Goal: Information Seeking & Learning: Learn about a topic

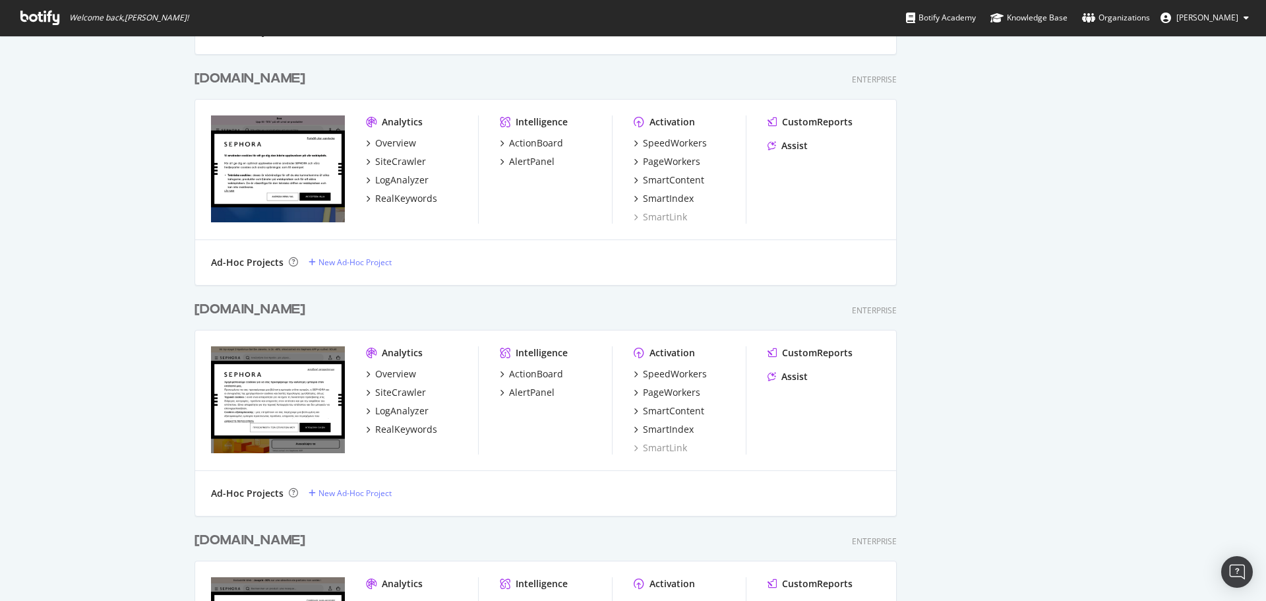
scroll to position [1659, 0]
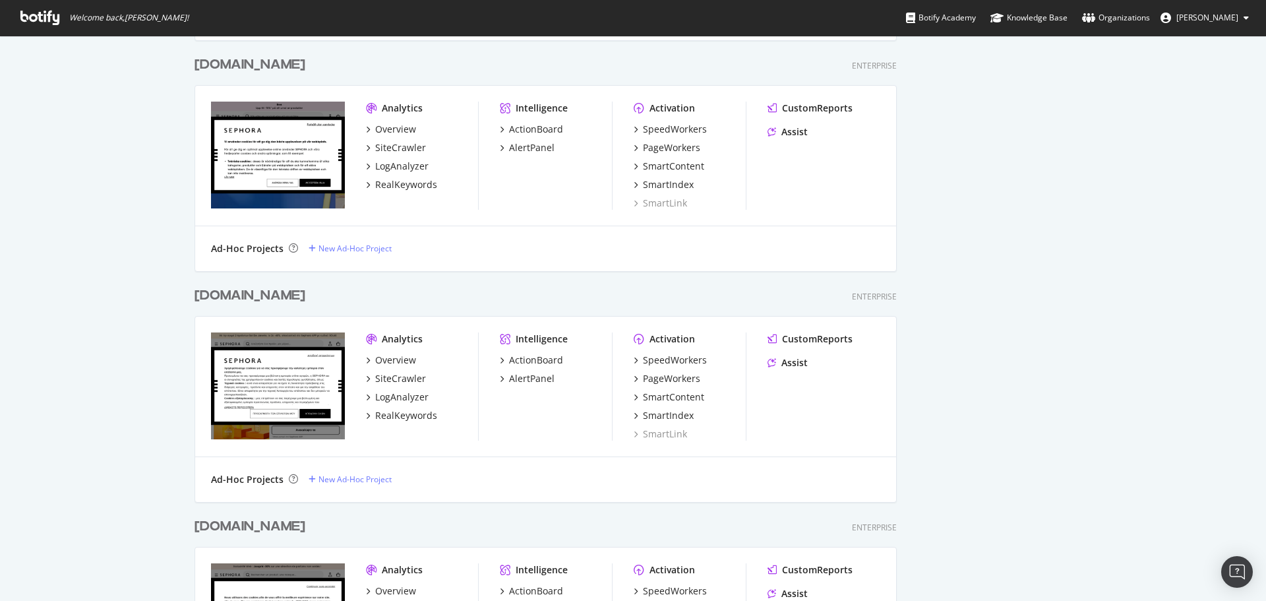
click at [260, 524] on div "[DOMAIN_NAME]" at bounding box center [250, 526] width 111 height 19
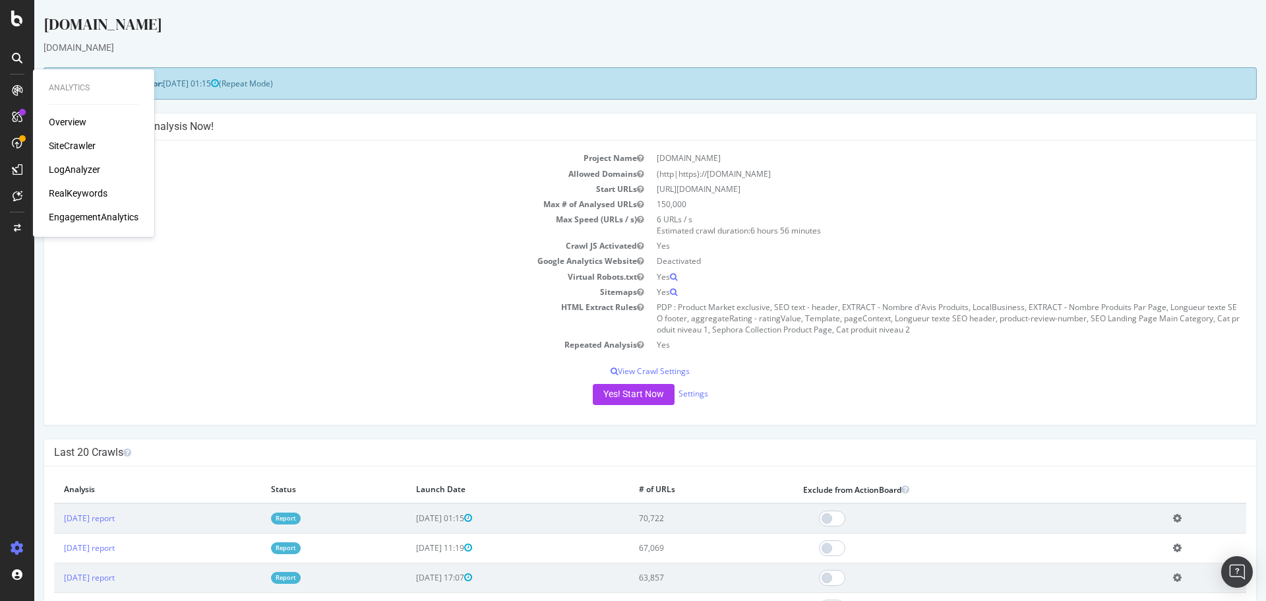
click at [70, 125] on div "Overview" at bounding box center [68, 121] width 38 height 13
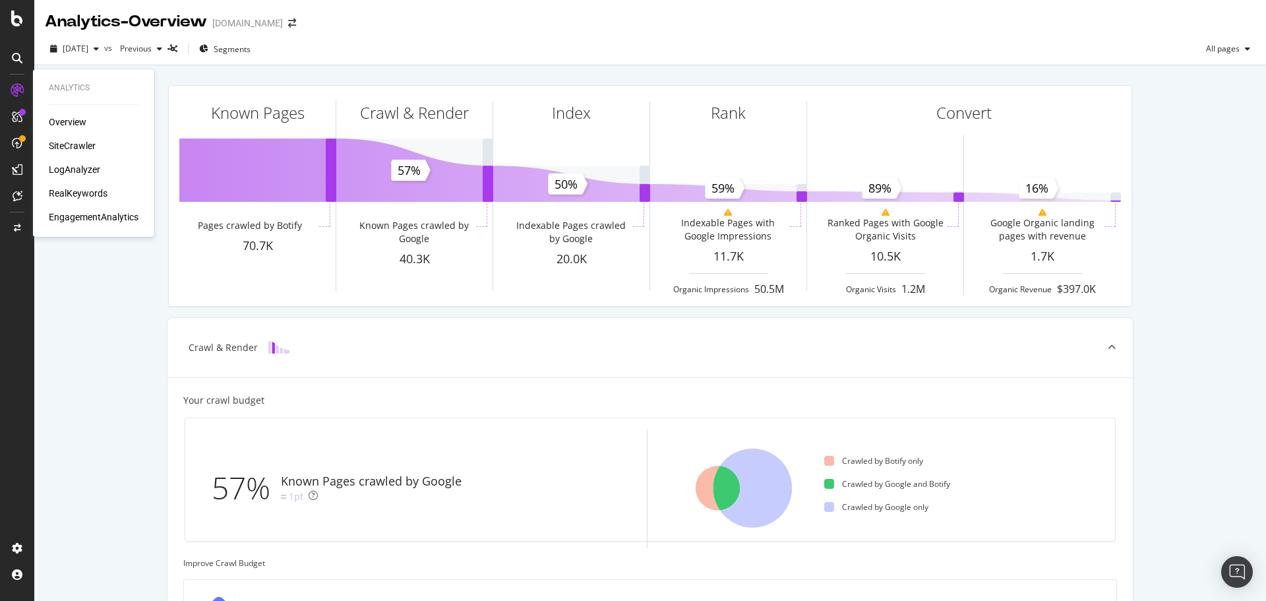
click at [76, 142] on div "SiteCrawler" at bounding box center [72, 145] width 47 height 13
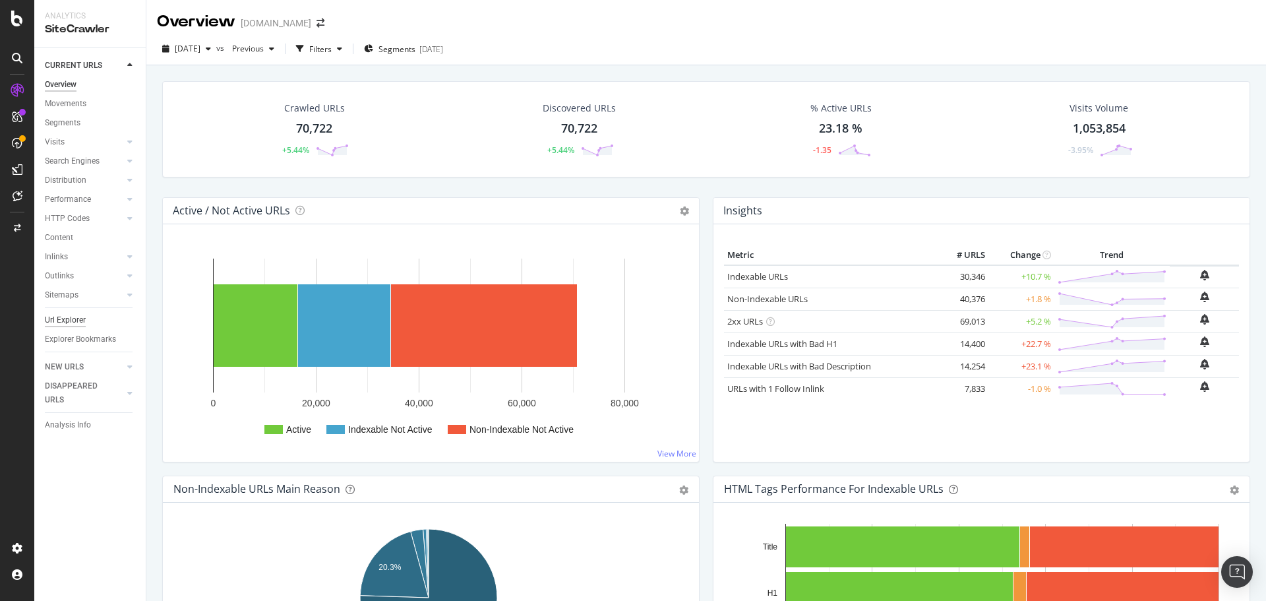
click at [69, 317] on div "Url Explorer" at bounding box center [65, 320] width 41 height 14
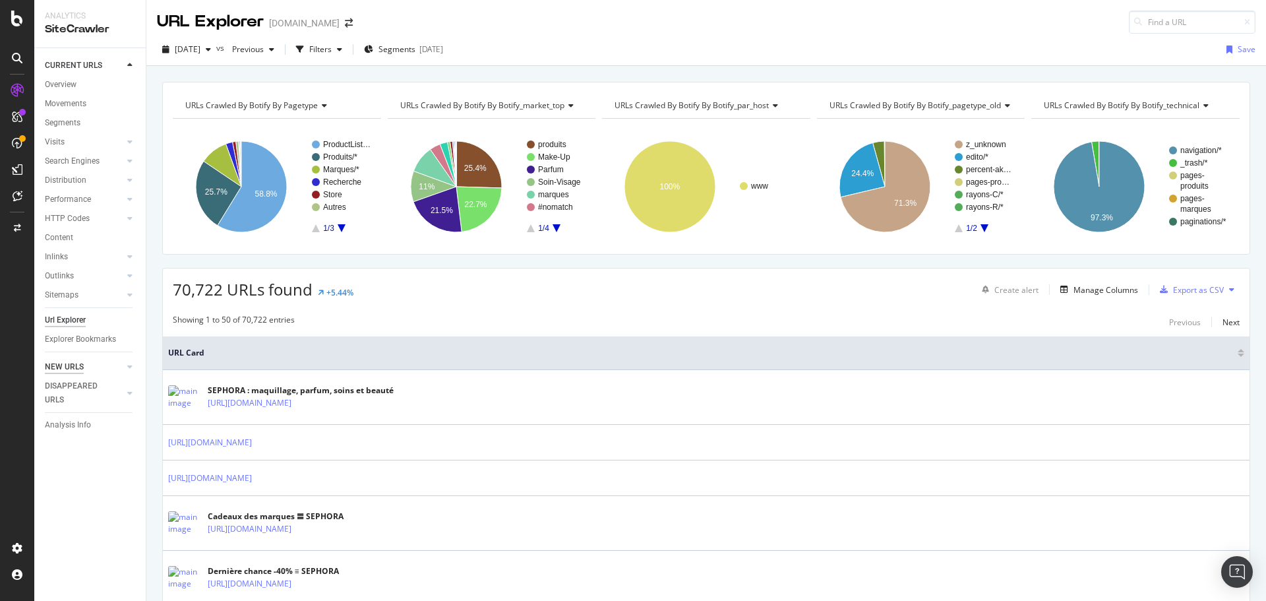
click at [69, 365] on div "NEW URLS" at bounding box center [64, 367] width 39 height 14
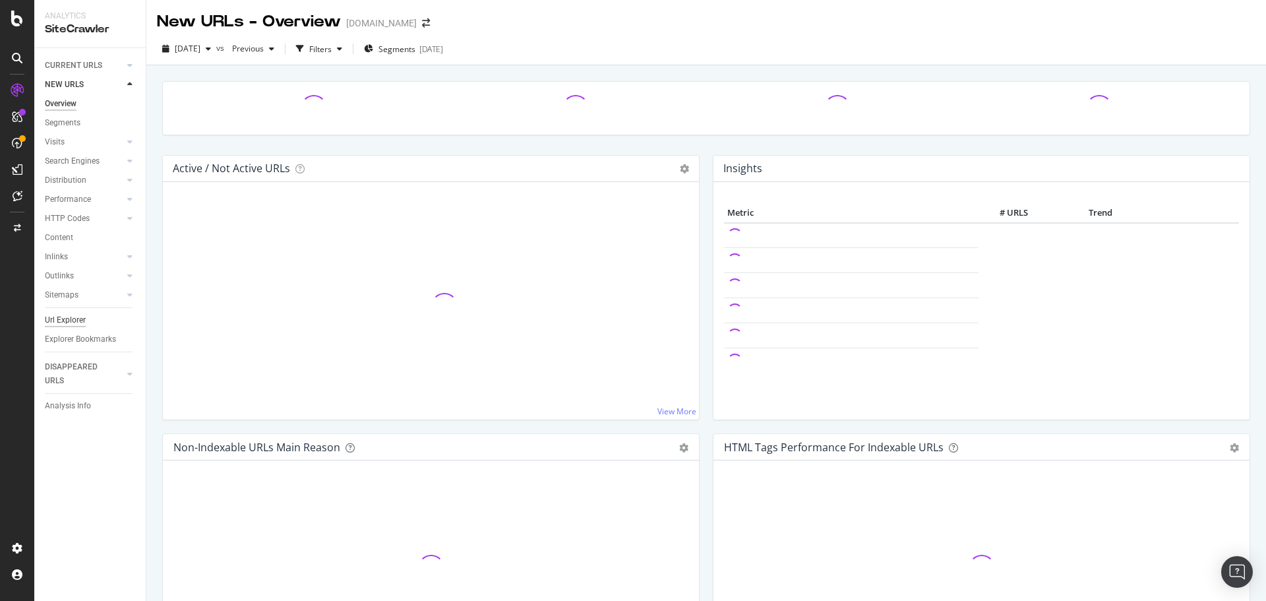
click at [66, 320] on div "Url Explorer" at bounding box center [65, 320] width 41 height 14
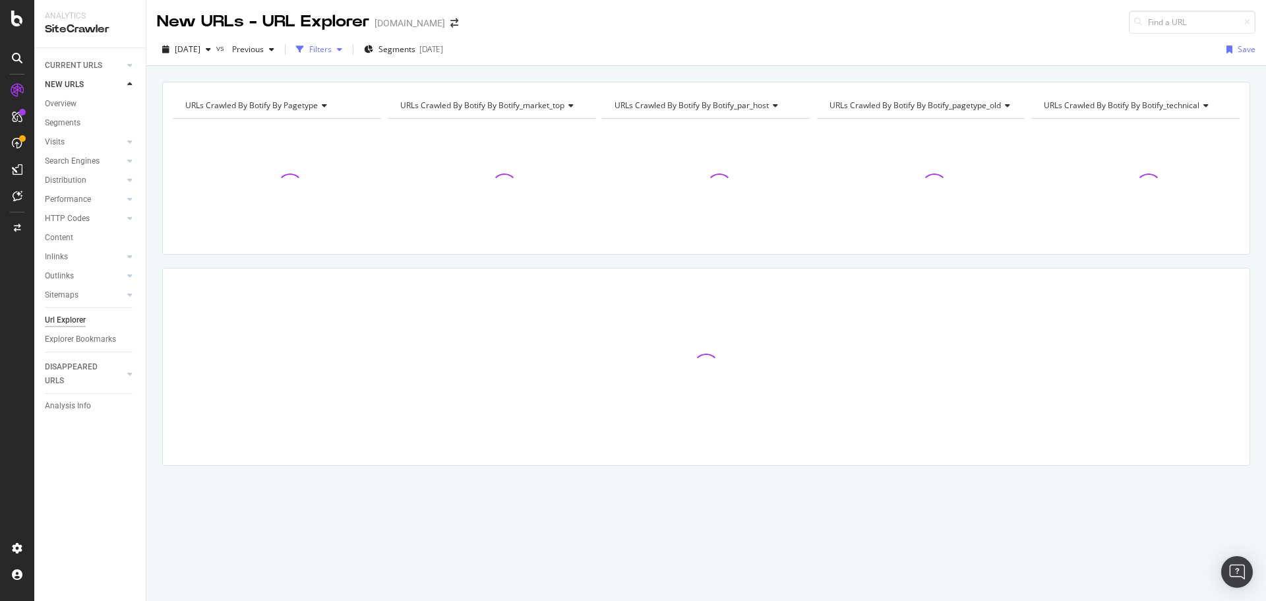
click at [332, 49] on div "Filters" at bounding box center [320, 49] width 22 height 11
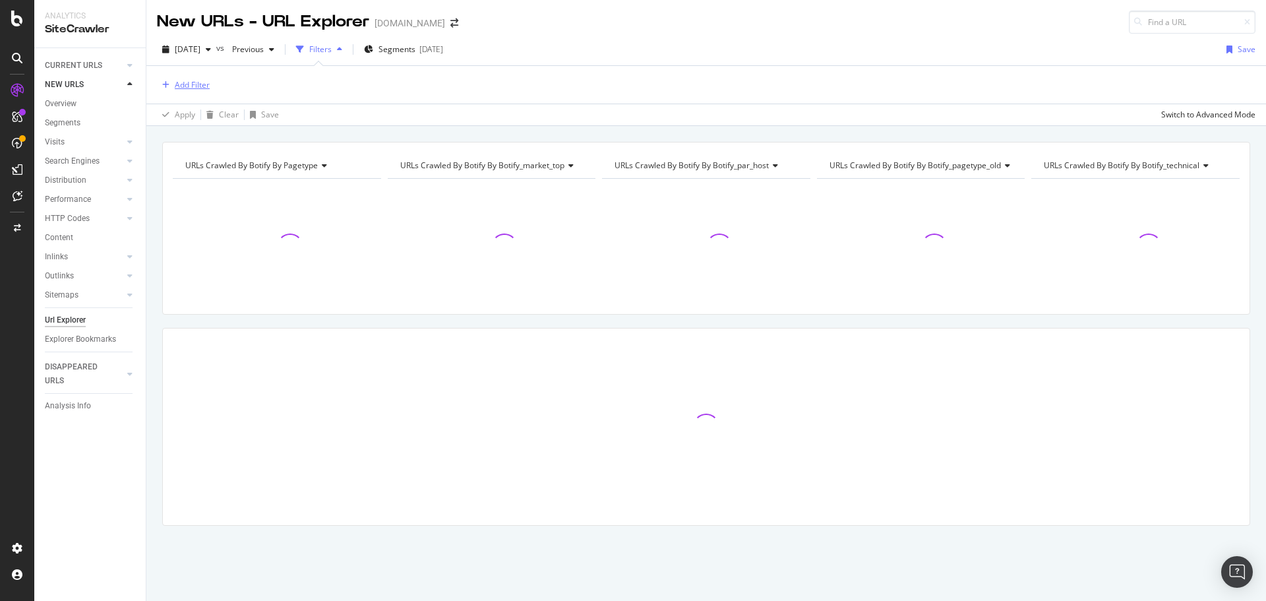
click at [187, 86] on div "Add Filter" at bounding box center [192, 84] width 35 height 11
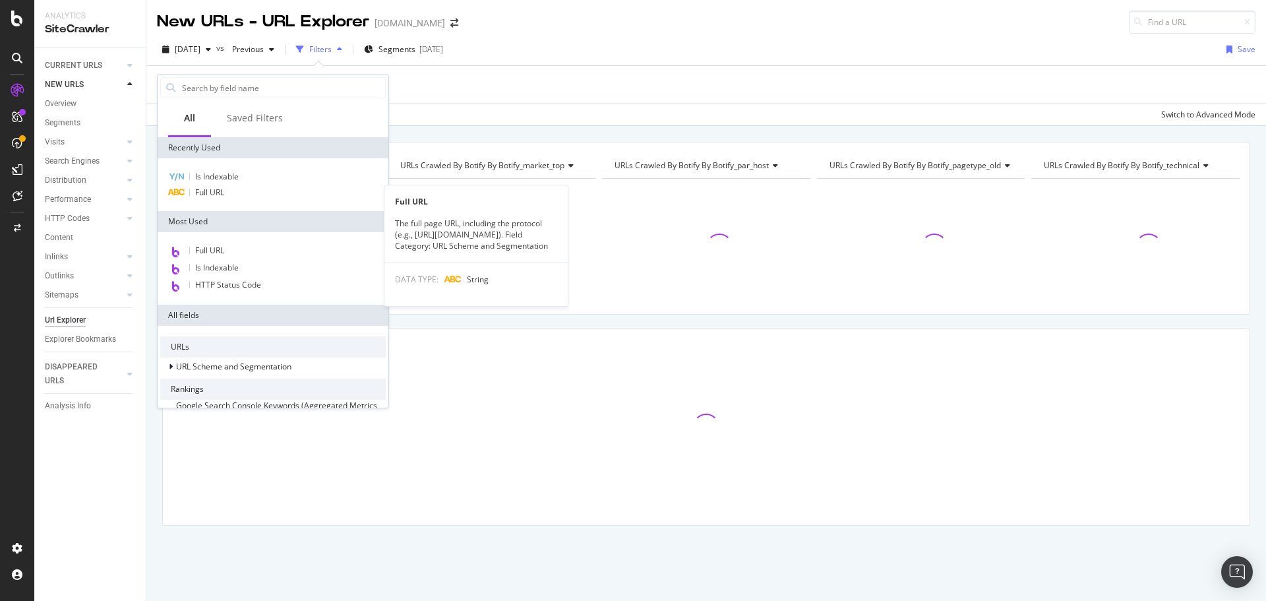
click at [221, 195] on span "Full URL" at bounding box center [209, 192] width 29 height 11
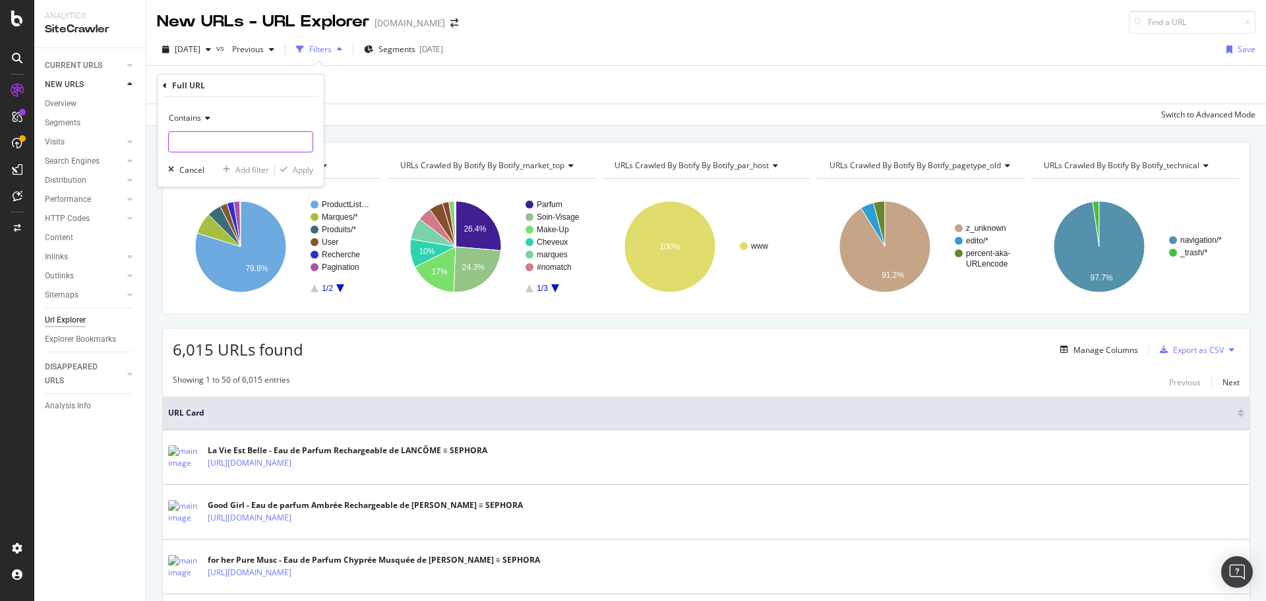
paste input "[URL][DOMAIN_NAME][DATE]"
type input "[URL][DOMAIN_NAME][DATE]"
click at [305, 167] on div "Apply" at bounding box center [303, 169] width 20 height 11
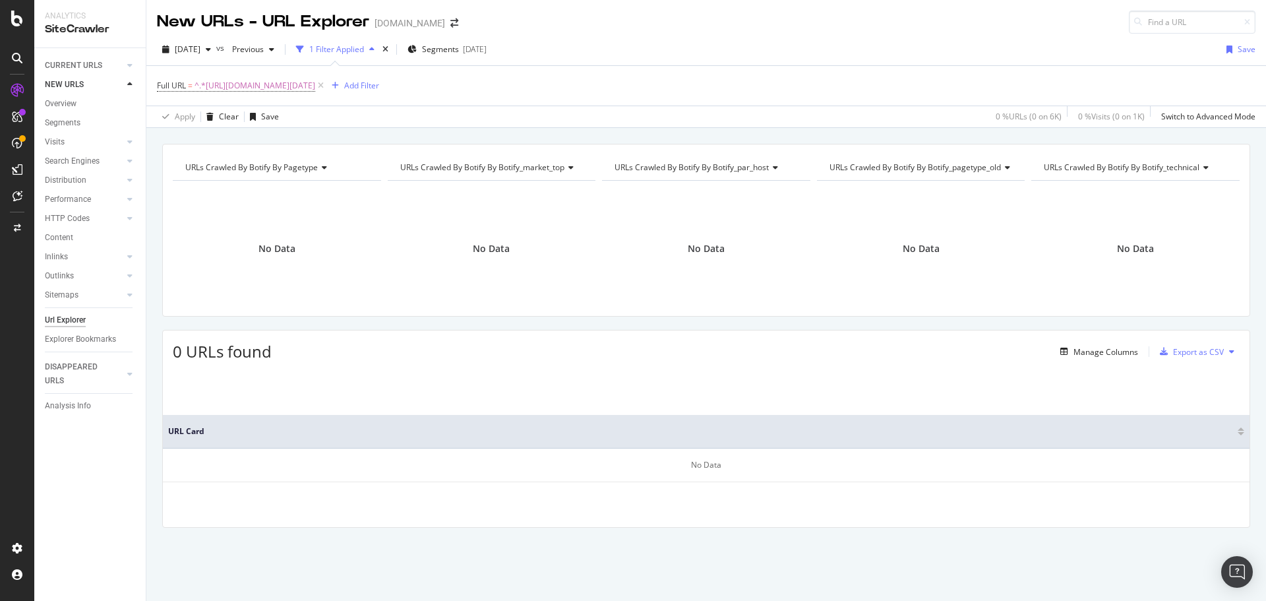
click at [78, 320] on div "Url Explorer" at bounding box center [65, 320] width 41 height 14
click at [326, 84] on icon at bounding box center [320, 85] width 11 height 13
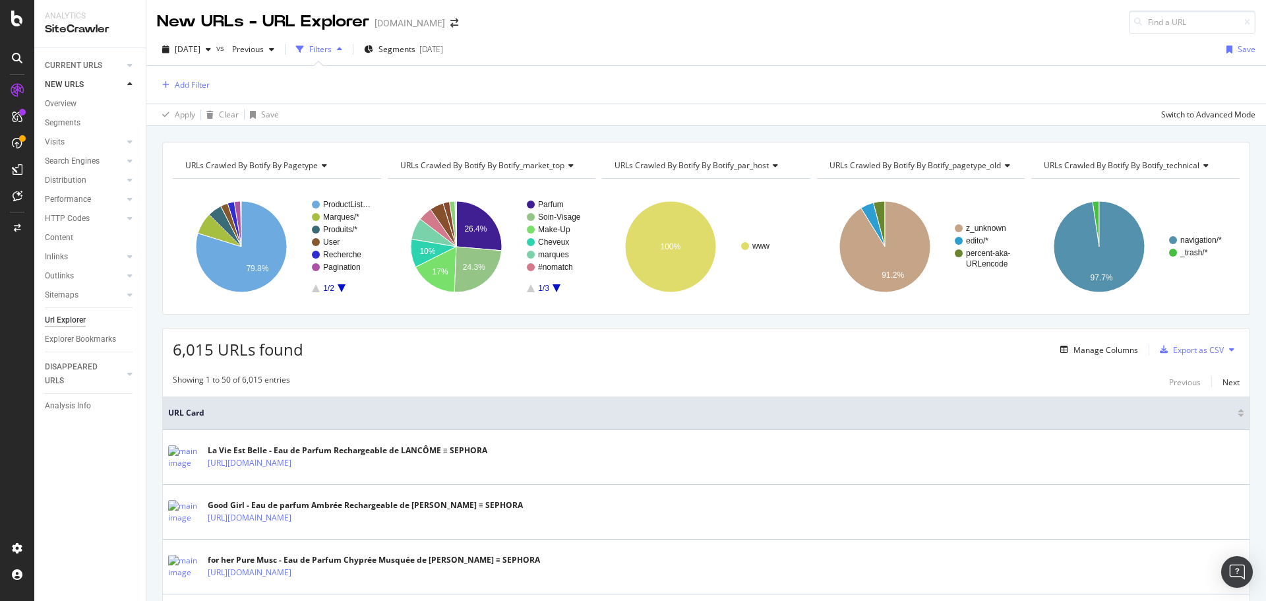
click at [309, 49] on div "button" at bounding box center [300, 49] width 18 height 18
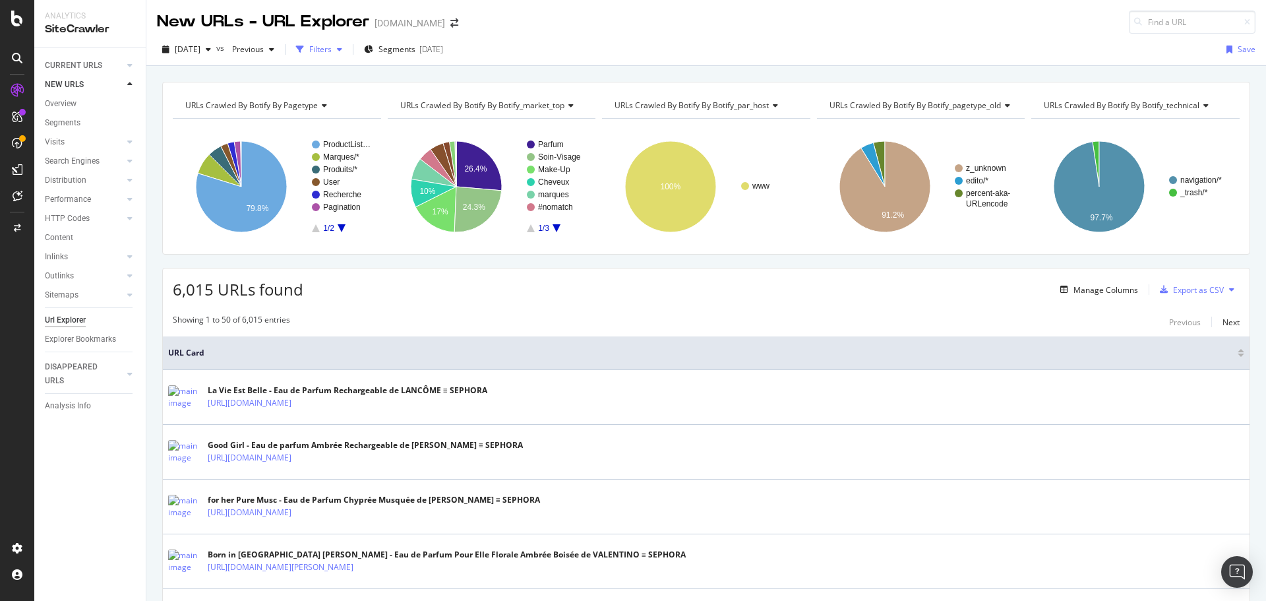
click at [332, 51] on div "Filters" at bounding box center [320, 49] width 22 height 11
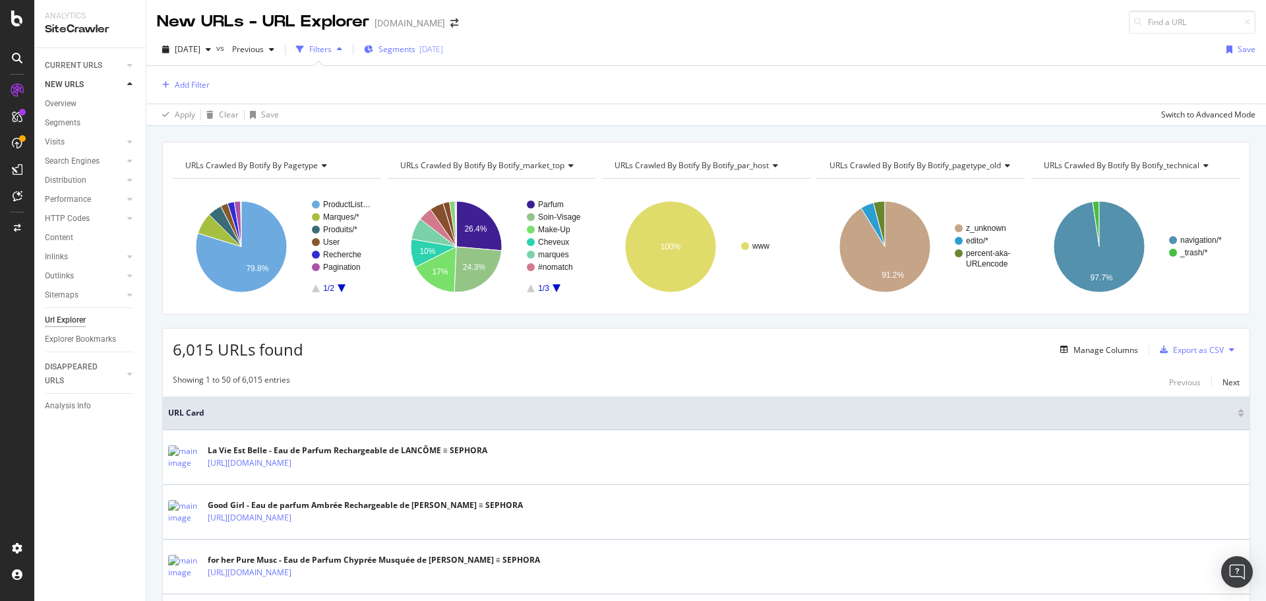
click at [373, 48] on icon "button" at bounding box center [368, 49] width 9 height 8
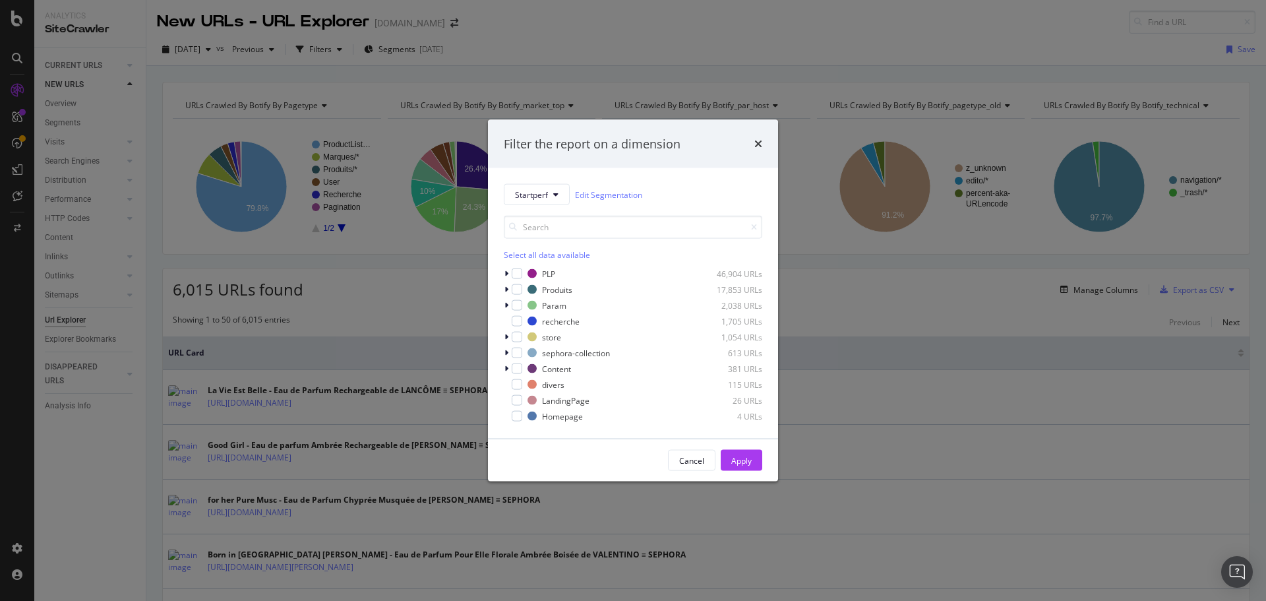
click at [500, 367] on div "Startperf Edit Segmentation Select all data available PLP 46,904 URLs Produits …" at bounding box center [633, 303] width 290 height 270
click at [504, 367] on icon "modal" at bounding box center [506, 369] width 4 height 8
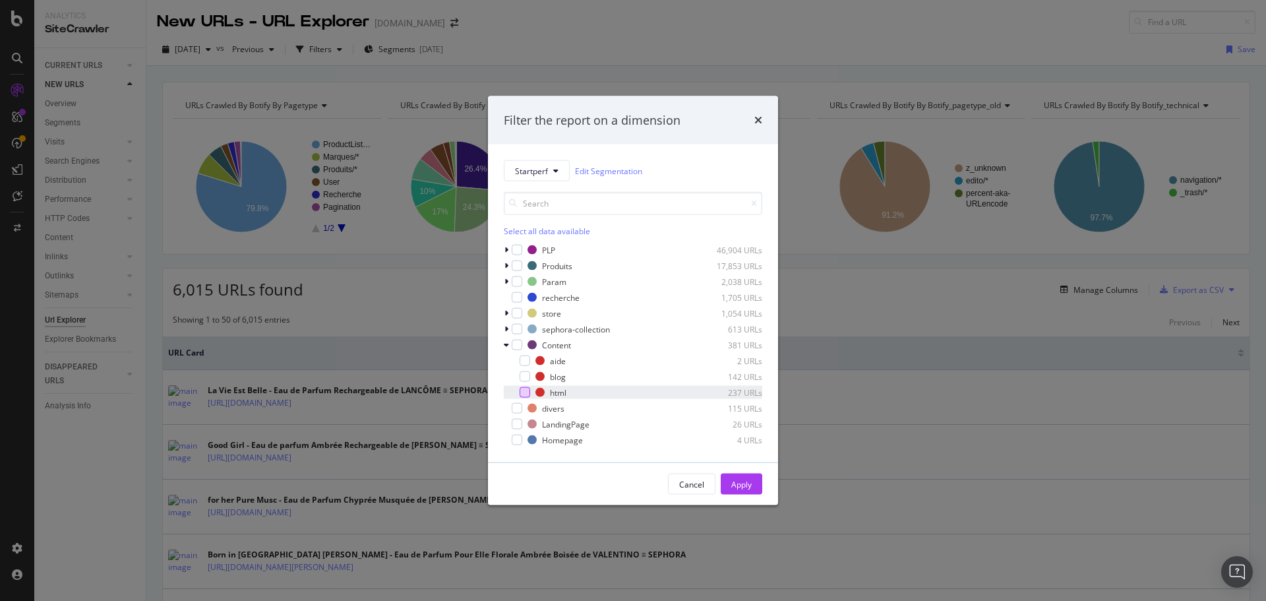
click at [526, 389] on div "modal" at bounding box center [525, 392] width 11 height 11
click at [737, 485] on div "Apply" at bounding box center [741, 483] width 20 height 11
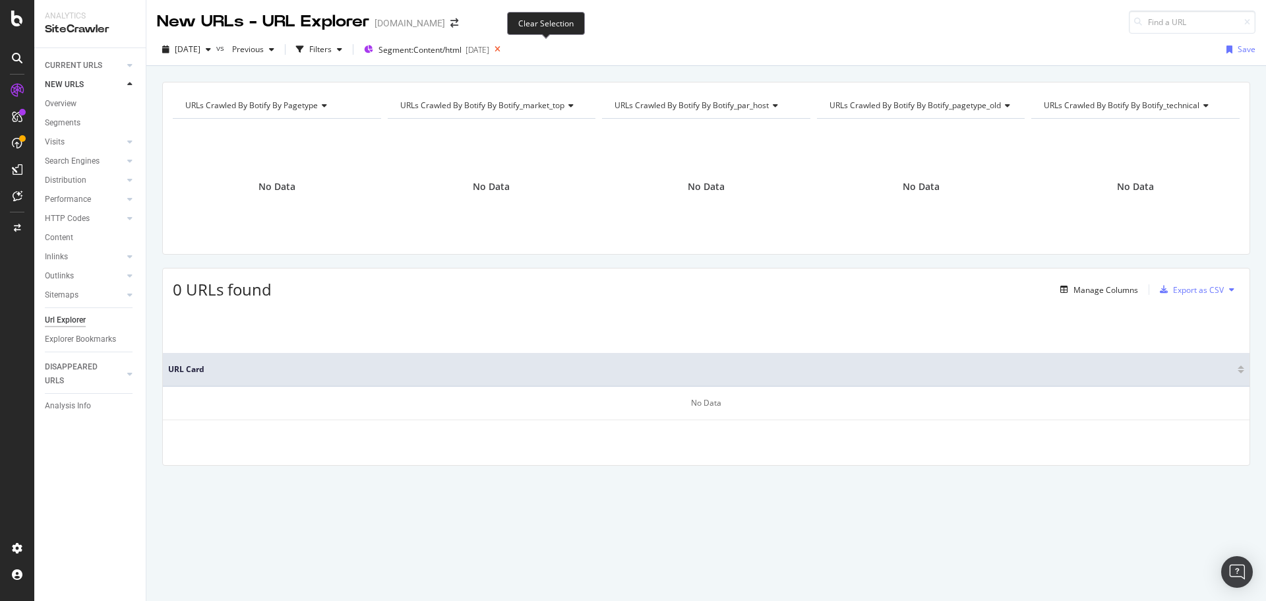
click at [506, 51] on icon at bounding box center [497, 49] width 16 height 18
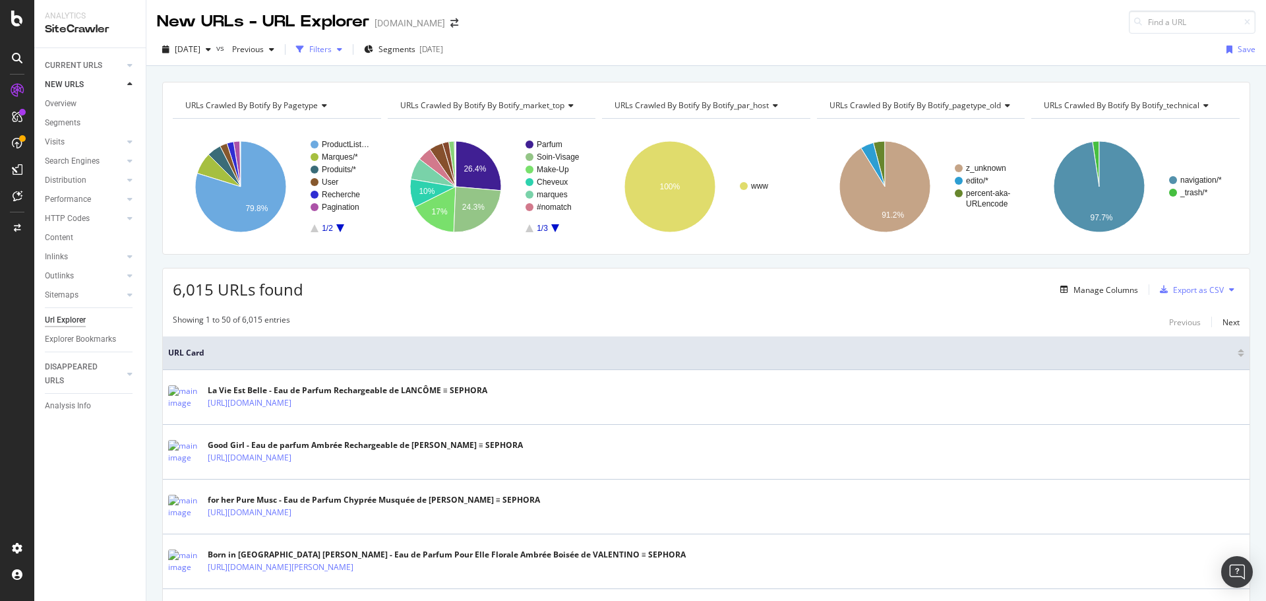
click at [332, 47] on div "Filters" at bounding box center [320, 49] width 22 height 11
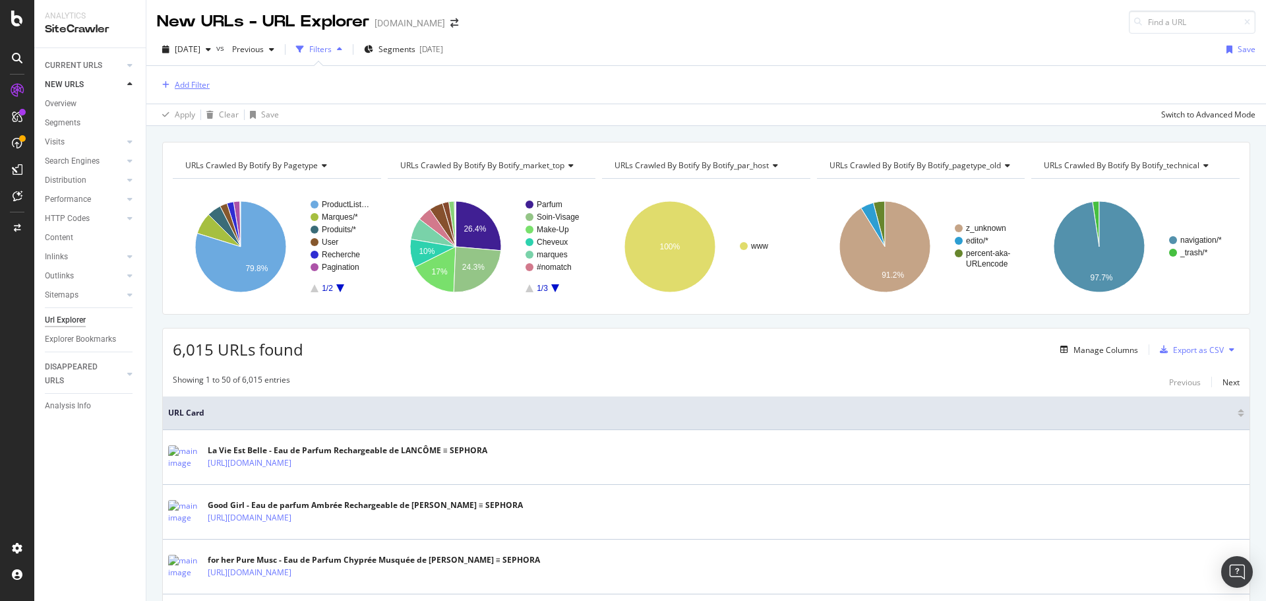
click at [189, 86] on div "Add Filter" at bounding box center [192, 84] width 35 height 11
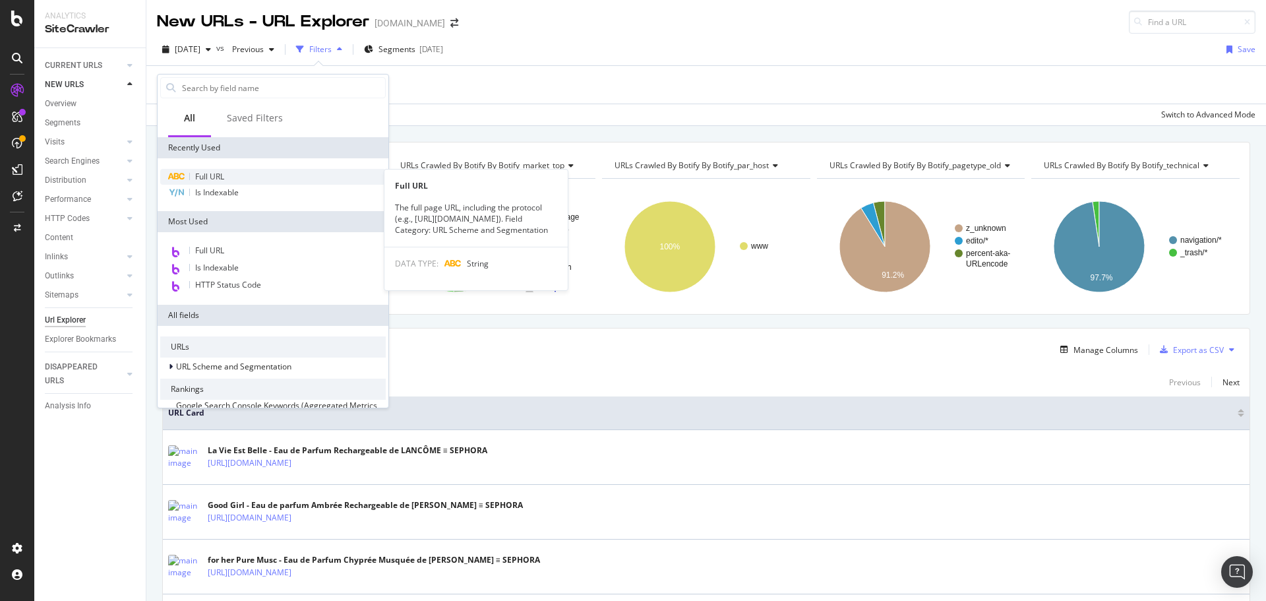
click at [227, 177] on div "Full URL" at bounding box center [273, 177] width 226 height 16
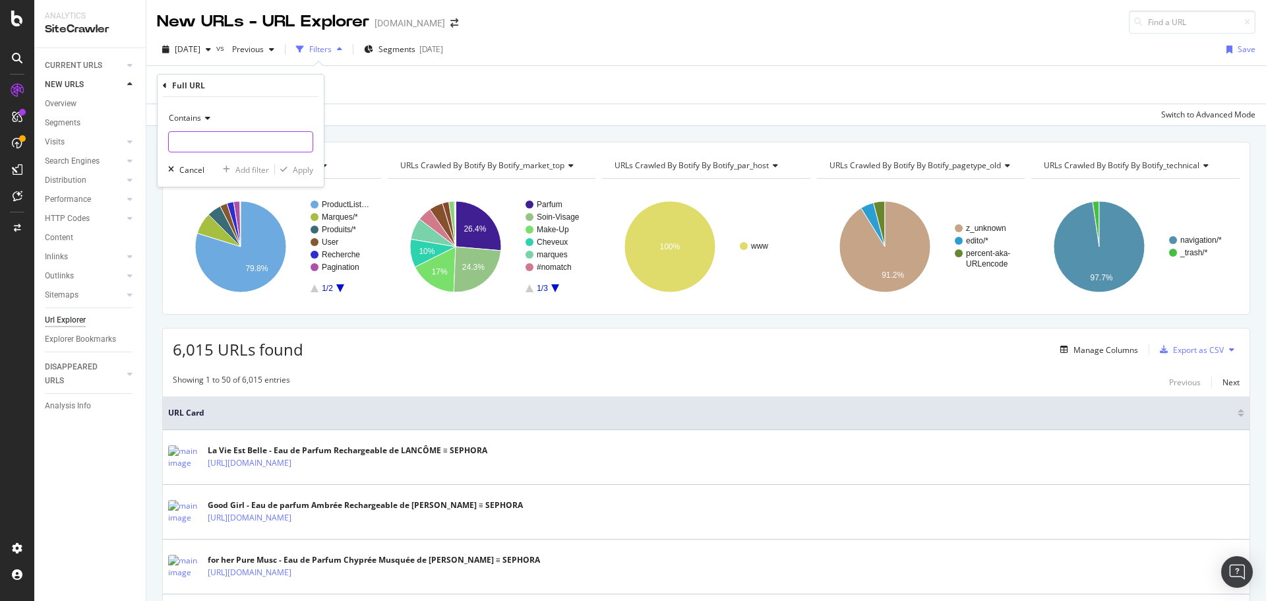
paste input "https://app.botify.com/sephora0/sephora.fr/crawl/urls?analysisSlug=20250923&com…"
type input "https://app.botify.com/sephora0/sephora.fr/crawl/urls?analysisSlug=20250923&com…"
click at [302, 171] on div "Apply" at bounding box center [303, 169] width 20 height 11
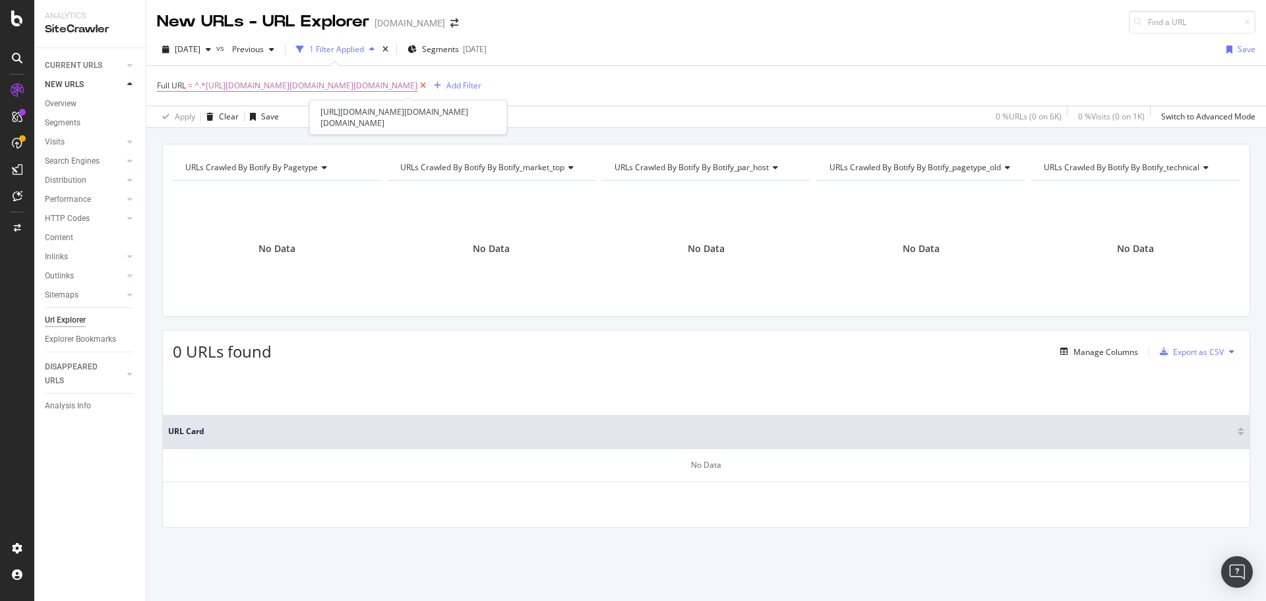
click at [429, 84] on icon at bounding box center [422, 85] width 11 height 13
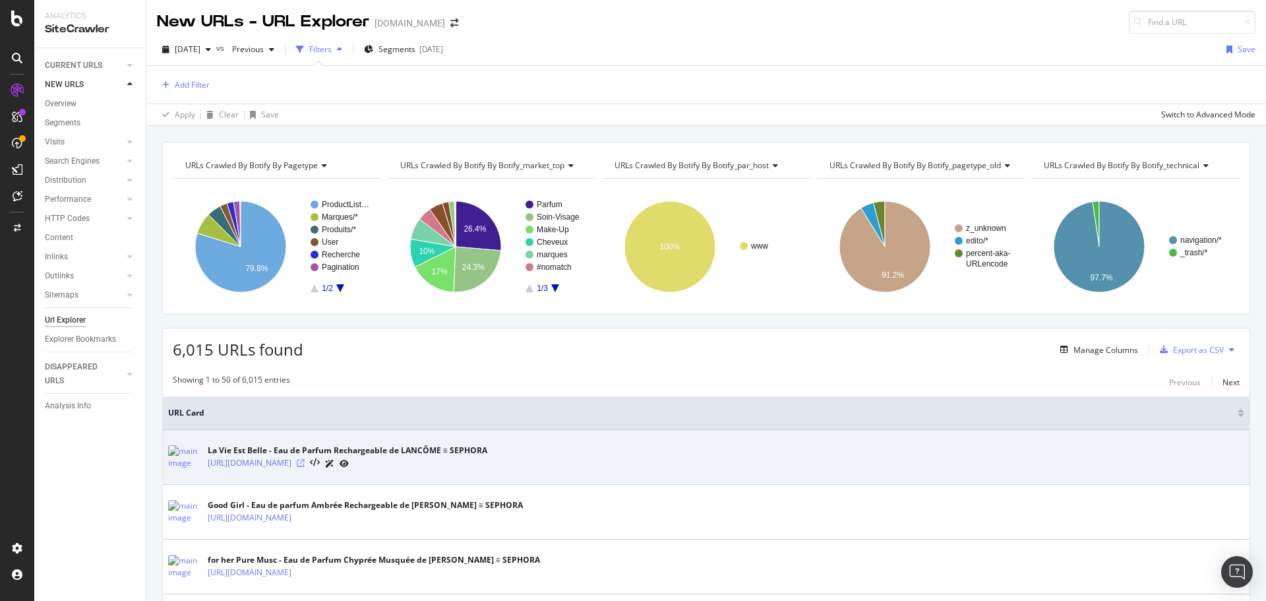
click at [305, 462] on icon at bounding box center [301, 463] width 8 height 8
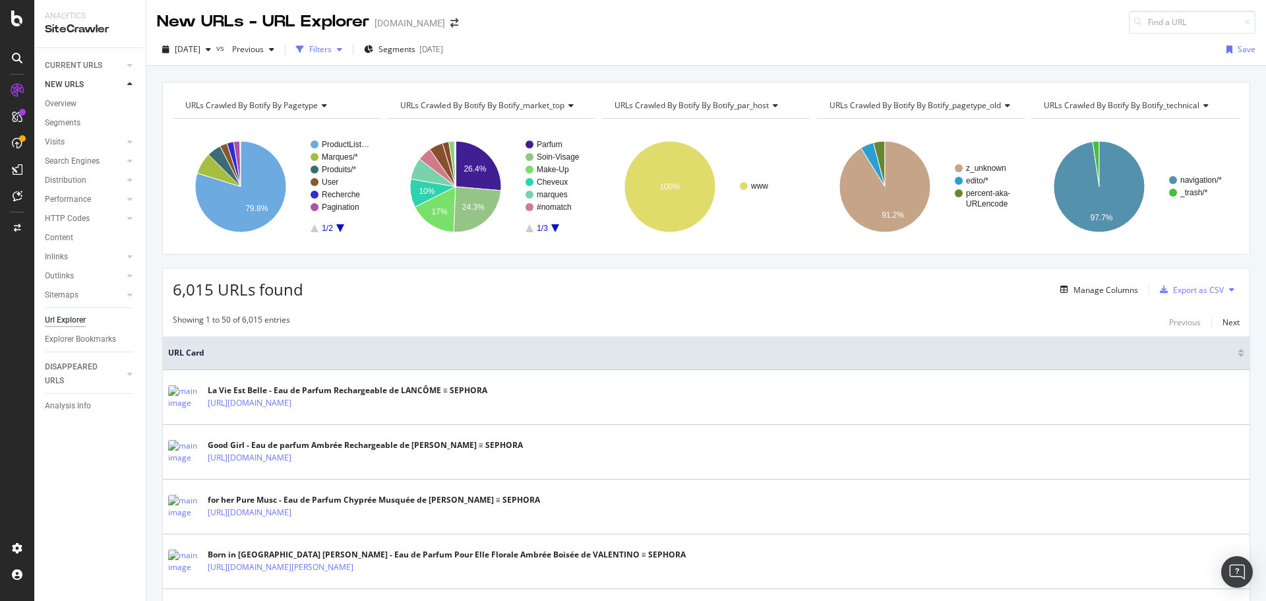
click at [332, 51] on div "Filters" at bounding box center [320, 49] width 22 height 11
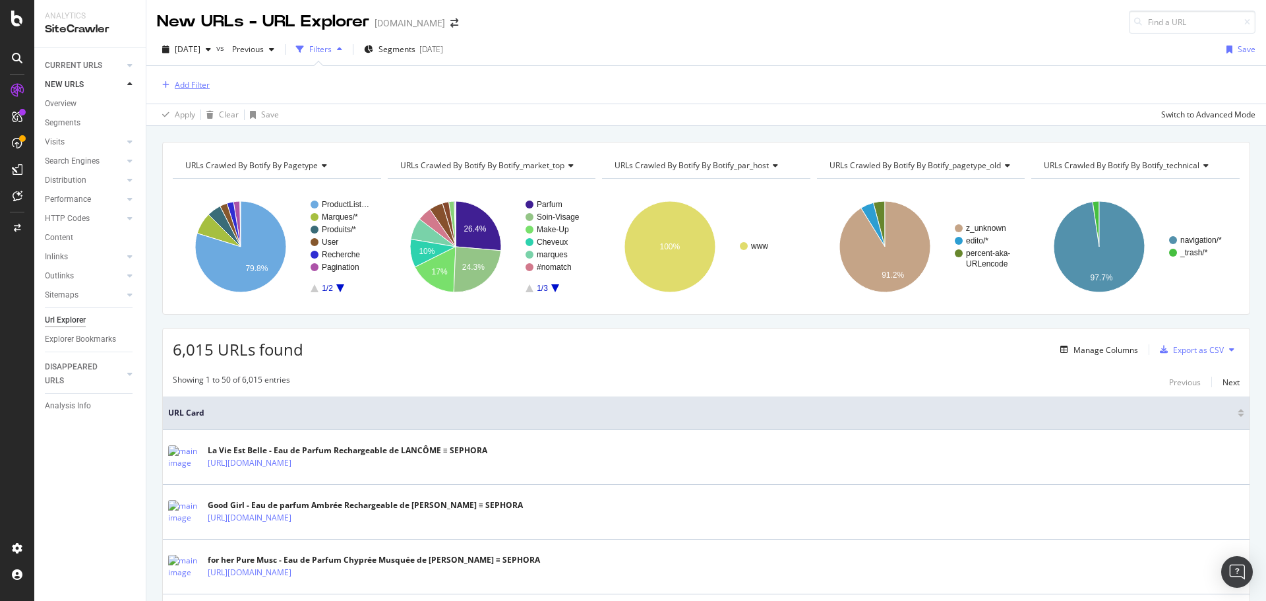
click at [191, 87] on div "Add Filter" at bounding box center [192, 84] width 35 height 11
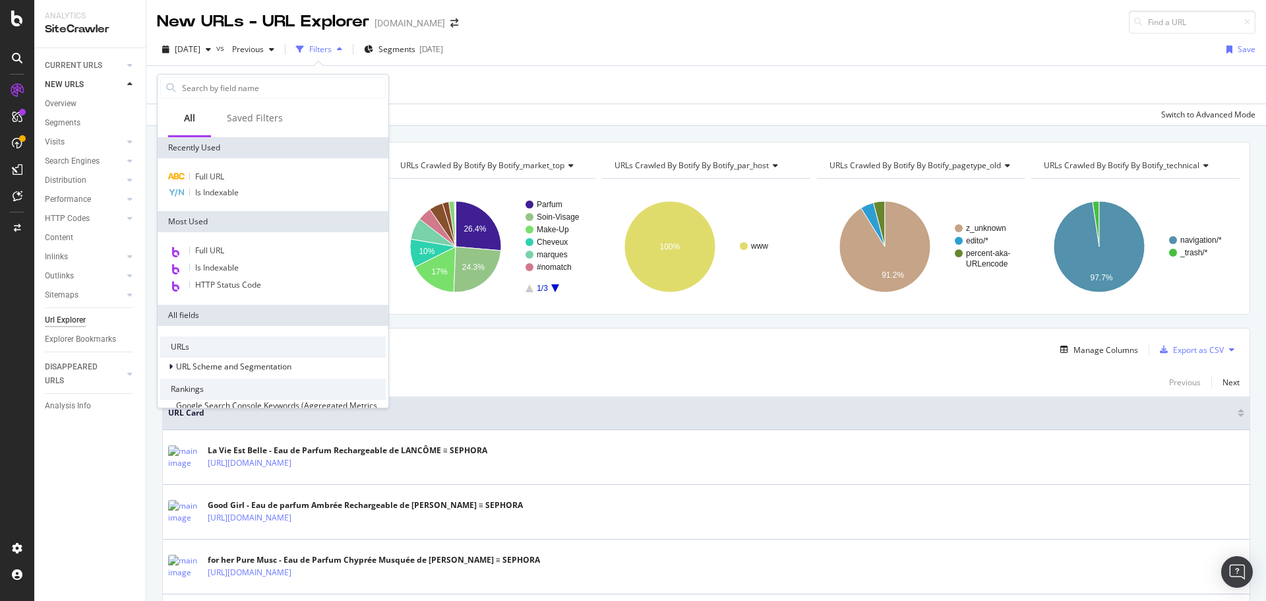
click at [230, 167] on div "Full URL Is Indexable" at bounding box center [273, 184] width 231 height 53
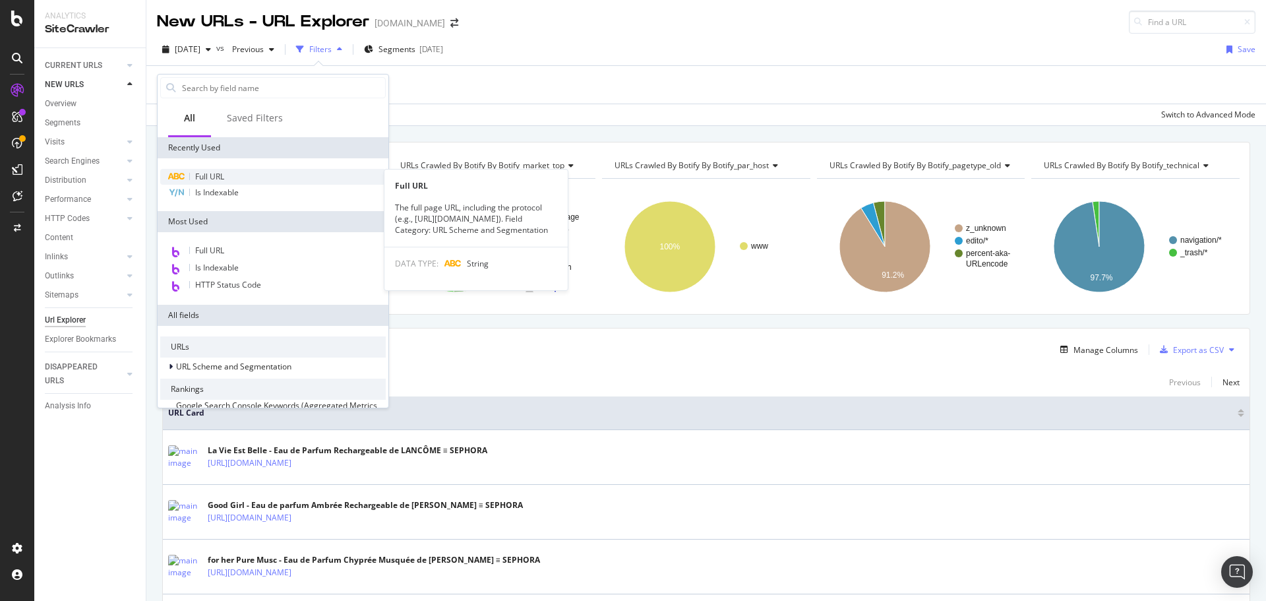
click at [233, 175] on div "Full URL" at bounding box center [273, 177] width 226 height 16
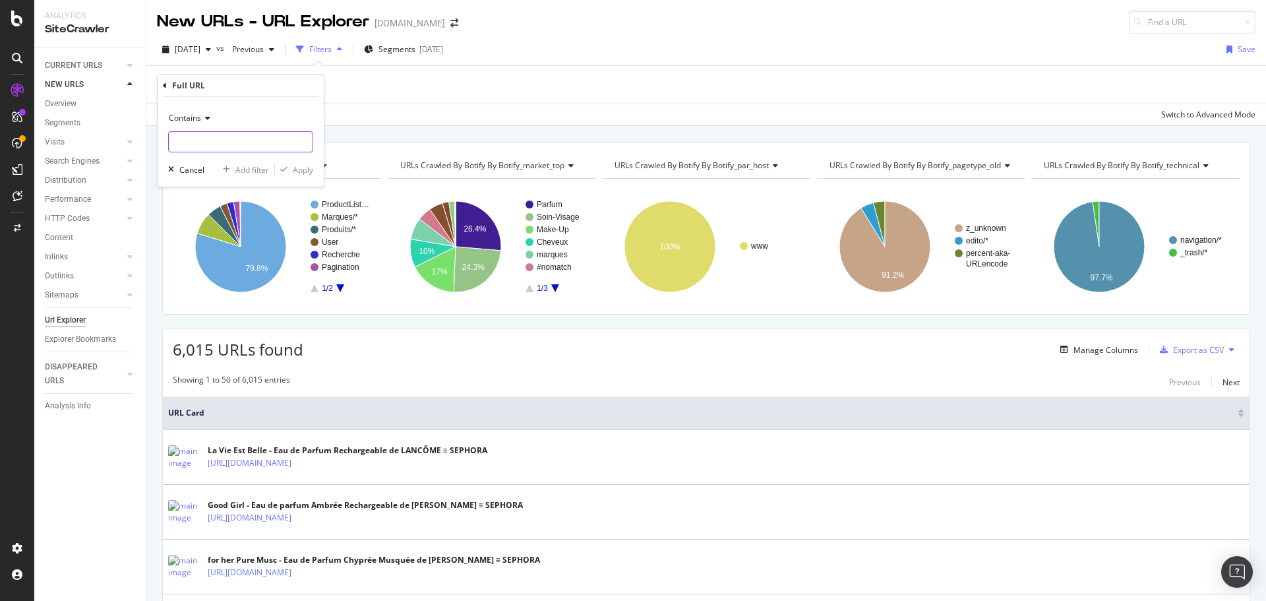
paste input "https://www.sephora.fr/p/la-vie-est-belle---eau-de-parfum-285900.html"
type input "https://www.sephora.fr/p/la-vie-est-belle---eau-de-parfum-285900.html"
click at [298, 170] on div "Apply" at bounding box center [303, 169] width 20 height 11
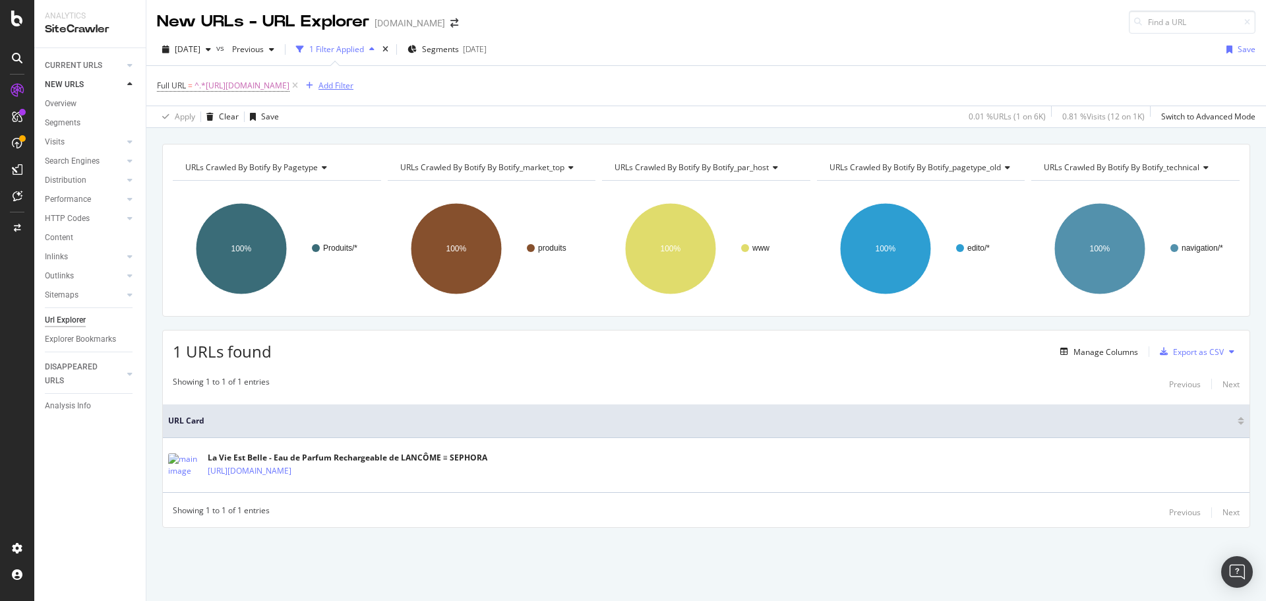
click at [353, 83] on div "Add Filter" at bounding box center [335, 85] width 35 height 11
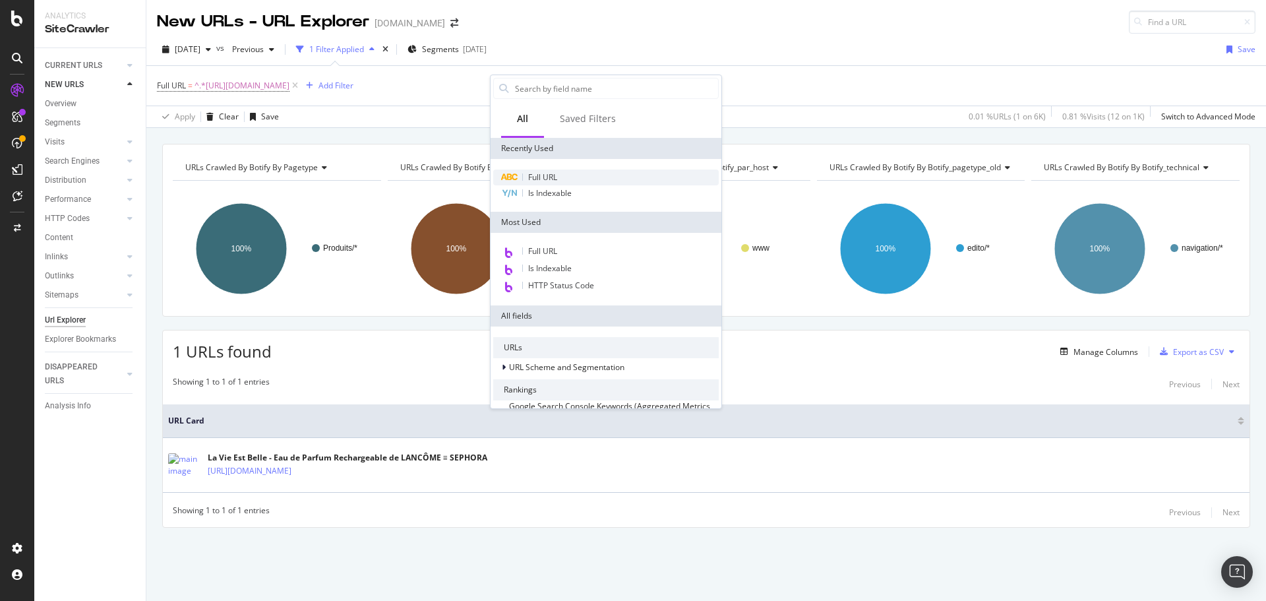
click at [518, 171] on div "Full URL" at bounding box center [606, 177] width 226 height 16
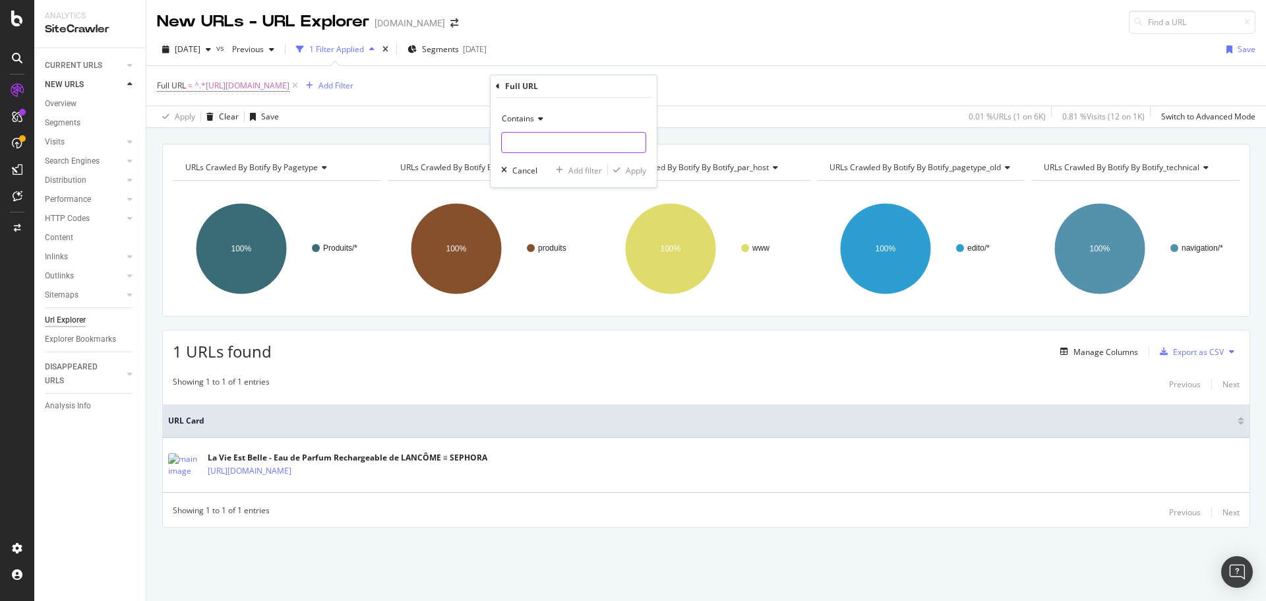
paste input "[URL][DOMAIN_NAME][DATE]"
type input "[URL][DOMAIN_NAME][DATE]"
click at [646, 171] on div "Apply" at bounding box center [636, 170] width 20 height 11
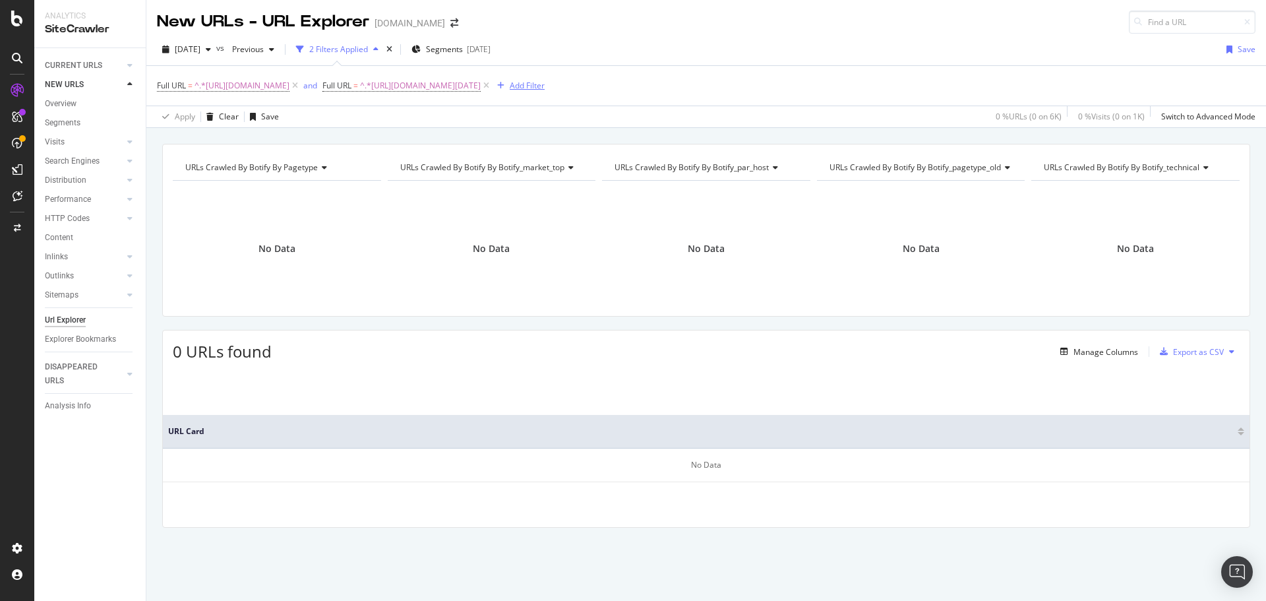
drag, startPoint x: 712, startPoint y: 82, endPoint x: 518, endPoint y: 89, distance: 194.0
click at [492, 82] on icon at bounding box center [486, 85] width 11 height 13
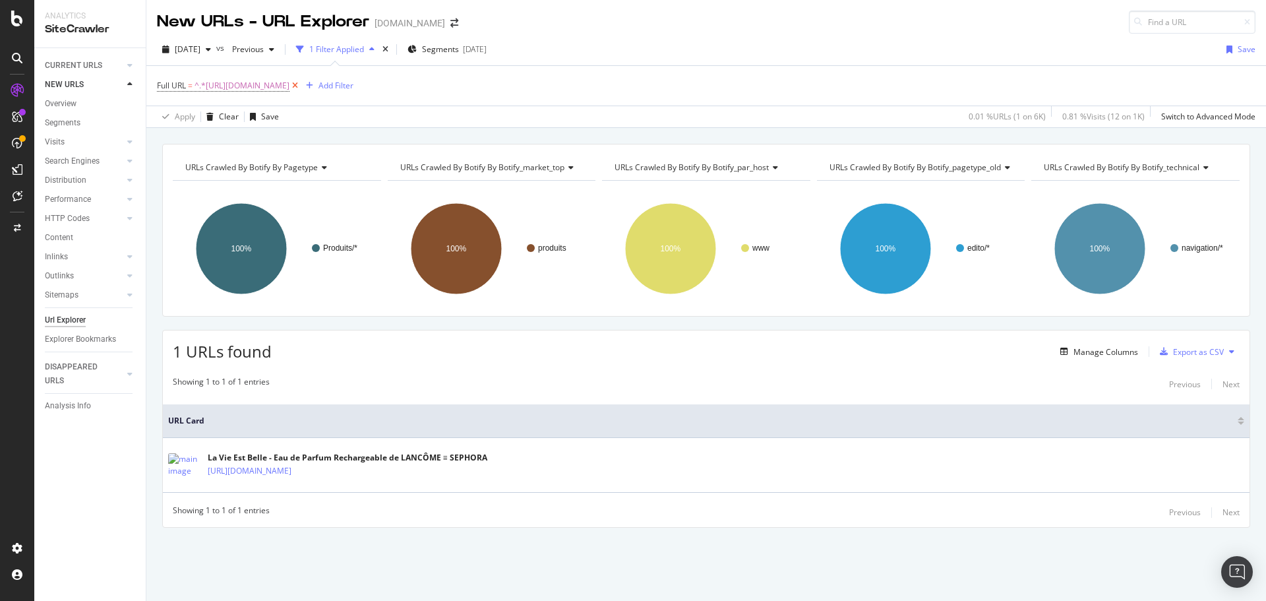
click at [301, 83] on icon at bounding box center [294, 85] width 11 height 13
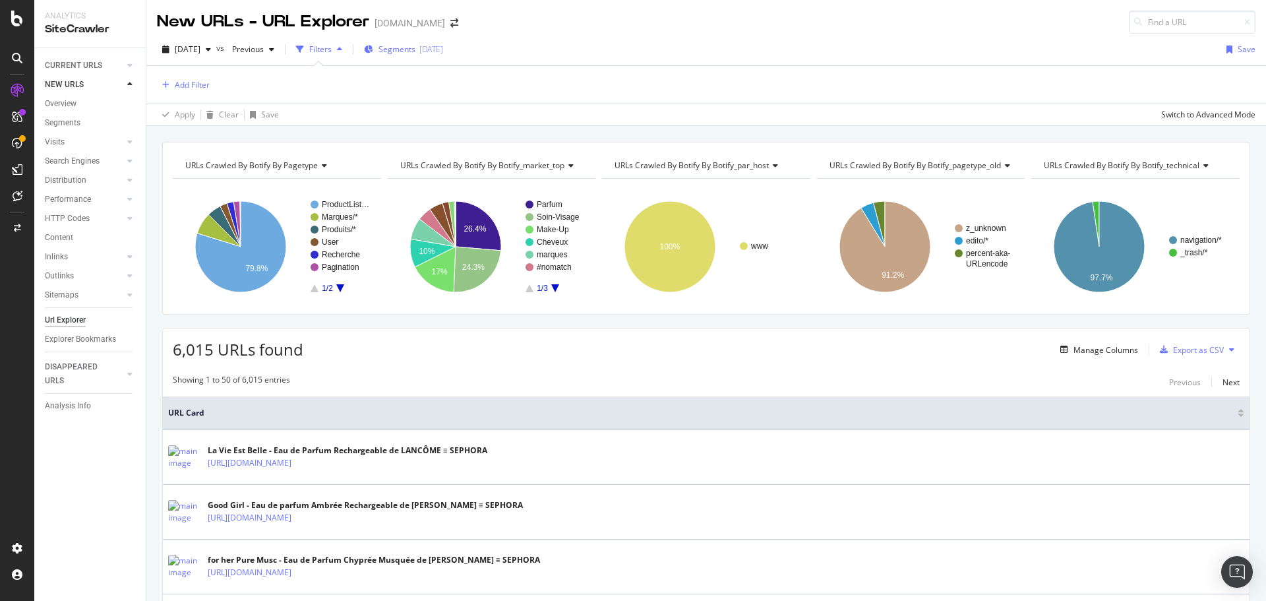
click at [443, 44] on div "[DATE]" at bounding box center [431, 49] width 24 height 11
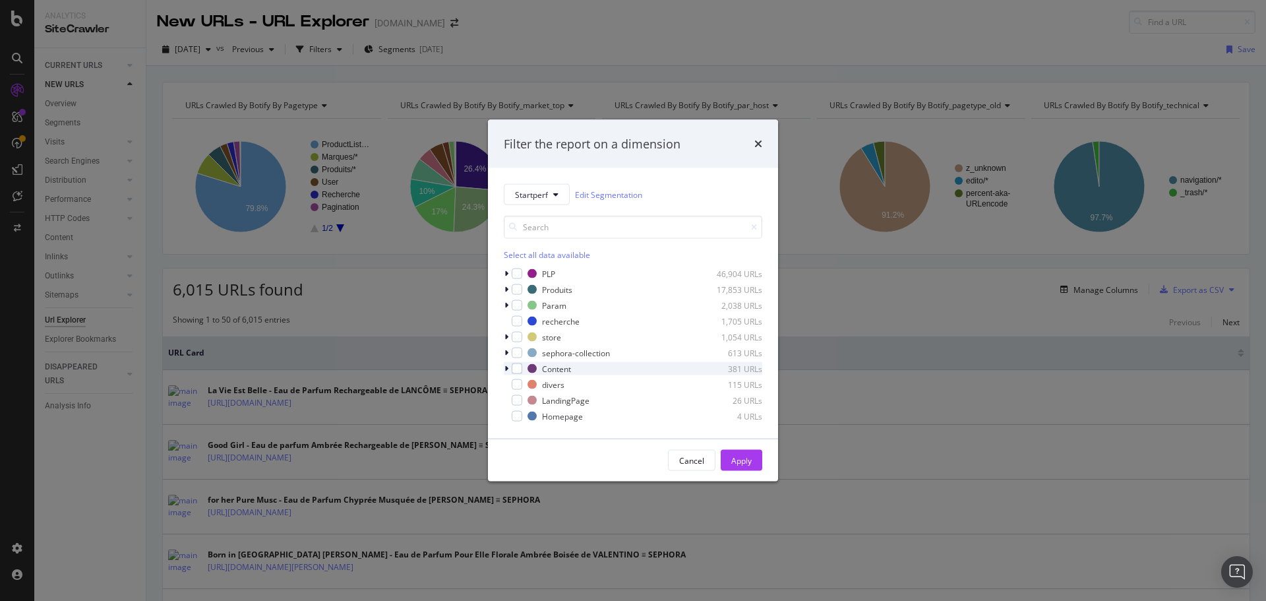
click at [506, 368] on icon "modal" at bounding box center [506, 369] width 4 height 8
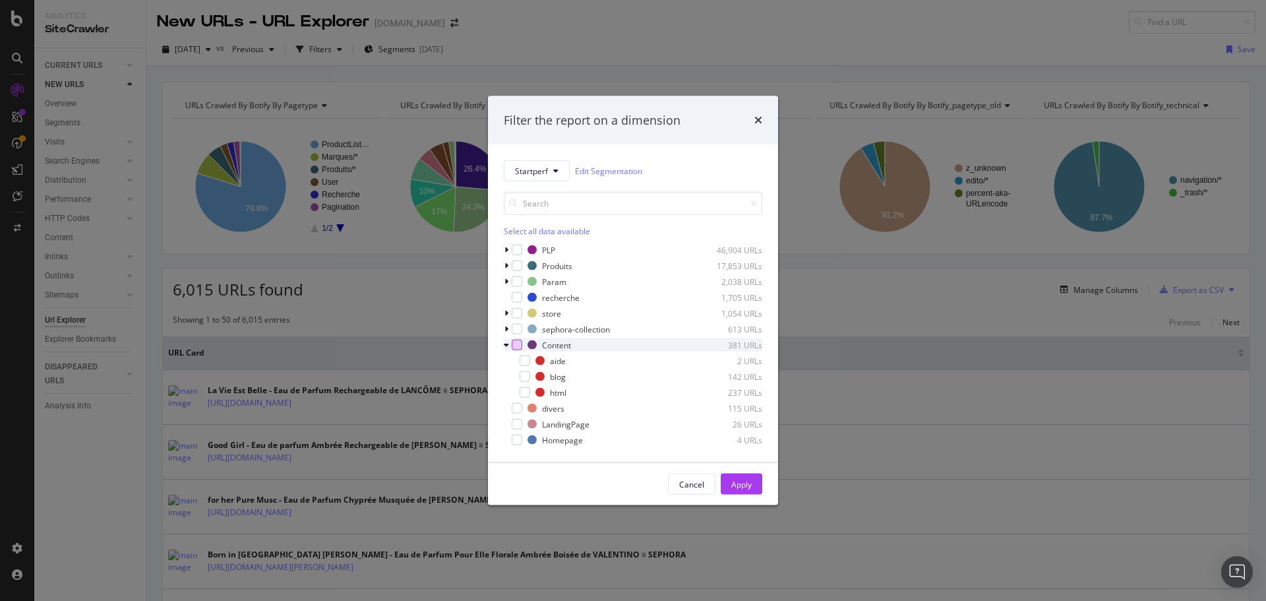
click at [519, 344] on div "modal" at bounding box center [517, 345] width 11 height 11
click at [523, 361] on icon "modal" at bounding box center [525, 360] width 6 height 7
click at [724, 483] on button "Apply" at bounding box center [742, 483] width 42 height 21
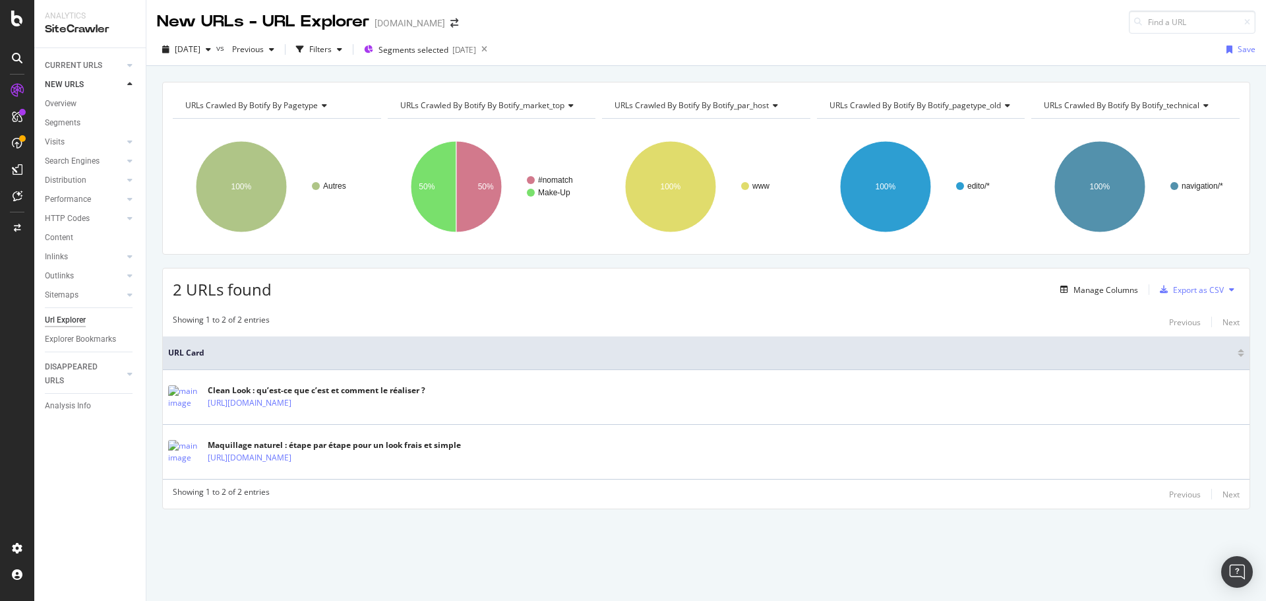
click at [72, 318] on div "Url Explorer" at bounding box center [65, 320] width 41 height 14
click at [71, 318] on div "Url Explorer" at bounding box center [65, 320] width 41 height 14
click at [395, 26] on div "[DOMAIN_NAME]" at bounding box center [410, 22] width 71 height 13
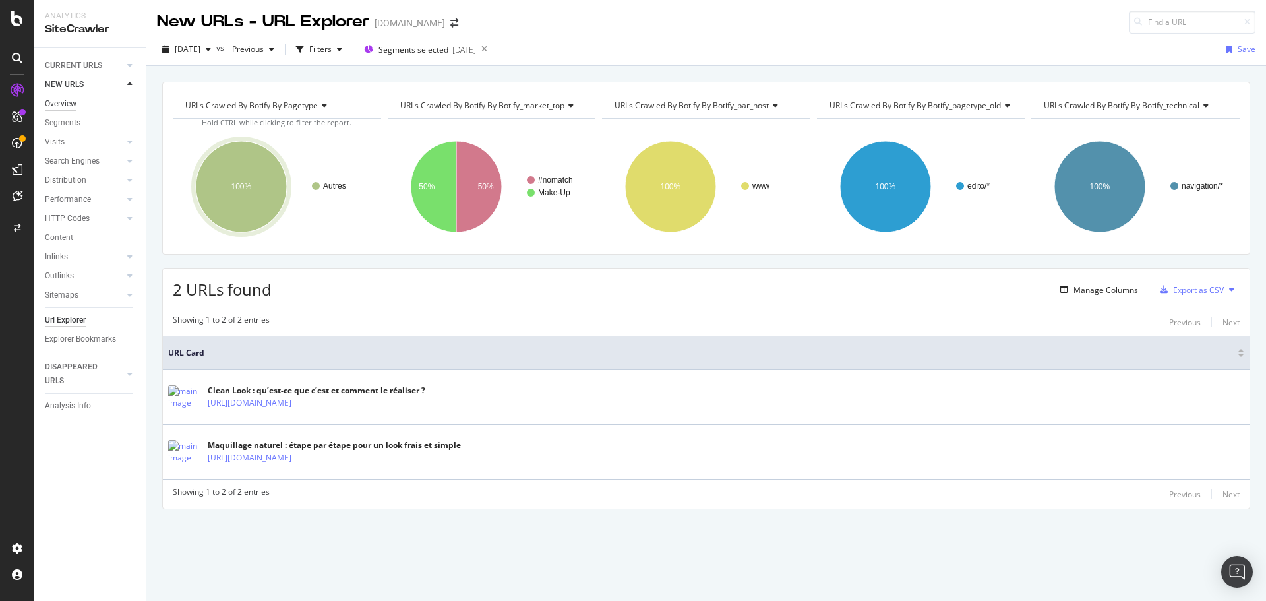
click at [56, 105] on div "Overview" at bounding box center [61, 104] width 32 height 14
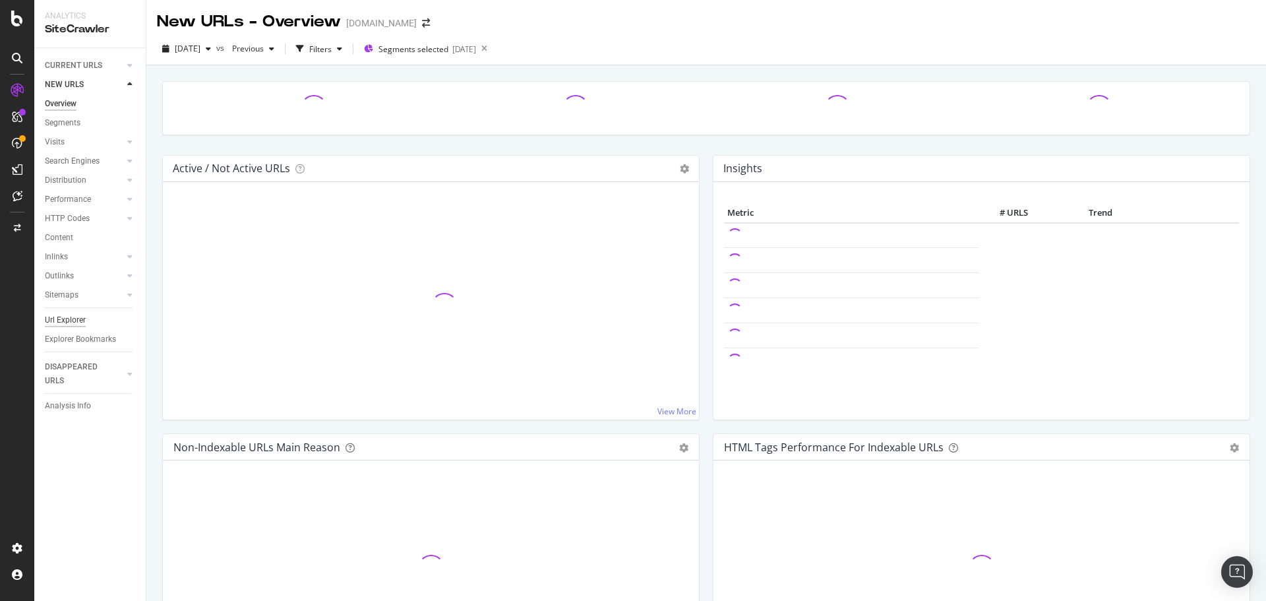
click at [55, 321] on div "Url Explorer" at bounding box center [65, 320] width 41 height 14
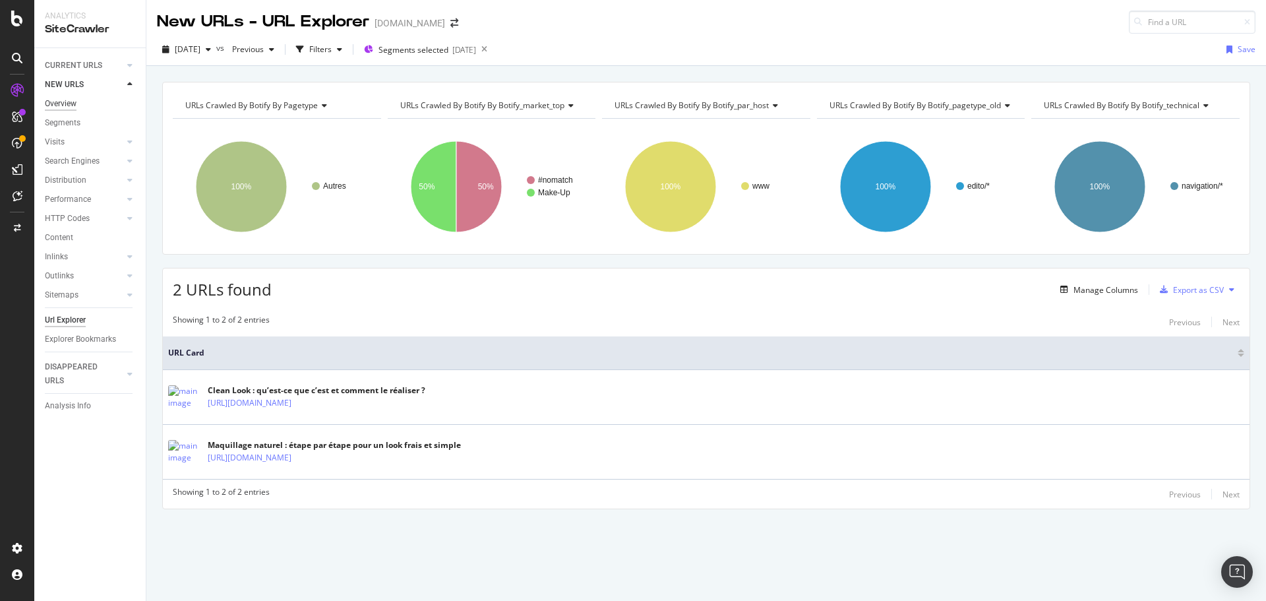
click at [75, 99] on div "Overview" at bounding box center [61, 104] width 32 height 14
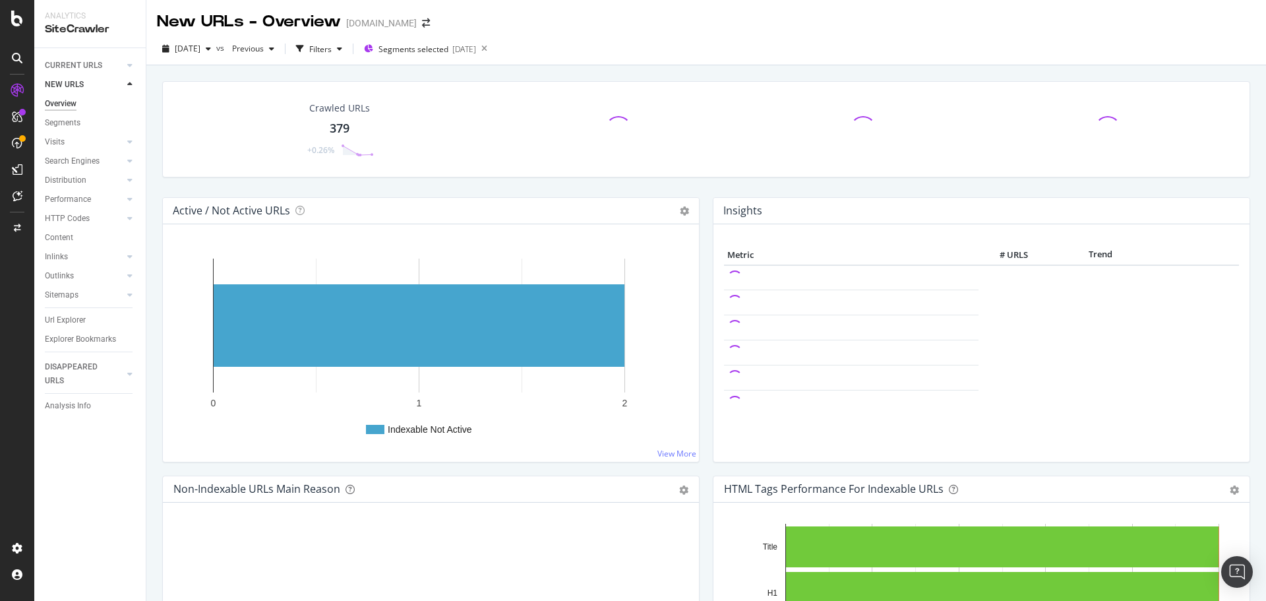
click at [128, 82] on icon at bounding box center [129, 84] width 5 height 8
click at [99, 65] on div "CURRENT URLS" at bounding box center [73, 66] width 57 height 14
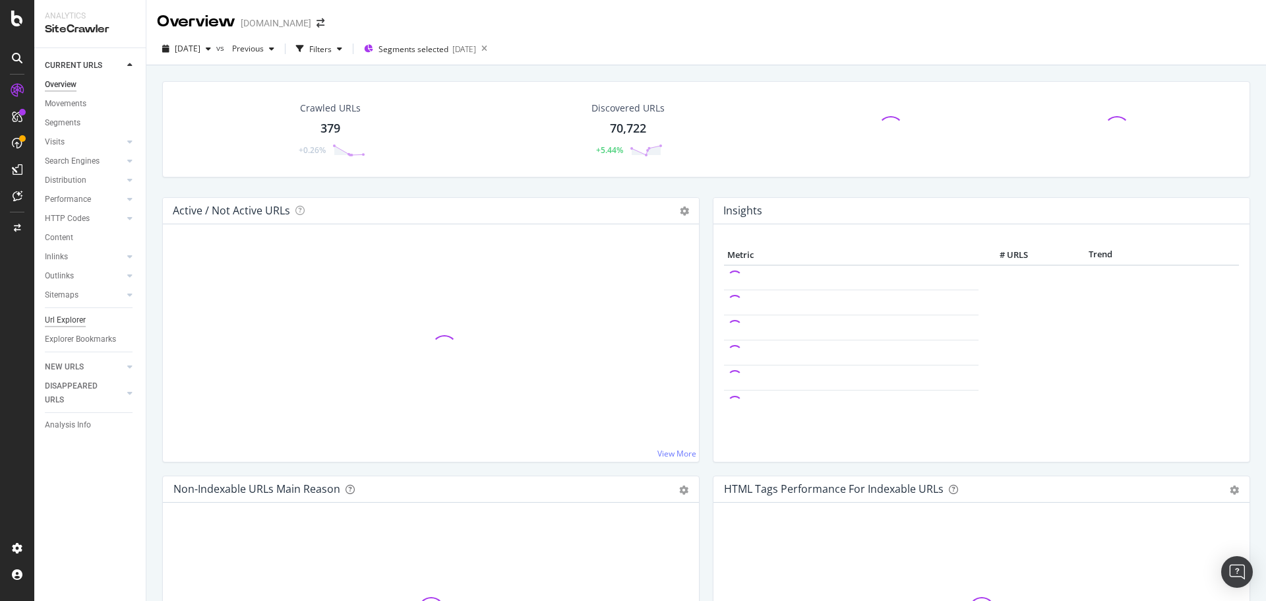
click at [78, 321] on div "Url Explorer" at bounding box center [65, 320] width 41 height 14
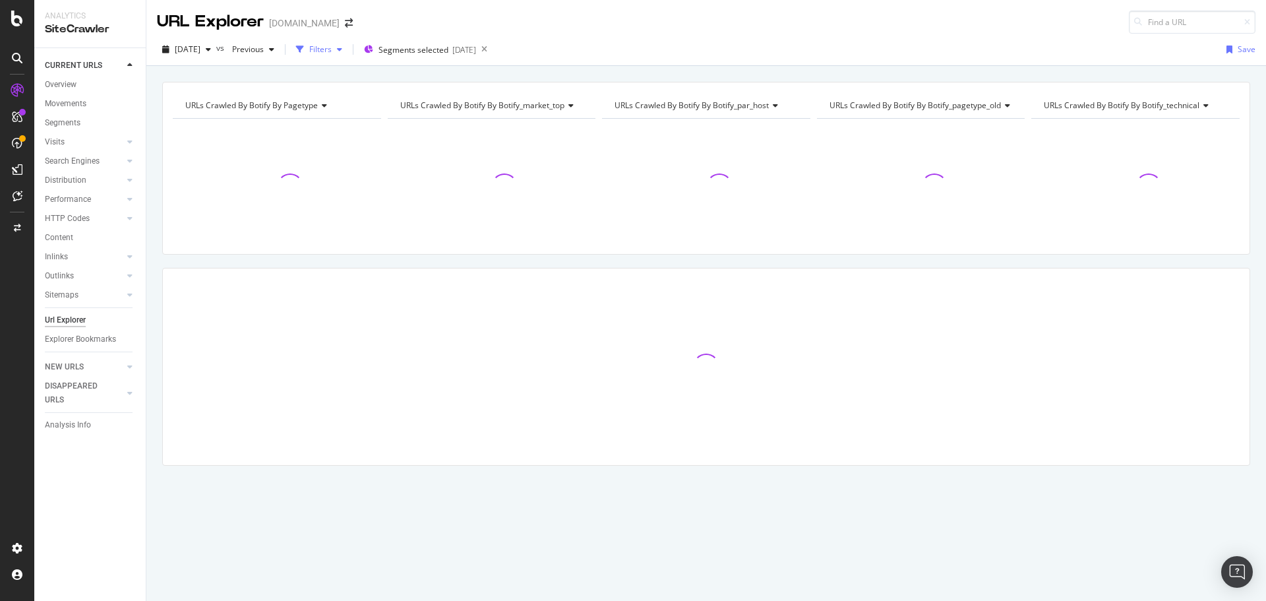
click at [332, 47] on div "Filters" at bounding box center [320, 49] width 22 height 11
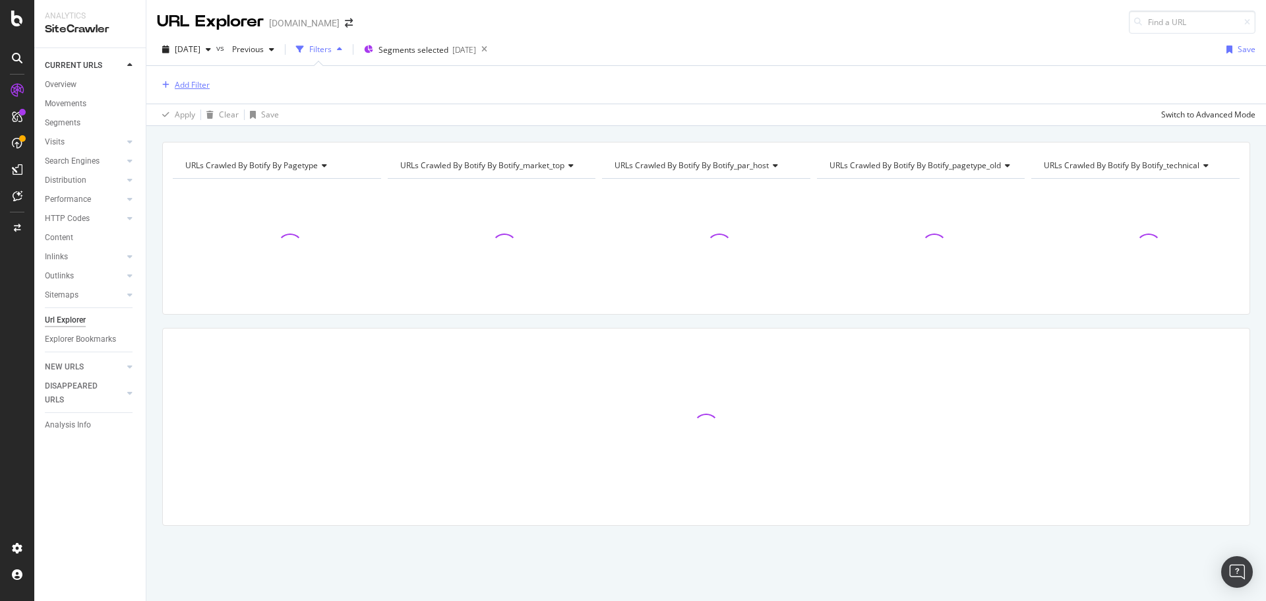
click at [171, 88] on div "button" at bounding box center [166, 85] width 18 height 8
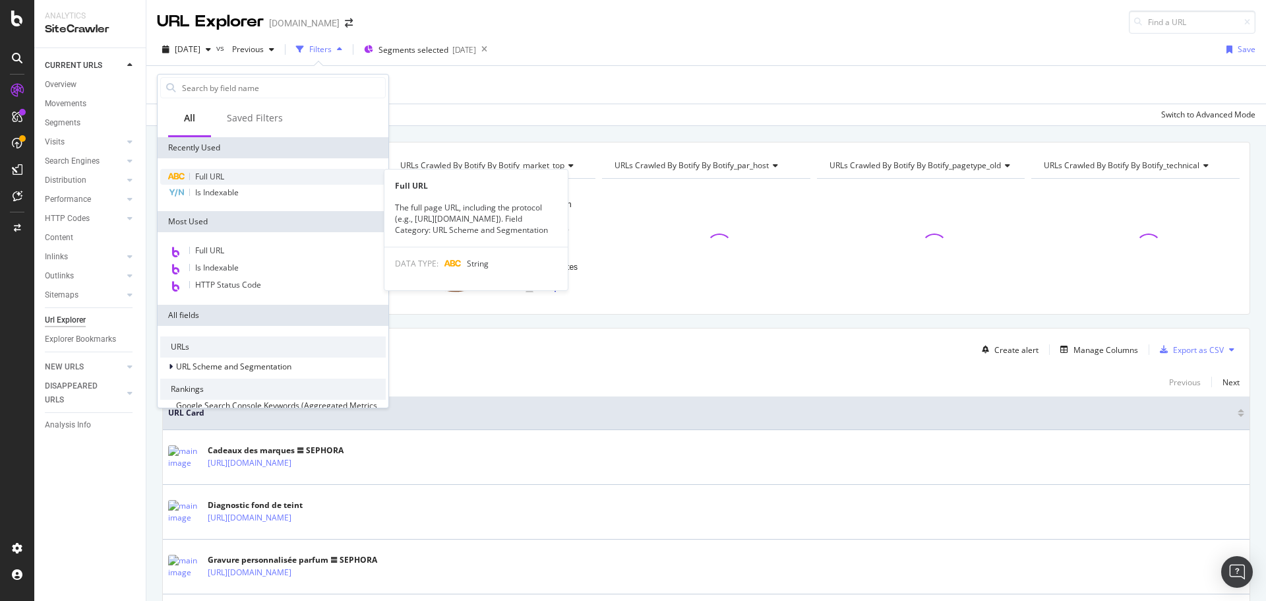
click at [201, 172] on span "Full URL" at bounding box center [209, 176] width 29 height 11
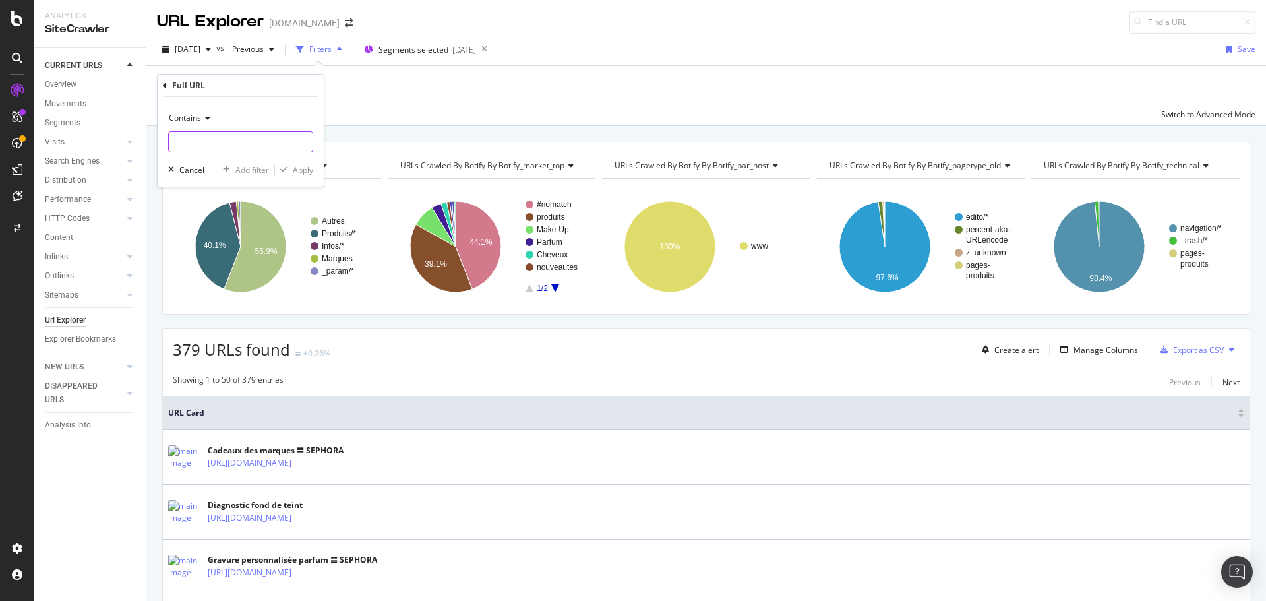
click at [191, 143] on input "text" at bounding box center [241, 141] width 144 height 21
paste input "[URL][DOMAIN_NAME][DATE]"
type input "[URL][DOMAIN_NAME][DATE]"
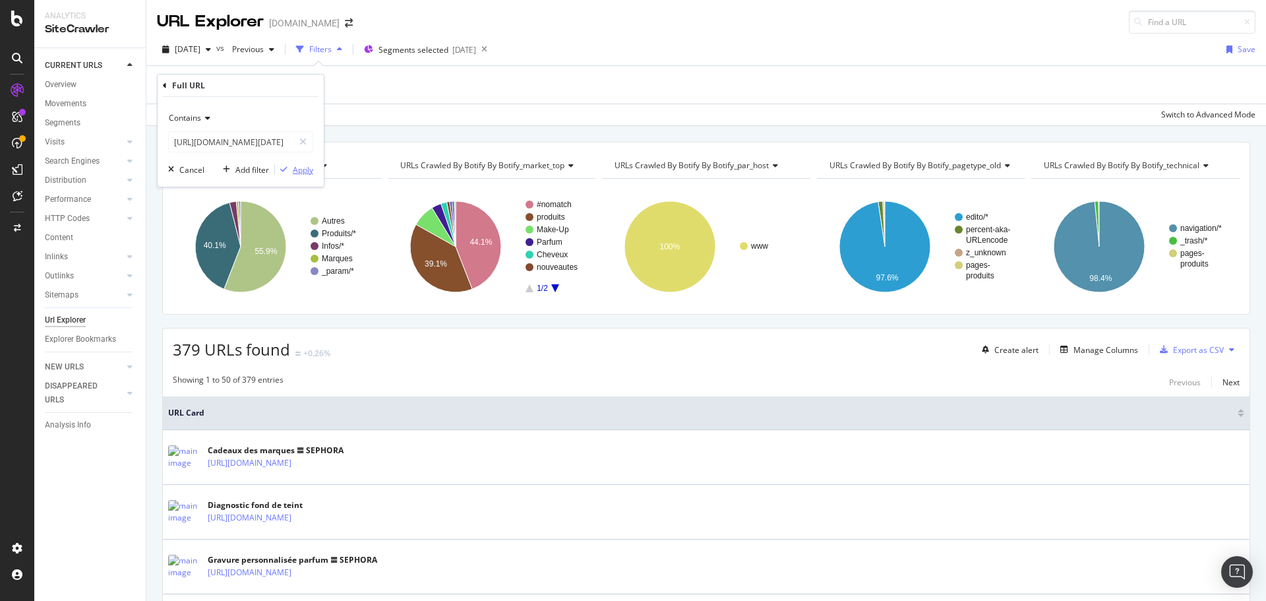
drag, startPoint x: 307, startPoint y: 168, endPoint x: 395, endPoint y: 133, distance: 94.4
click at [307, 168] on div "Apply" at bounding box center [303, 169] width 20 height 11
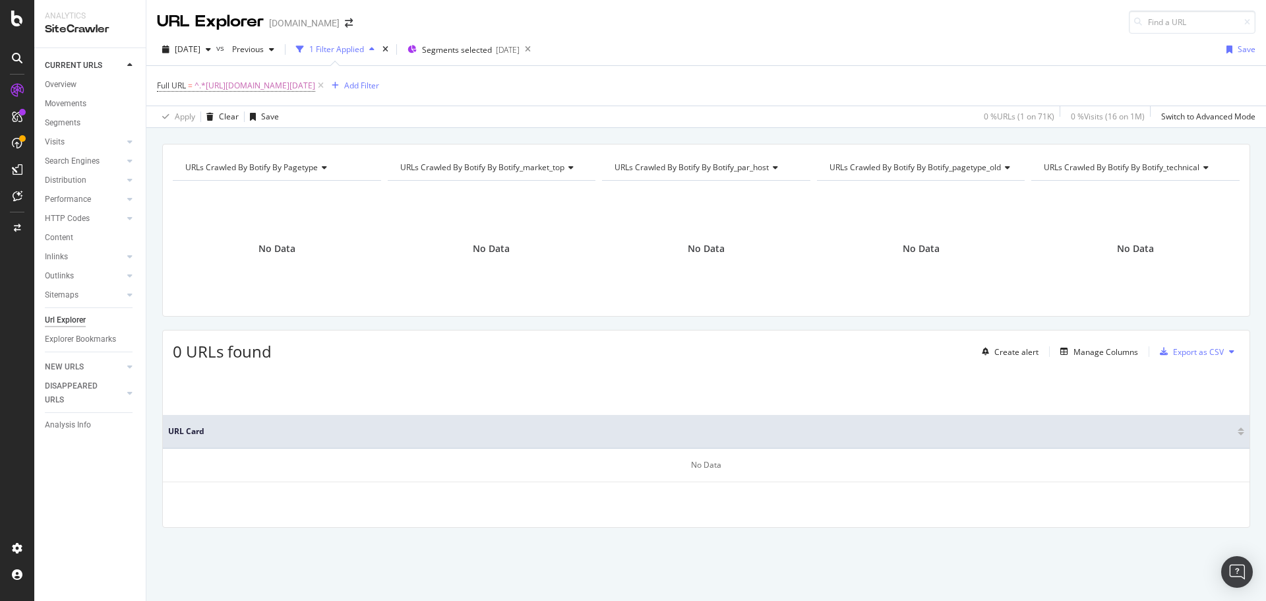
click at [375, 47] on icon "button" at bounding box center [371, 49] width 5 height 8
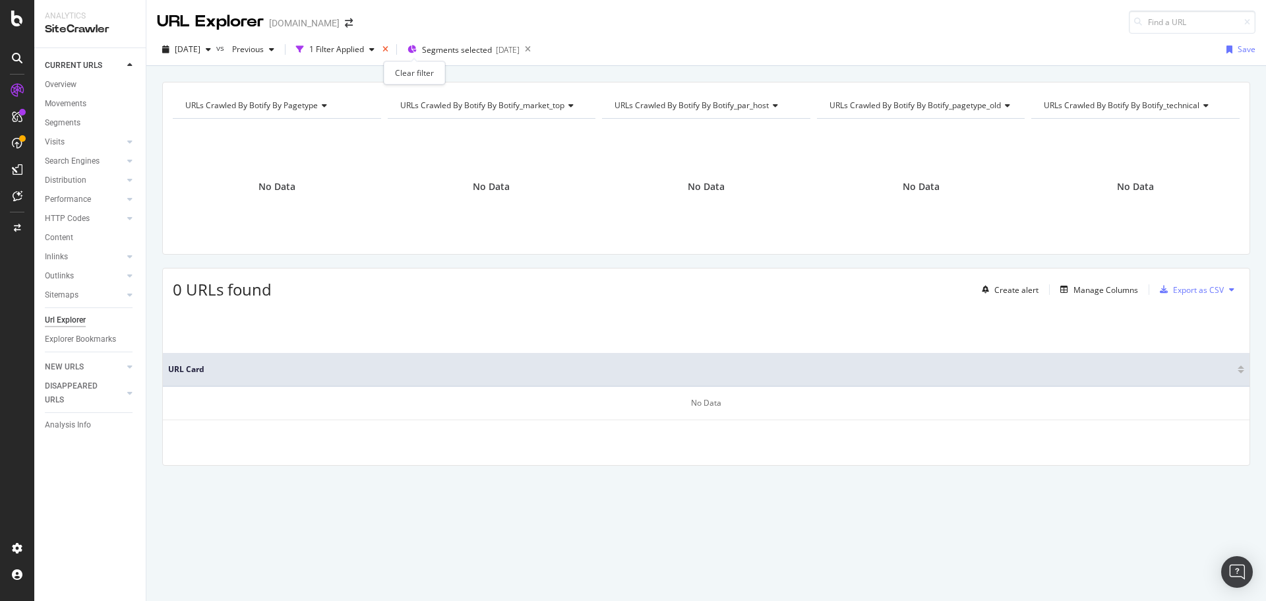
click at [388, 47] on icon "times" at bounding box center [385, 49] width 6 height 8
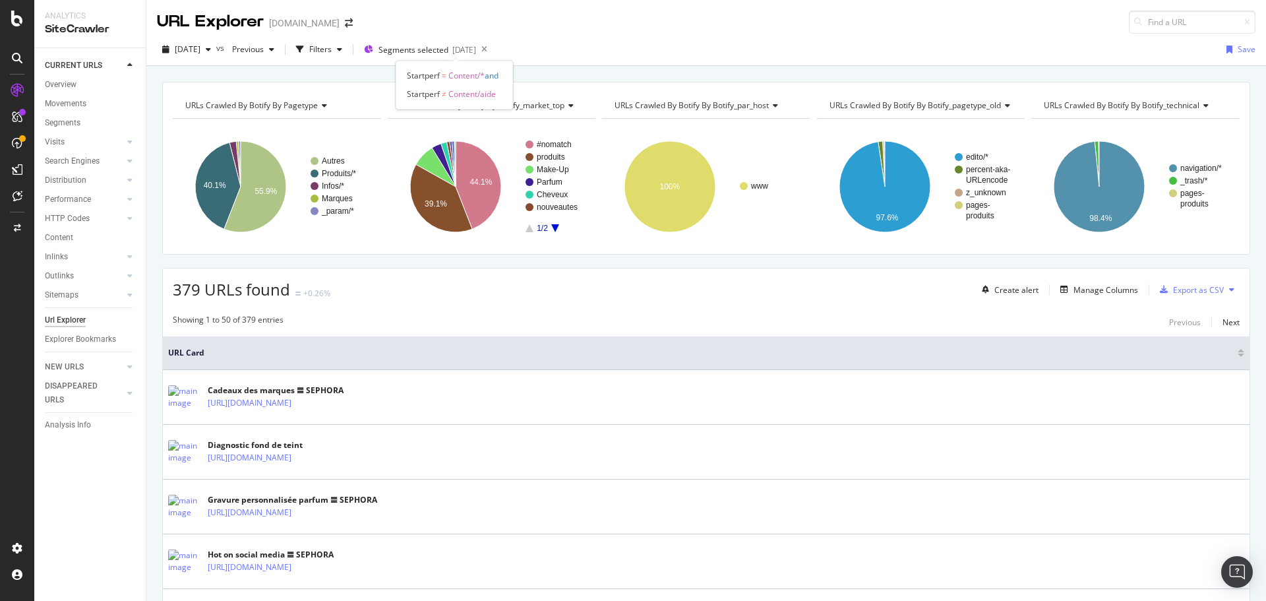
click at [412, 47] on span "Segments selected" at bounding box center [413, 49] width 70 height 11
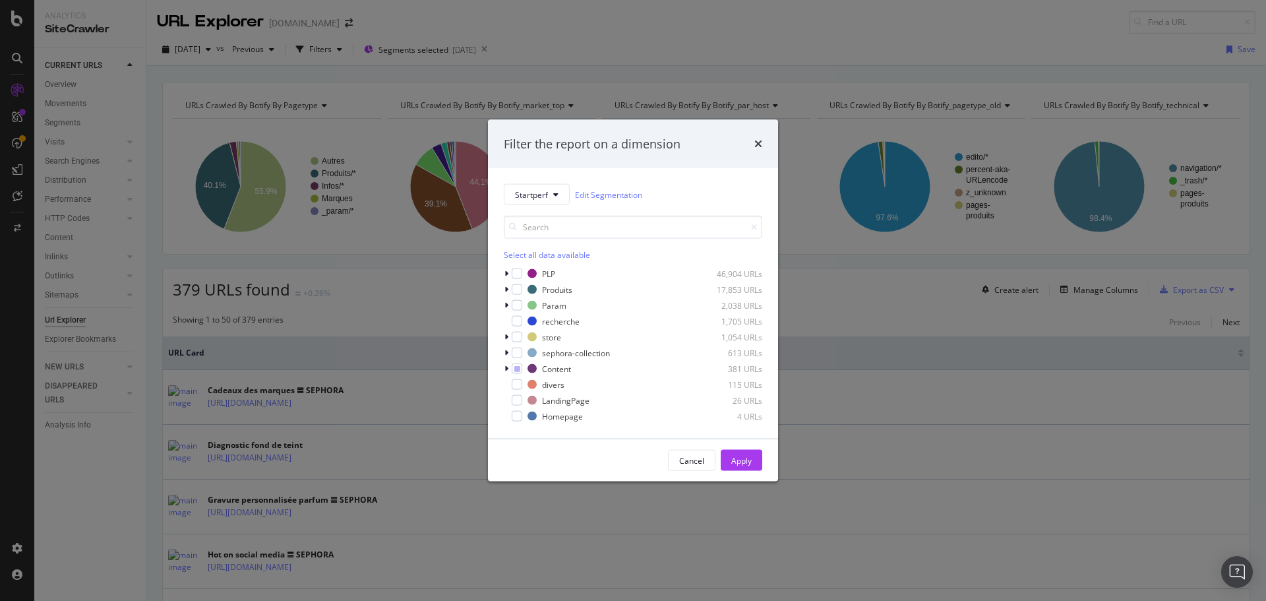
click at [527, 47] on div "Filter the report on a dimension Startperf Edit Segmentation Select all data av…" at bounding box center [633, 300] width 1266 height 601
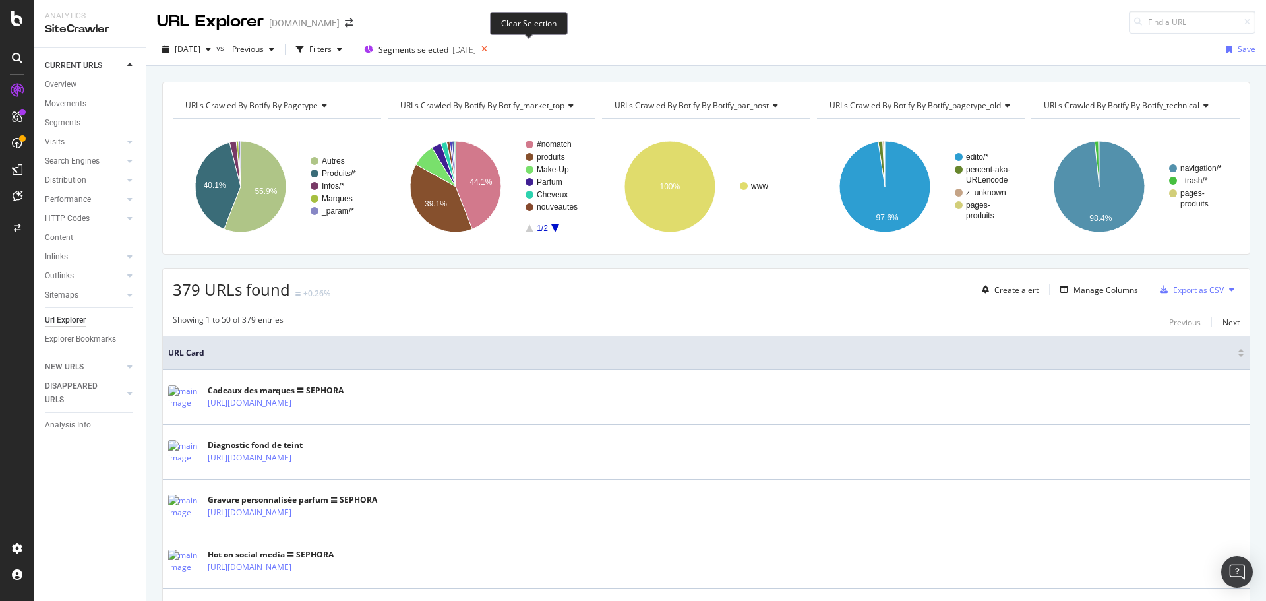
click at [493, 47] on icon at bounding box center [484, 49] width 16 height 18
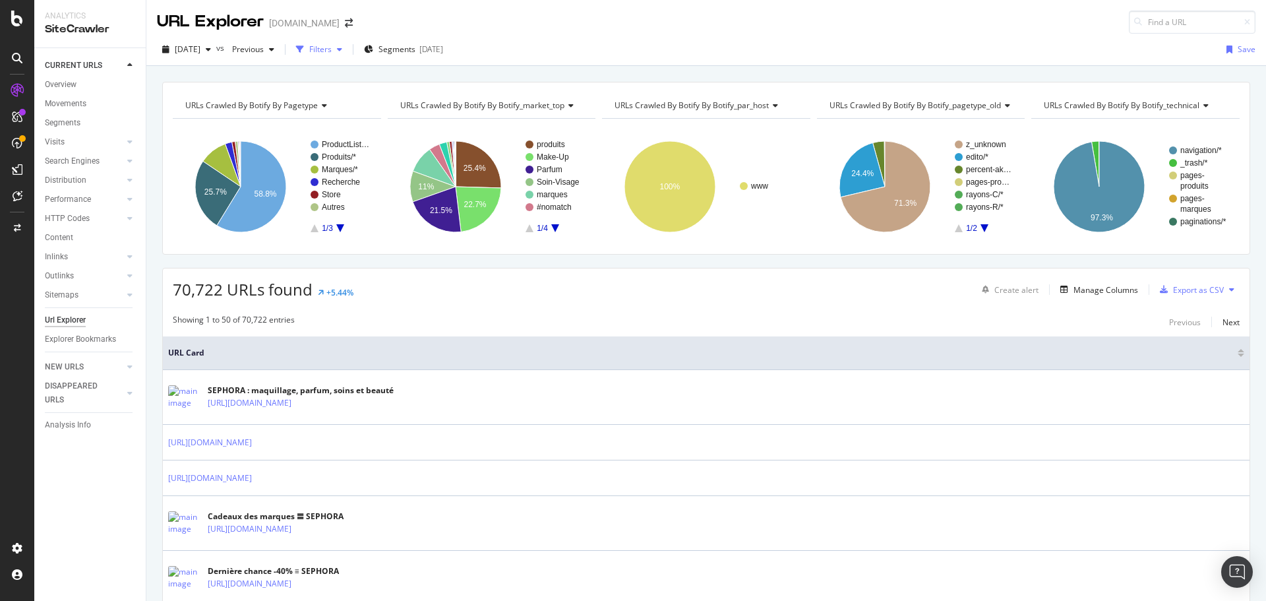
click at [342, 45] on icon "button" at bounding box center [339, 49] width 5 height 8
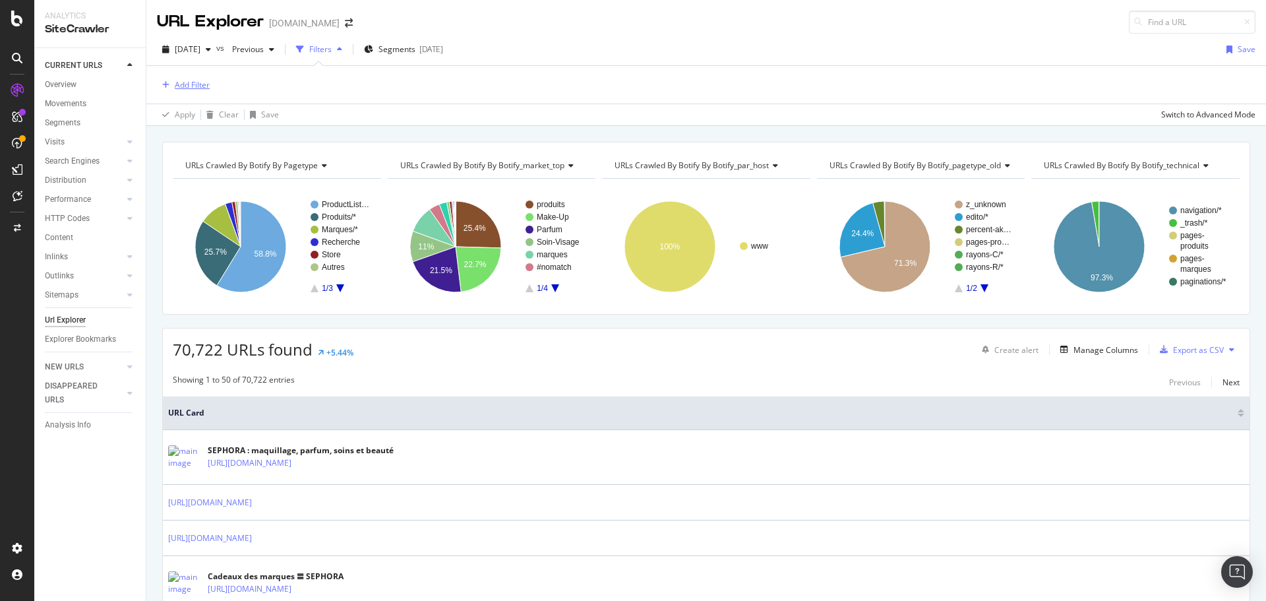
click at [185, 81] on div "Add Filter" at bounding box center [192, 84] width 35 height 11
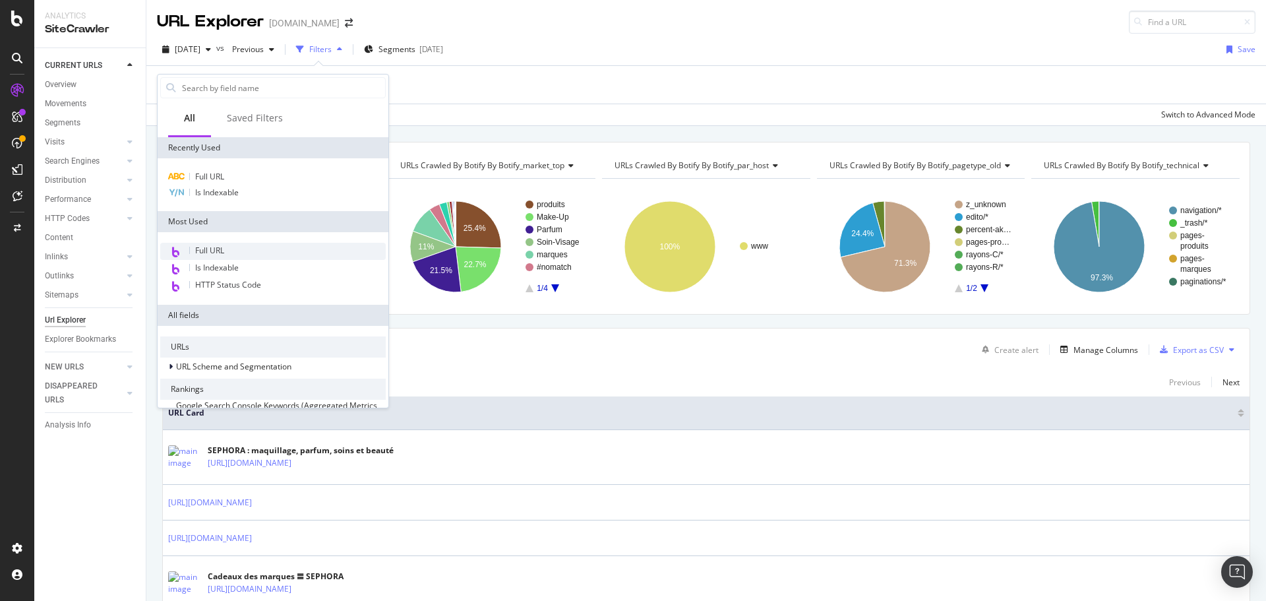
click at [223, 254] on span "Full URL" at bounding box center [209, 250] width 29 height 11
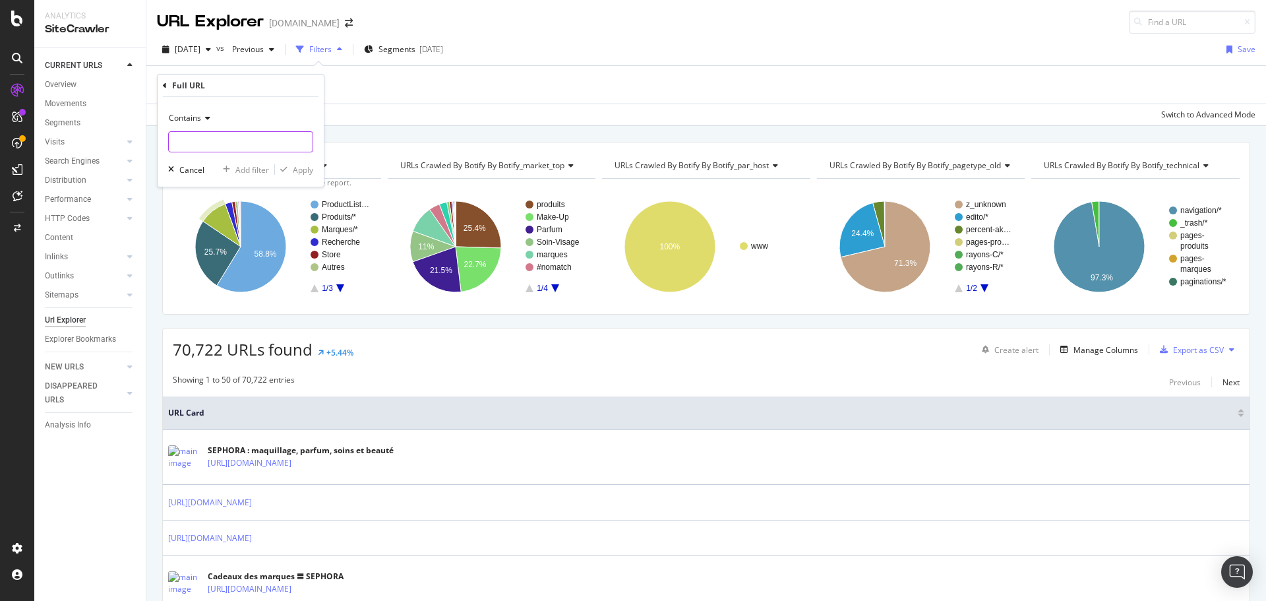
paste input "[URL][DOMAIN_NAME][DATE]"
type input "[URL][DOMAIN_NAME][DATE]"
click at [299, 171] on div "Apply" at bounding box center [303, 169] width 20 height 11
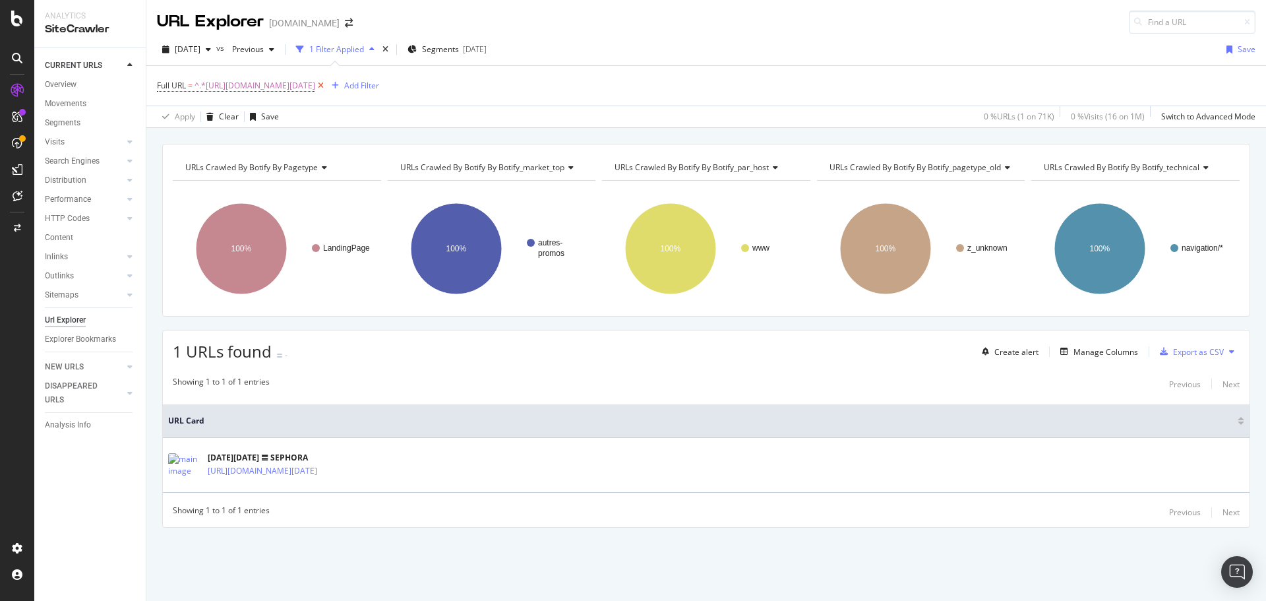
click at [326, 82] on icon at bounding box center [320, 85] width 11 height 13
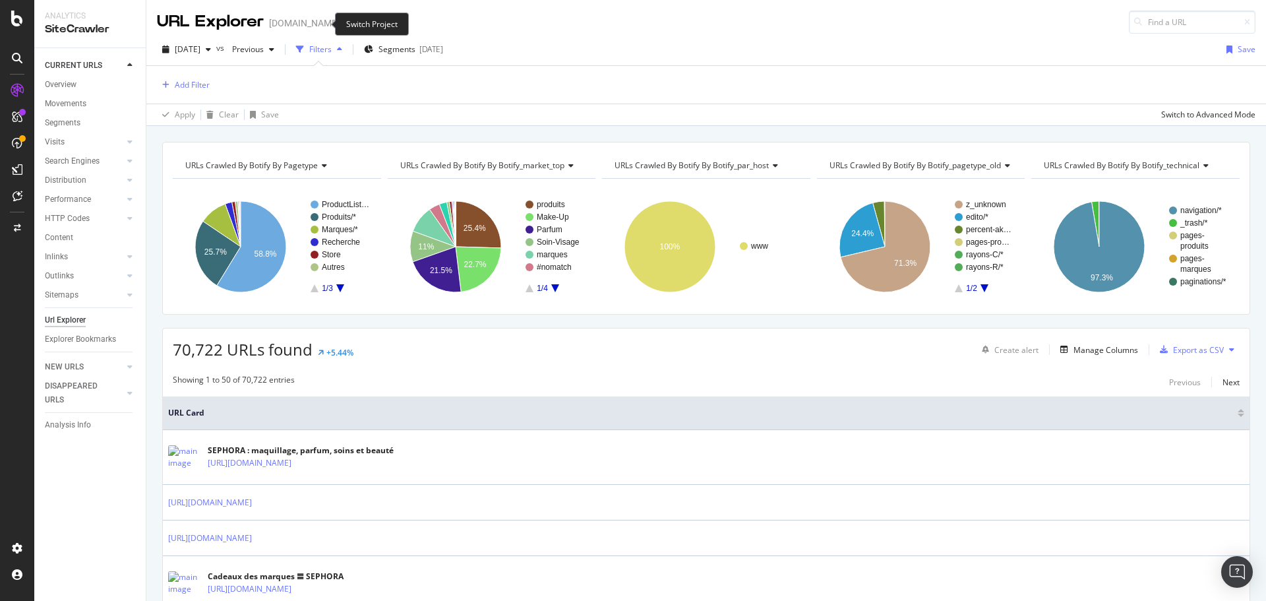
click at [345, 24] on icon "arrow-right-arrow-left" at bounding box center [349, 22] width 8 height 9
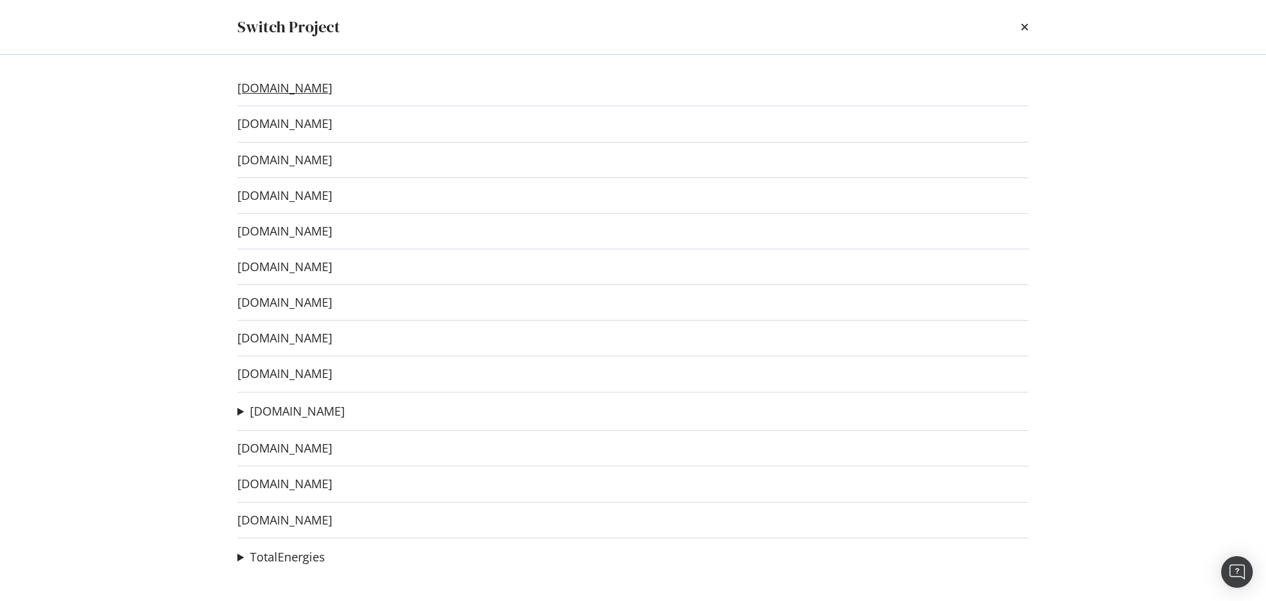
click at [323, 84] on link "www.sephora.dk" at bounding box center [284, 88] width 95 height 14
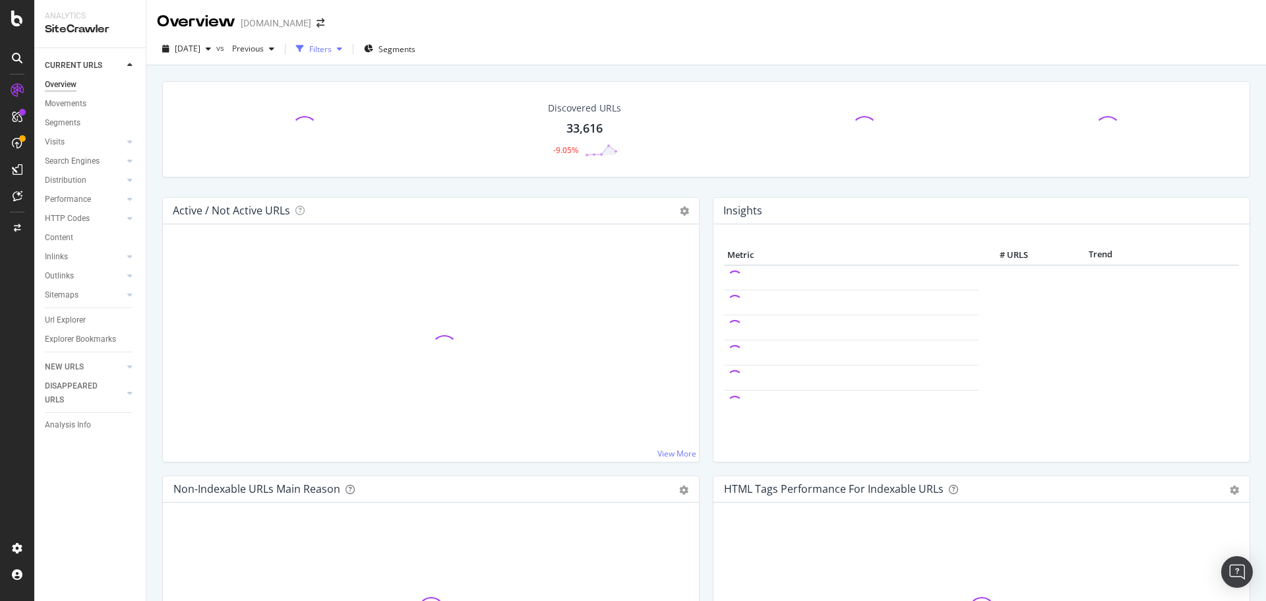
click at [332, 51] on div "Filters" at bounding box center [320, 49] width 22 height 11
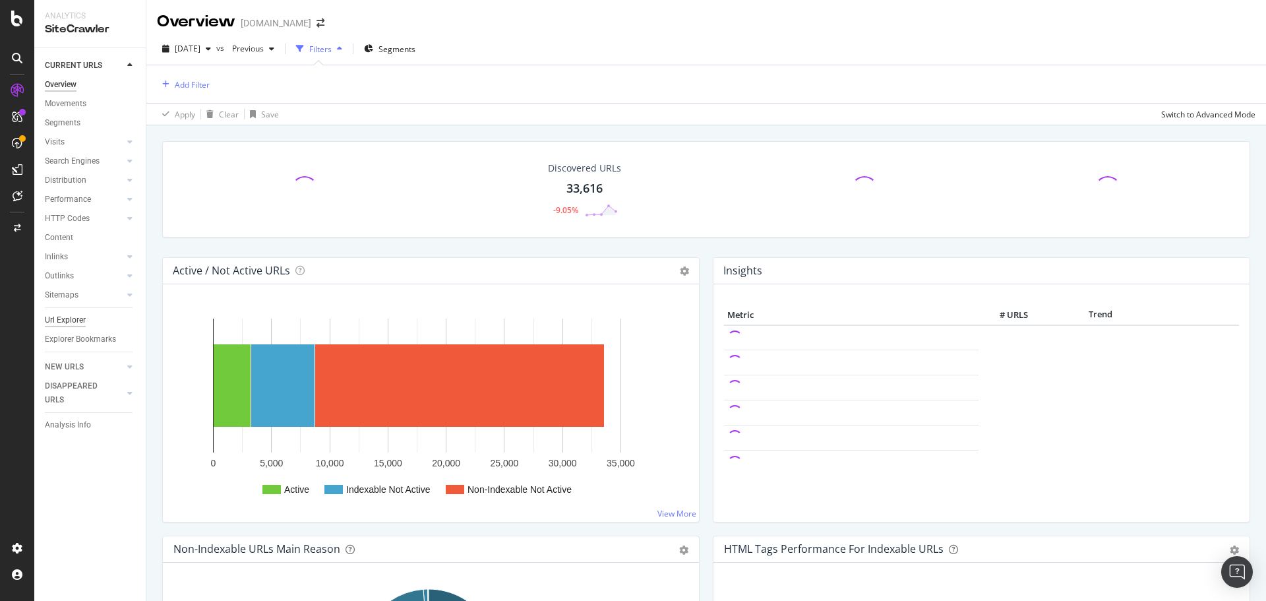
click at [47, 320] on div "Url Explorer" at bounding box center [65, 320] width 41 height 14
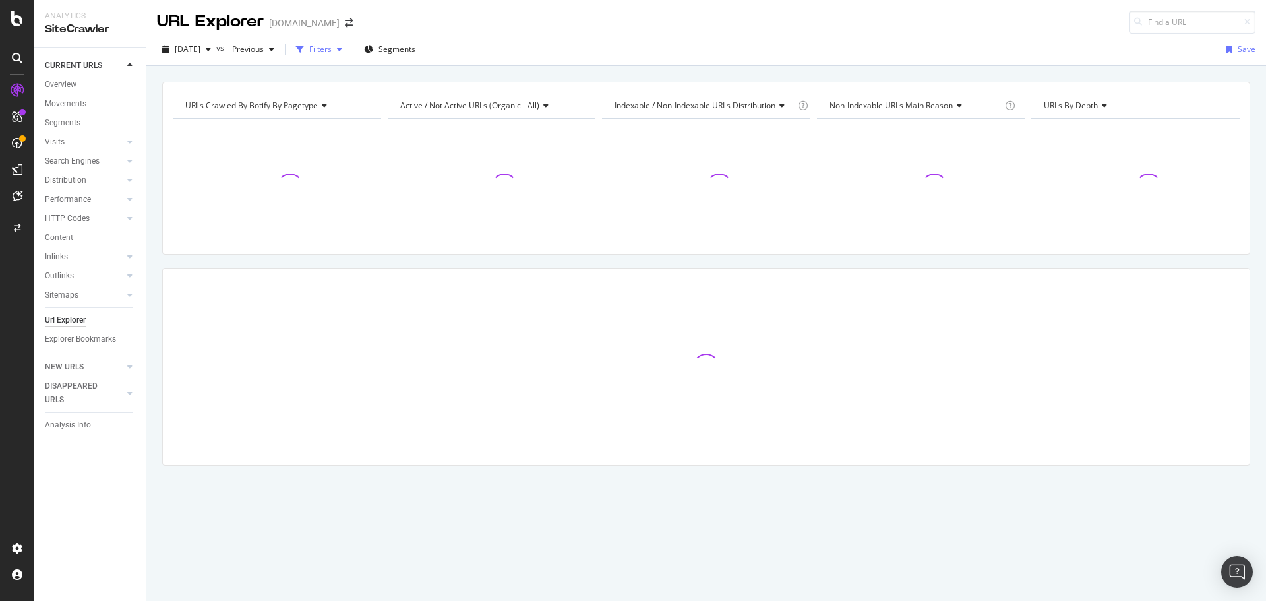
click at [332, 51] on div "Filters" at bounding box center [320, 49] width 22 height 11
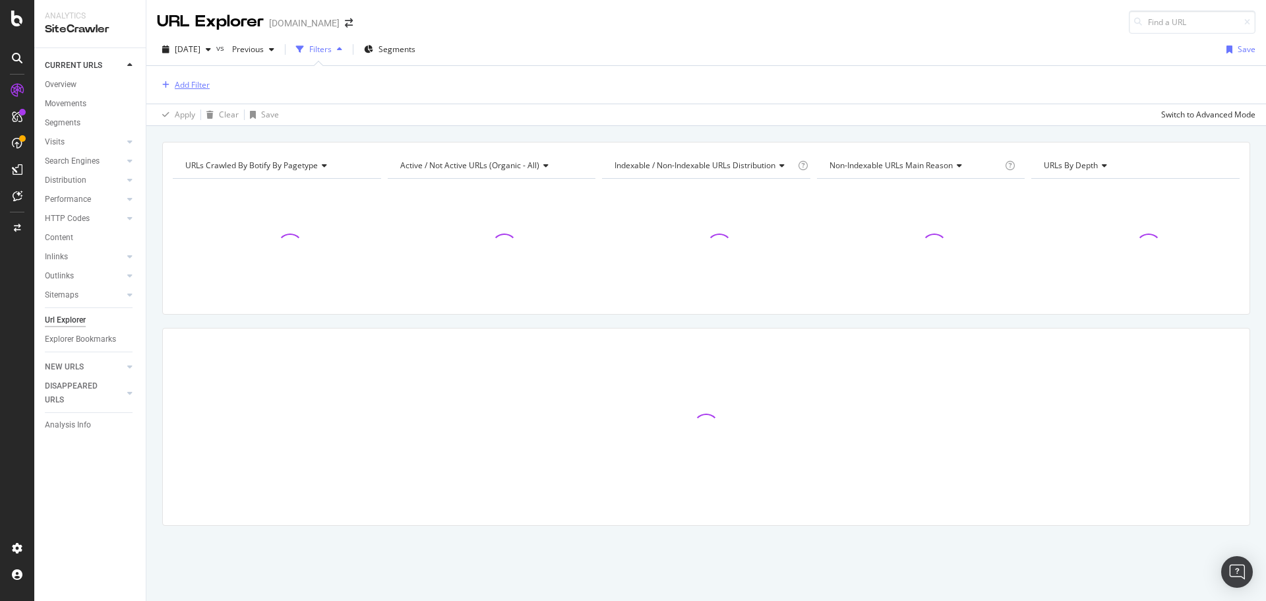
click at [170, 78] on div "Add Filter" at bounding box center [183, 85] width 53 height 15
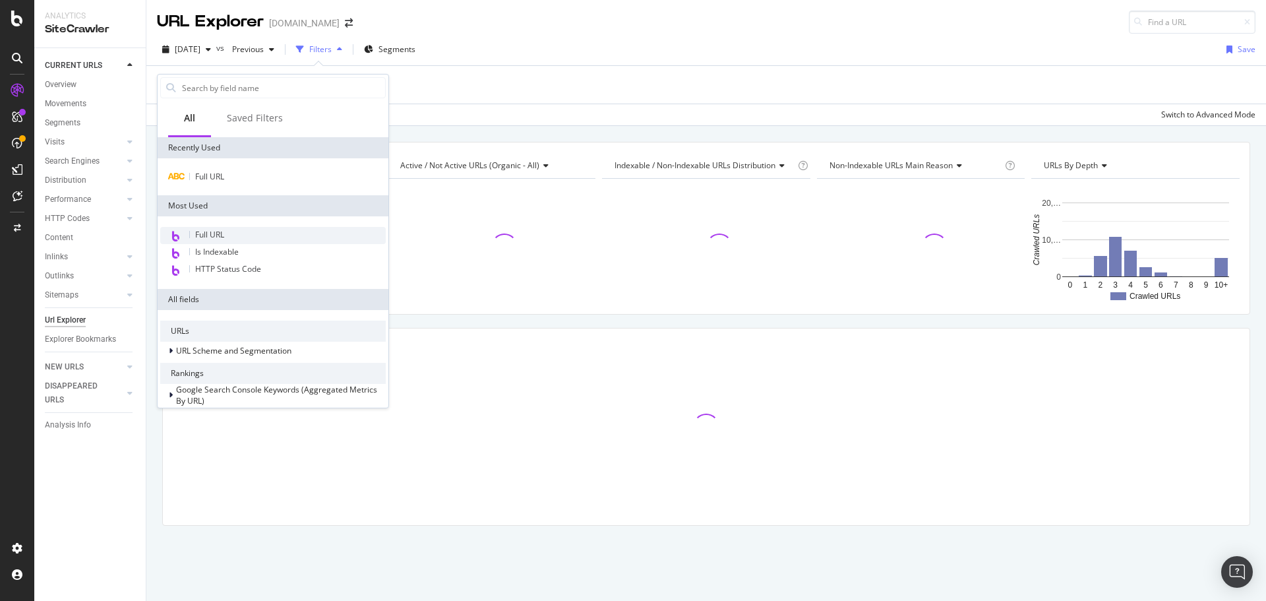
click at [219, 235] on span "Full URL" at bounding box center [209, 234] width 29 height 11
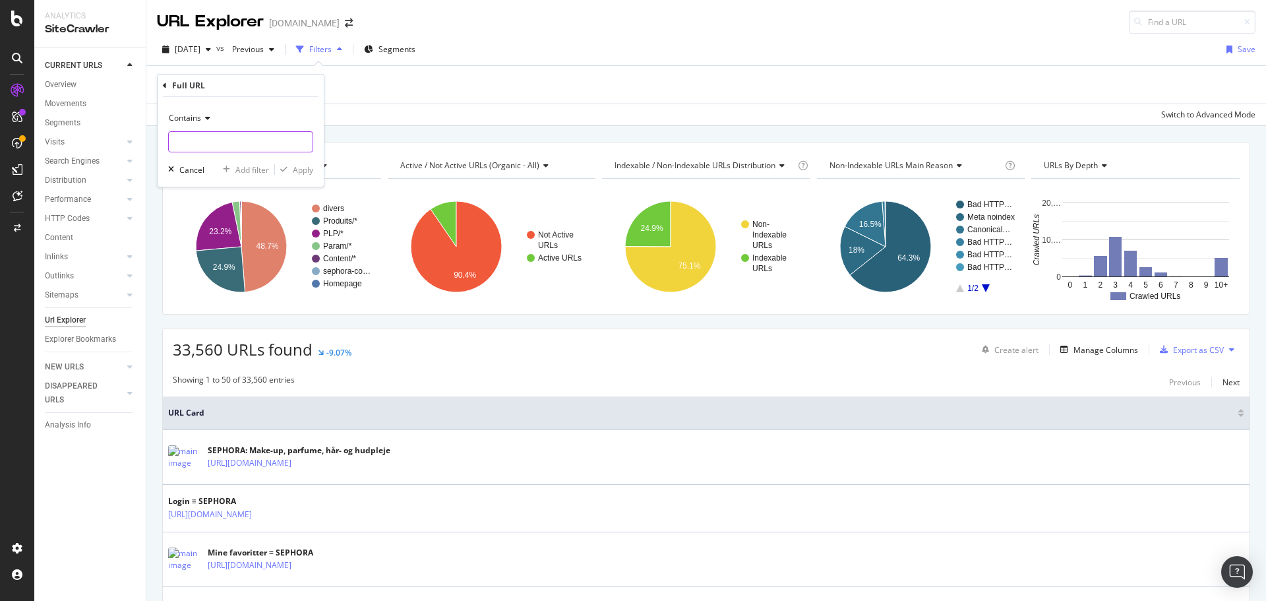
paste input "https://www.sephora.dk/black-friday/"
type input "https://www.sephora.dk/black-friday/"
click at [299, 168] on div "Apply" at bounding box center [303, 169] width 20 height 11
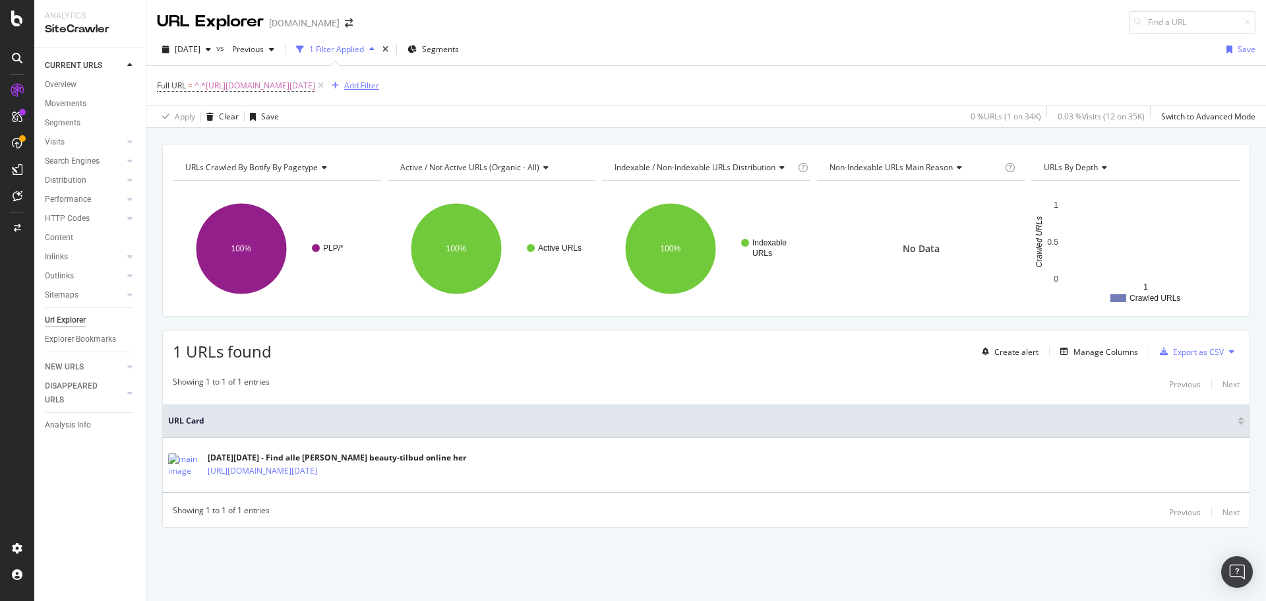
click at [378, 81] on div "Add Filter" at bounding box center [352, 85] width 53 height 15
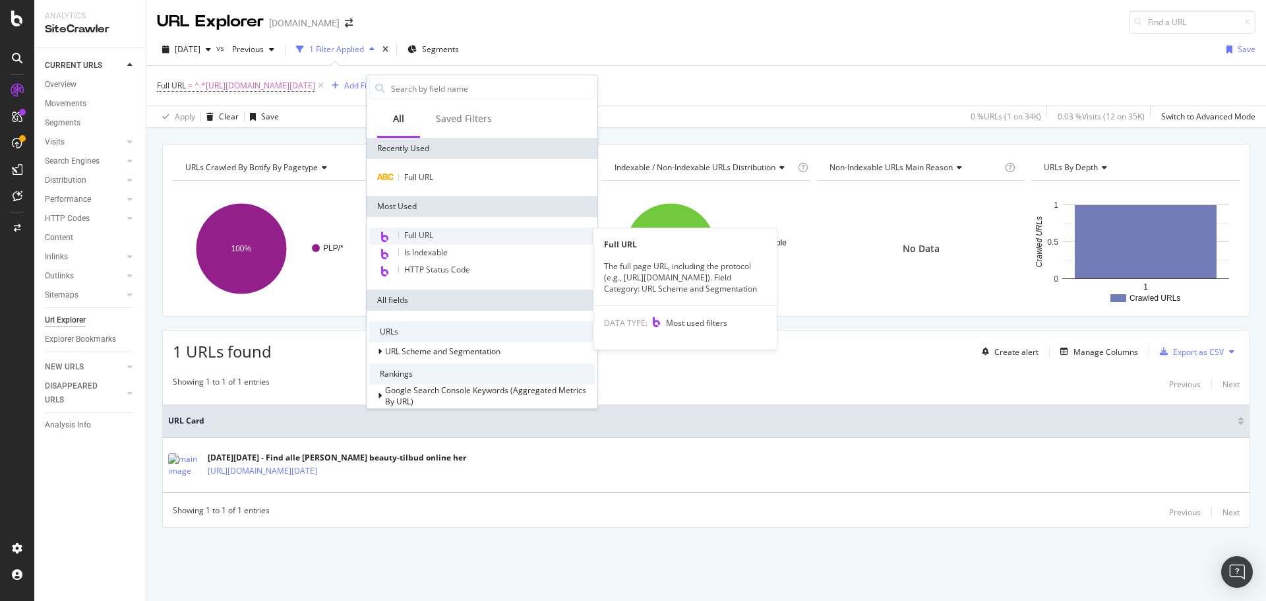
click at [453, 231] on div "Full URL" at bounding box center [482, 235] width 226 height 17
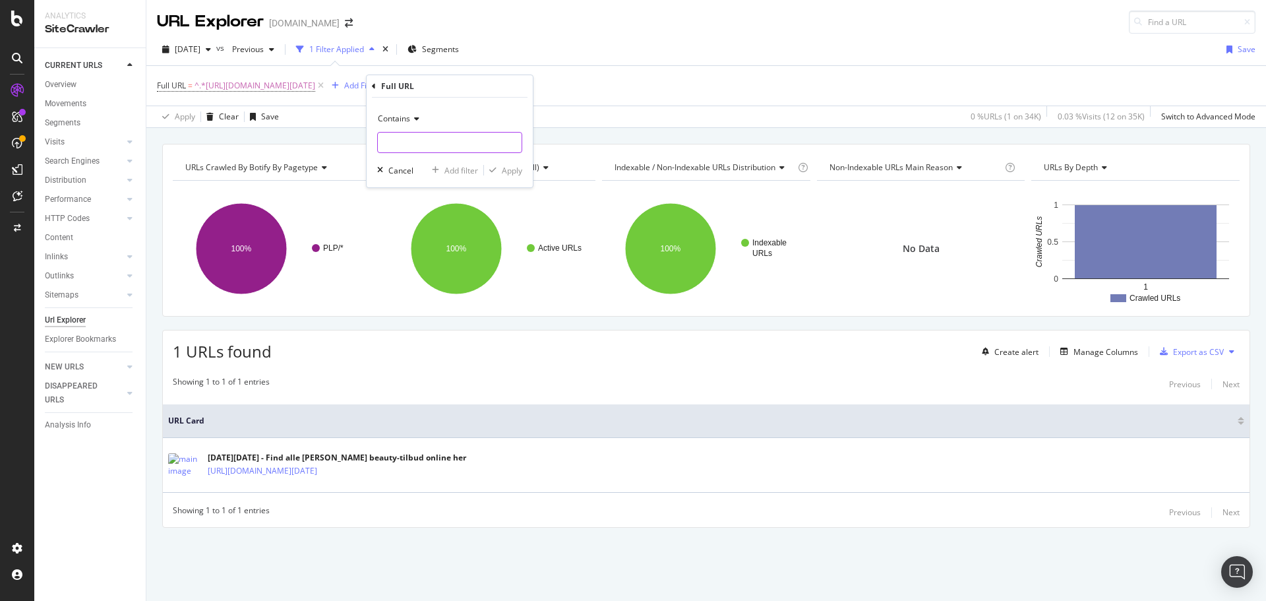
paste input "https://www.sephora.dk/cyber-monday/"
type input "https://www.sephora.dk/cyber-monday/"
click at [499, 167] on div "button" at bounding box center [493, 170] width 18 height 8
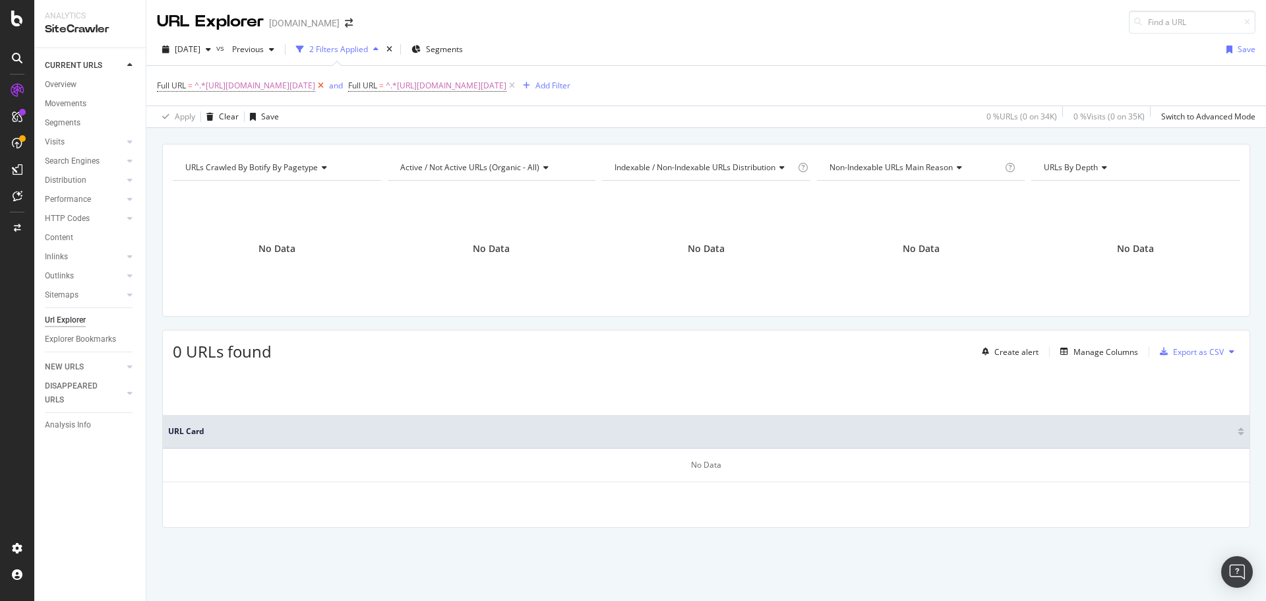
click at [326, 82] on icon at bounding box center [320, 85] width 11 height 13
click at [339, 86] on icon "button" at bounding box center [335, 86] width 7 height 8
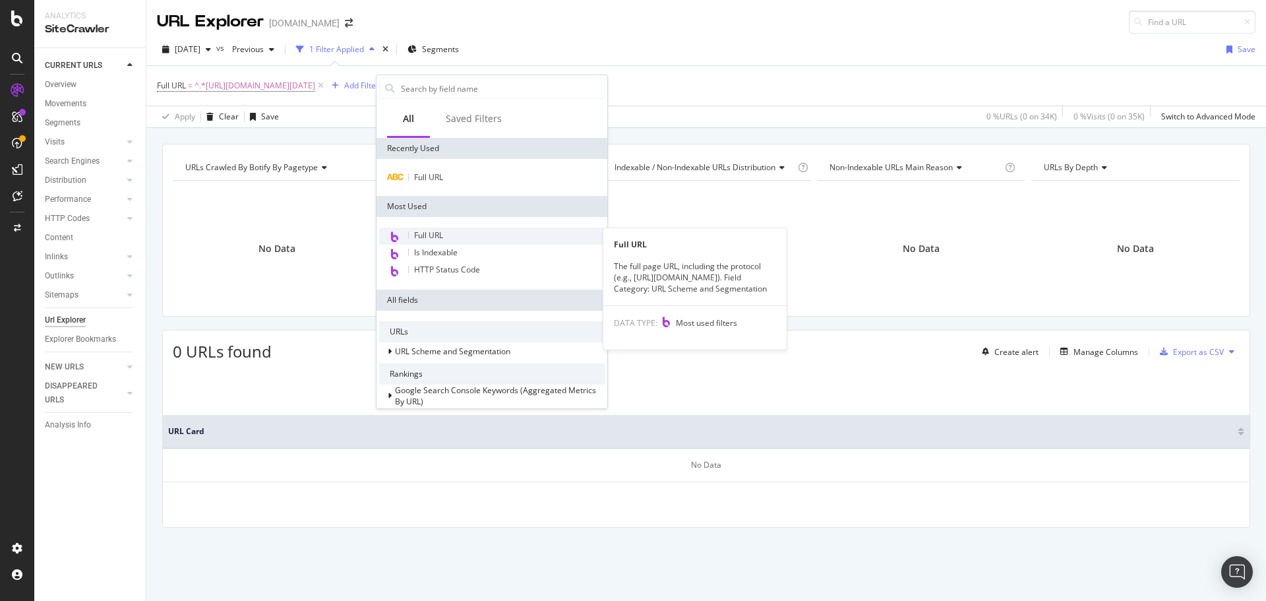
click at [436, 233] on span "Full URL" at bounding box center [428, 234] width 29 height 11
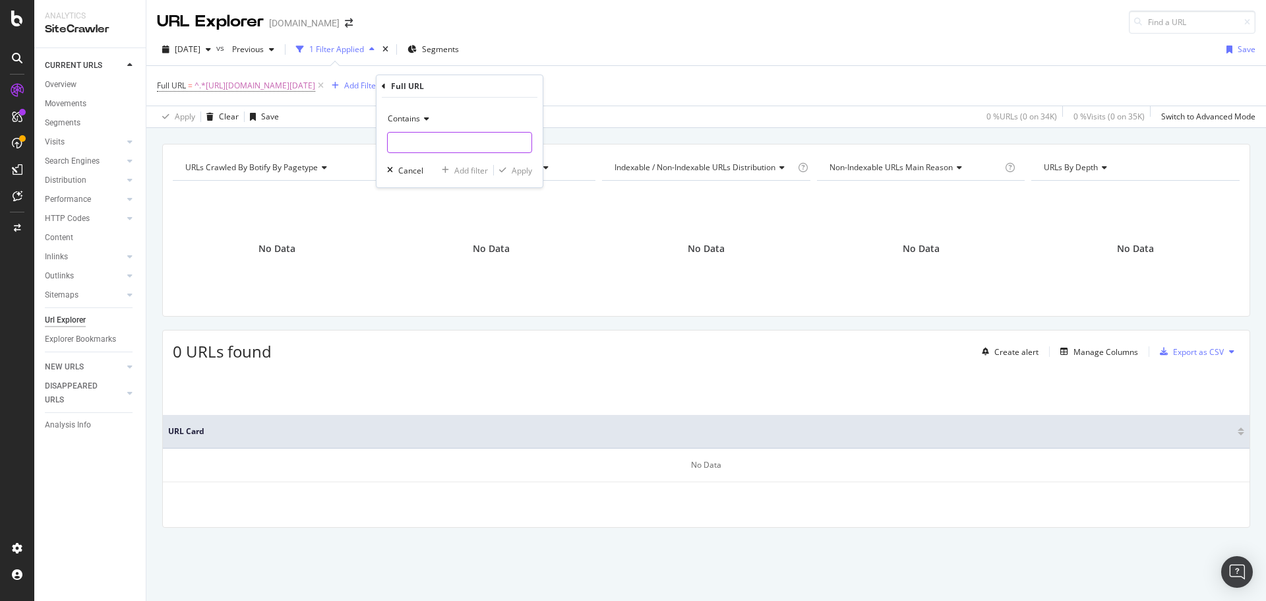
paste input "https://www.sephora.dk/singles-day/"
type input "https://www.sephora.dk/singles-day/"
click at [512, 165] on div "Apply" at bounding box center [522, 170] width 20 height 11
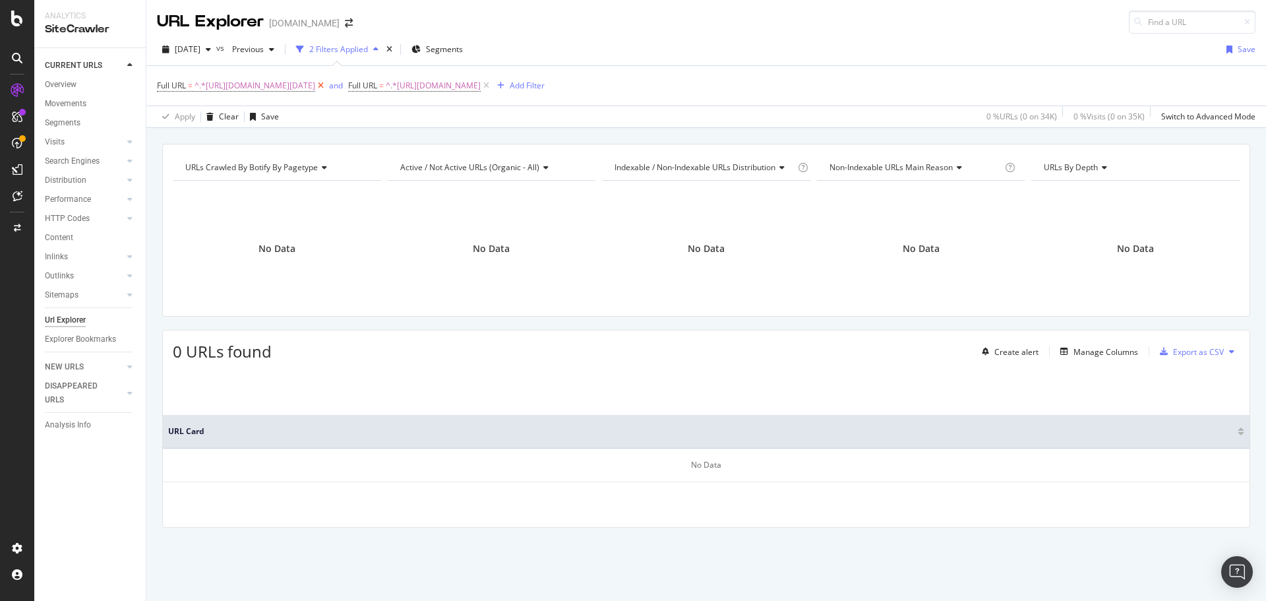
click at [326, 83] on icon at bounding box center [320, 85] width 11 height 13
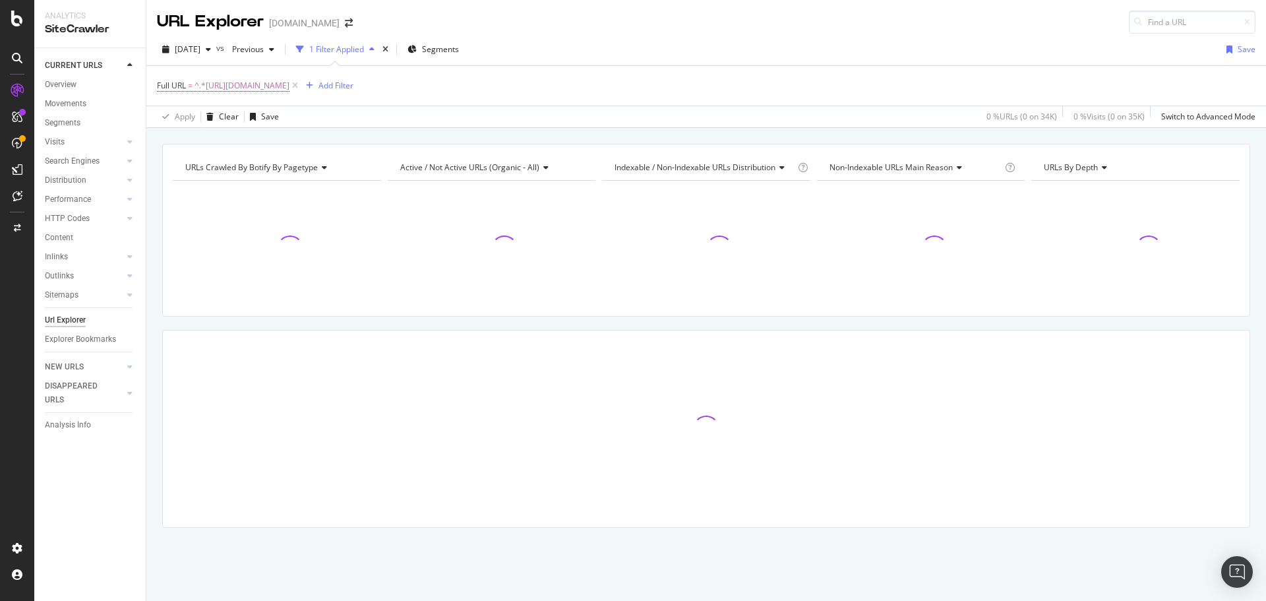
click at [301, 85] on icon at bounding box center [294, 85] width 11 height 13
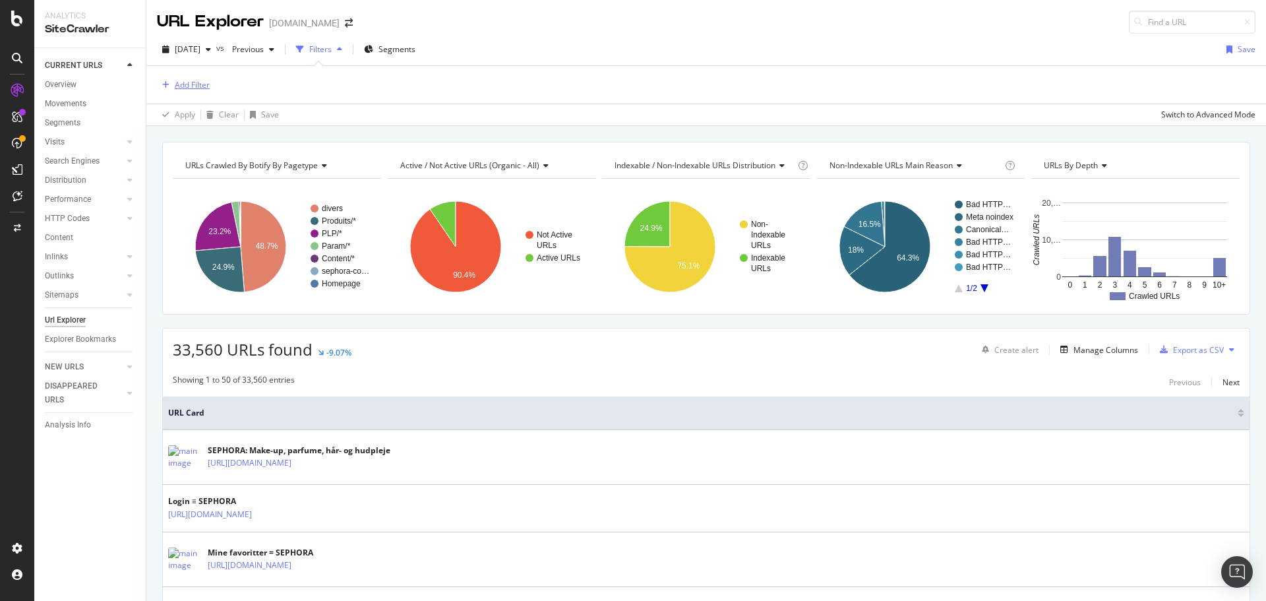
click at [200, 84] on div "Add Filter" at bounding box center [192, 84] width 35 height 11
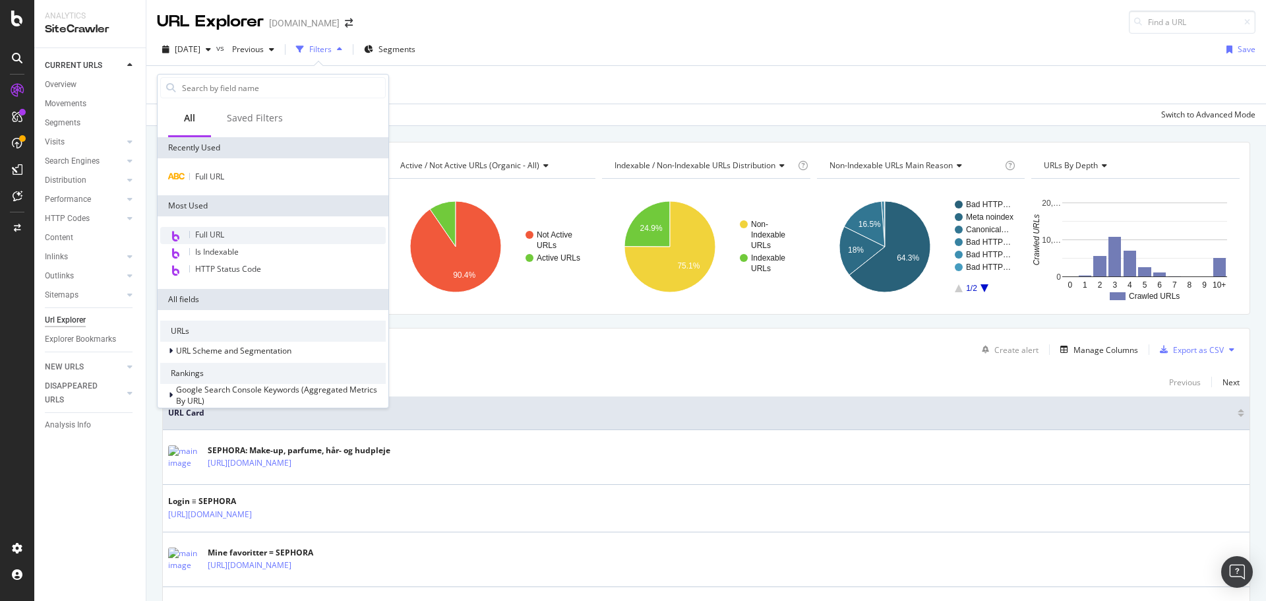
click at [229, 227] on div "Full URL" at bounding box center [273, 235] width 226 height 17
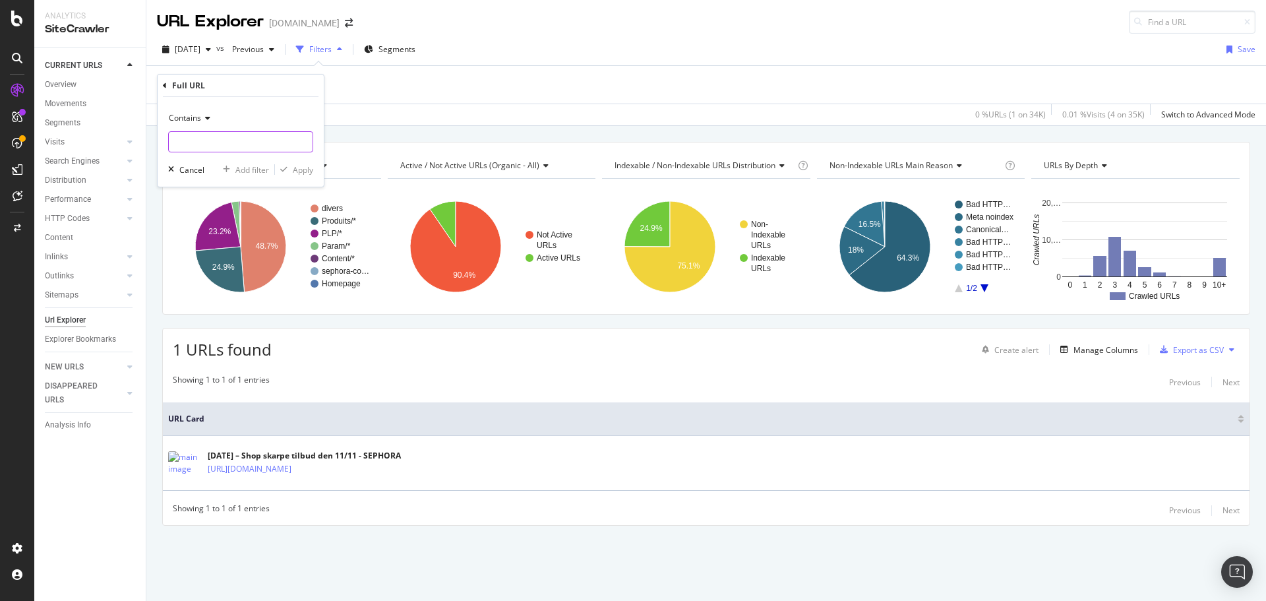
paste input "https://www.sephora.dk/julekalenderes/"
type input "https://www.sephora.dk/julekalenderes/"
click at [289, 164] on div "Apply" at bounding box center [294, 170] width 38 height 12
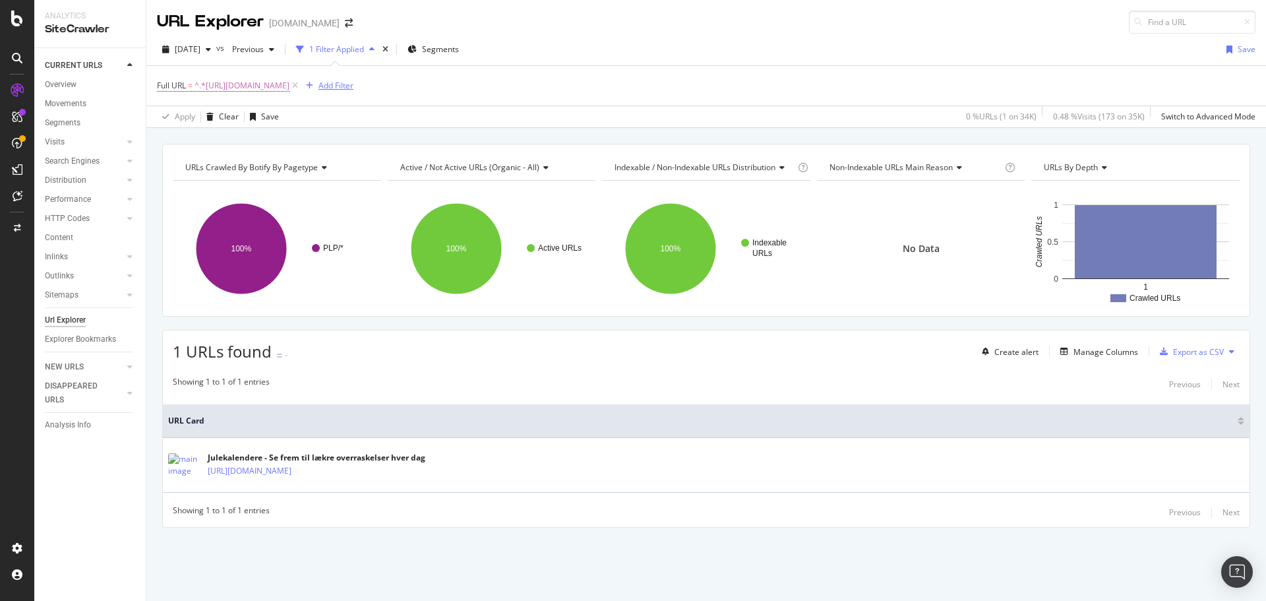
click at [353, 80] on div "Add Filter" at bounding box center [335, 85] width 35 height 11
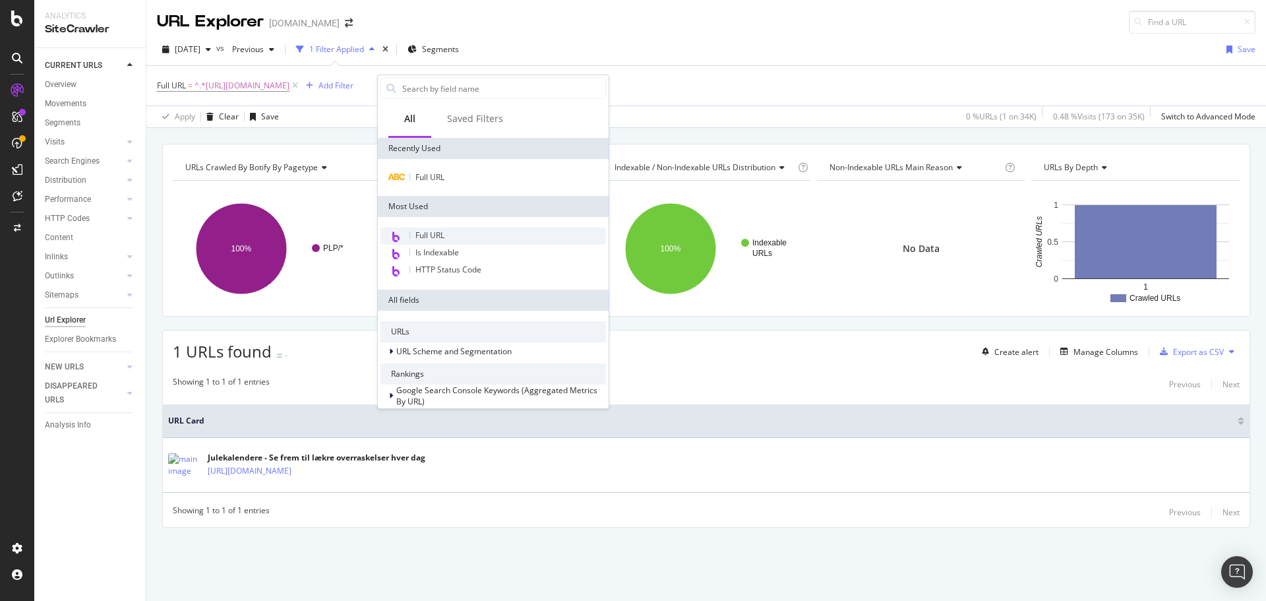
click at [435, 239] on span "Full URL" at bounding box center [429, 234] width 29 height 11
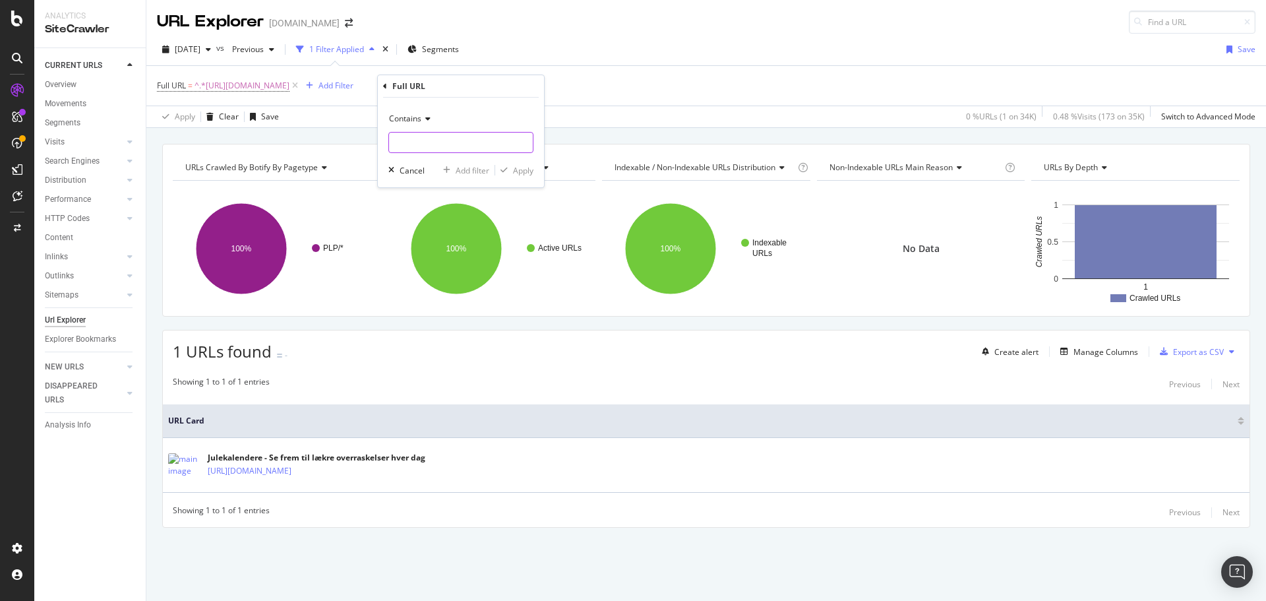
paste input "https://www.sephora.dk/noel/"
type input "https://www.sephora.dk/noel/"
click at [526, 158] on div "Contains https://www.sephora.dk/noel/ Cancel Add filter Apply" at bounding box center [461, 143] width 166 height 90
click at [524, 170] on div "Apply" at bounding box center [523, 170] width 20 height 11
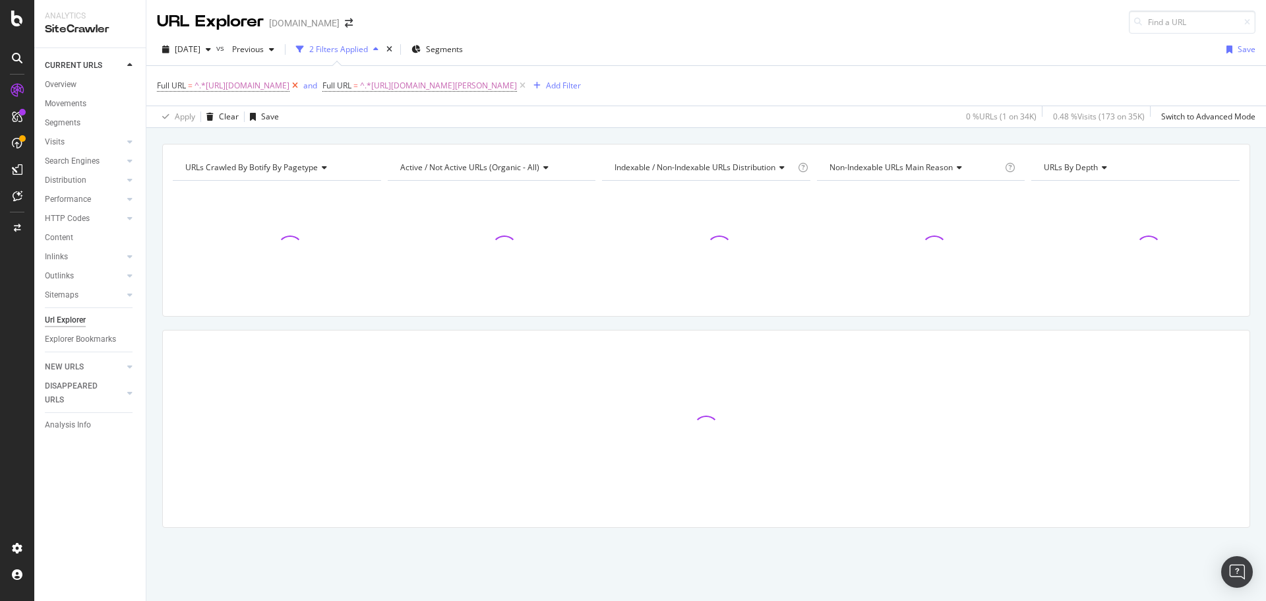
click at [301, 81] on icon at bounding box center [294, 85] width 11 height 13
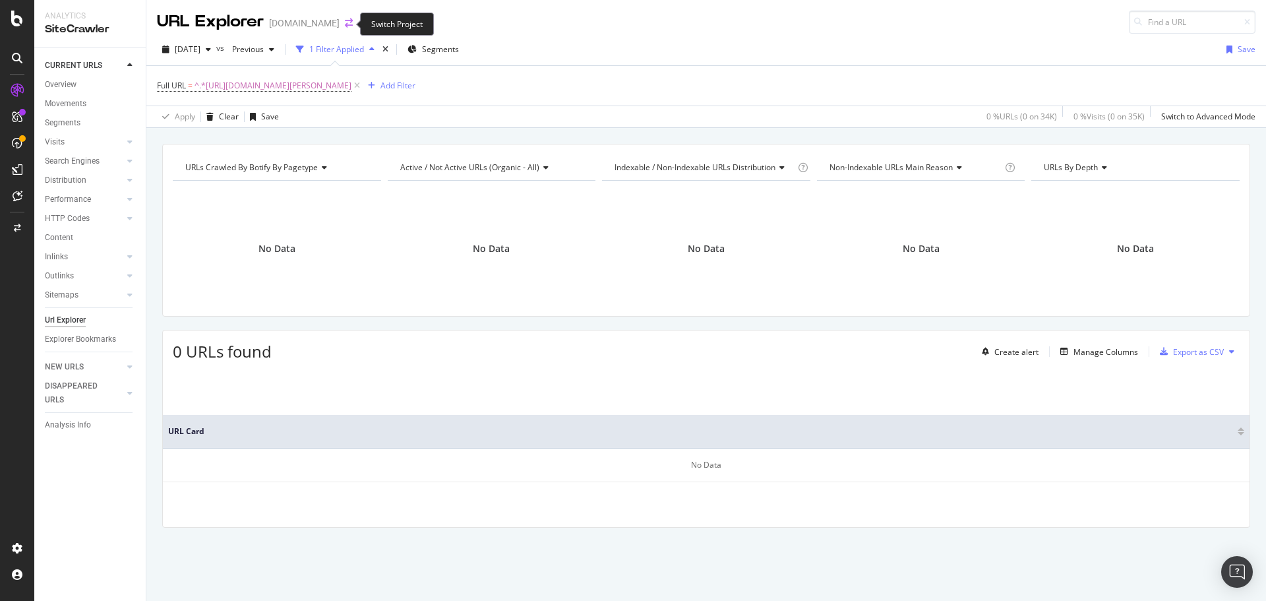
click at [345, 24] on icon "arrow-right-arrow-left" at bounding box center [349, 22] width 8 height 9
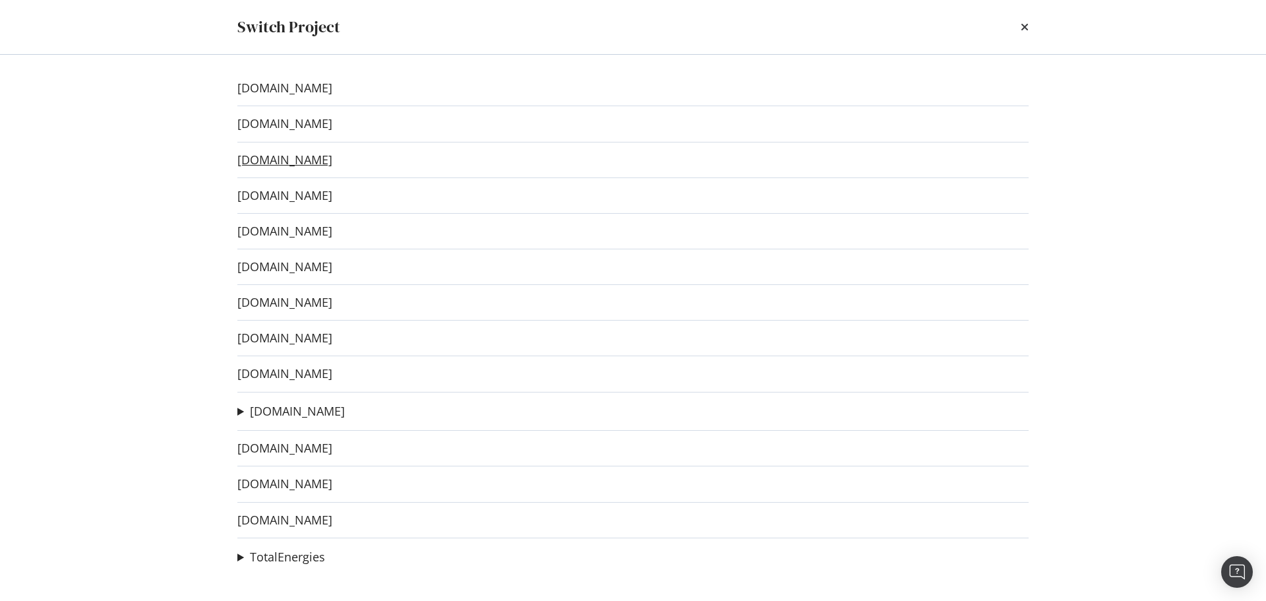
click at [316, 162] on link "www.sephora.cz" at bounding box center [284, 160] width 95 height 14
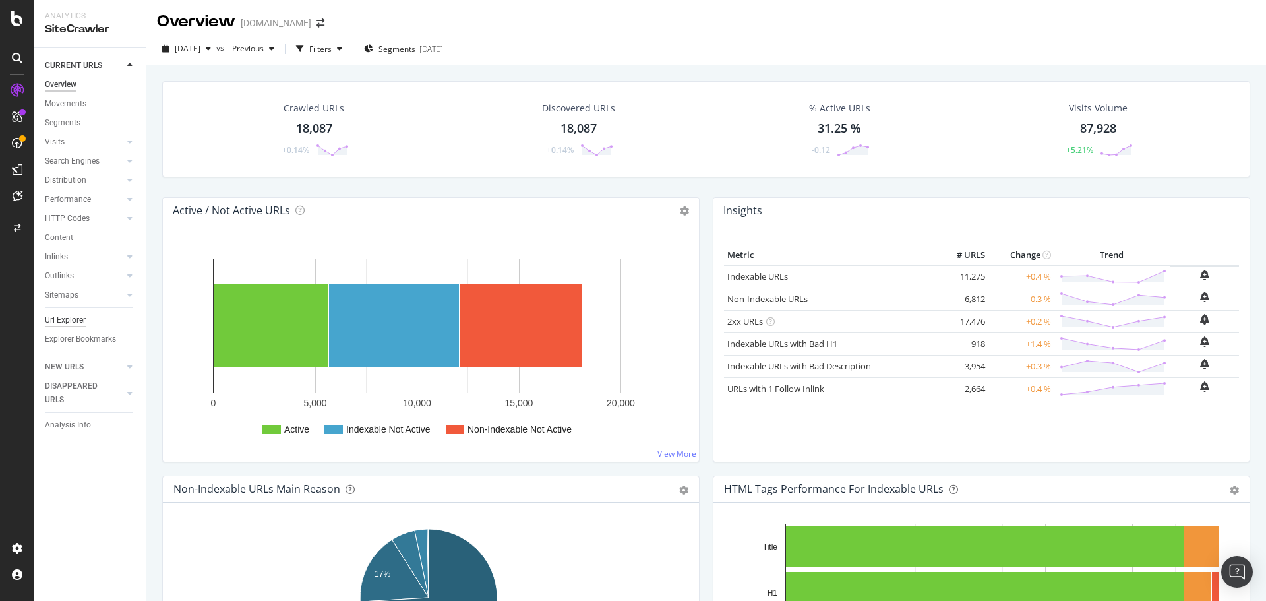
click at [73, 321] on div "Url Explorer" at bounding box center [65, 320] width 41 height 14
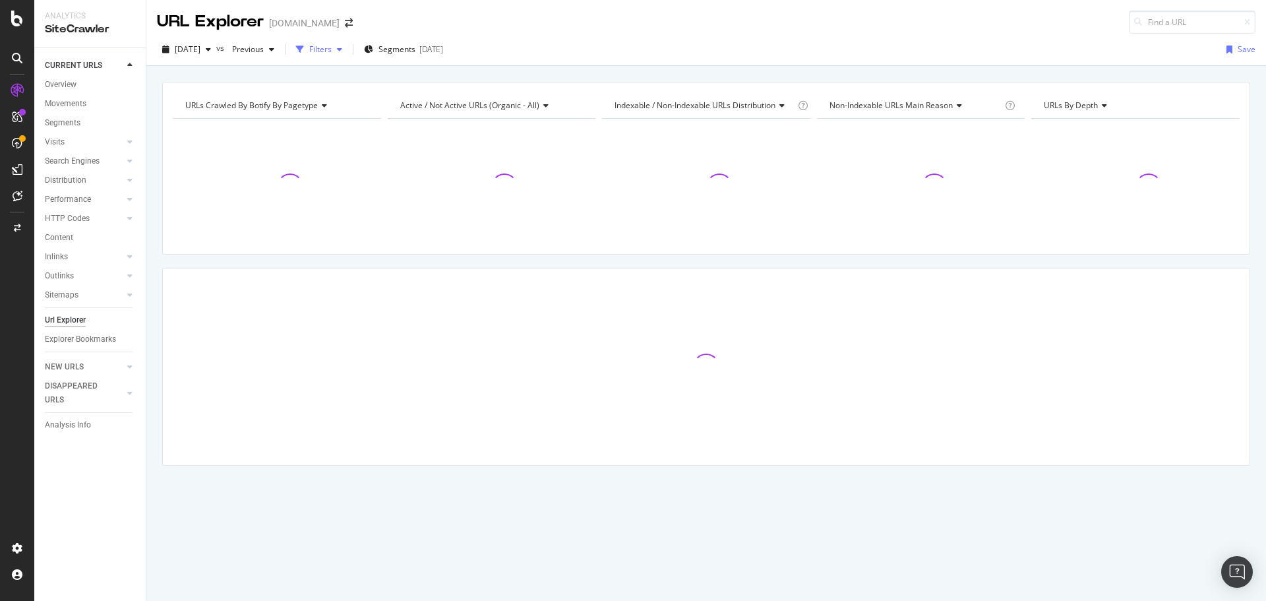
click at [332, 48] on div "Filters" at bounding box center [320, 49] width 22 height 11
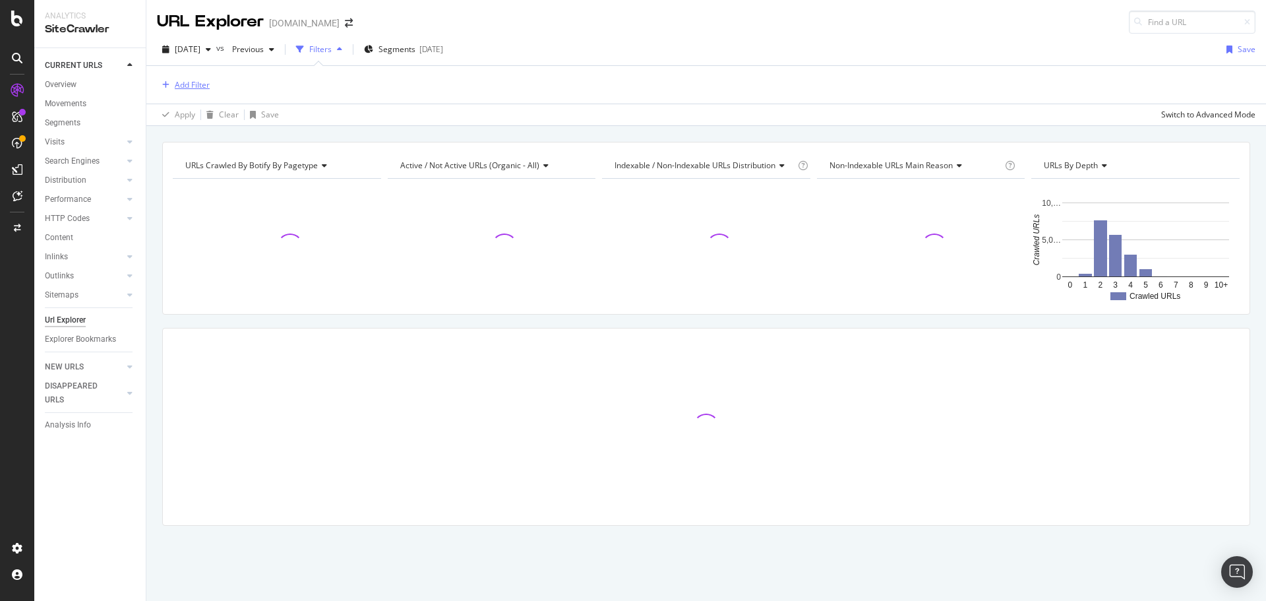
click at [194, 88] on div "Add Filter" at bounding box center [192, 84] width 35 height 11
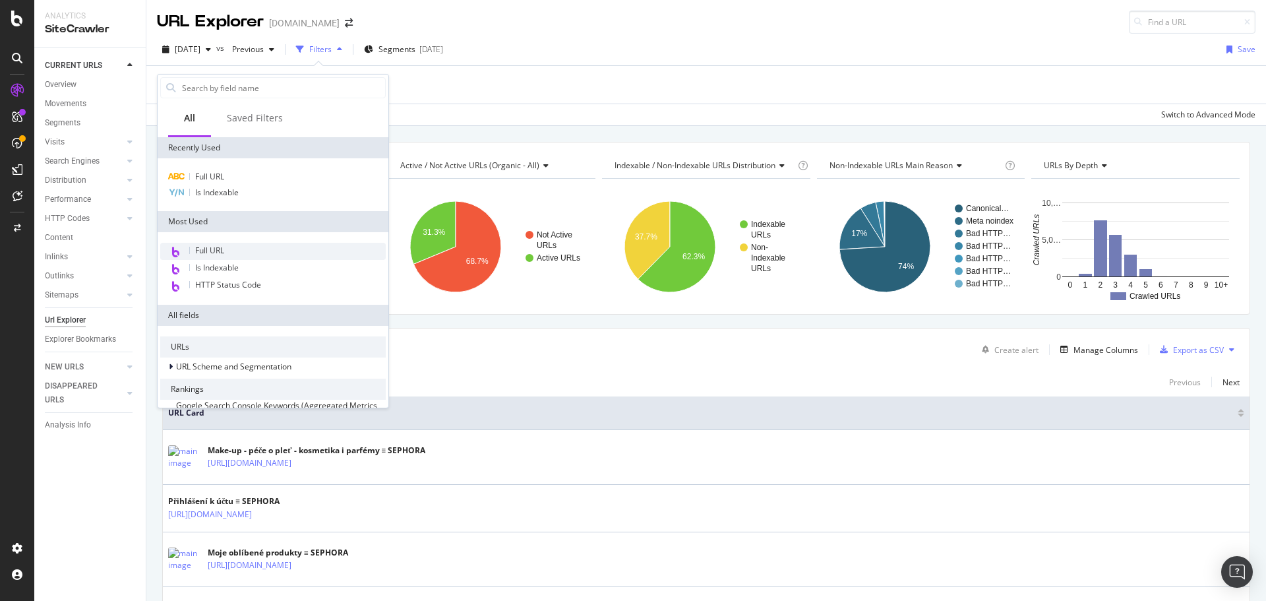
click at [225, 244] on div "Full URL" at bounding box center [273, 251] width 226 height 17
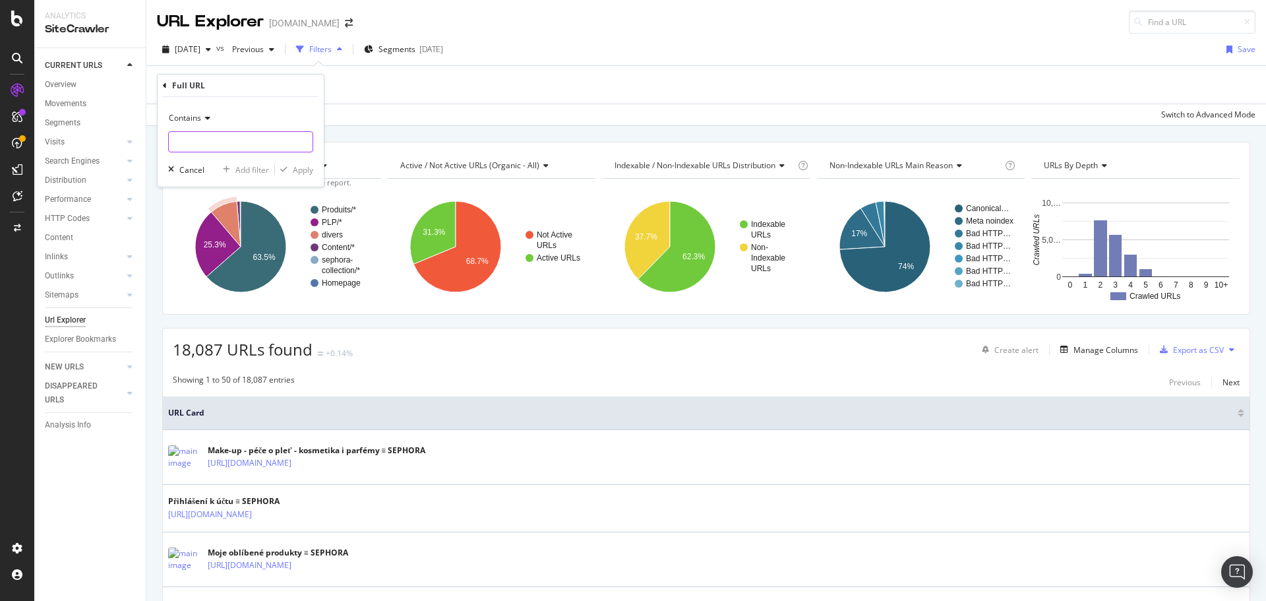
paste input "https://www.sephora.cz/black-friday-cz.html"
type input "https://www.sephora.cz/black-friday-cz.html"
click at [291, 166] on div "button" at bounding box center [284, 169] width 18 height 8
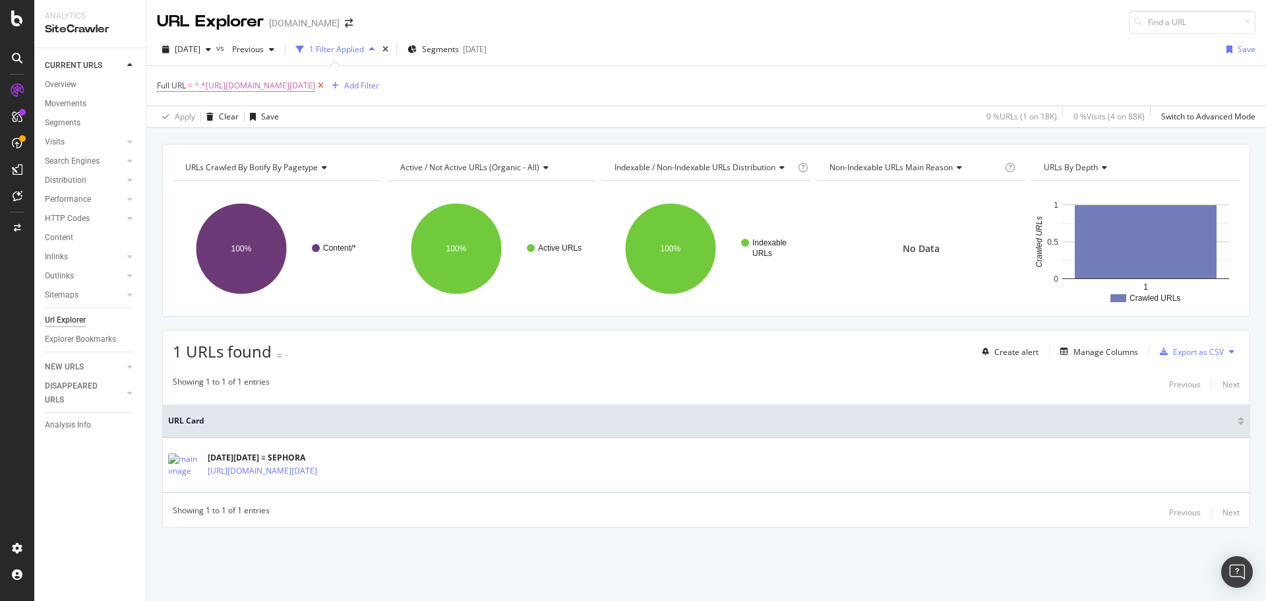
click at [326, 86] on icon at bounding box center [320, 85] width 11 height 13
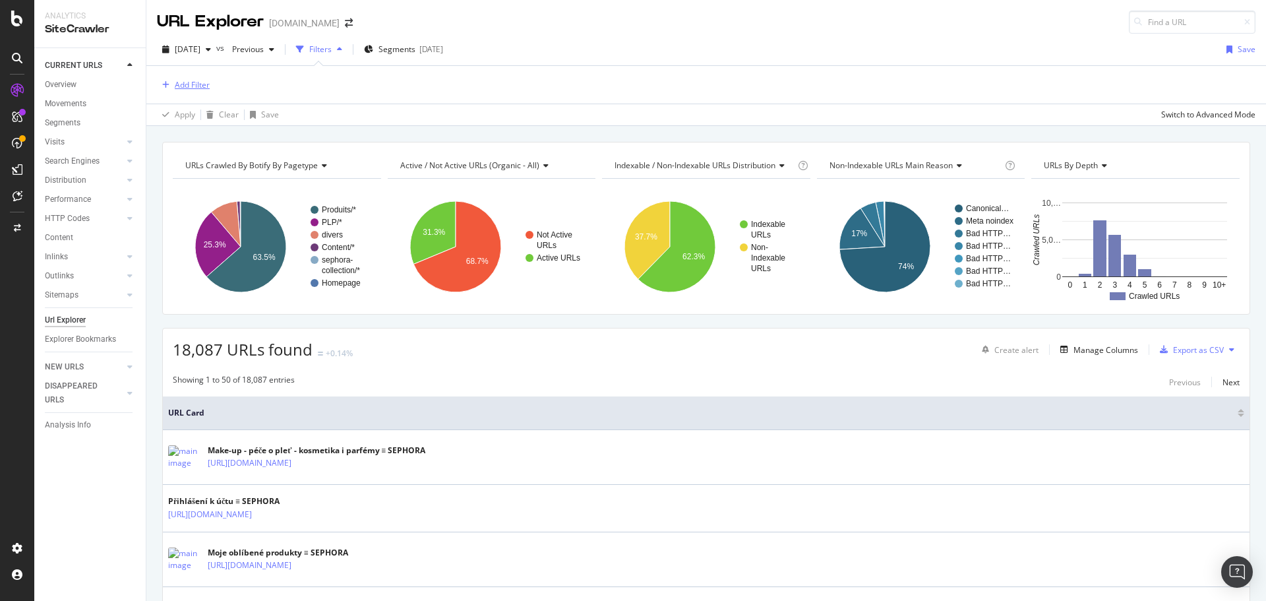
click at [200, 86] on div "Add Filter" at bounding box center [192, 84] width 35 height 11
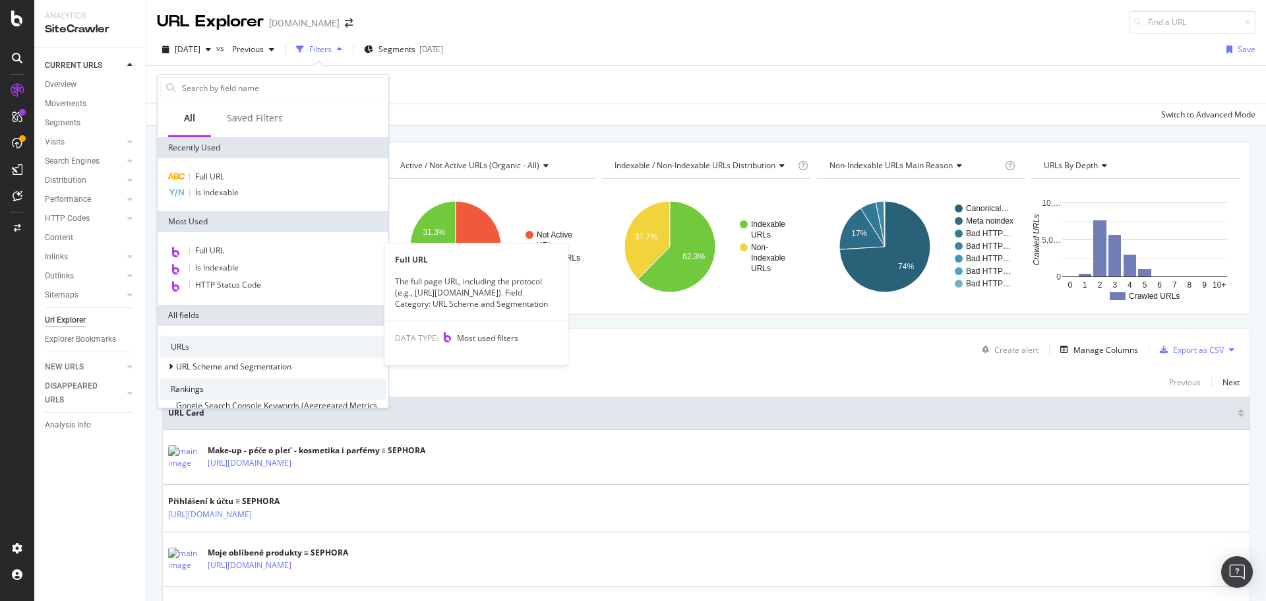
click at [301, 249] on div "Full URL" at bounding box center [273, 251] width 226 height 17
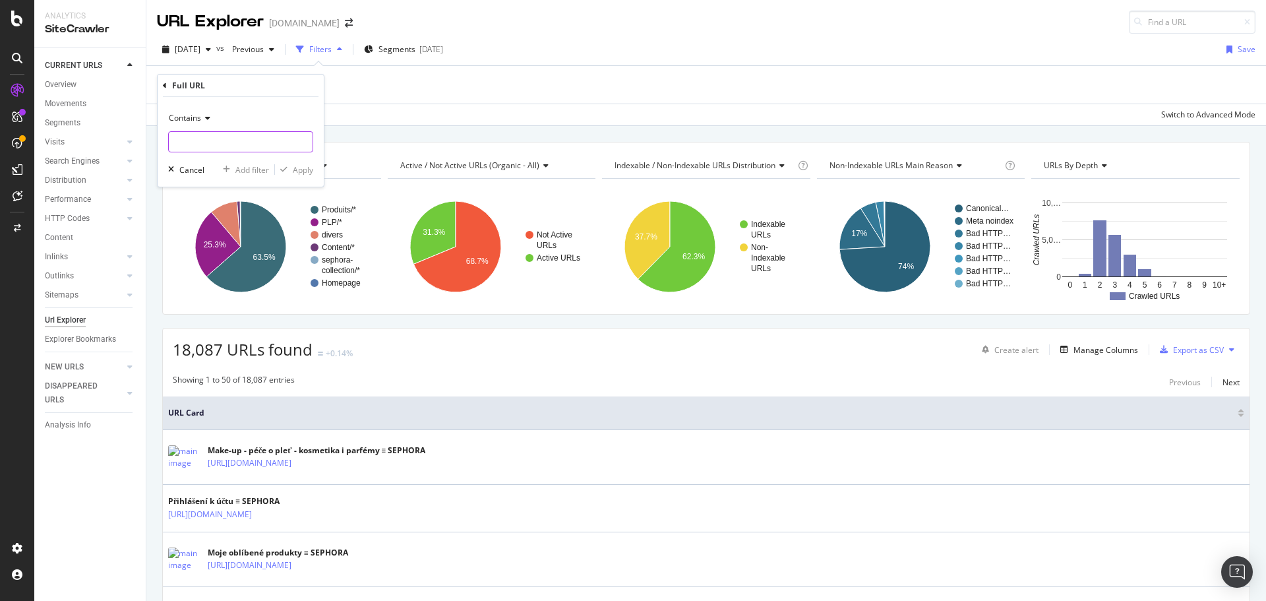
paste input "https://www.sephora.cz/singles-day-cz.html"
type input "https://www.sephora.cz/singles-day-cz.html"
click at [296, 165] on div "Apply" at bounding box center [303, 169] width 20 height 11
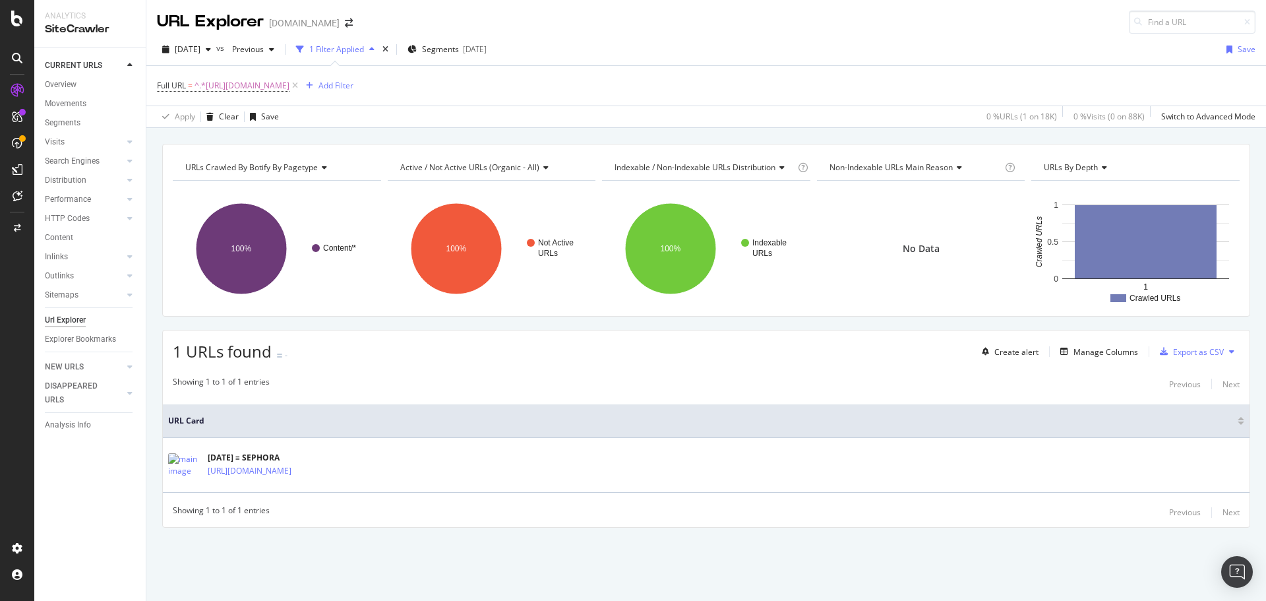
click at [364, 47] on div "1 Filter Applied" at bounding box center [336, 49] width 55 height 11
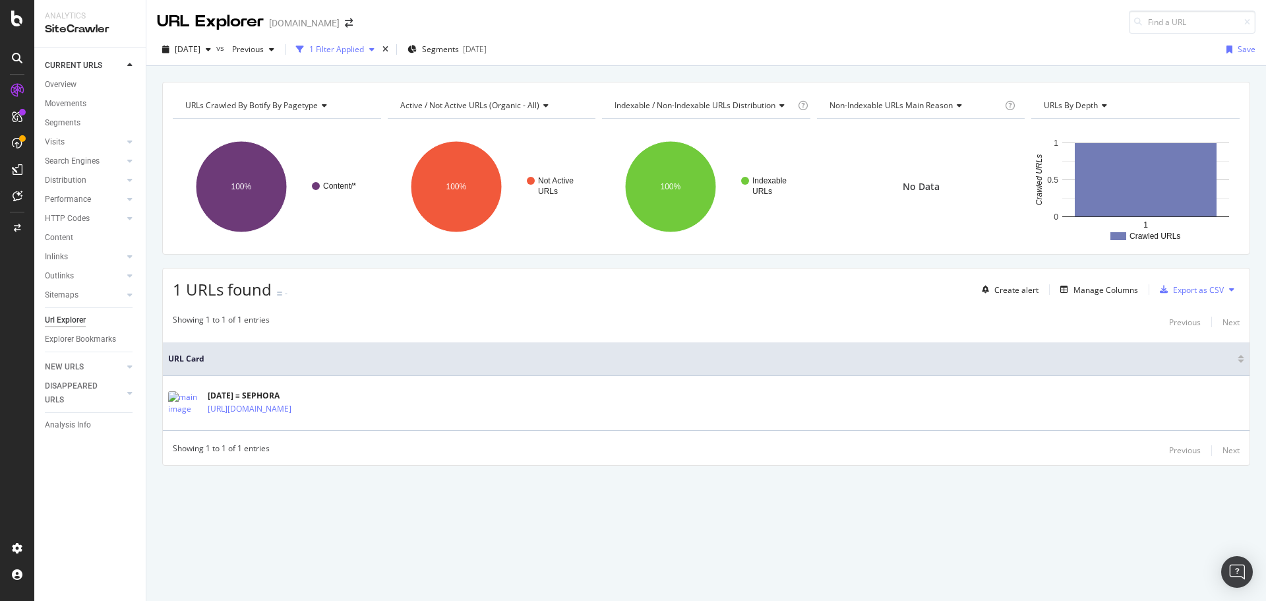
click at [380, 47] on div "button" at bounding box center [372, 49] width 16 height 8
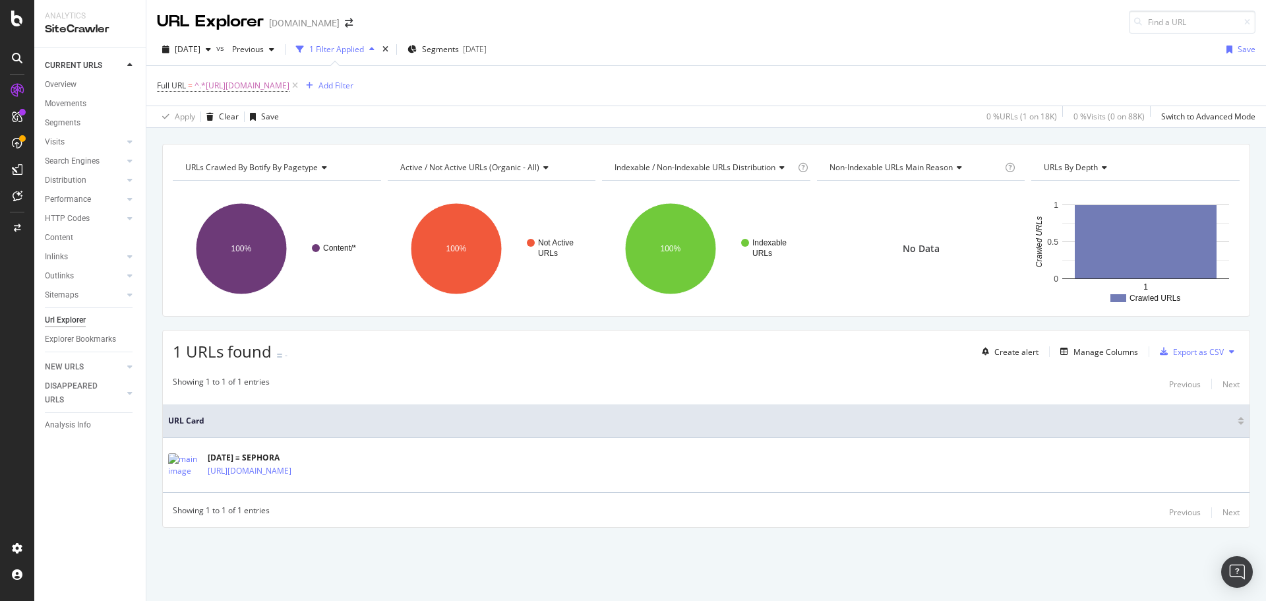
click at [375, 47] on icon "button" at bounding box center [371, 49] width 5 height 8
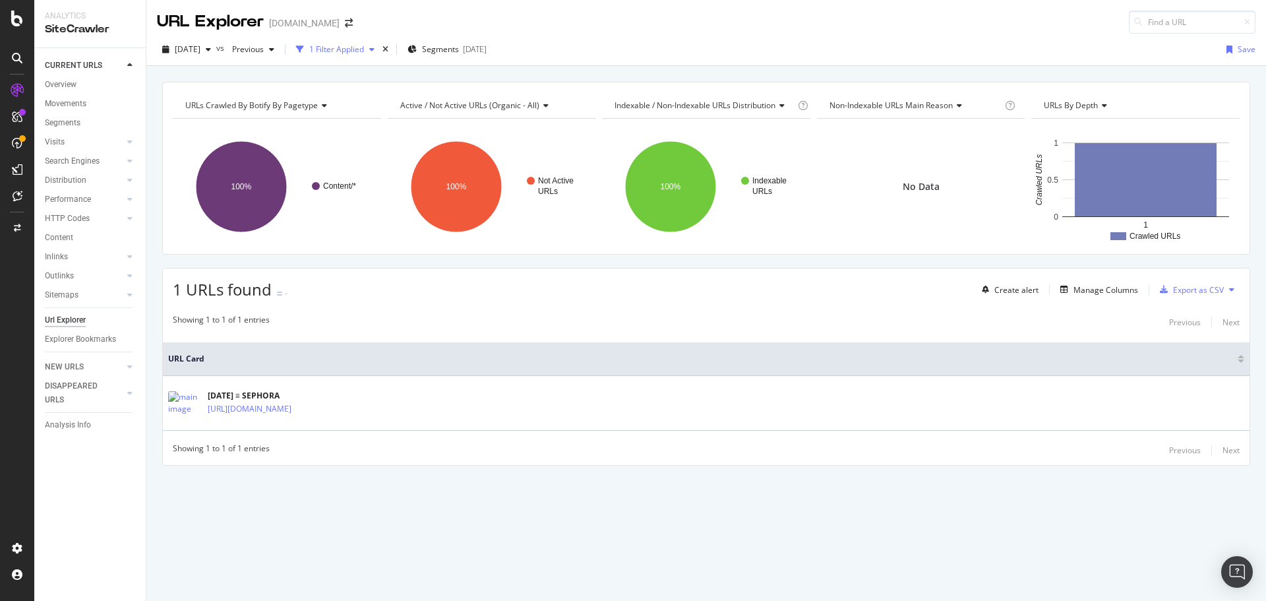
click at [380, 48] on div "button" at bounding box center [372, 49] width 16 height 8
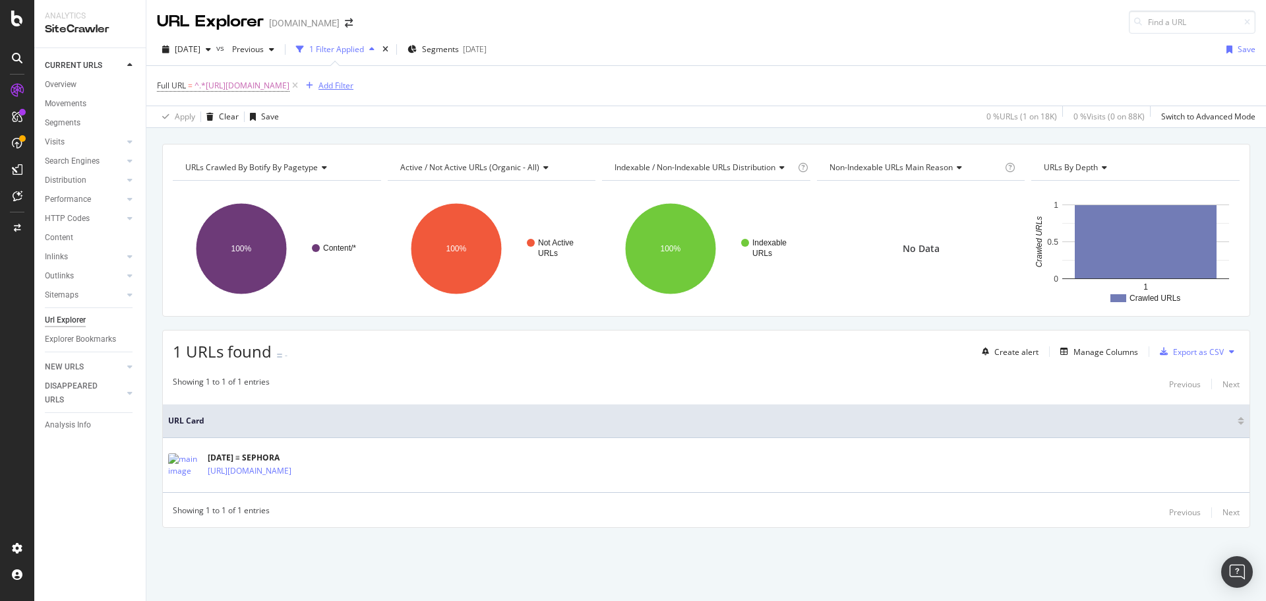
click at [353, 86] on div "Add Filter" at bounding box center [335, 85] width 35 height 11
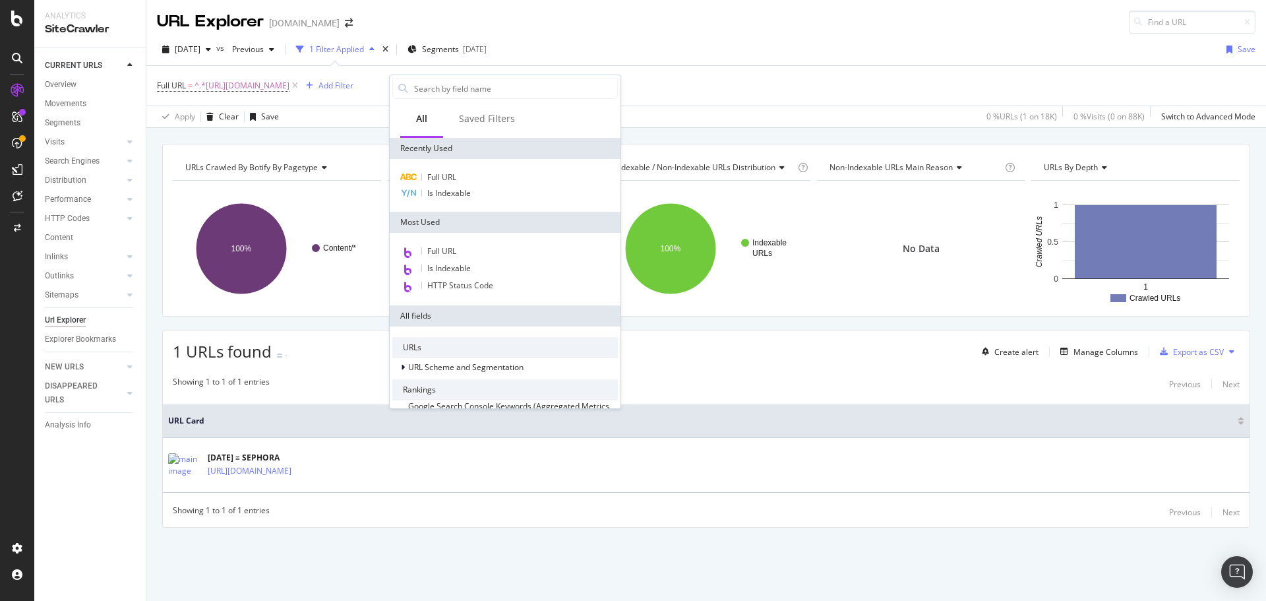
click at [333, 23] on div "www.sephora.cz" at bounding box center [304, 22] width 71 height 13
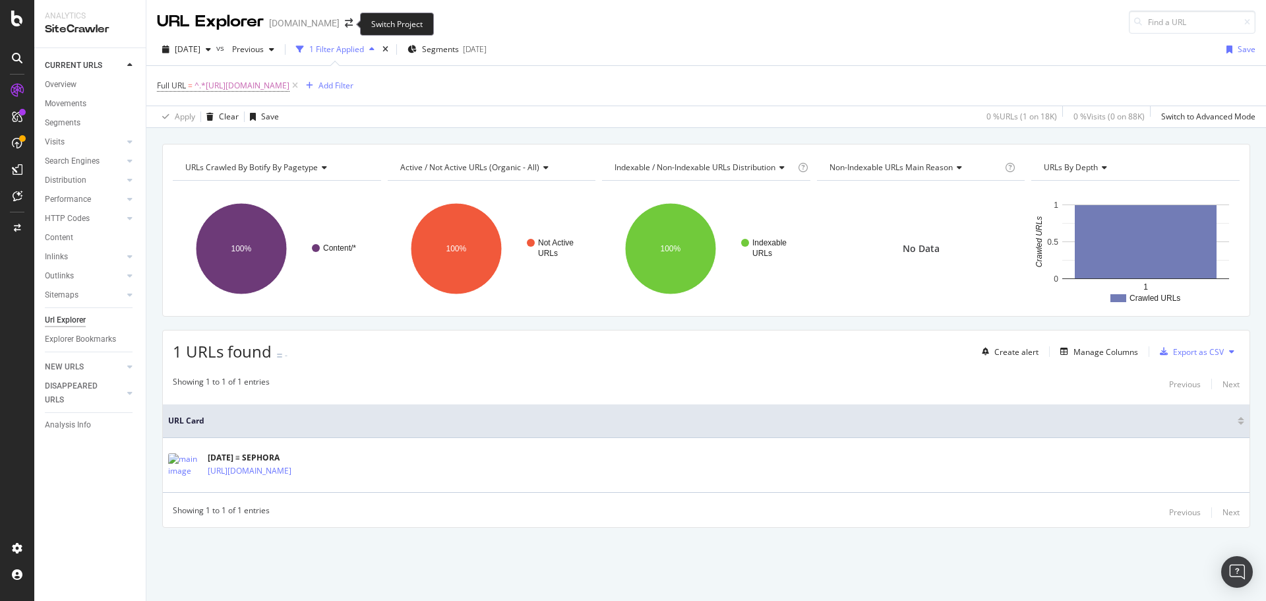
click at [340, 22] on span at bounding box center [349, 22] width 18 height 9
click at [345, 21] on icon "arrow-right-arrow-left" at bounding box center [349, 22] width 8 height 9
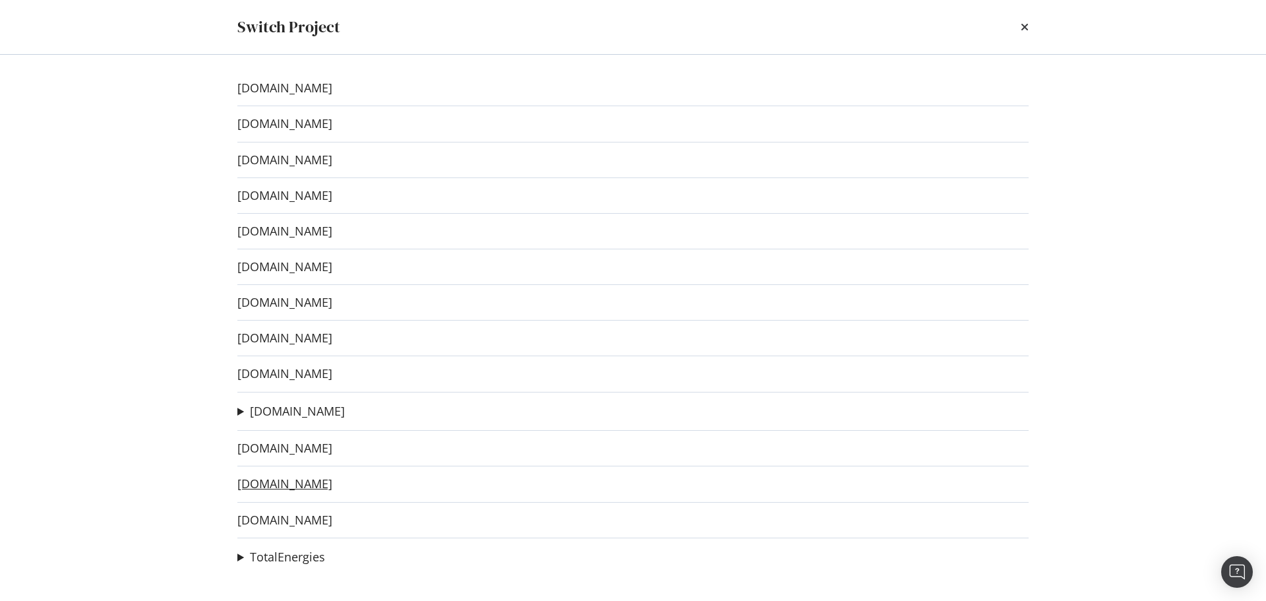
click at [295, 485] on link "www.sephora.ro" at bounding box center [284, 484] width 95 height 14
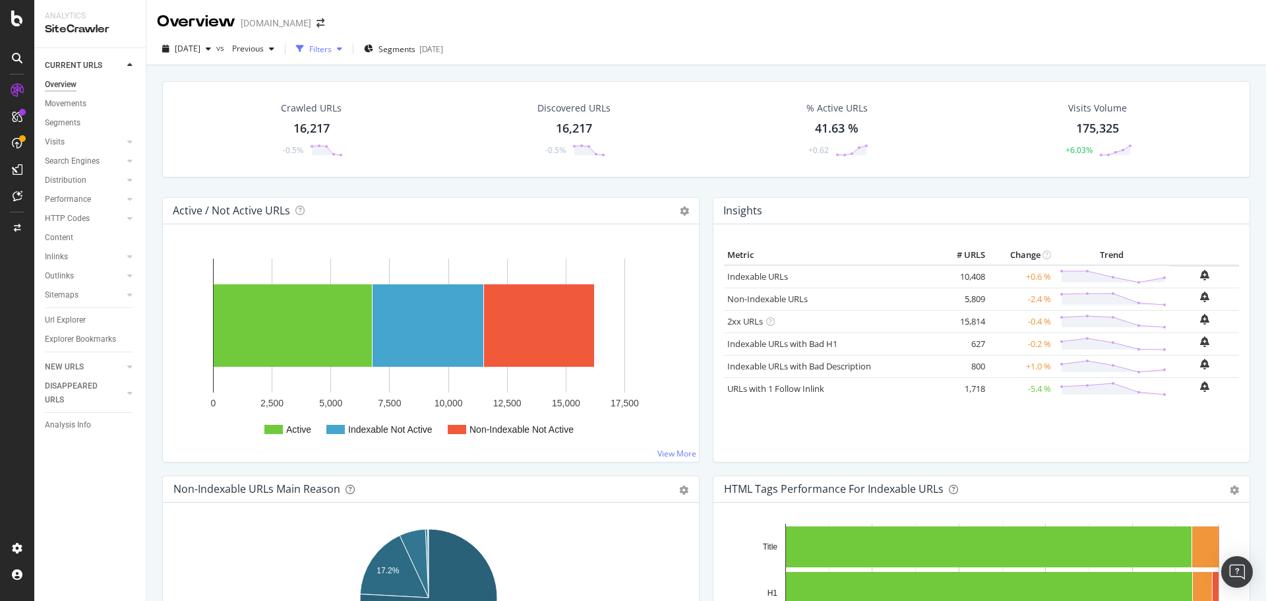
click at [332, 53] on div "Filters" at bounding box center [320, 49] width 22 height 11
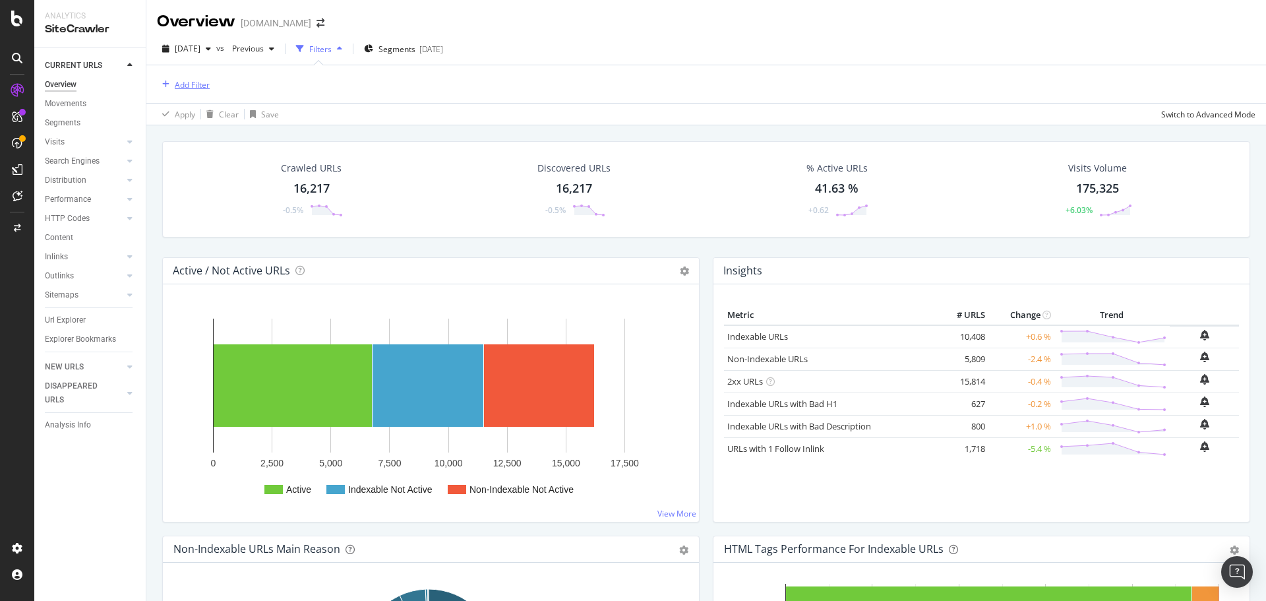
click at [203, 83] on div "Add Filter" at bounding box center [192, 84] width 35 height 11
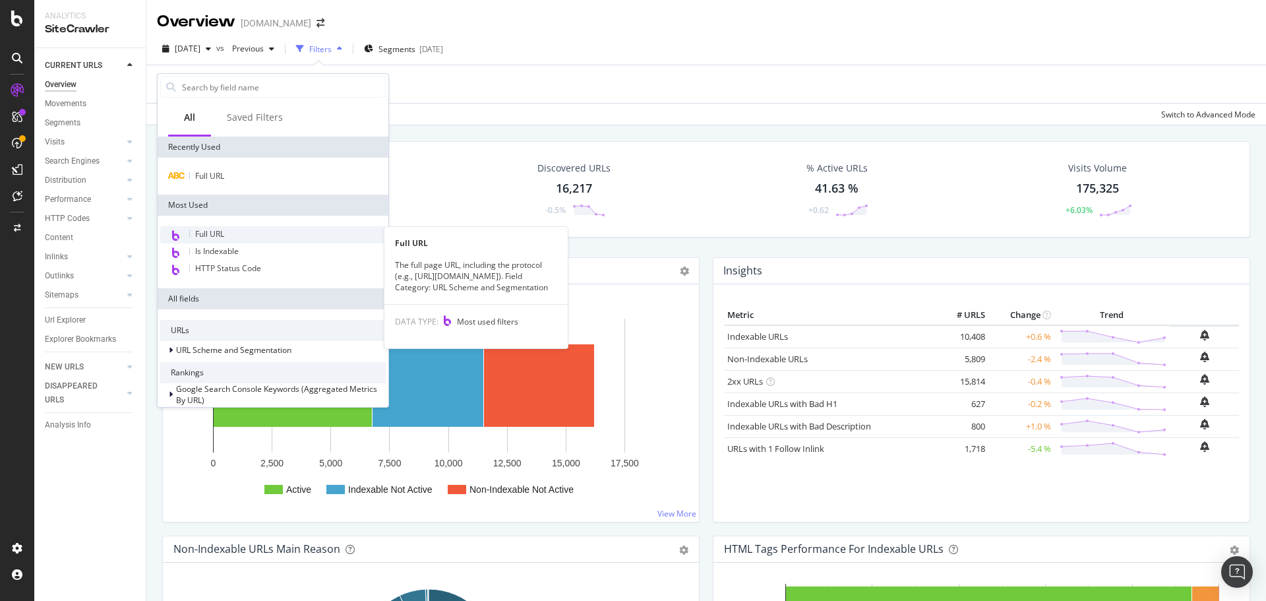
click at [214, 236] on span "Full URL" at bounding box center [209, 233] width 29 height 11
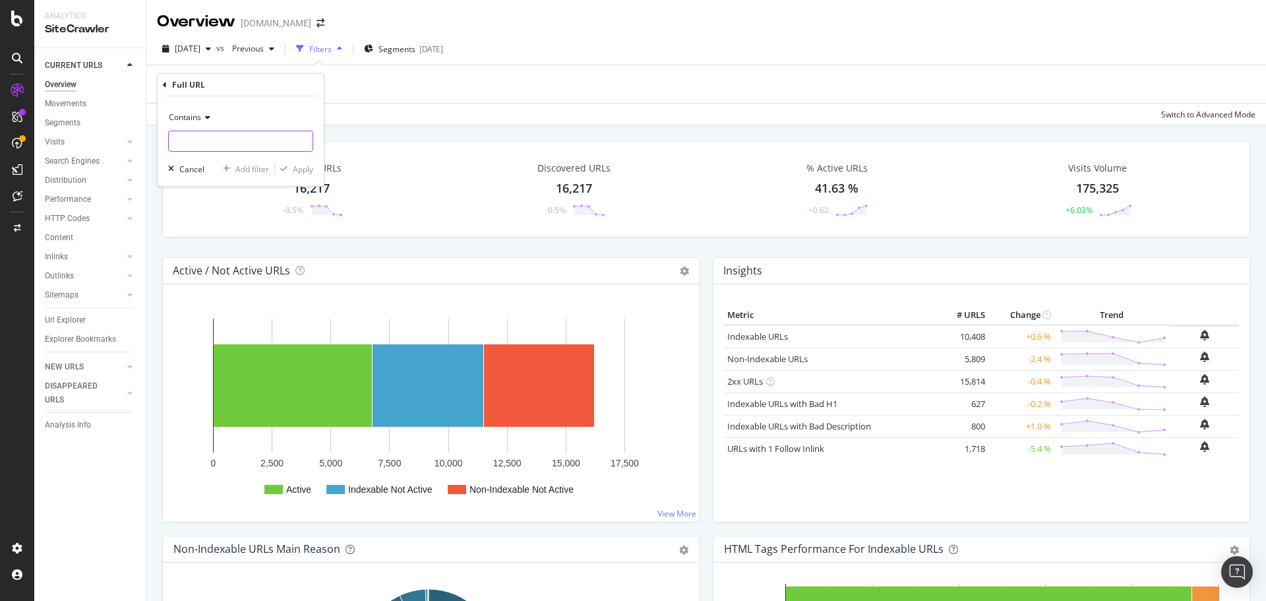
paste input "https://www.sephora.ro/ro-xmas-crush-favs.html"
type input "https://www.sephora.ro/ro-xmas-crush-favs.html"
click at [307, 167] on div "Apply" at bounding box center [303, 169] width 20 height 11
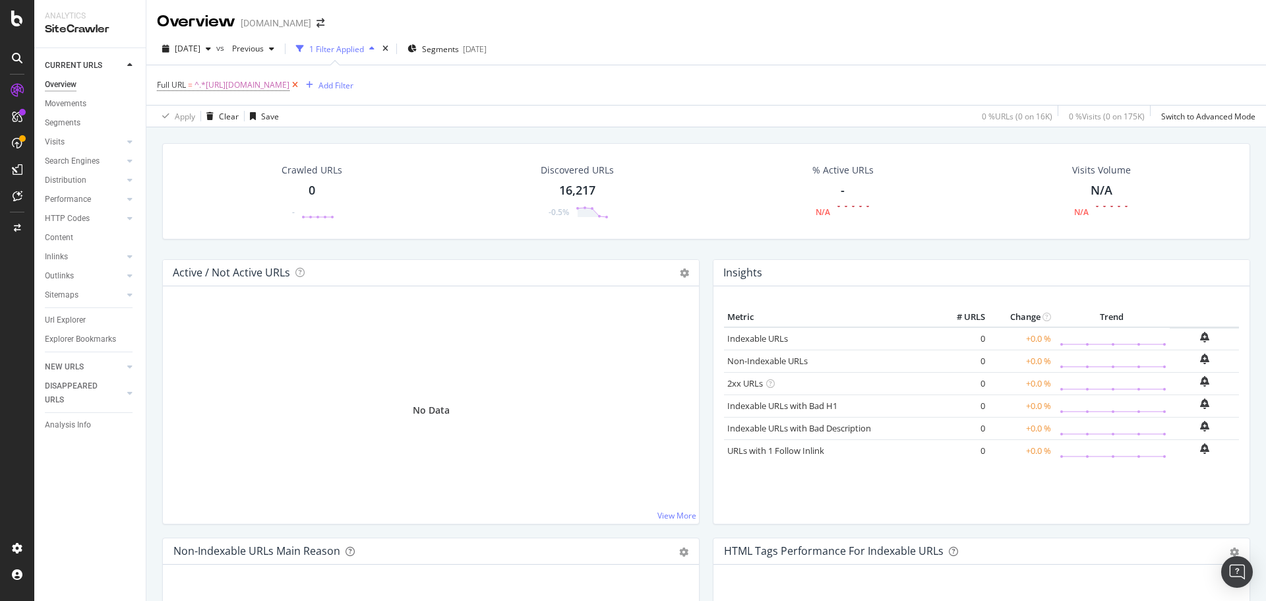
click at [301, 85] on icon at bounding box center [294, 84] width 11 height 13
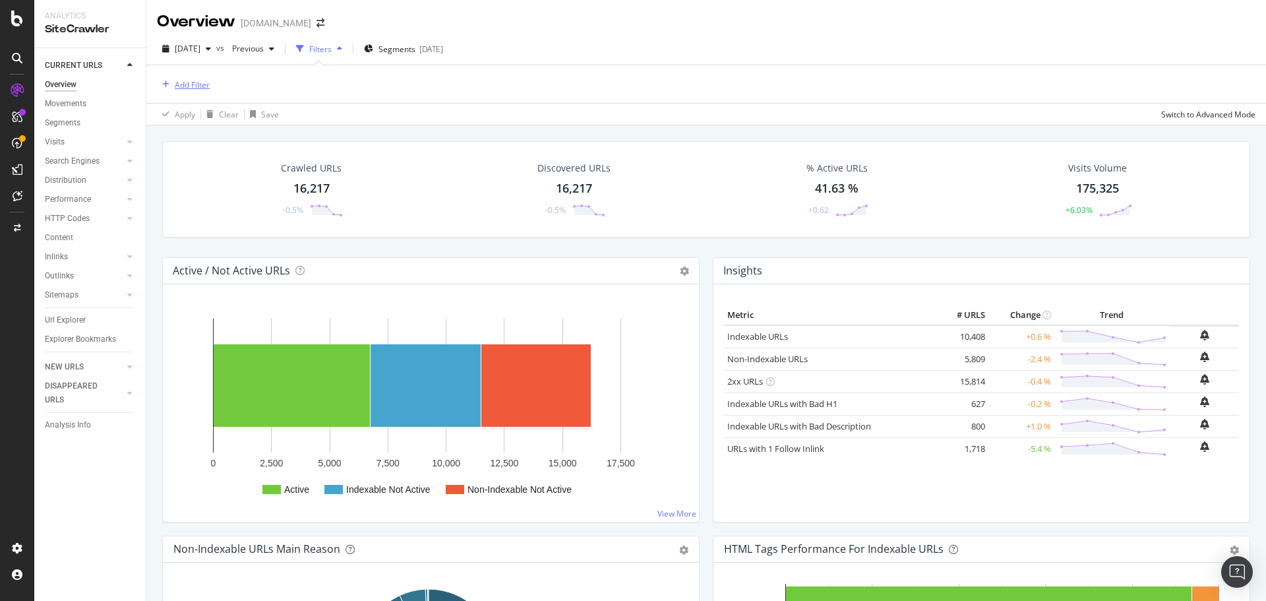
click at [195, 87] on div "Add Filter" at bounding box center [192, 84] width 35 height 11
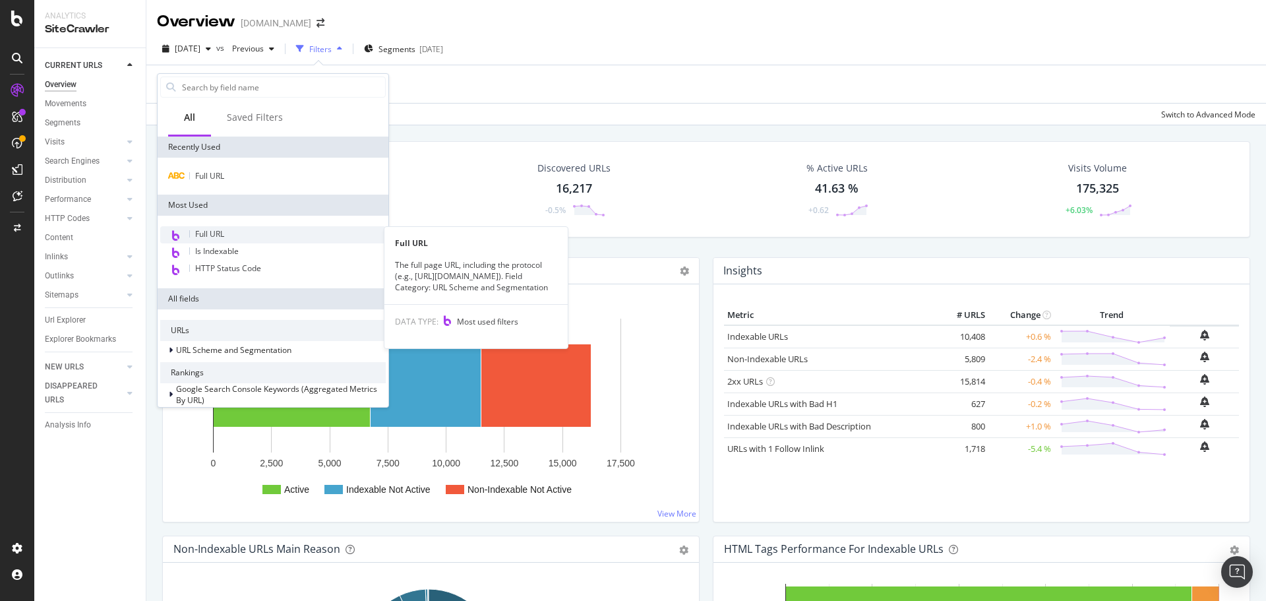
click at [212, 233] on span "Full URL" at bounding box center [209, 233] width 29 height 11
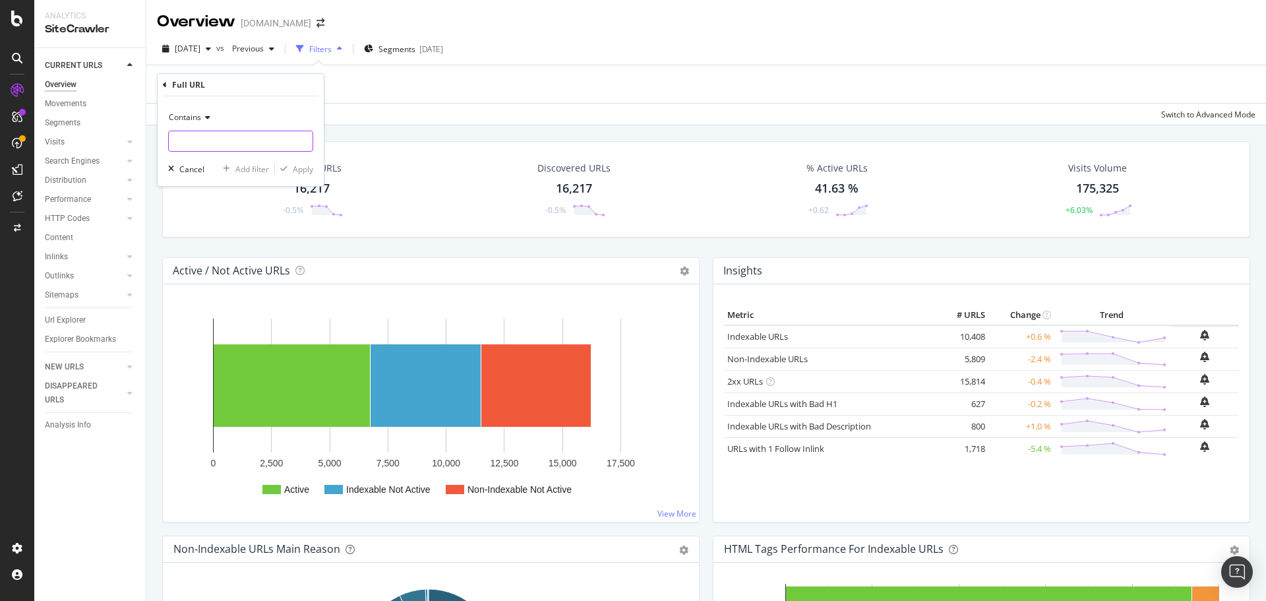
click at [235, 144] on input "text" at bounding box center [241, 141] width 144 height 21
paste input "https://www.sephora.pl/cyber-monday-pl.html"
type input "https://www.sephora.pl/cyber-monday-pl.html"
click at [293, 169] on div "Apply" at bounding box center [303, 169] width 20 height 11
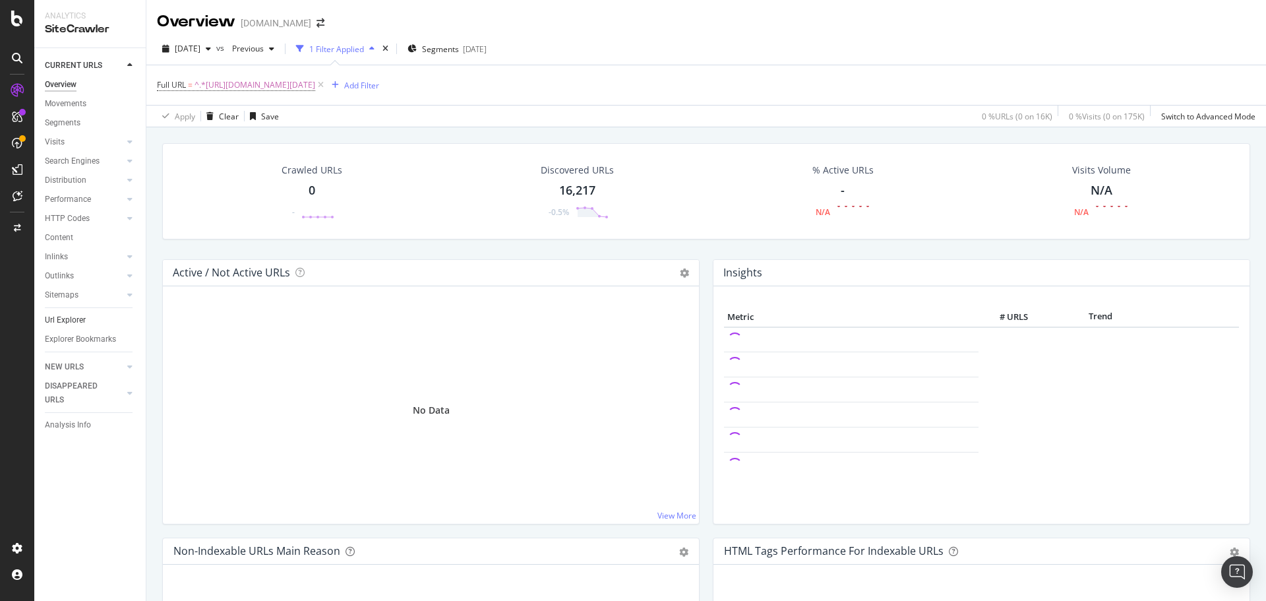
click at [88, 316] on link "Url Explorer" at bounding box center [91, 320] width 92 height 14
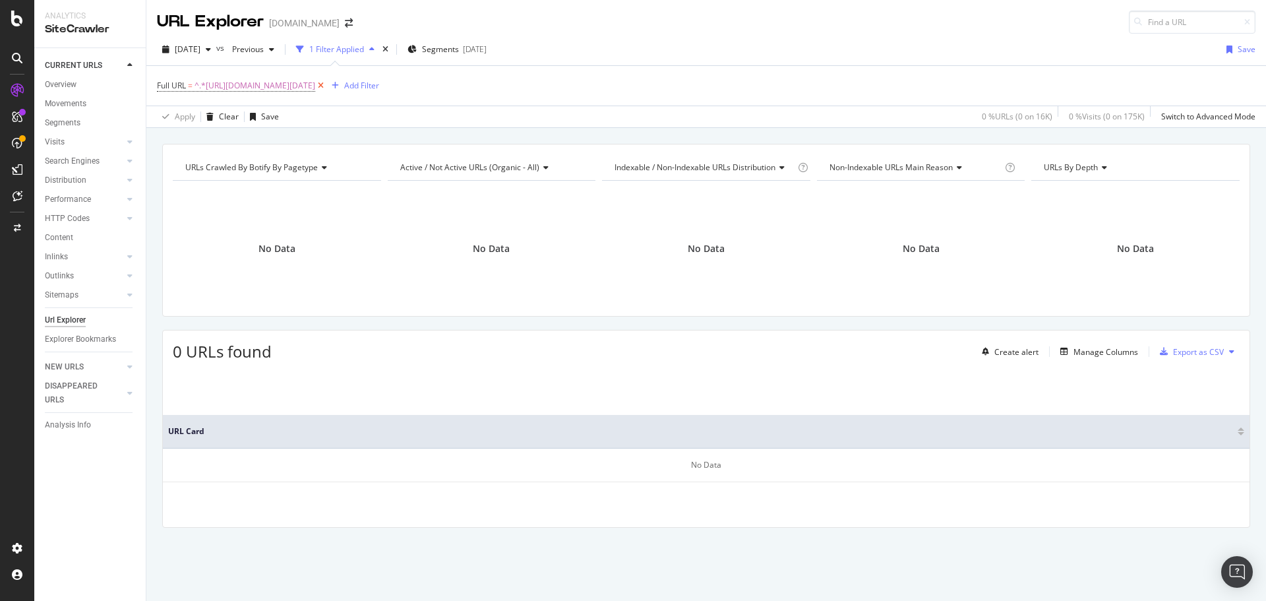
click at [326, 84] on icon at bounding box center [320, 85] width 11 height 13
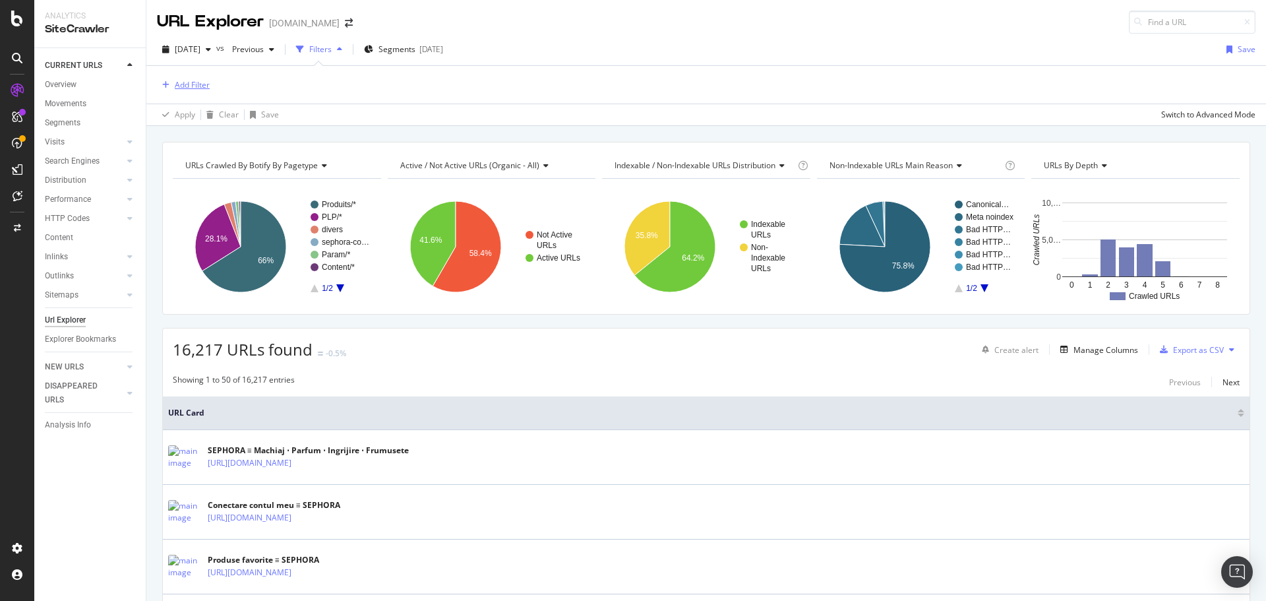
click at [191, 83] on div "Add Filter" at bounding box center [192, 84] width 35 height 11
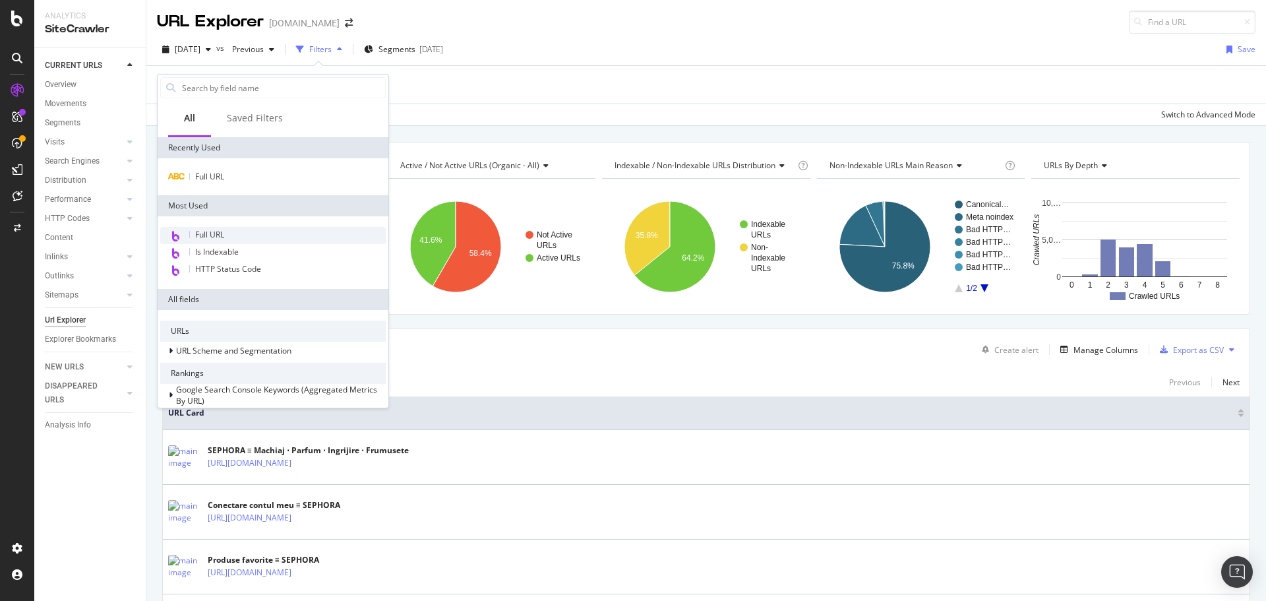
type input "https://www.sephora.pl/p/kalendarz-adwentowy-24-produkty-do-pielegnacji-makijaz…"
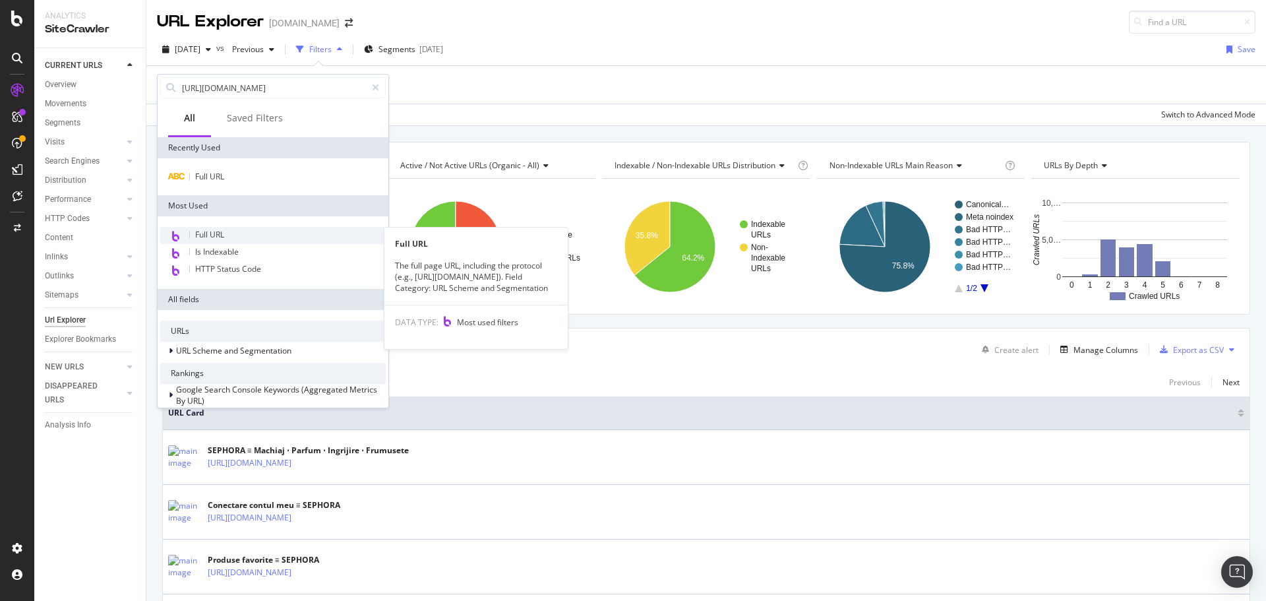
scroll to position [0, 277]
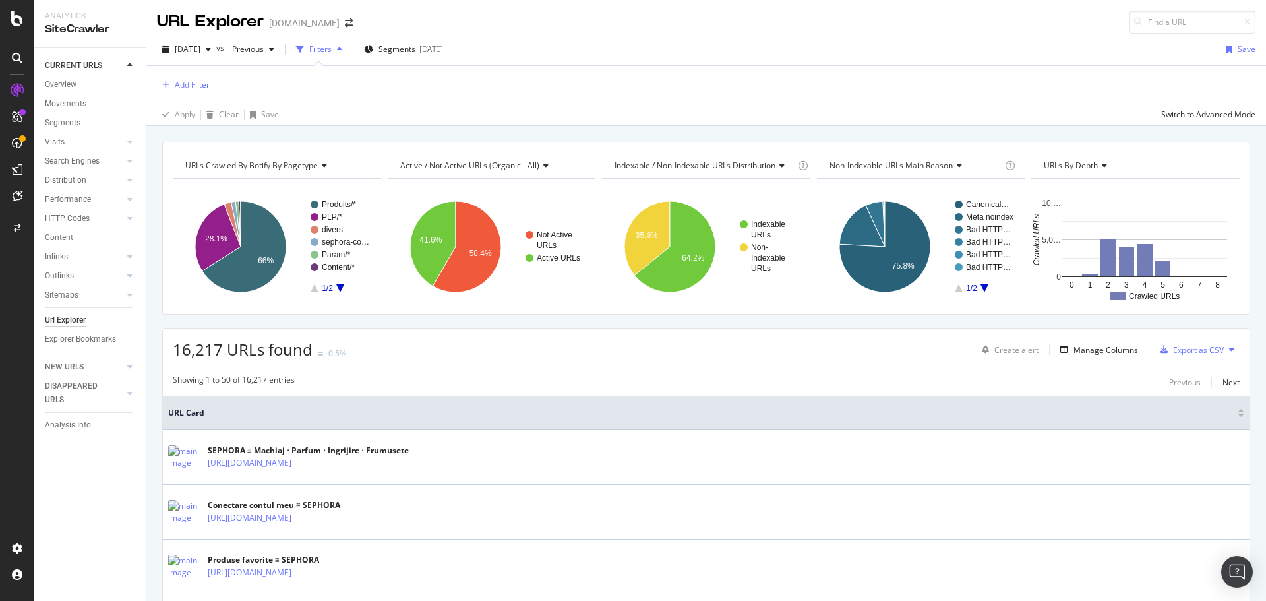
drag, startPoint x: 441, startPoint y: 99, endPoint x: 415, endPoint y: 96, distance: 25.8
click at [441, 98] on div "Add Filter" at bounding box center [706, 85] width 1098 height 38
click at [183, 88] on div "Add Filter" at bounding box center [192, 84] width 35 height 11
click at [377, 86] on icon at bounding box center [375, 87] width 7 height 9
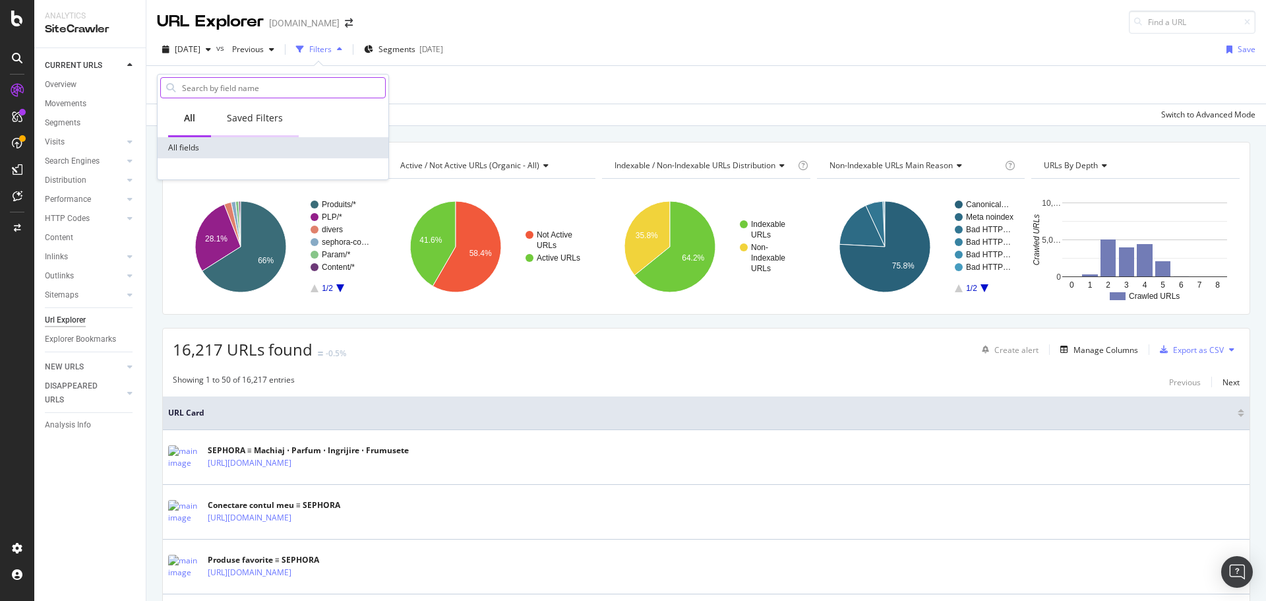
scroll to position [0, 0]
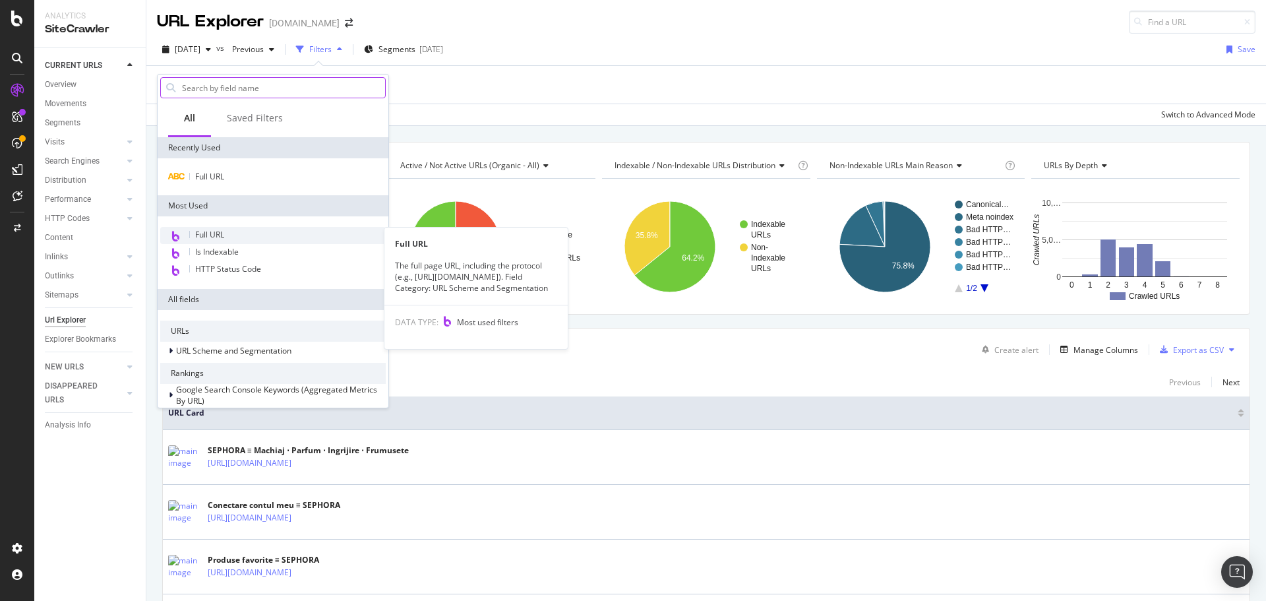
click at [223, 235] on span "Full URL" at bounding box center [209, 234] width 29 height 11
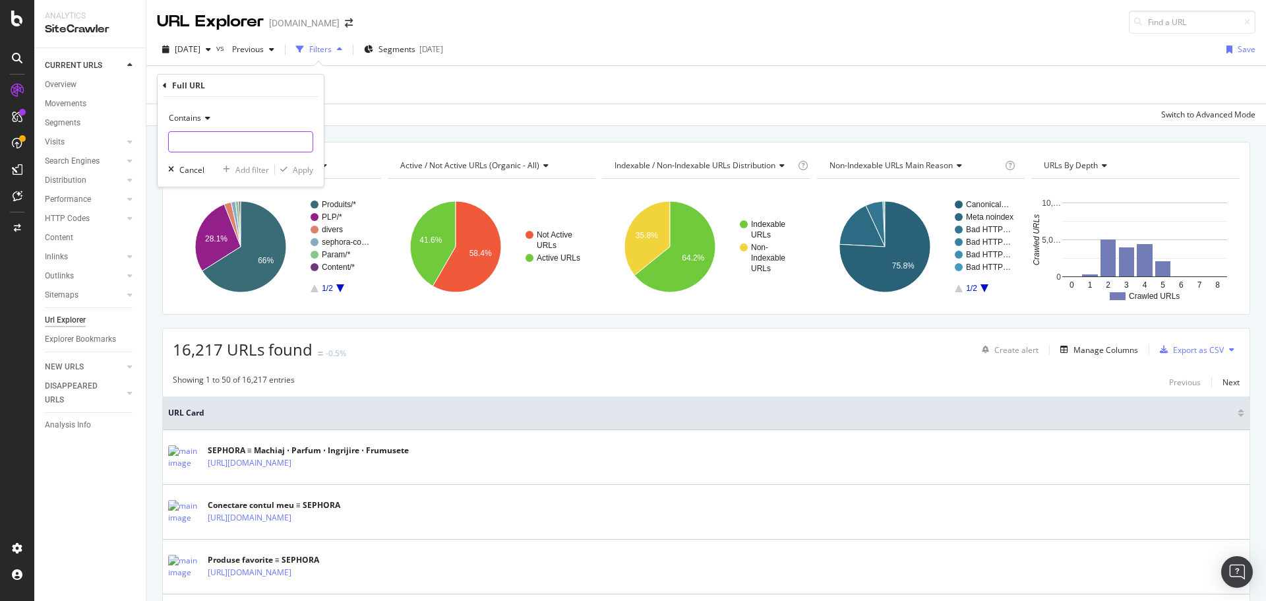
paste input "https://www.sephora.pl/p/kalendarz-adwentowy-24-produkty-do-pielegnacji-makijaz…"
type input "https://www.sephora.pl/p/kalendarz-adwentowy-24-produkty-do-pielegnacji-makijaz…"
click at [305, 167] on div "Apply" at bounding box center [303, 169] width 20 height 11
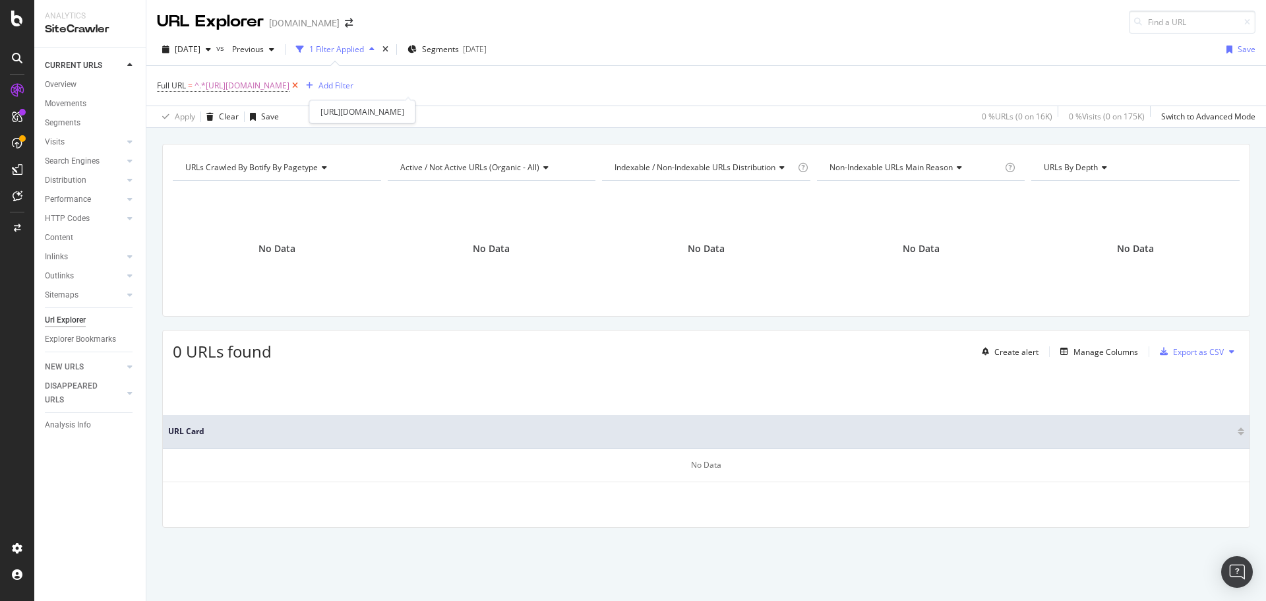
click at [301, 86] on icon at bounding box center [294, 85] width 11 height 13
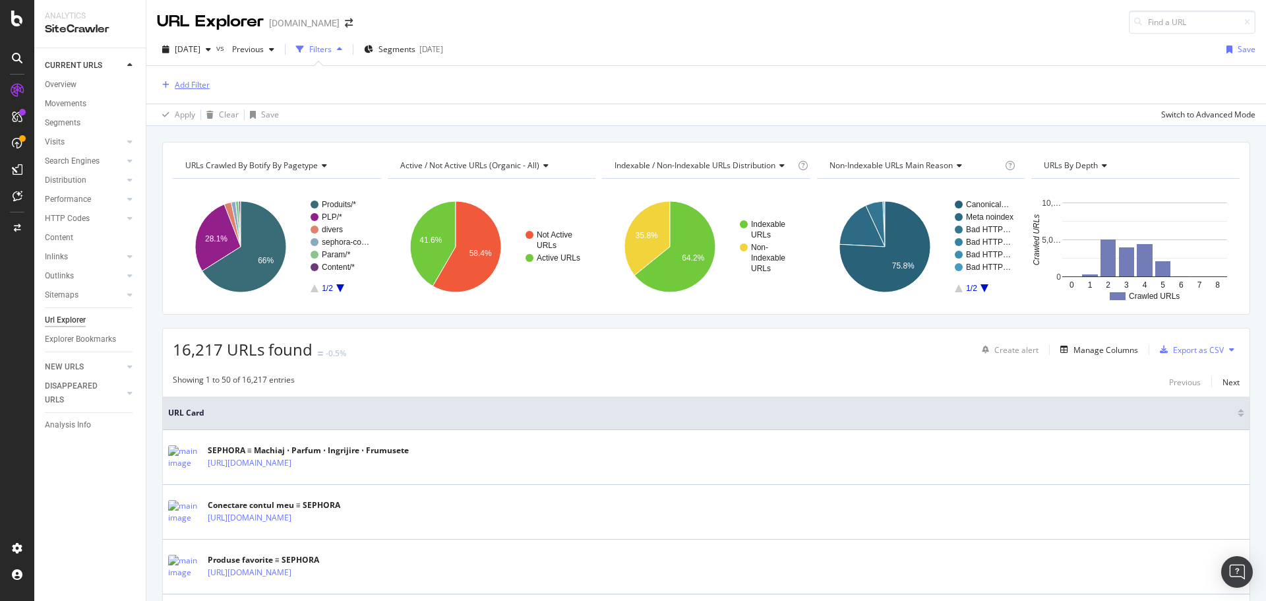
click at [206, 79] on div "Add Filter" at bounding box center [192, 84] width 35 height 11
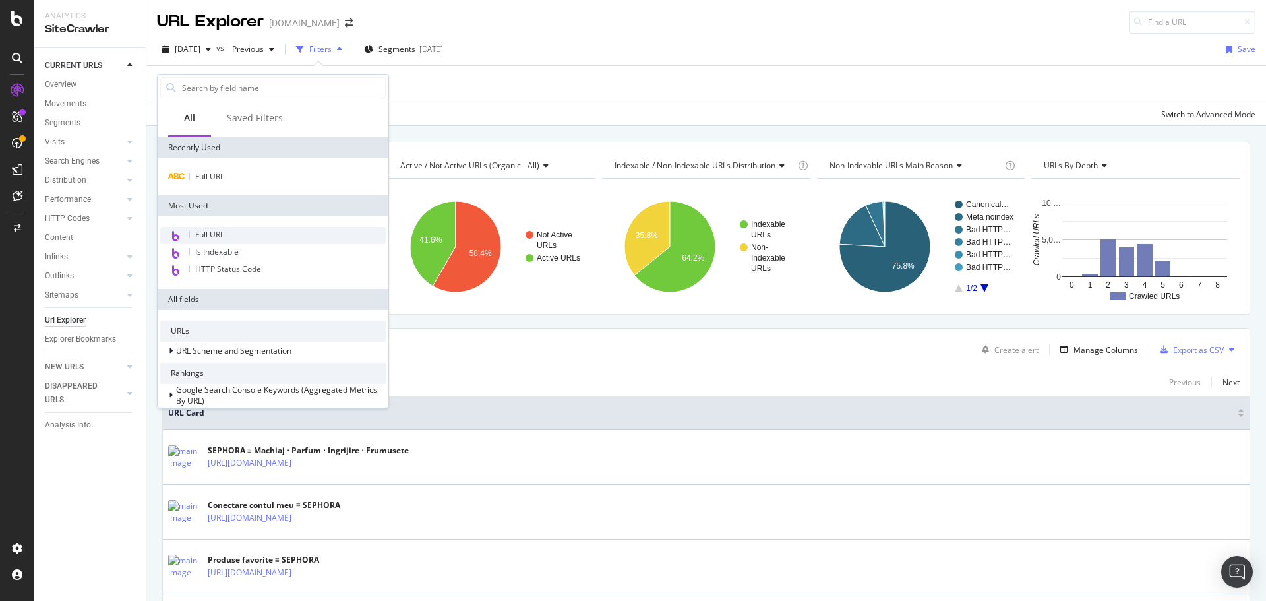
click at [228, 233] on div "Full URL" at bounding box center [273, 235] width 226 height 17
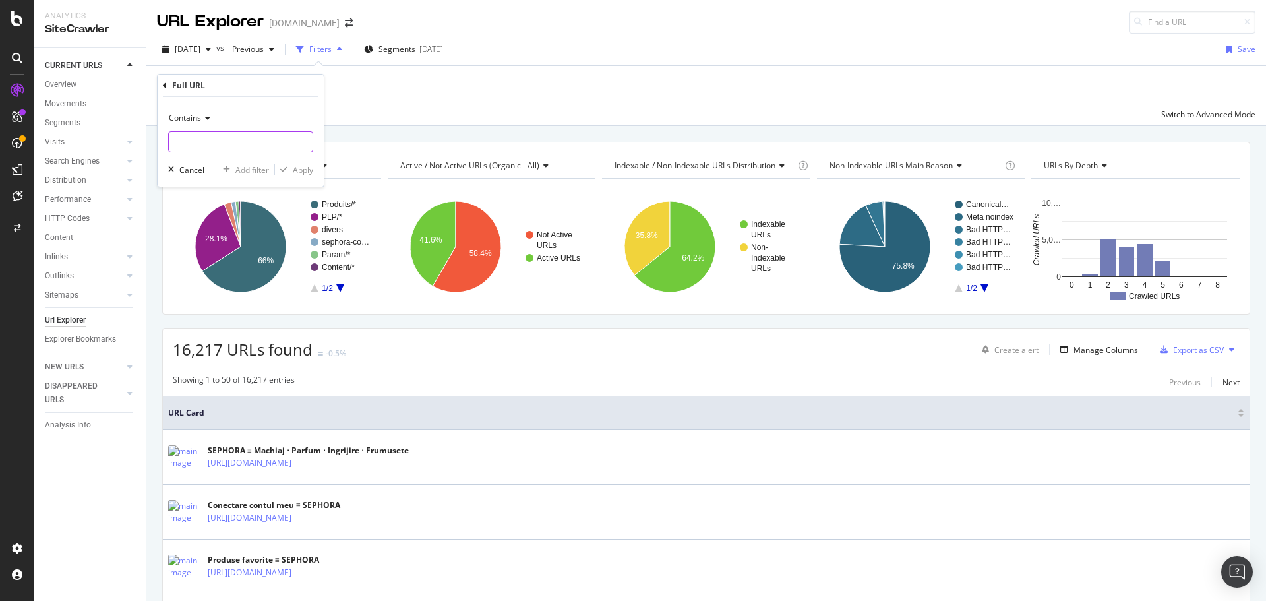
paste input "https://www.sephora.pl/p/kalendarz-adwentowy-24-produkty-do-pielegnacji-makijaz…"
type input "https://www.sephora.pl/p/kalendarz-adwentowy-24-produkty-do-pielegnacji-makijaz…"
click at [314, 166] on div "Contains https://www.sephora.pl/p/kalendarz-adwentowy-24-produkty-do-pielegnacj…" at bounding box center [241, 142] width 166 height 90
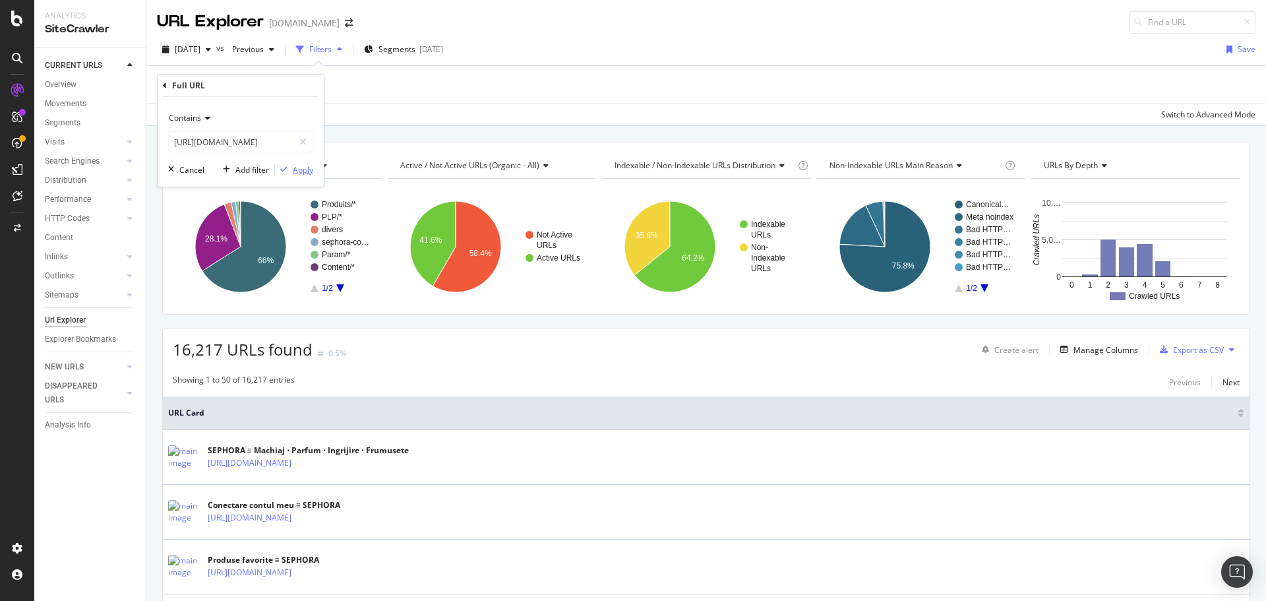
click at [308, 170] on div "Apply" at bounding box center [303, 169] width 20 height 11
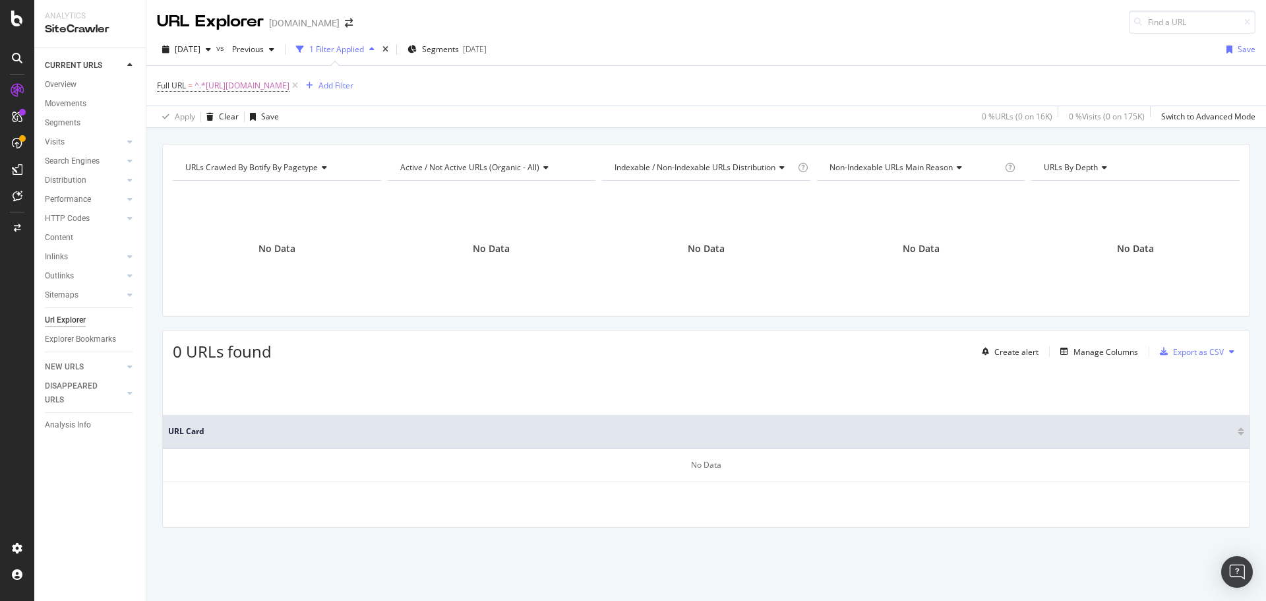
click at [332, 21] on div "www.sephora.ro" at bounding box center [304, 22] width 71 height 13
click at [353, 20] on span at bounding box center [349, 22] width 18 height 9
click at [347, 20] on icon "arrow-right-arrow-left" at bounding box center [349, 22] width 8 height 9
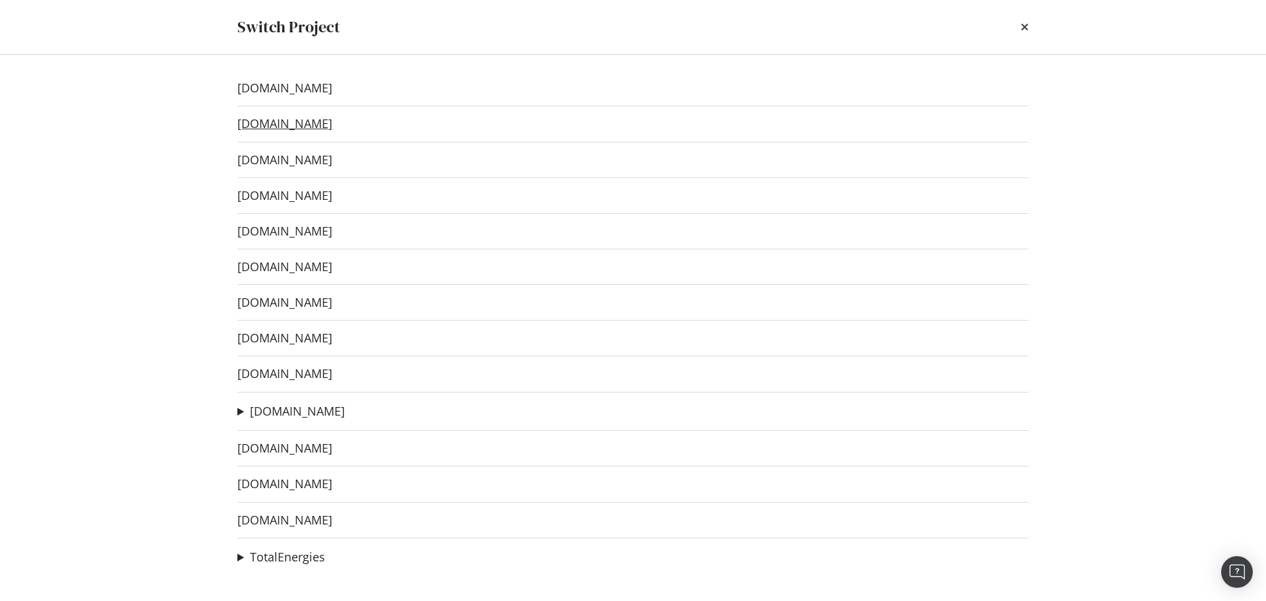
click at [326, 127] on link "www.sephora.de" at bounding box center [284, 124] width 95 height 14
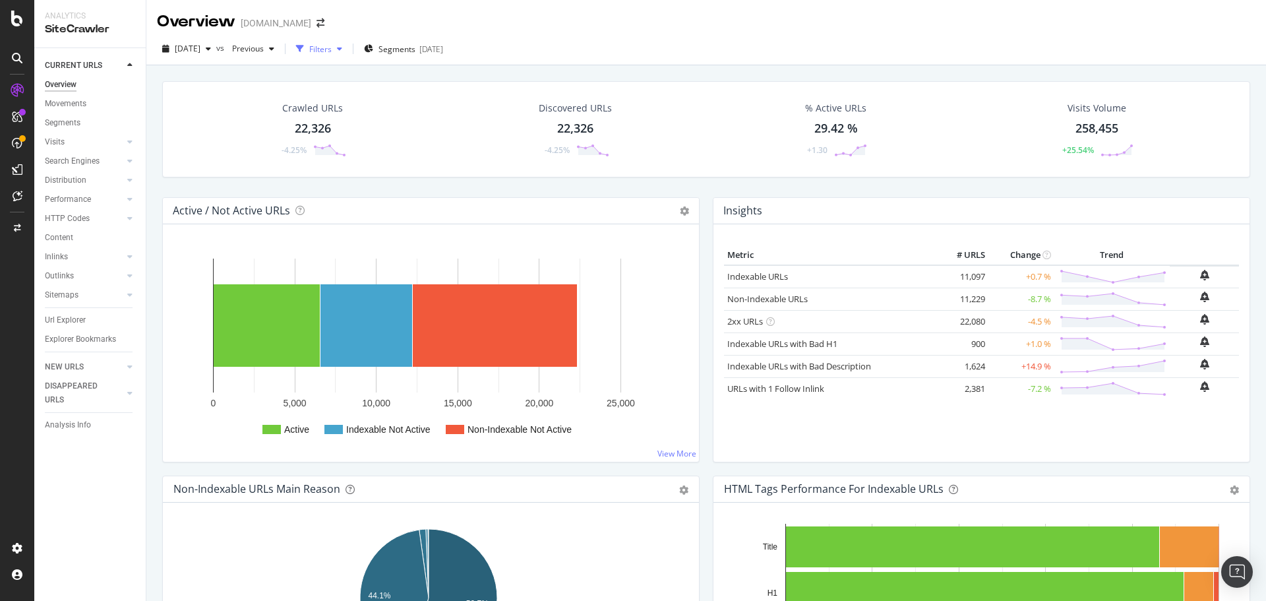
click at [347, 42] on div "Filters" at bounding box center [319, 49] width 57 height 20
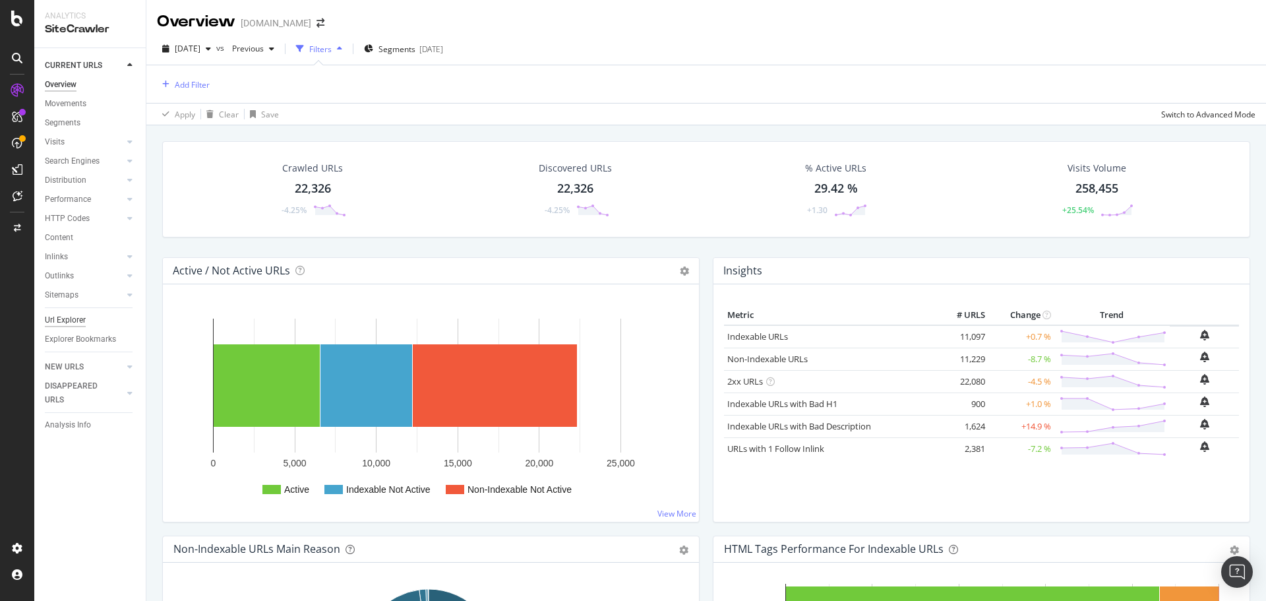
click at [63, 323] on div "Url Explorer" at bounding box center [65, 320] width 41 height 14
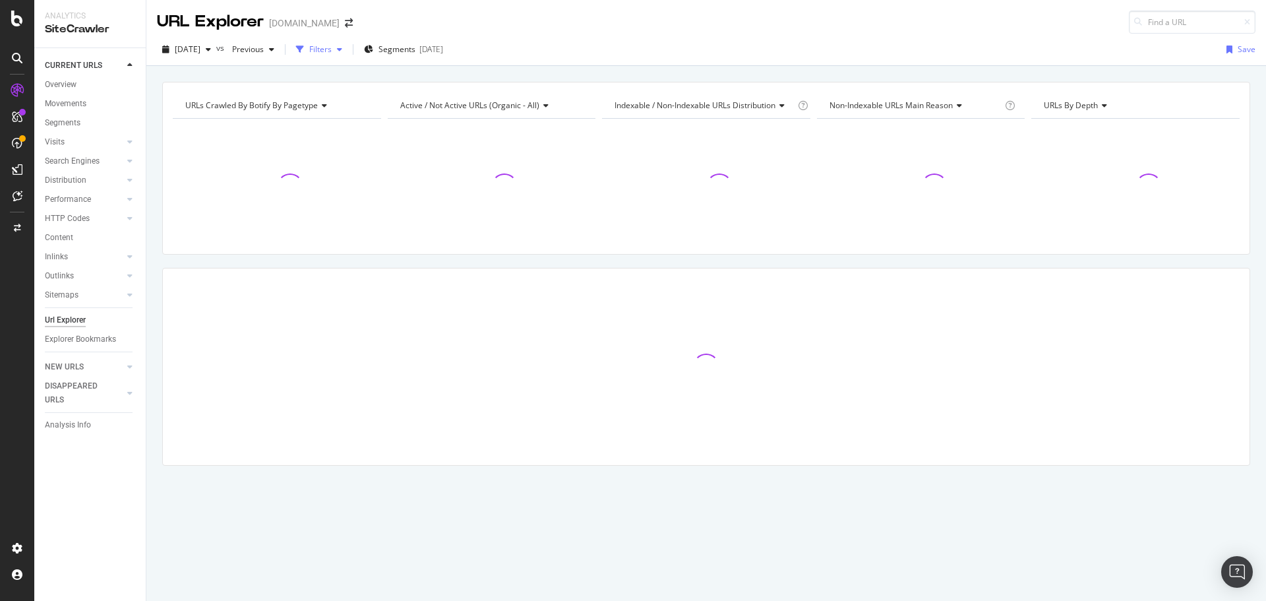
click at [332, 45] on div "Filters" at bounding box center [320, 49] width 22 height 11
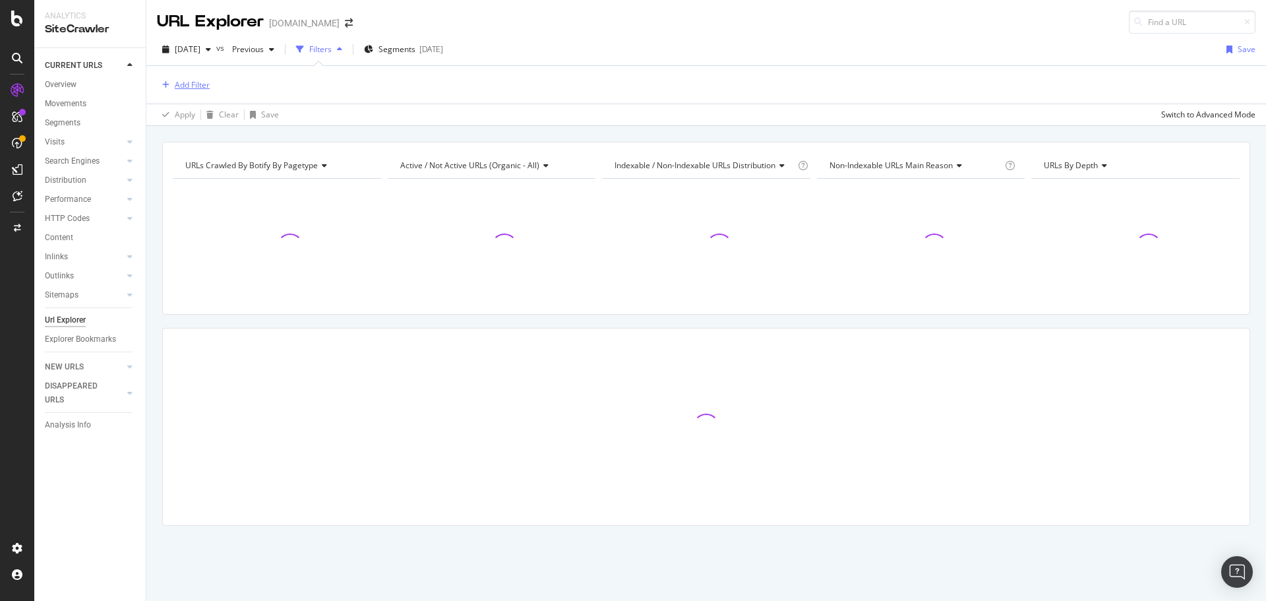
click at [181, 84] on div "Add Filter" at bounding box center [192, 84] width 35 height 11
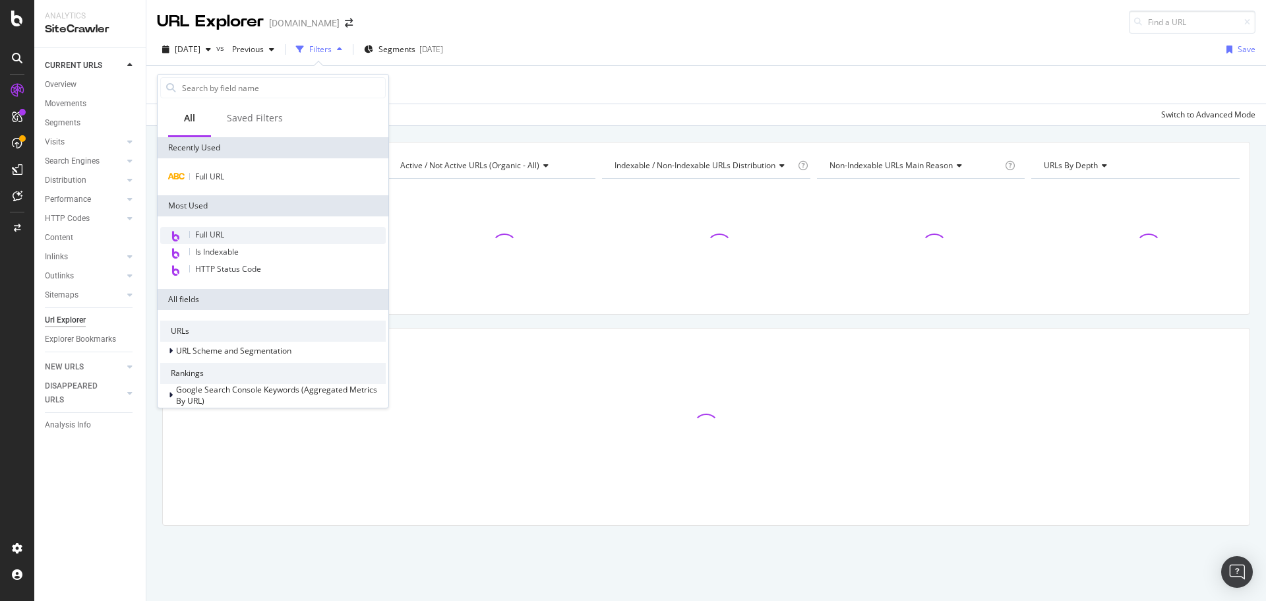
click at [222, 231] on span "Full URL" at bounding box center [209, 234] width 29 height 11
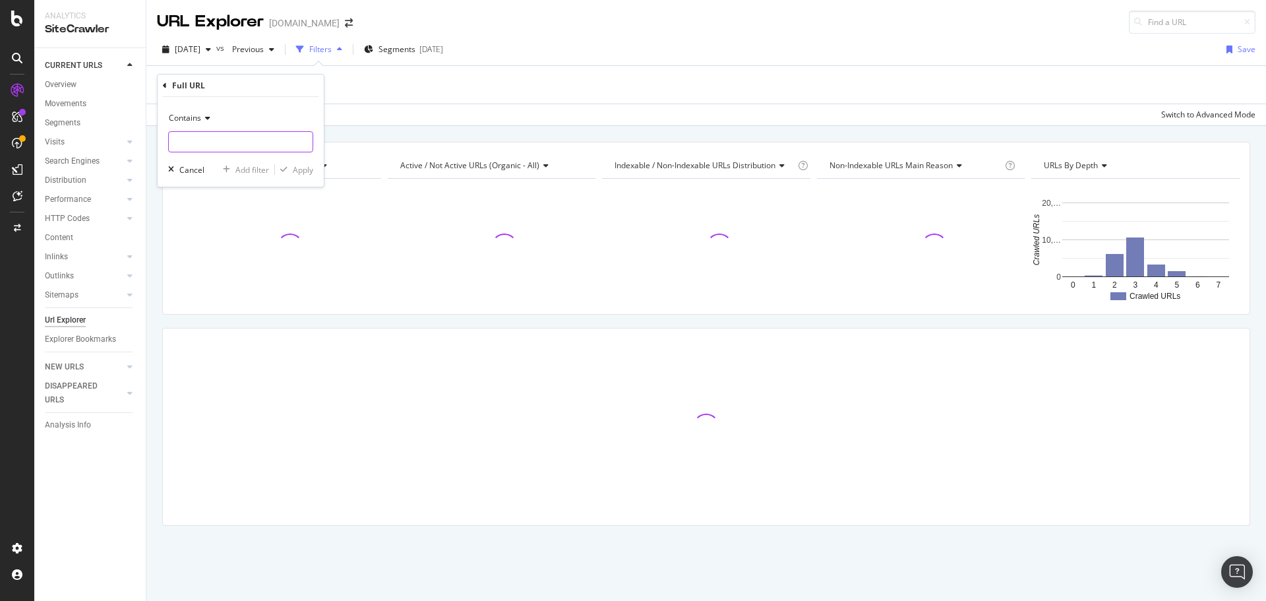
click at [221, 138] on input "text" at bounding box center [241, 141] width 144 height 21
paste input "https://www.sephora.de/black-friday/"
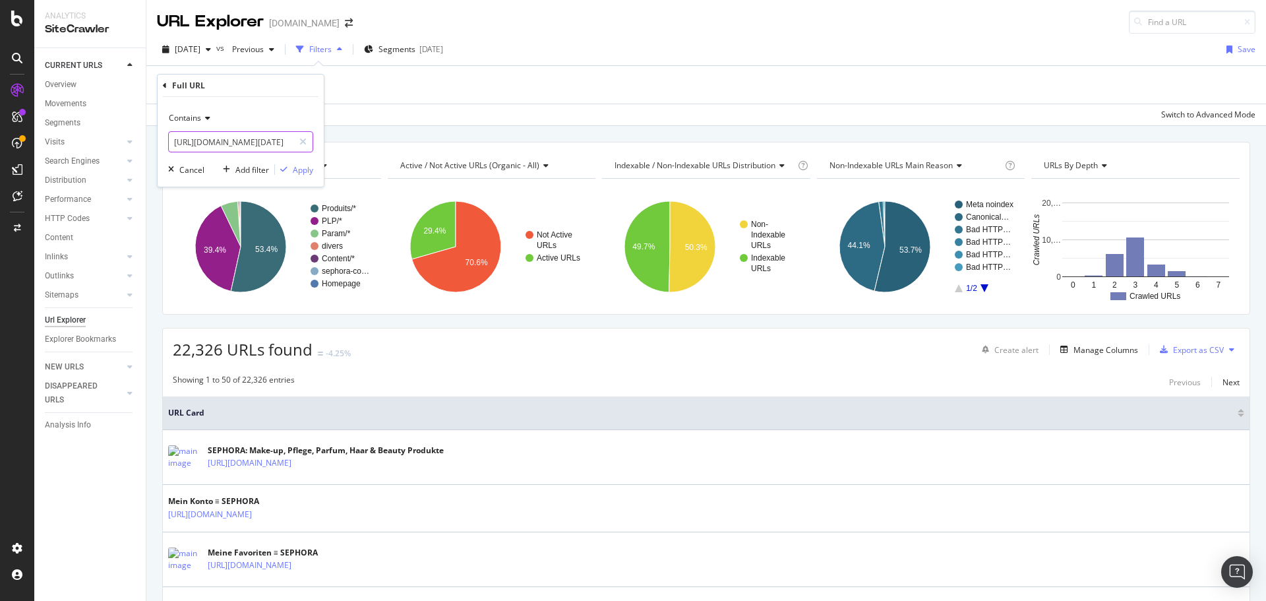
type input "https://www.sephora.de/black-friday/"
click at [302, 162] on div "Contains https://www.sephora.de/black-friday/ Cancel Add filter Apply" at bounding box center [241, 142] width 166 height 90
click at [301, 167] on div "Apply" at bounding box center [303, 169] width 20 height 11
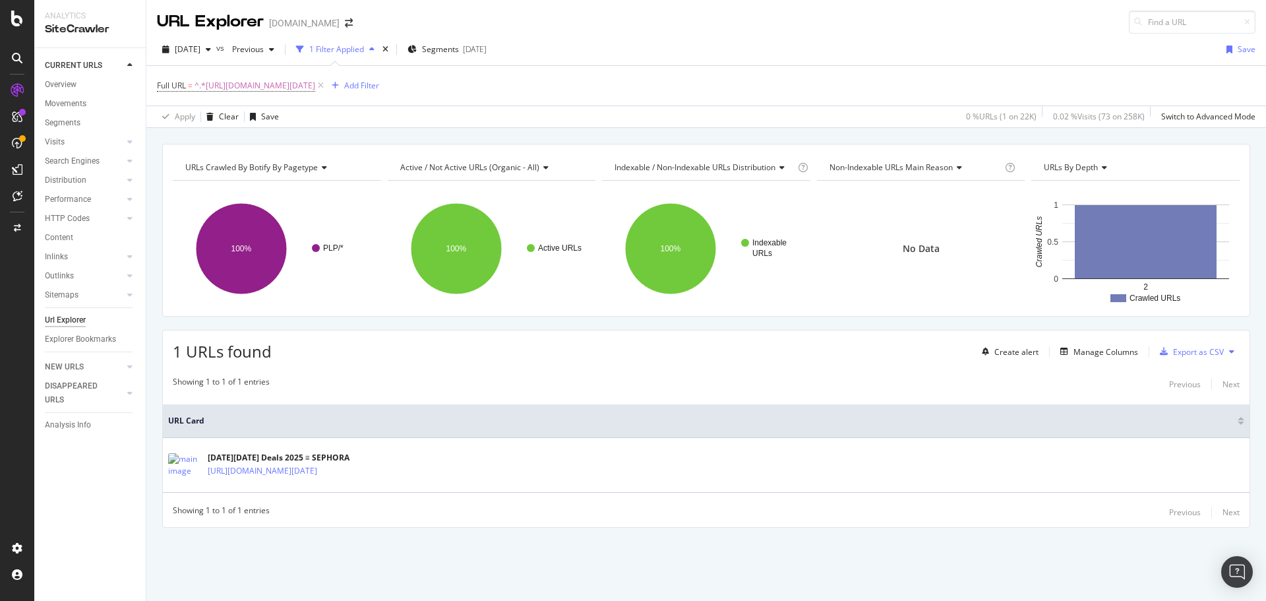
click at [326, 82] on icon at bounding box center [320, 85] width 11 height 13
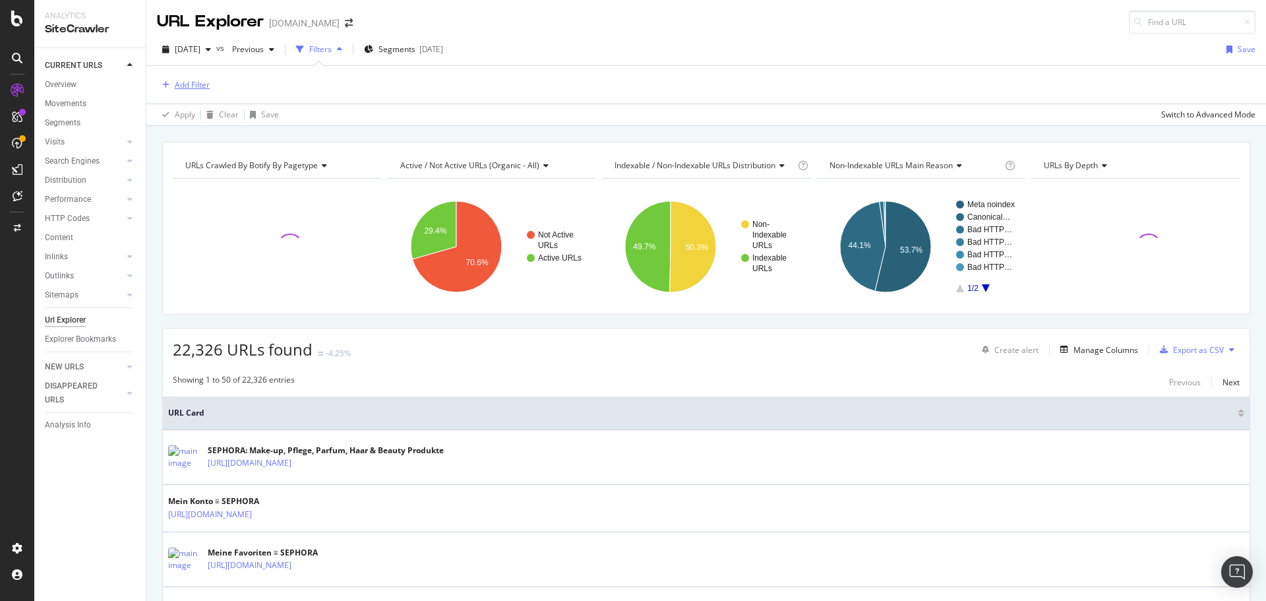
click at [206, 86] on div "Add Filter" at bounding box center [192, 84] width 35 height 11
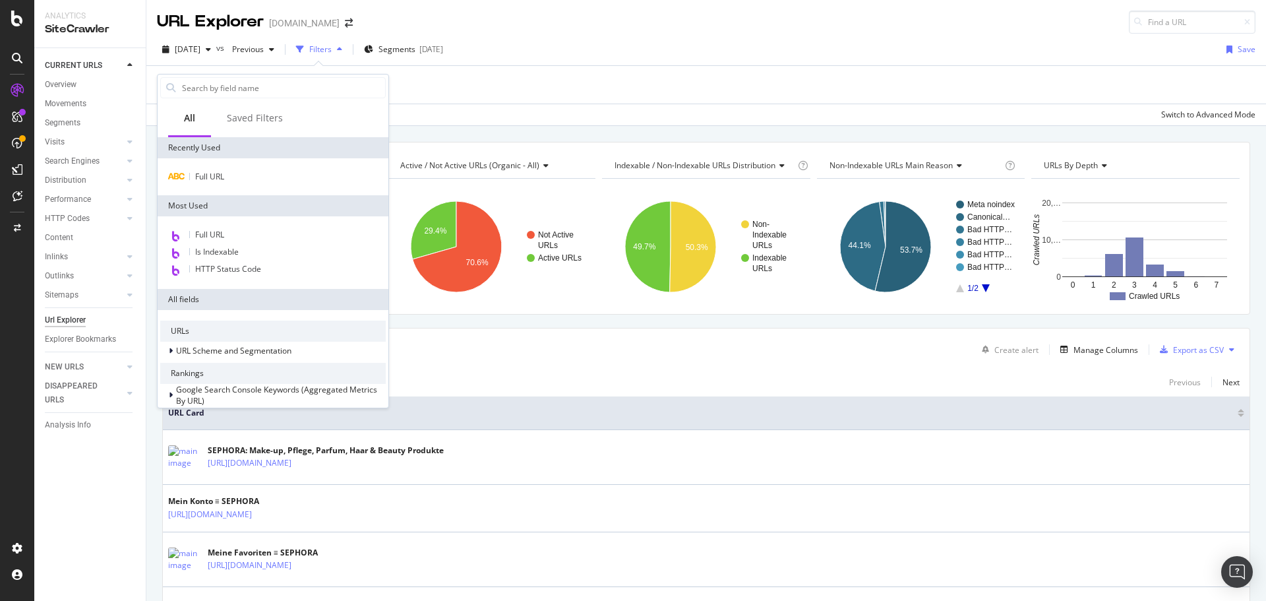
drag, startPoint x: 206, startPoint y: 86, endPoint x: 204, endPoint y: 229, distance: 143.1
click at [204, 229] on span "Full URL" at bounding box center [209, 234] width 29 height 11
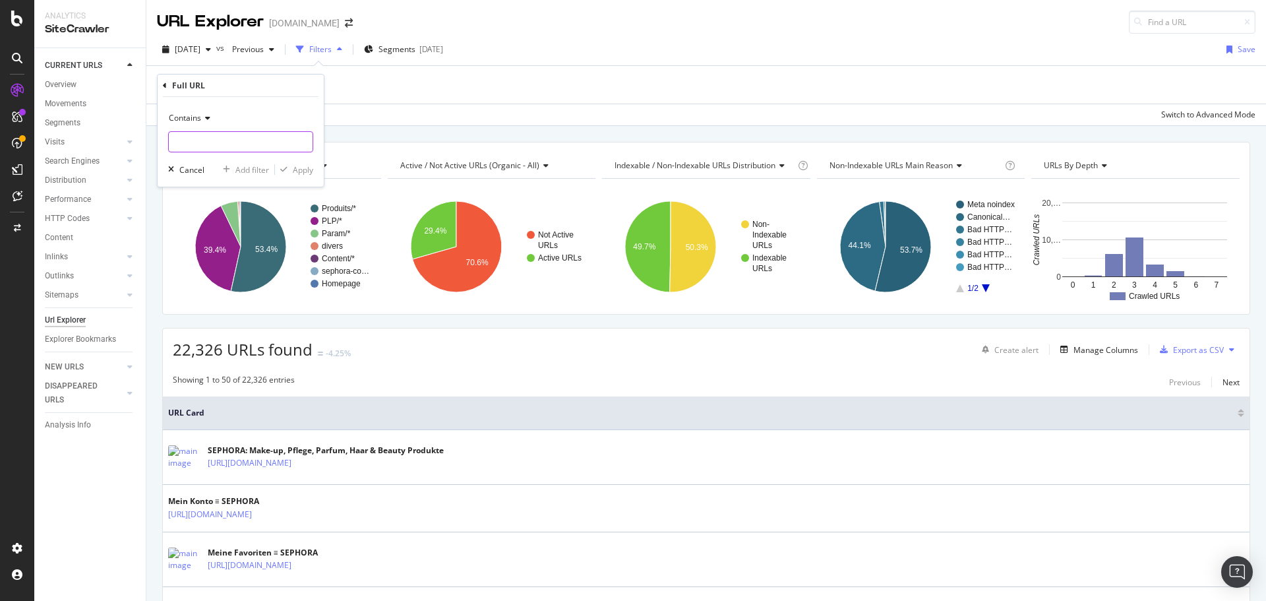
paste input "https://www.sephora.de/singles-day/"
type input "https://www.sephora.de/singles-day/"
drag, startPoint x: 306, startPoint y: 171, endPoint x: 365, endPoint y: 135, distance: 69.2
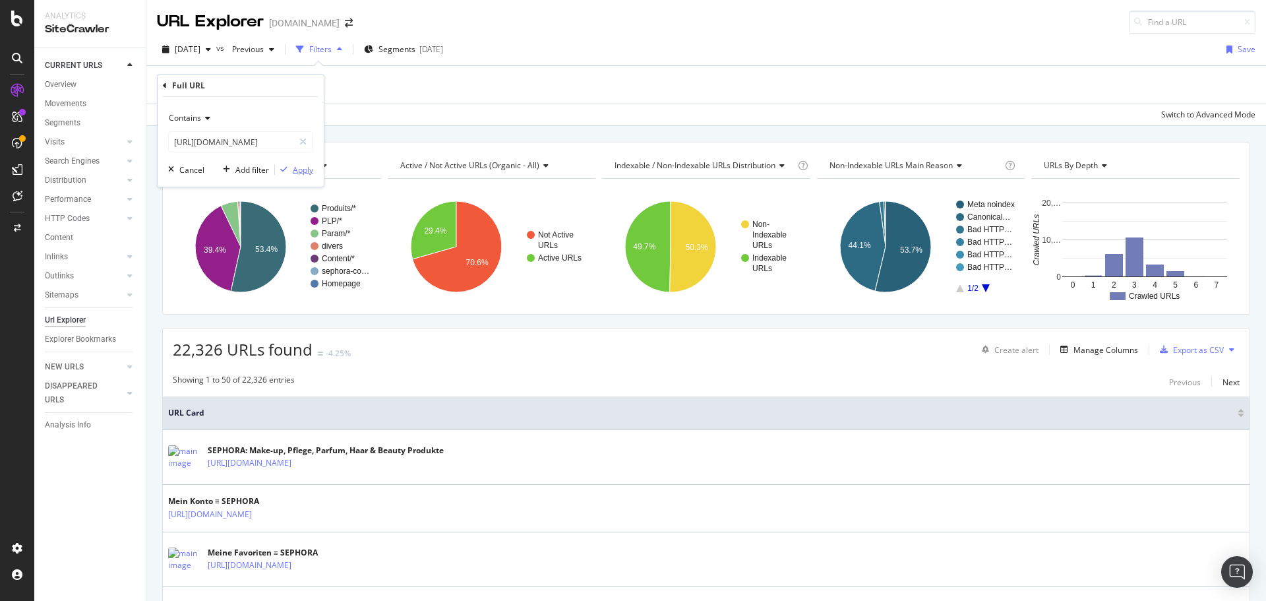
click at [306, 171] on div "Apply" at bounding box center [303, 169] width 20 height 11
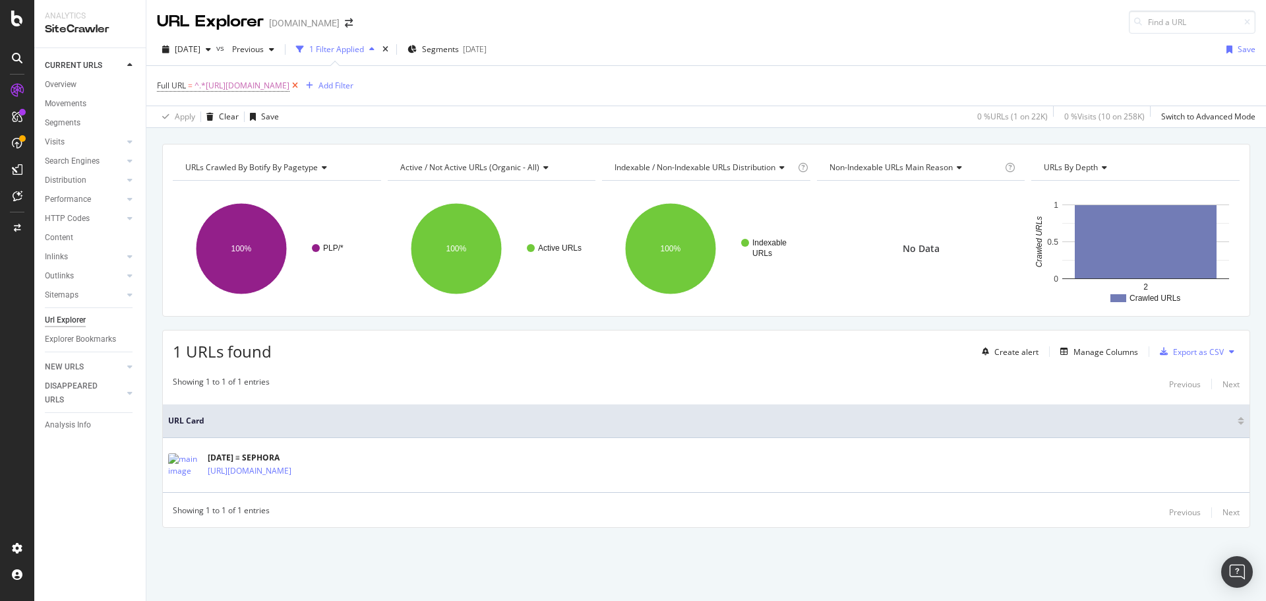
click at [301, 84] on icon at bounding box center [294, 85] width 11 height 13
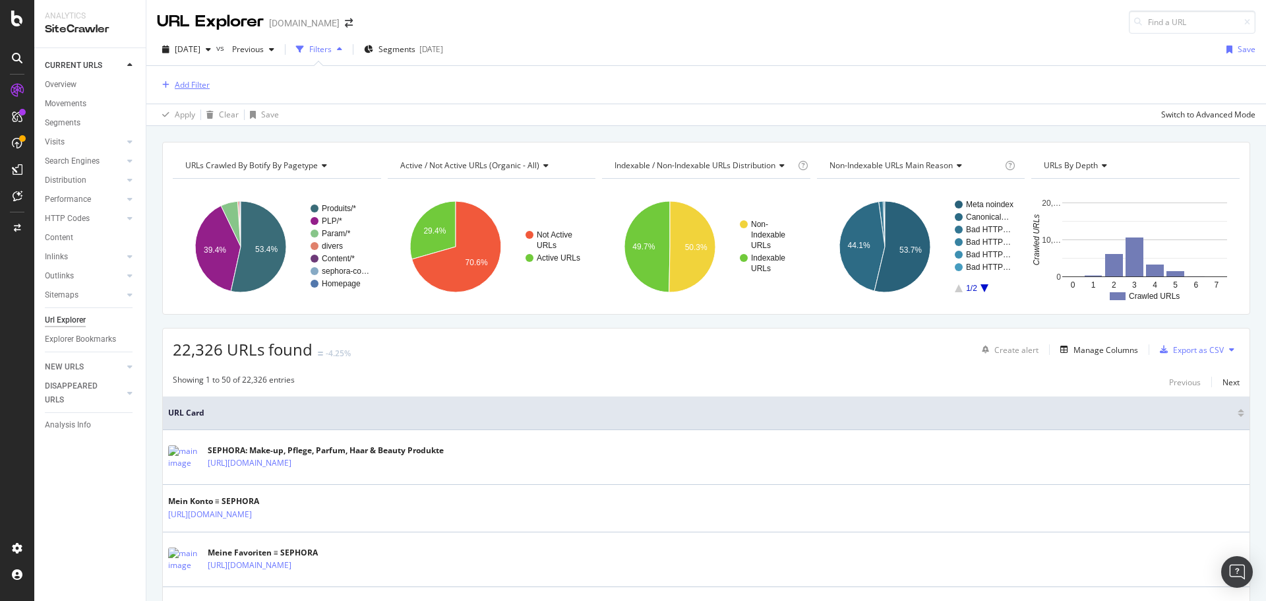
click at [202, 86] on div "Add Filter" at bounding box center [192, 84] width 35 height 11
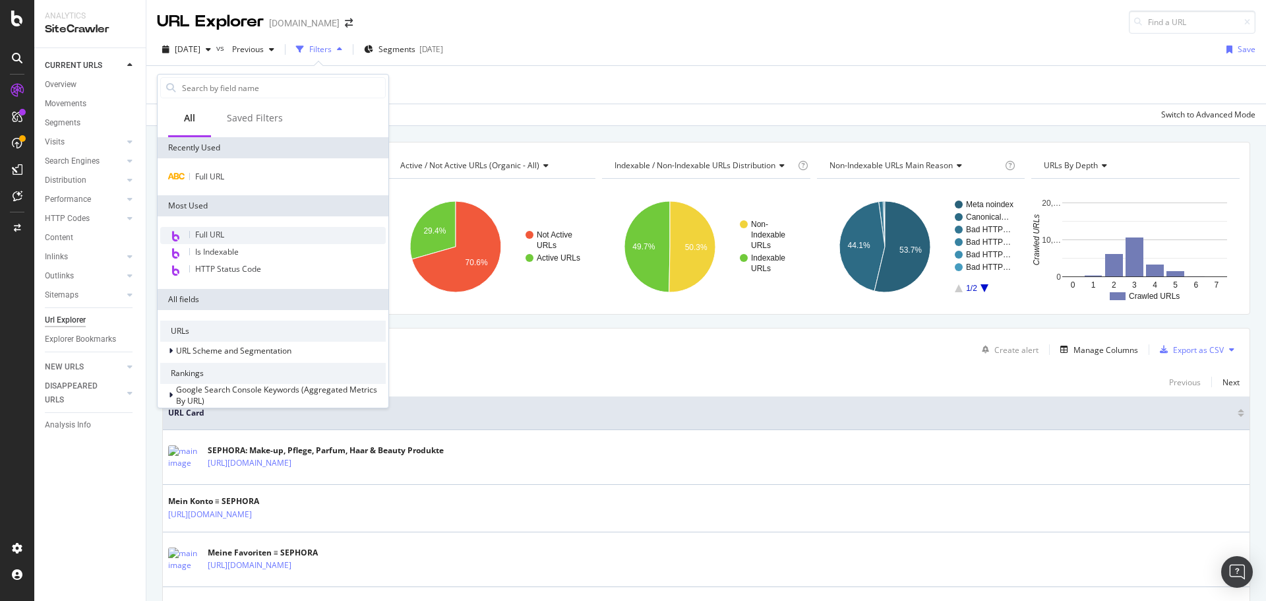
click at [286, 233] on div "Full URL" at bounding box center [273, 235] width 226 height 17
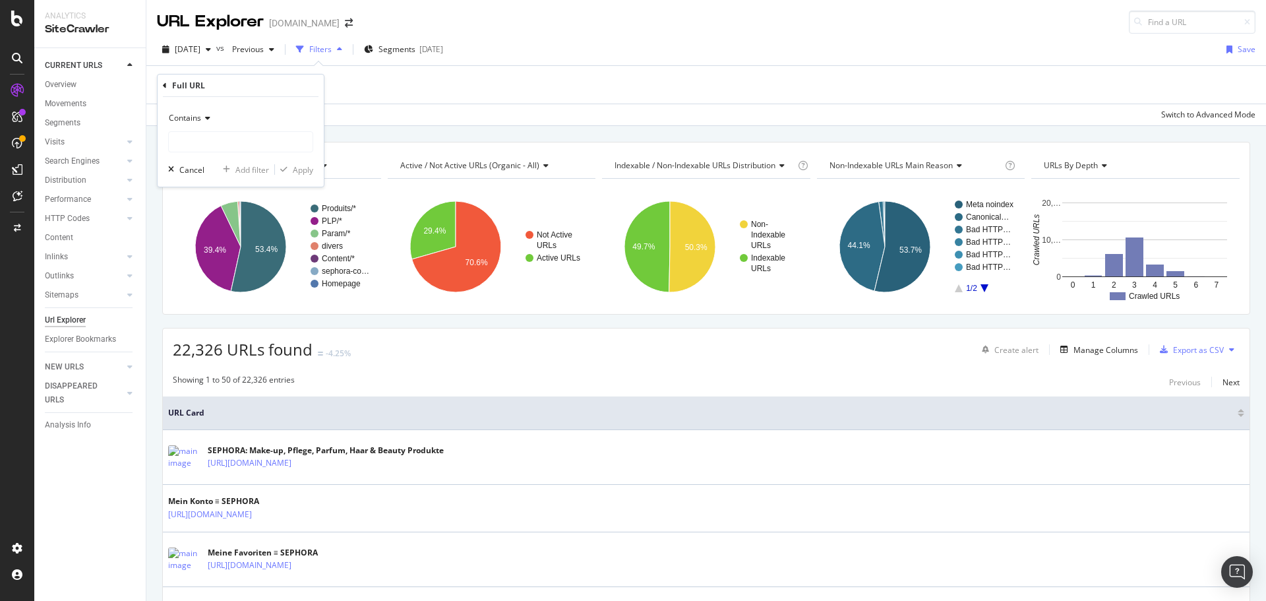
click at [367, 386] on div "Showing 1 to 50 of 22,326 entries Previous Next" at bounding box center [706, 382] width 1087 height 16
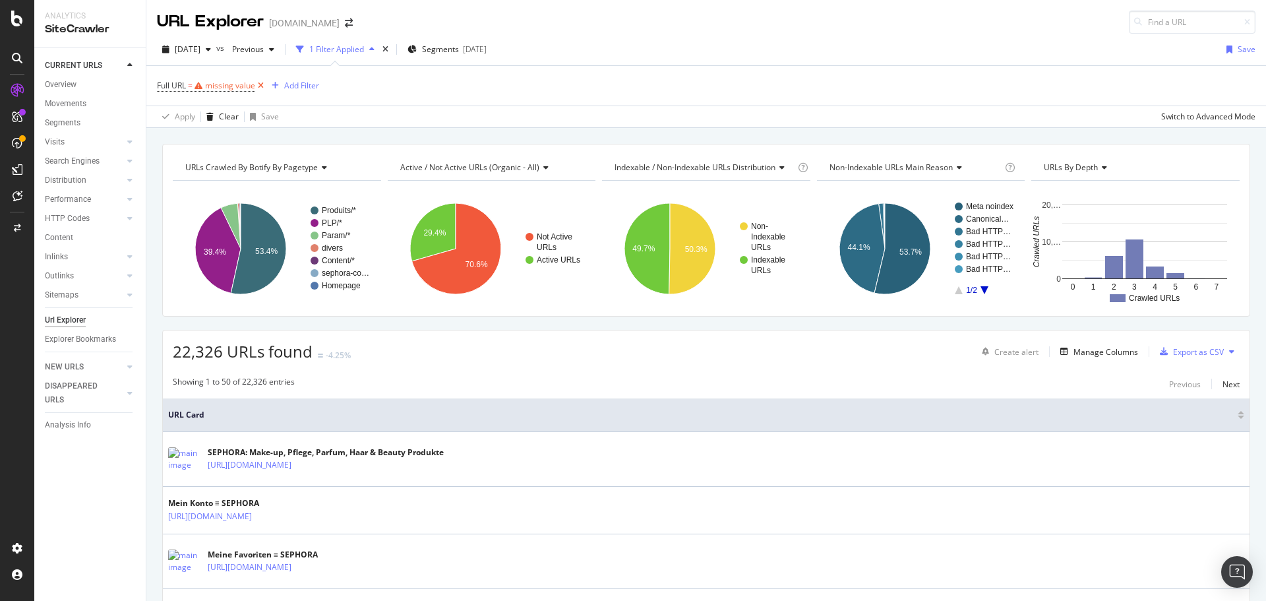
click at [257, 83] on icon at bounding box center [260, 85] width 11 height 13
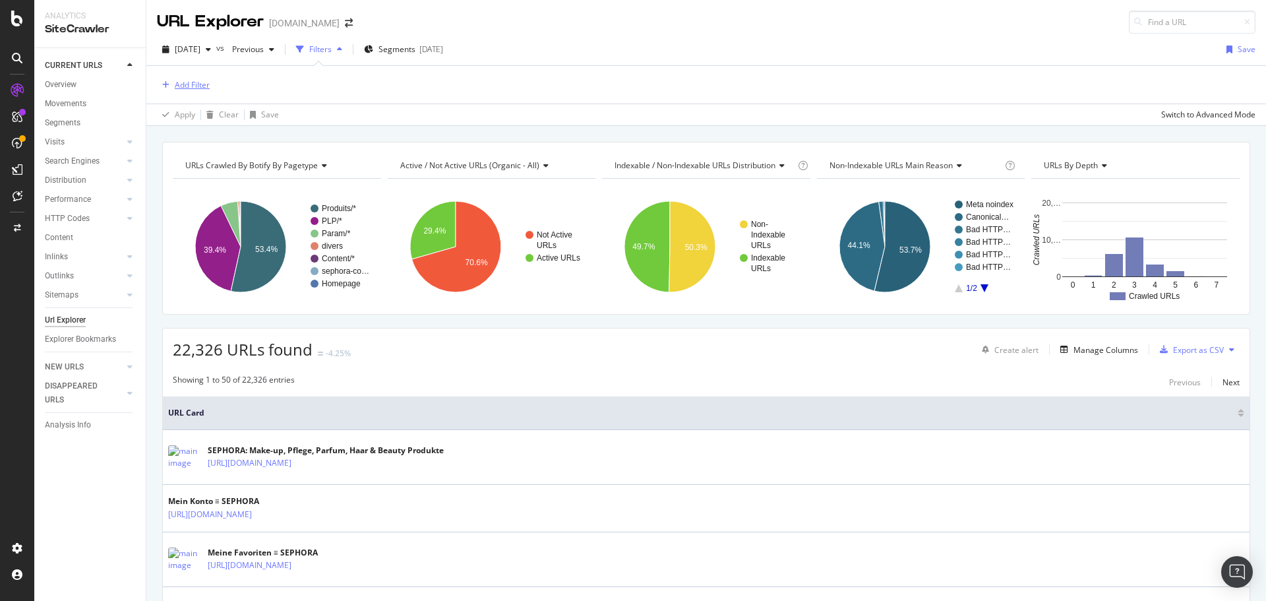
click at [191, 83] on div "Add Filter" at bounding box center [192, 84] width 35 height 11
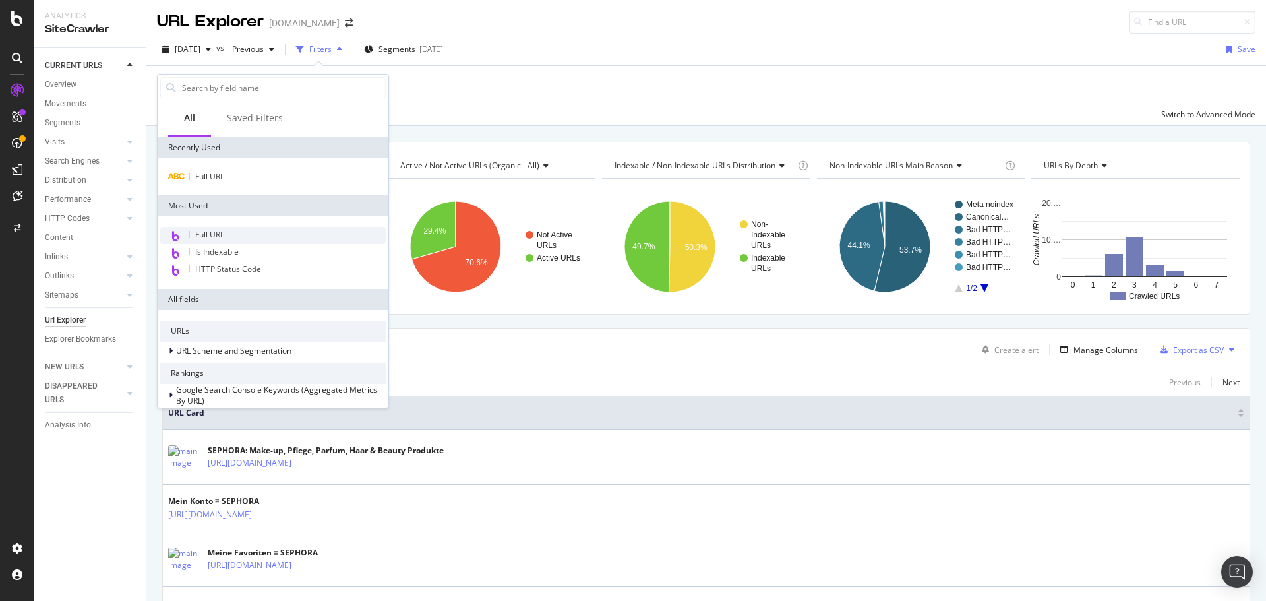
click at [227, 230] on div "Full URL" at bounding box center [273, 235] width 226 height 17
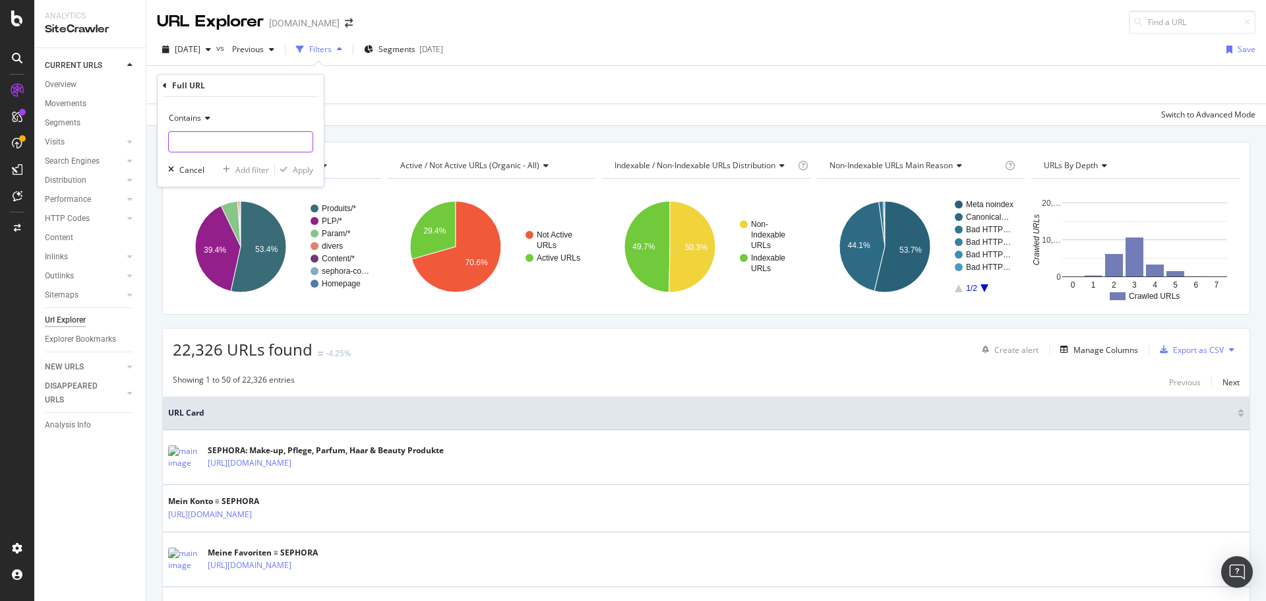
click at [218, 142] on input "text" at bounding box center [241, 141] width 144 height 21
paste input "https://www.sephora.de/adventskalender/"
type input "https://www.sephora.de/adventskalender/"
click at [303, 166] on div "Apply" at bounding box center [303, 169] width 20 height 11
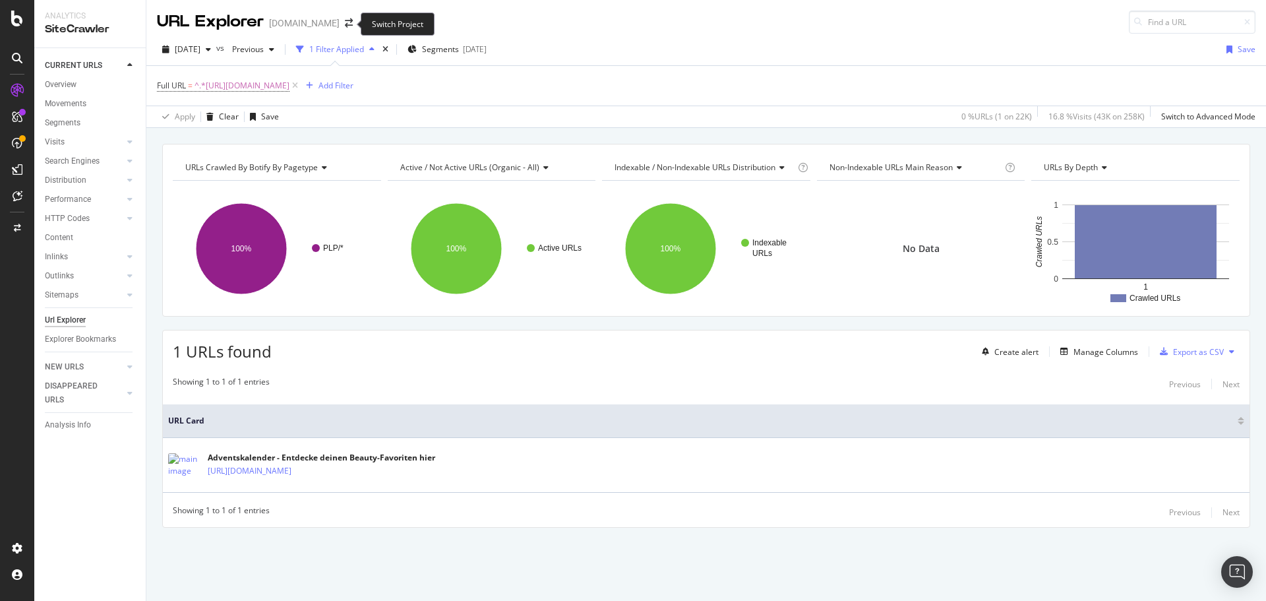
click at [340, 24] on span at bounding box center [349, 22] width 18 height 9
click at [345, 23] on icon "arrow-right-arrow-left" at bounding box center [349, 22] width 8 height 9
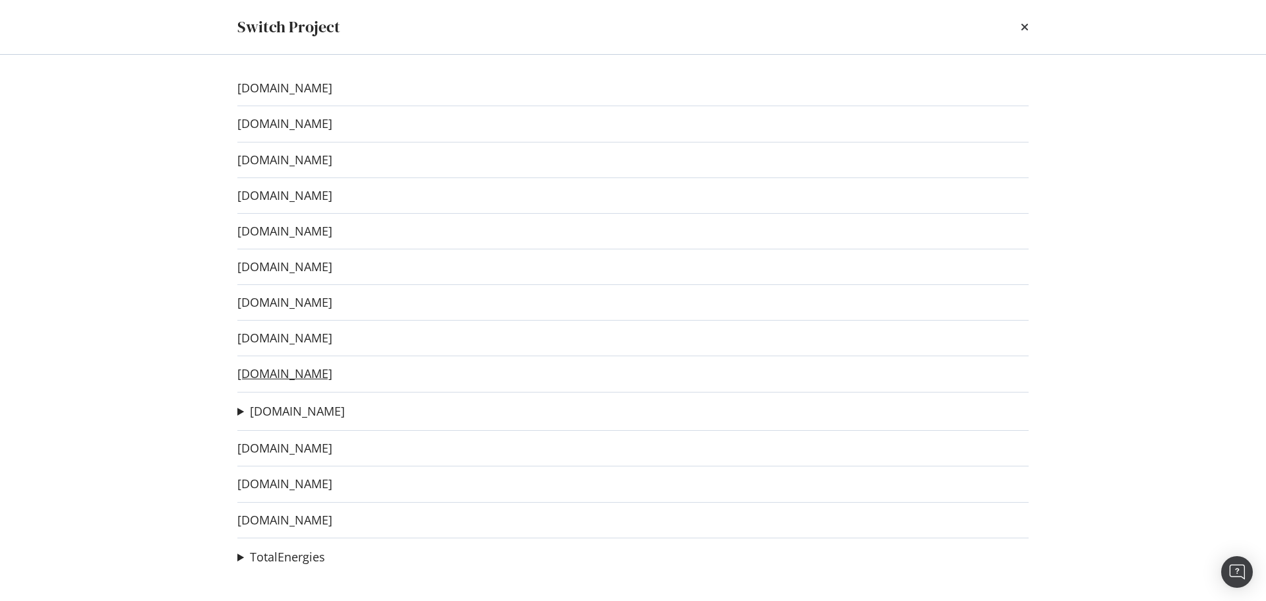
click at [319, 370] on link "www.sephora.gr" at bounding box center [284, 374] width 95 height 14
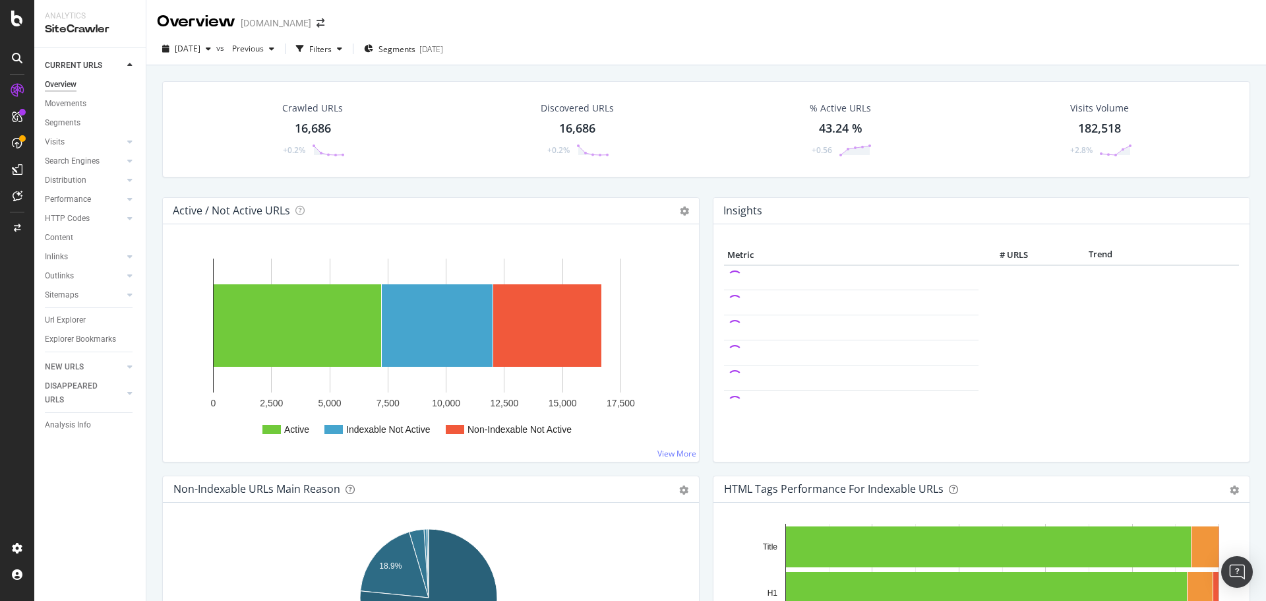
click at [69, 312] on div "Url Explorer" at bounding box center [95, 320] width 101 height 19
click at [69, 316] on div "Url Explorer" at bounding box center [65, 320] width 41 height 14
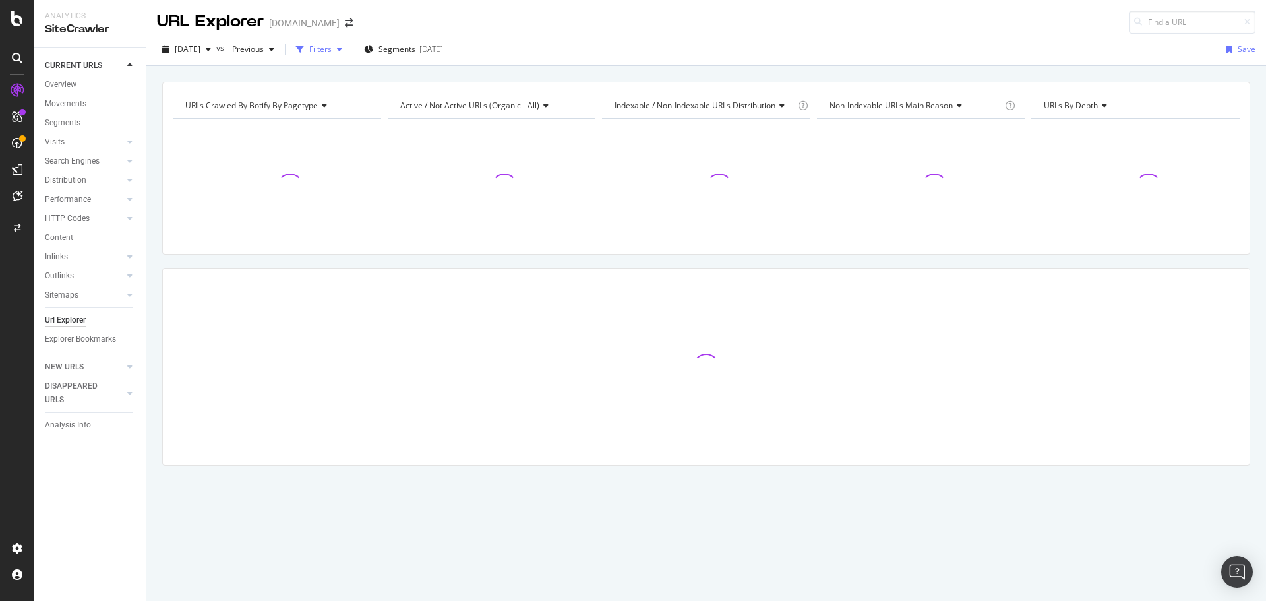
click at [332, 54] on div "Filters" at bounding box center [320, 49] width 22 height 11
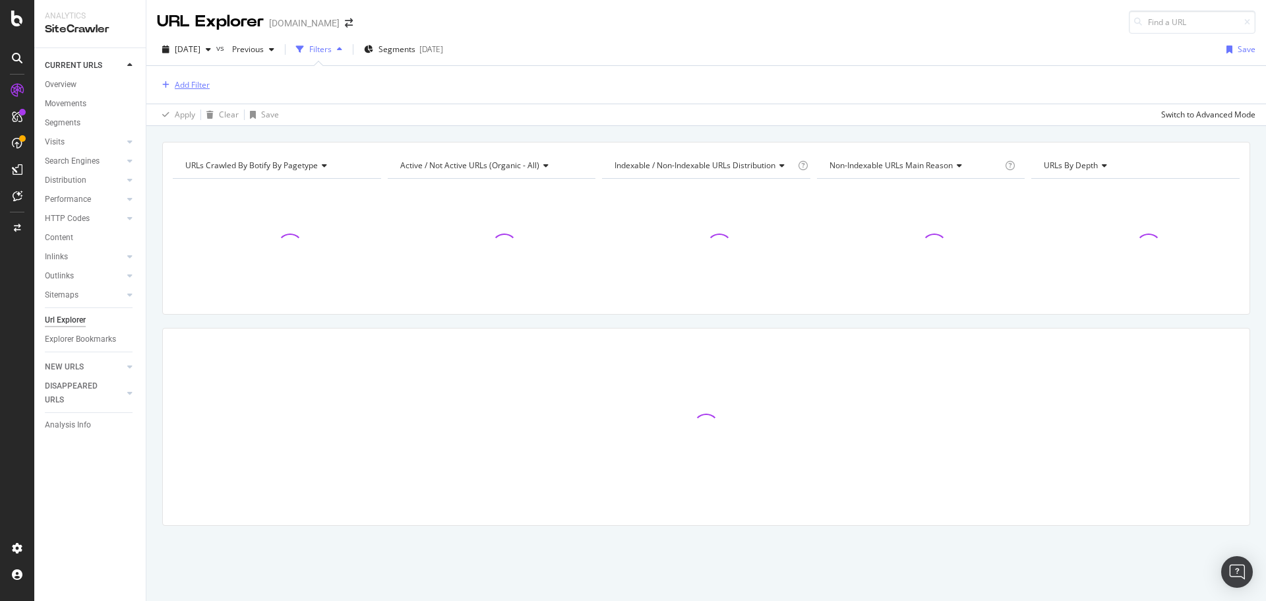
click at [195, 90] on div "Add Filter" at bounding box center [192, 84] width 35 height 11
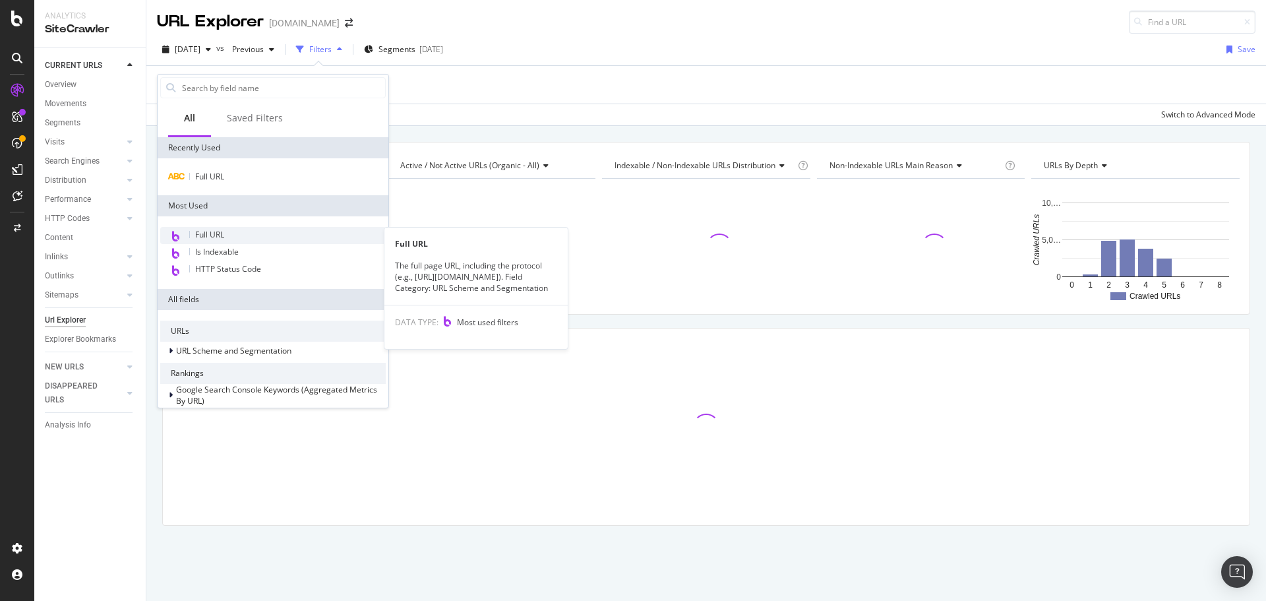
click at [226, 239] on div "Full URL" at bounding box center [273, 235] width 226 height 17
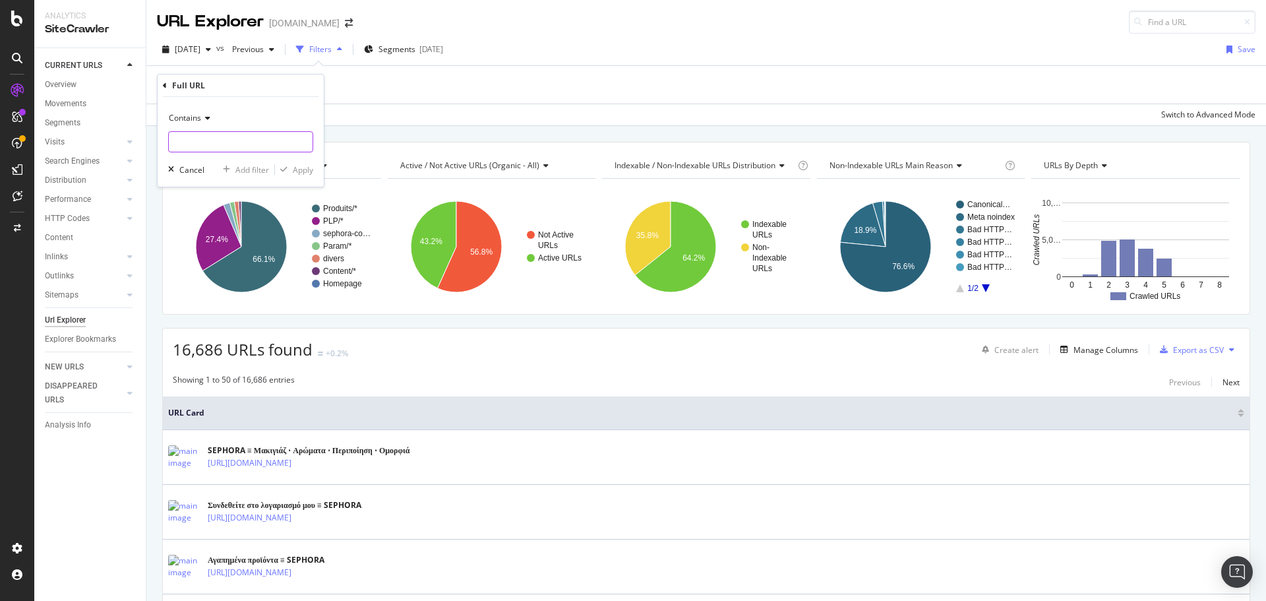
click at [235, 138] on input "text" at bounding box center [241, 141] width 144 height 21
paste input "https://www.sephora.gr/black-friday-gr.html"
type input "https://www.sephora.gr/black-friday-gr.html"
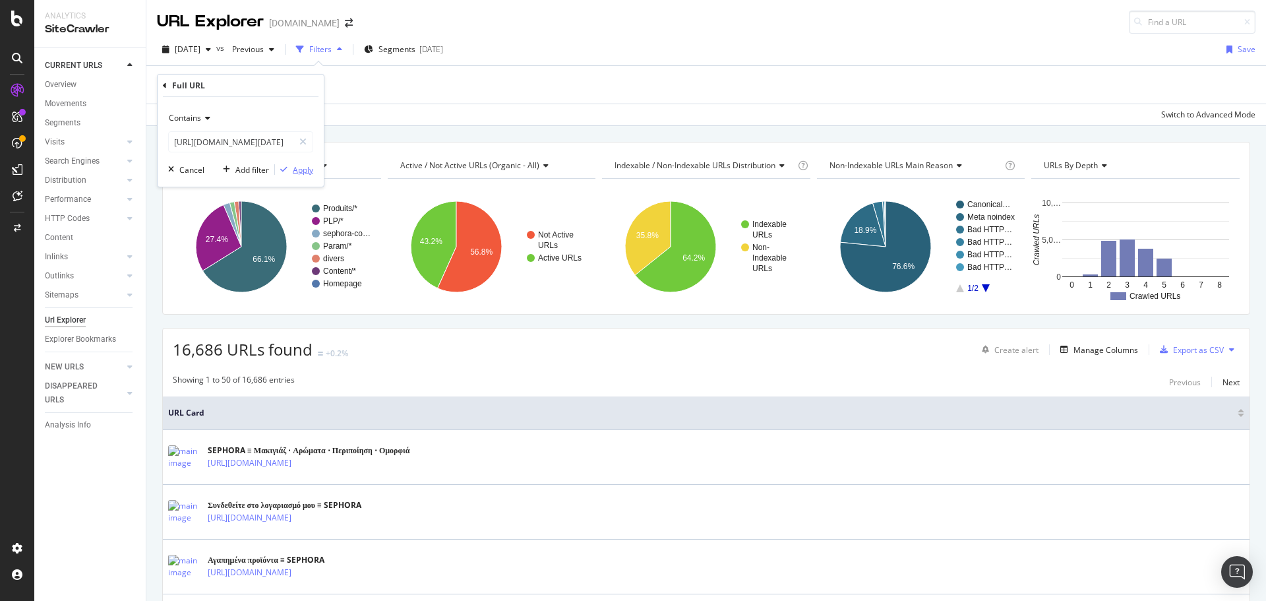
click at [299, 165] on div "Apply" at bounding box center [303, 169] width 20 height 11
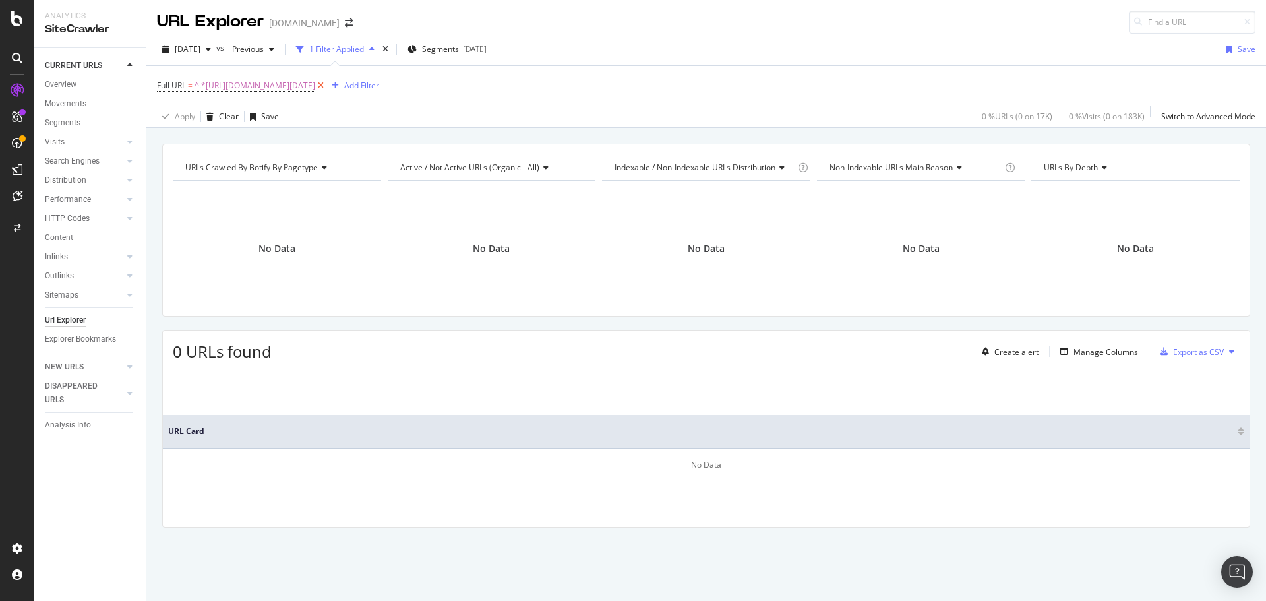
click at [326, 84] on icon at bounding box center [320, 85] width 11 height 13
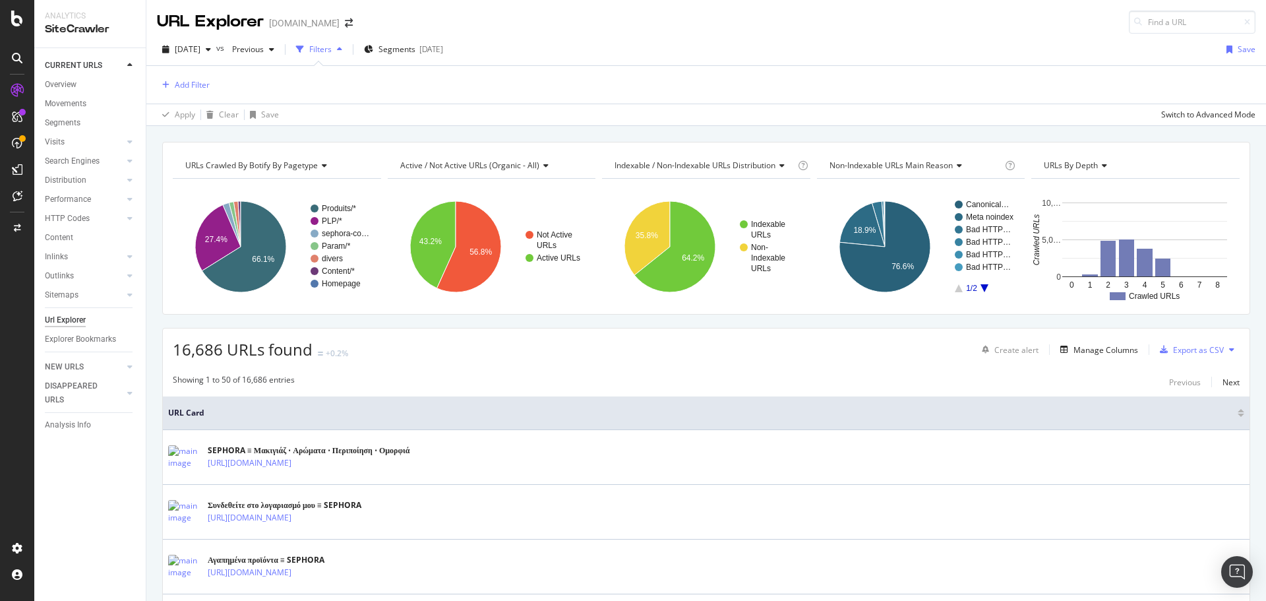
click at [309, 48] on div "button" at bounding box center [300, 49] width 18 height 18
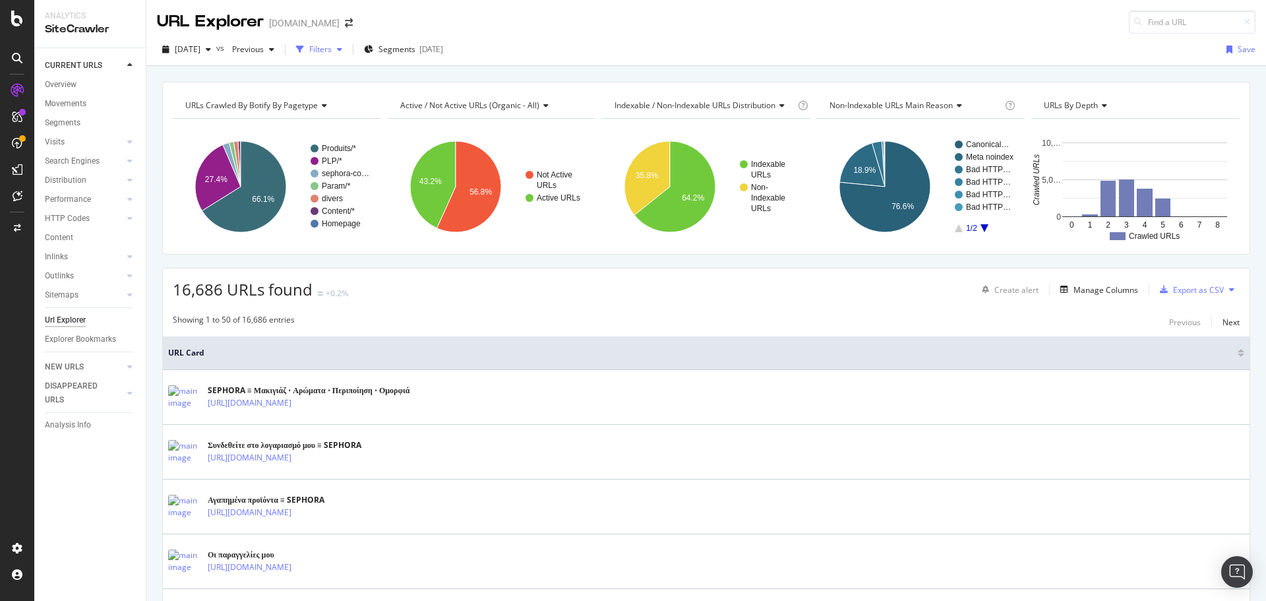
click at [309, 48] on div "button" at bounding box center [300, 49] width 18 height 18
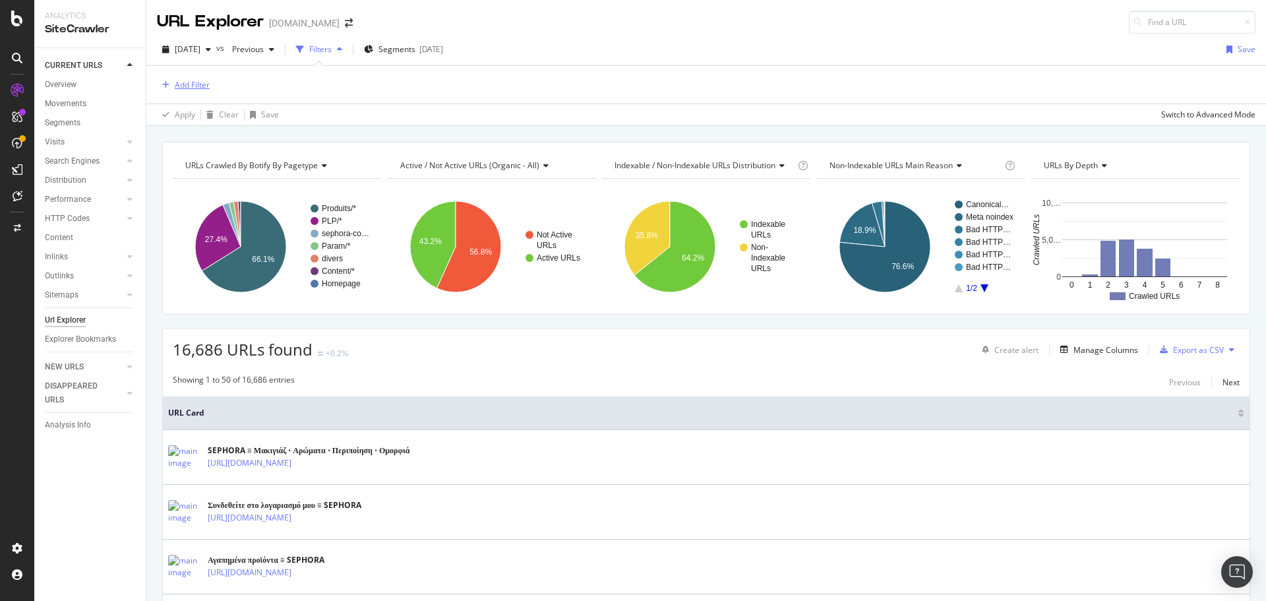
click at [190, 88] on div "Add Filter" at bounding box center [192, 84] width 35 height 11
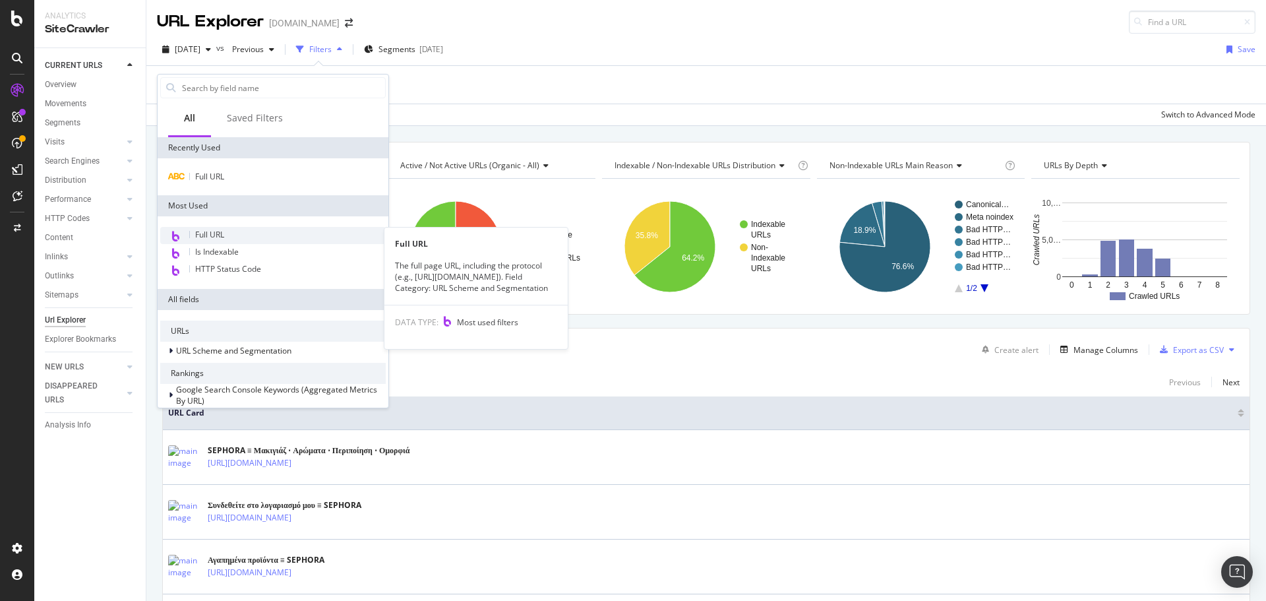
click at [206, 235] on span "Full URL" at bounding box center [209, 234] width 29 height 11
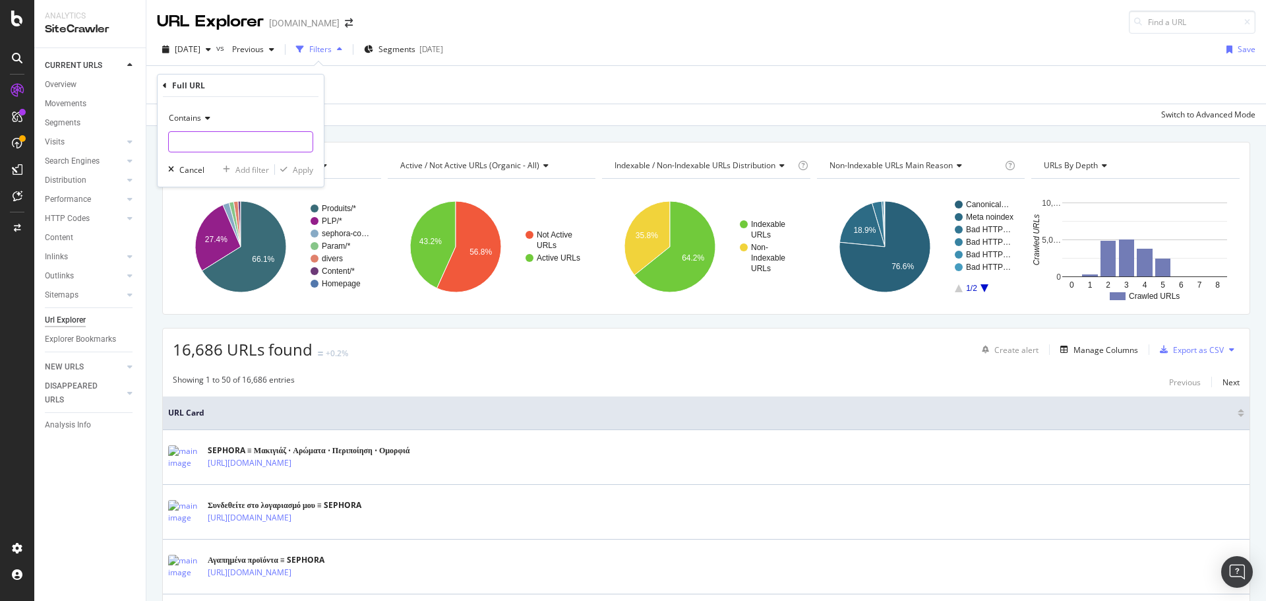
paste input "https://www.sephora.gr/Cyber-Monday-GR.html"
type input "https://www.sephora.gr/Cyber-Monday-GR.html"
click at [303, 170] on div "Apply" at bounding box center [303, 169] width 20 height 11
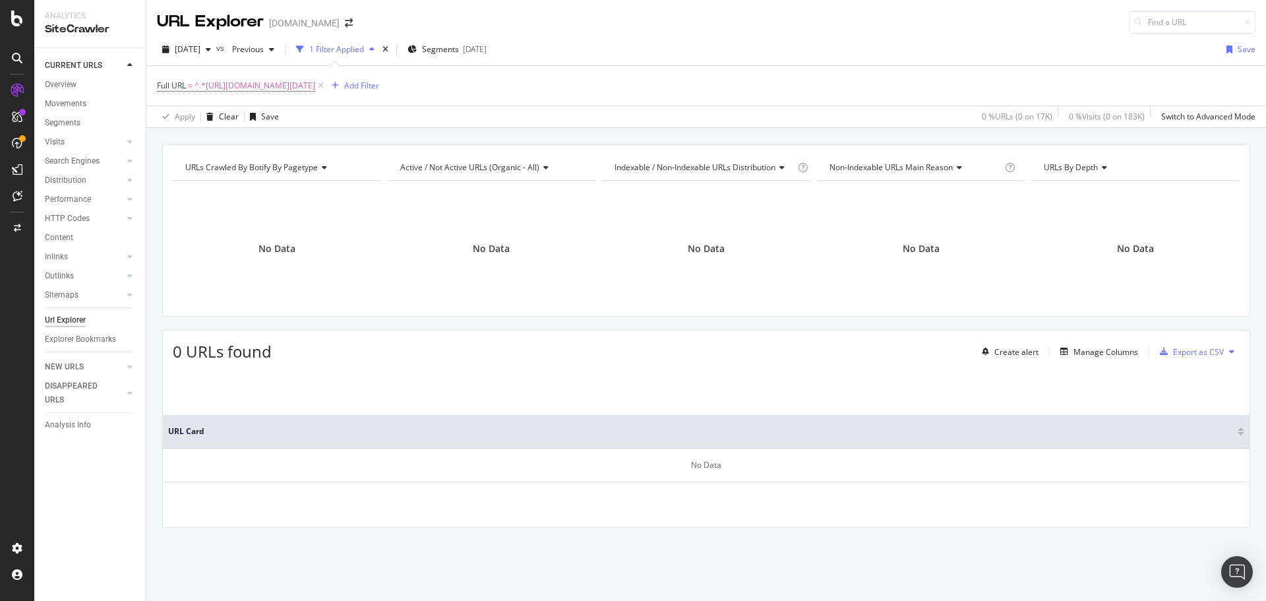
drag, startPoint x: 401, startPoint y: 86, endPoint x: 206, endPoint y: 76, distance: 195.4
click at [326, 85] on icon at bounding box center [320, 85] width 11 height 13
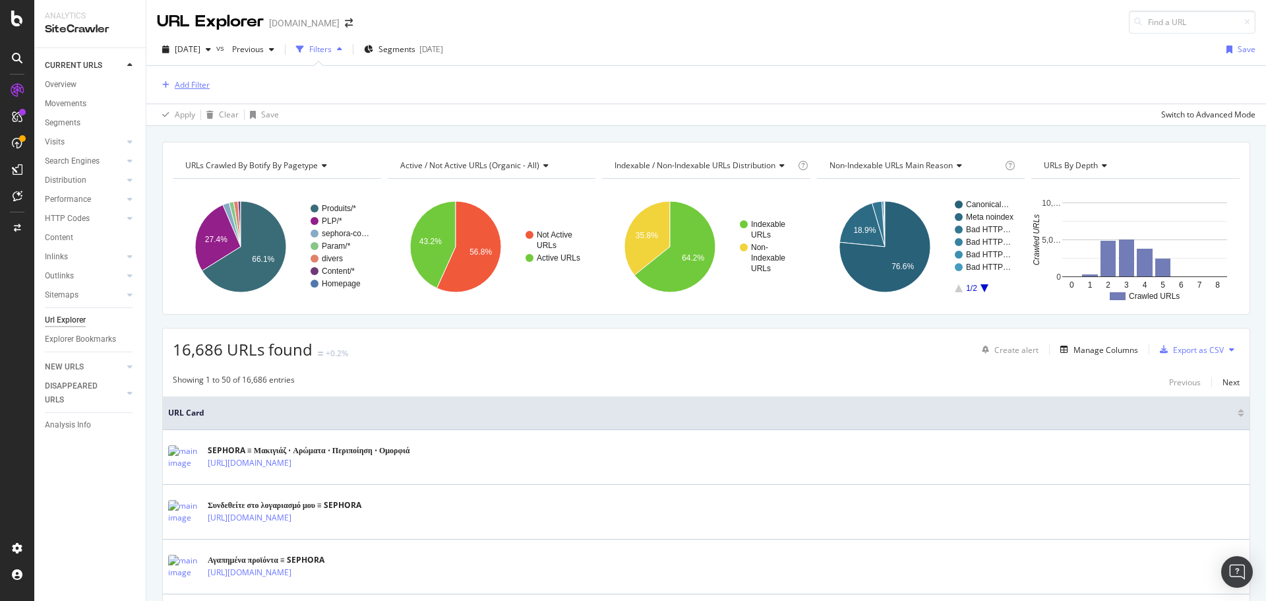
click at [196, 80] on div "Add Filter" at bounding box center [192, 84] width 35 height 11
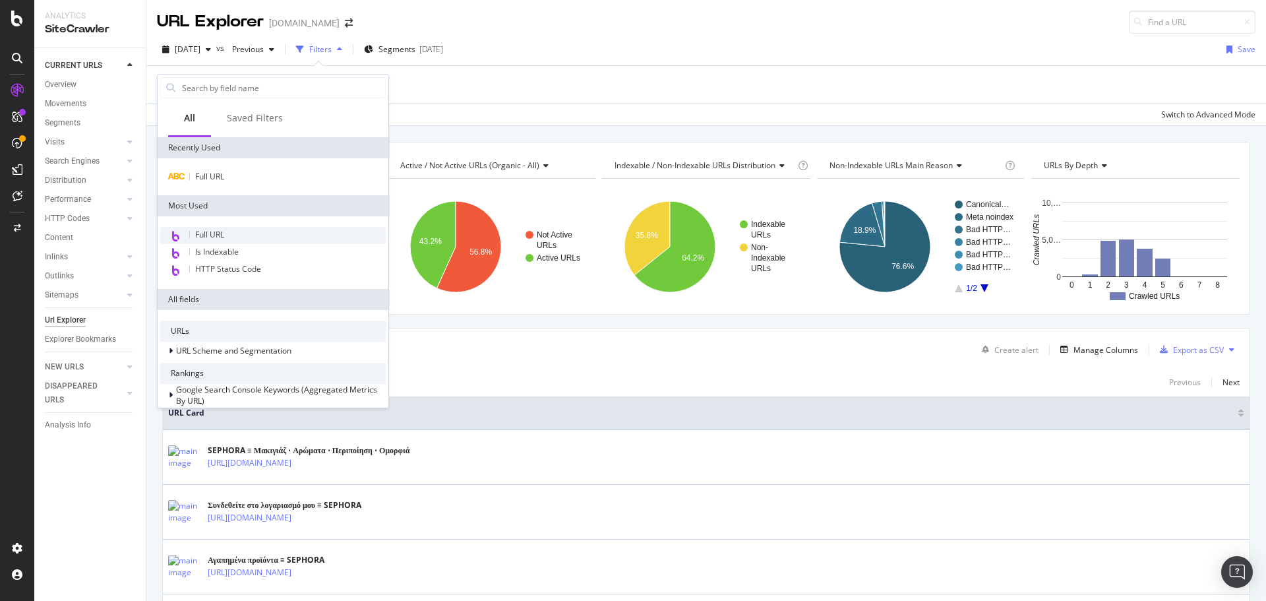
click at [210, 235] on span "Full URL" at bounding box center [209, 234] width 29 height 11
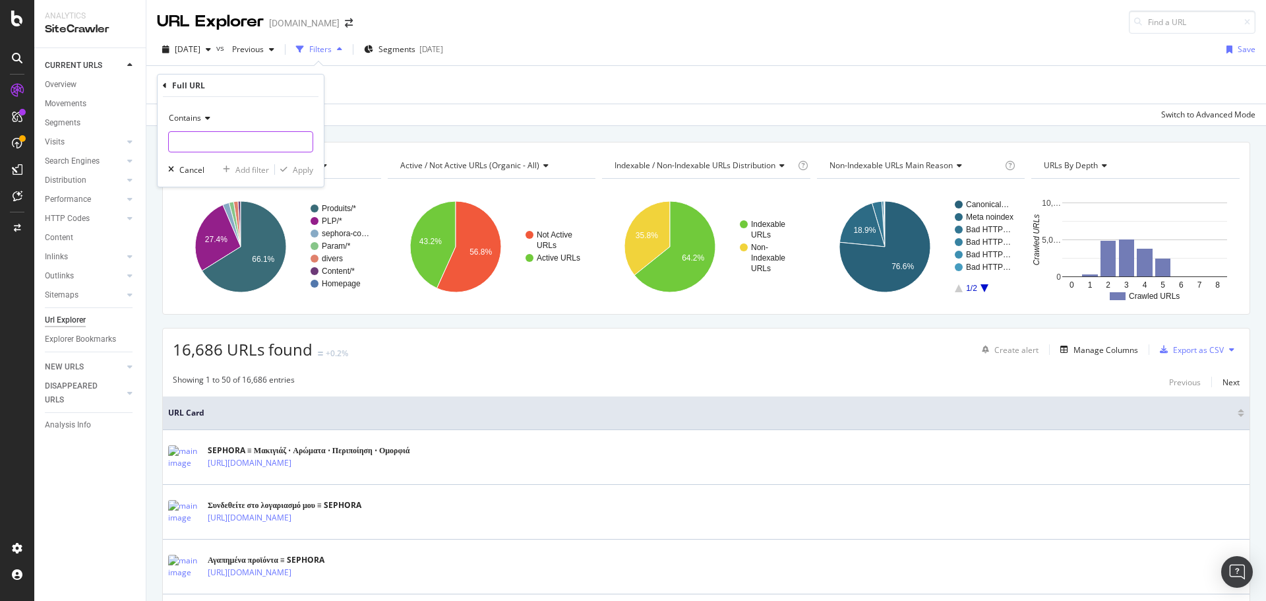
paste input "https://www.sephora.gr/singles-day-gr.html"
type input "https://www.sephora.gr/singles-day-gr.html"
drag, startPoint x: 295, startPoint y: 169, endPoint x: 372, endPoint y: 129, distance: 87.0
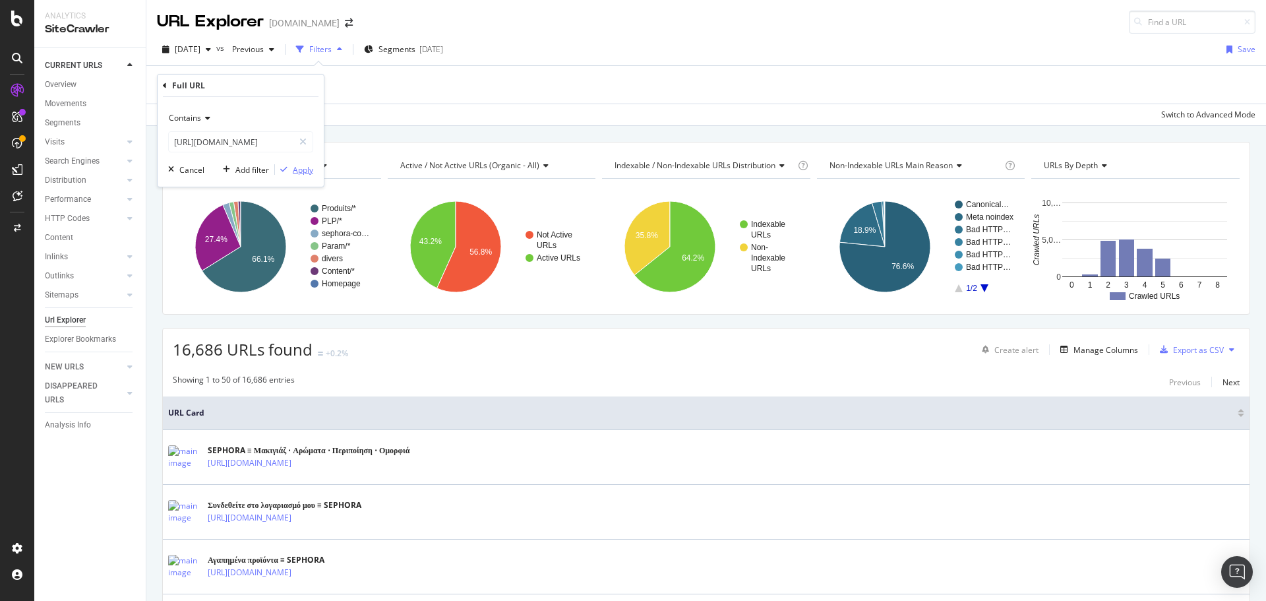
click at [295, 169] on div "Apply" at bounding box center [303, 169] width 20 height 11
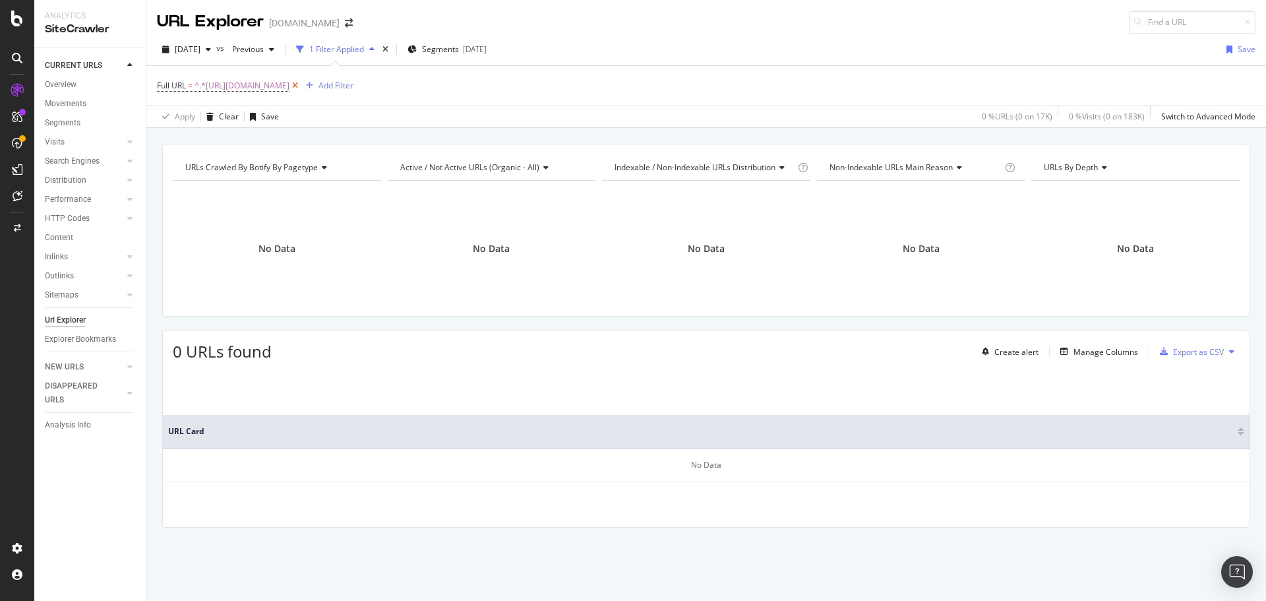
click at [301, 84] on icon at bounding box center [294, 85] width 11 height 13
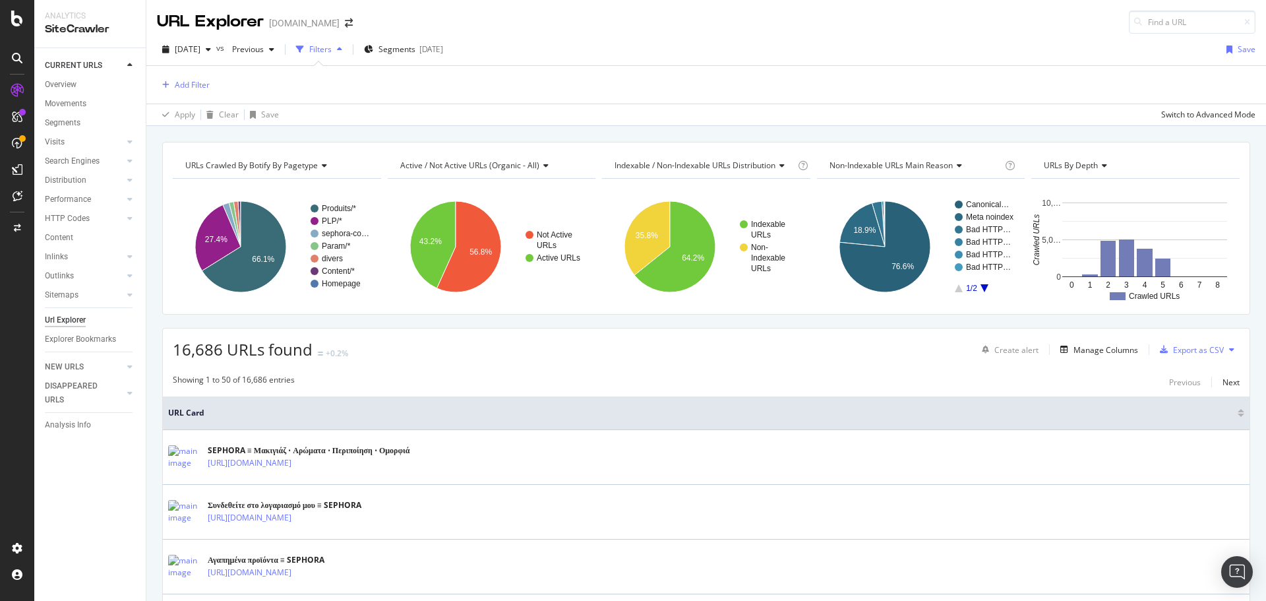
click at [347, 47] on div "button" at bounding box center [340, 49] width 16 height 8
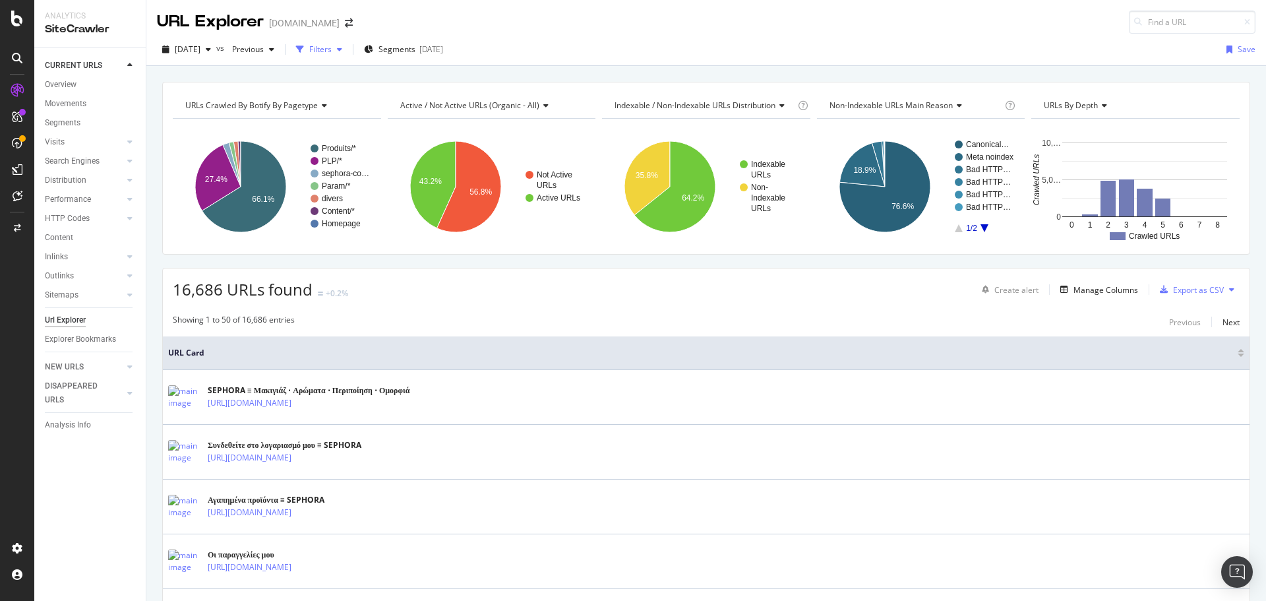
click at [332, 47] on div "Filters" at bounding box center [320, 49] width 22 height 11
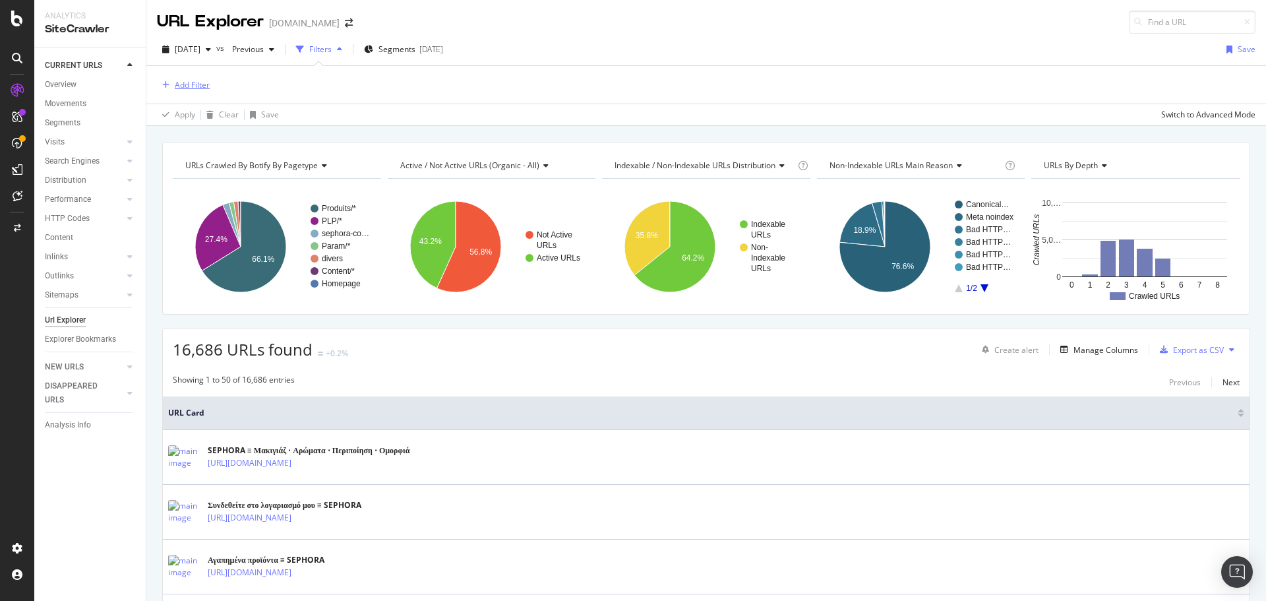
click at [193, 85] on div "Add Filter" at bounding box center [192, 84] width 35 height 11
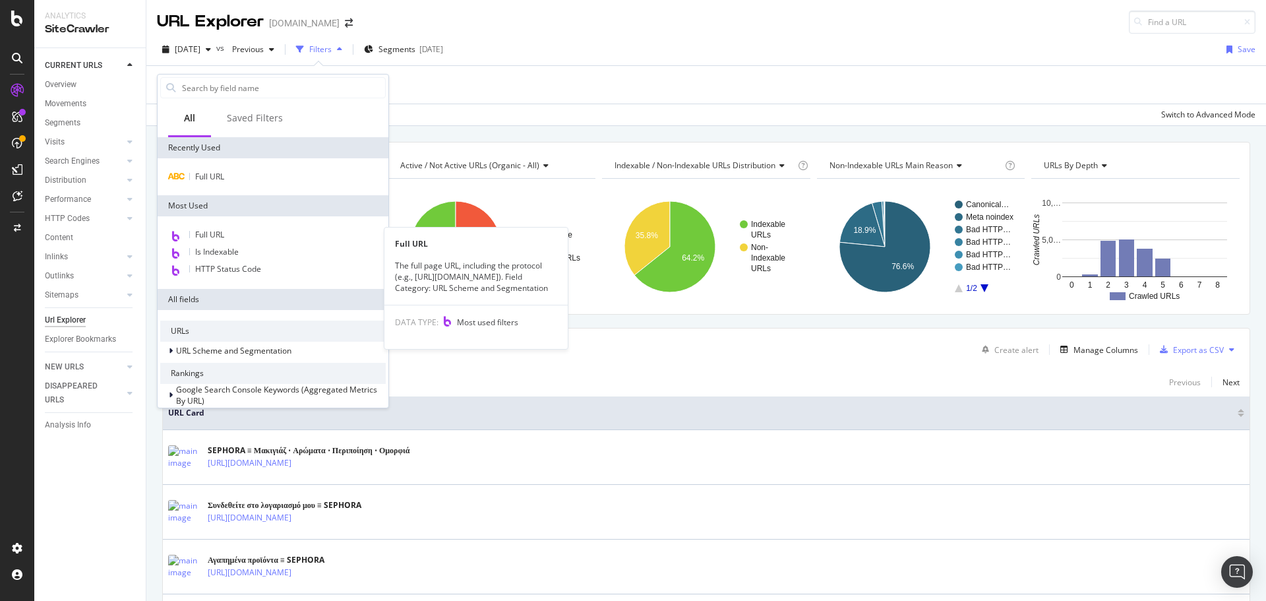
click at [233, 229] on div "Full URL" at bounding box center [273, 235] width 226 height 17
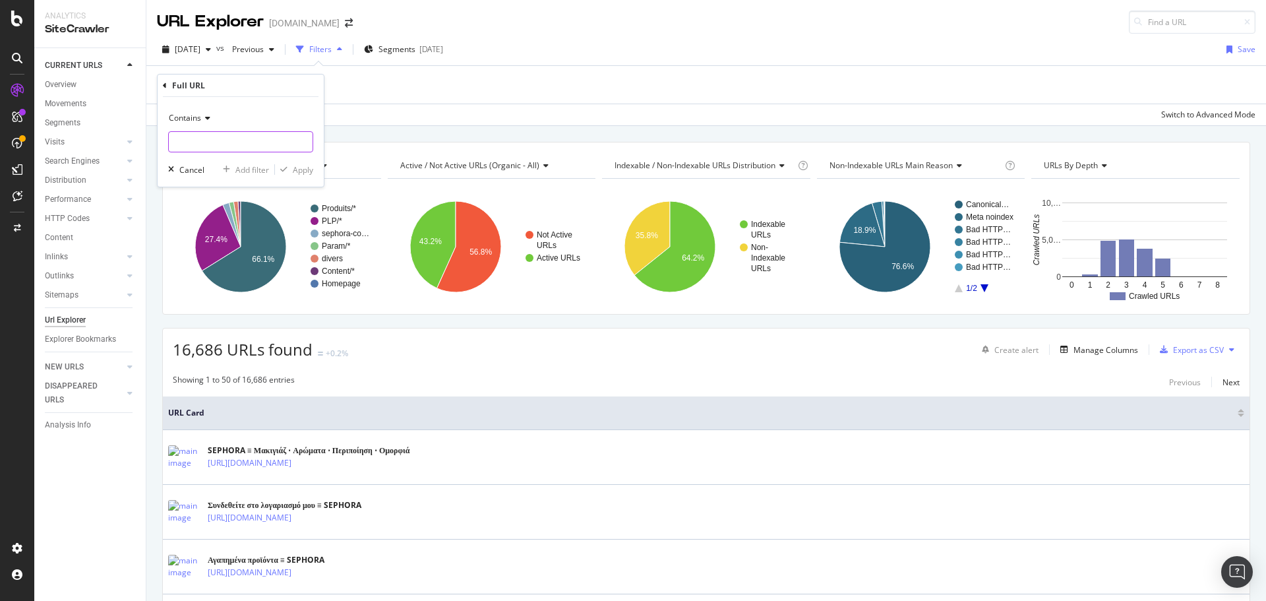
paste input "[URL][DOMAIN_NAME]"
type input "[URL][DOMAIN_NAME]"
drag, startPoint x: 311, startPoint y: 170, endPoint x: 339, endPoint y: 142, distance: 40.1
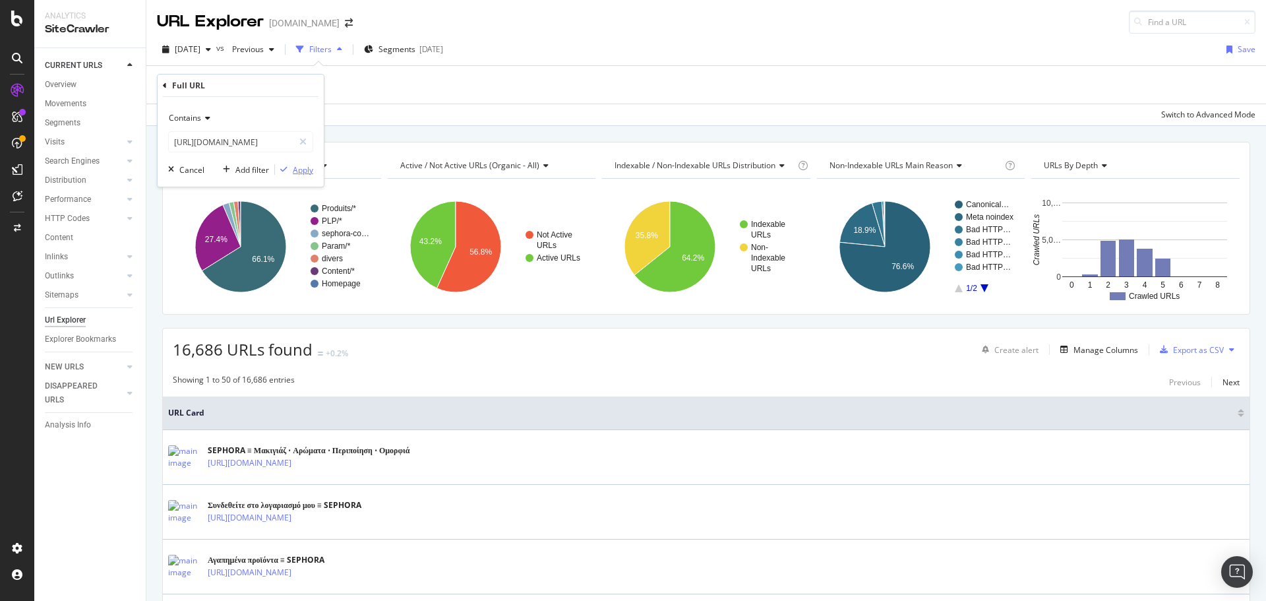
click at [311, 169] on div "Apply" at bounding box center [303, 169] width 20 height 11
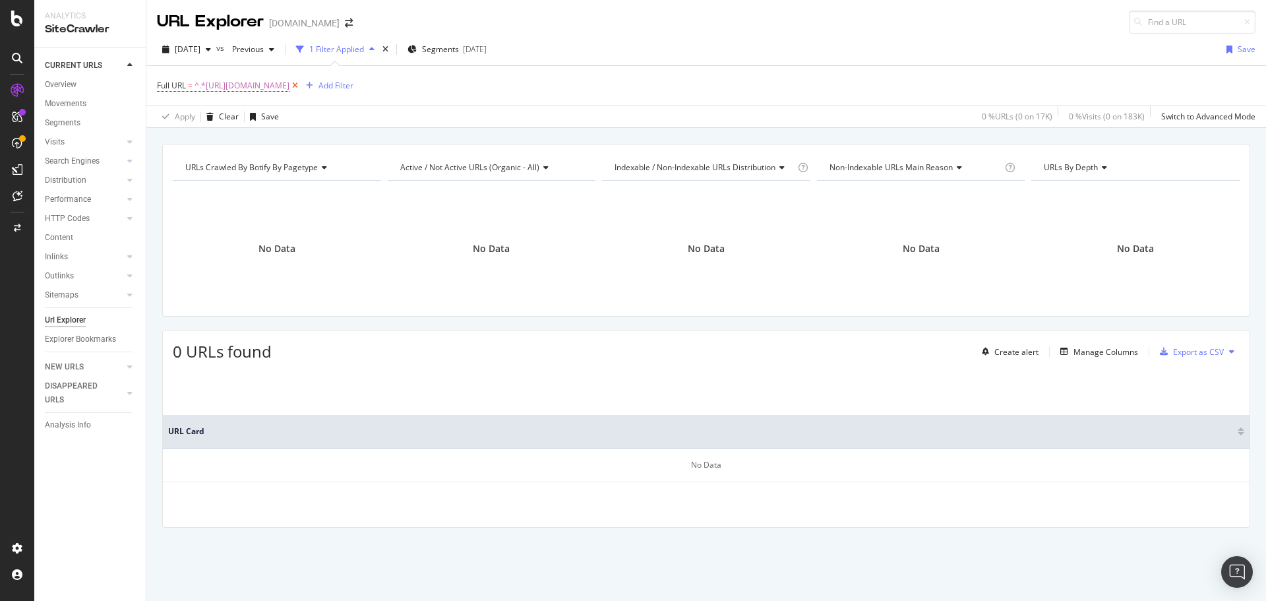
click at [301, 85] on icon at bounding box center [294, 85] width 11 height 13
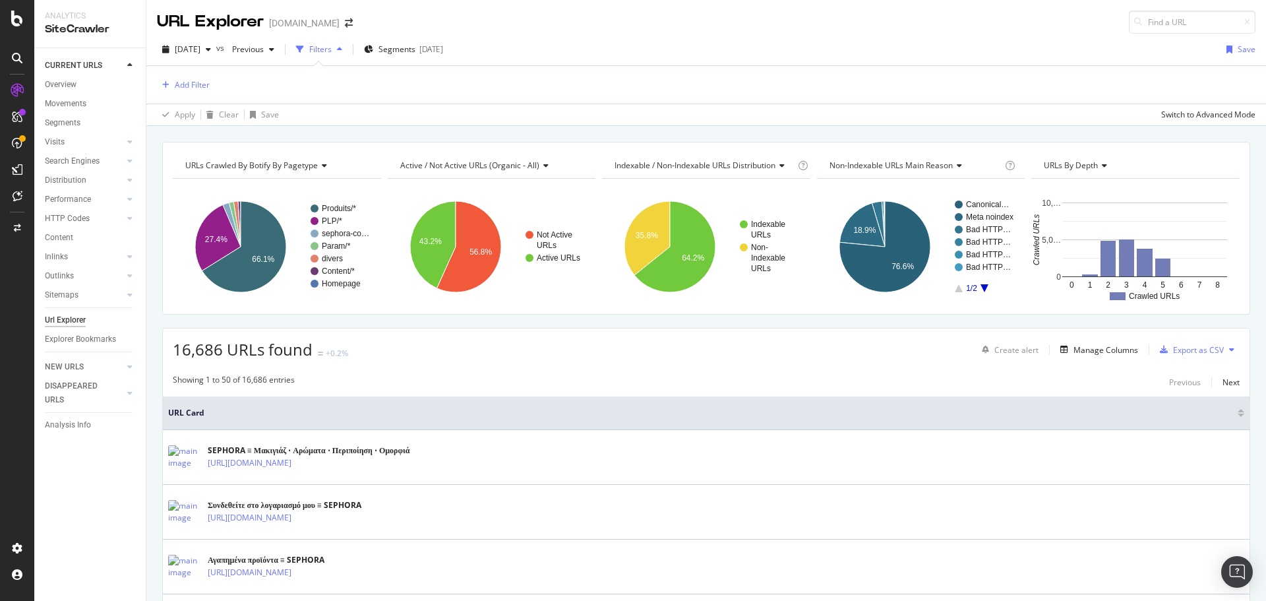
click at [332, 51] on div "Filters" at bounding box center [320, 49] width 22 height 11
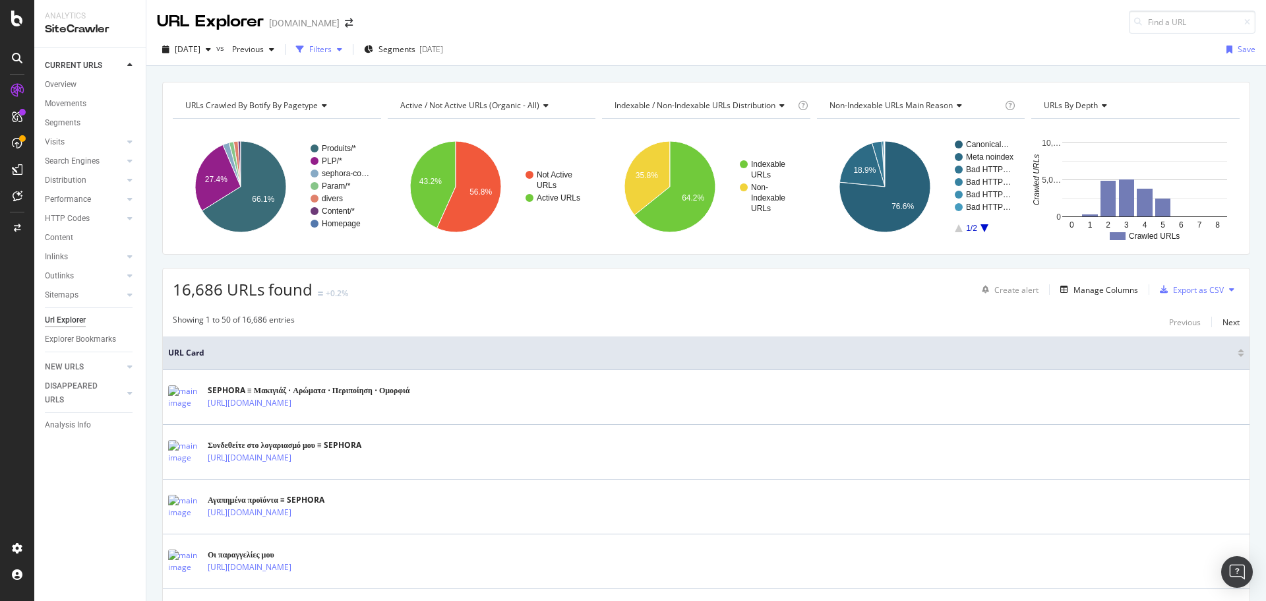
click at [332, 51] on div "Filters" at bounding box center [320, 49] width 22 height 11
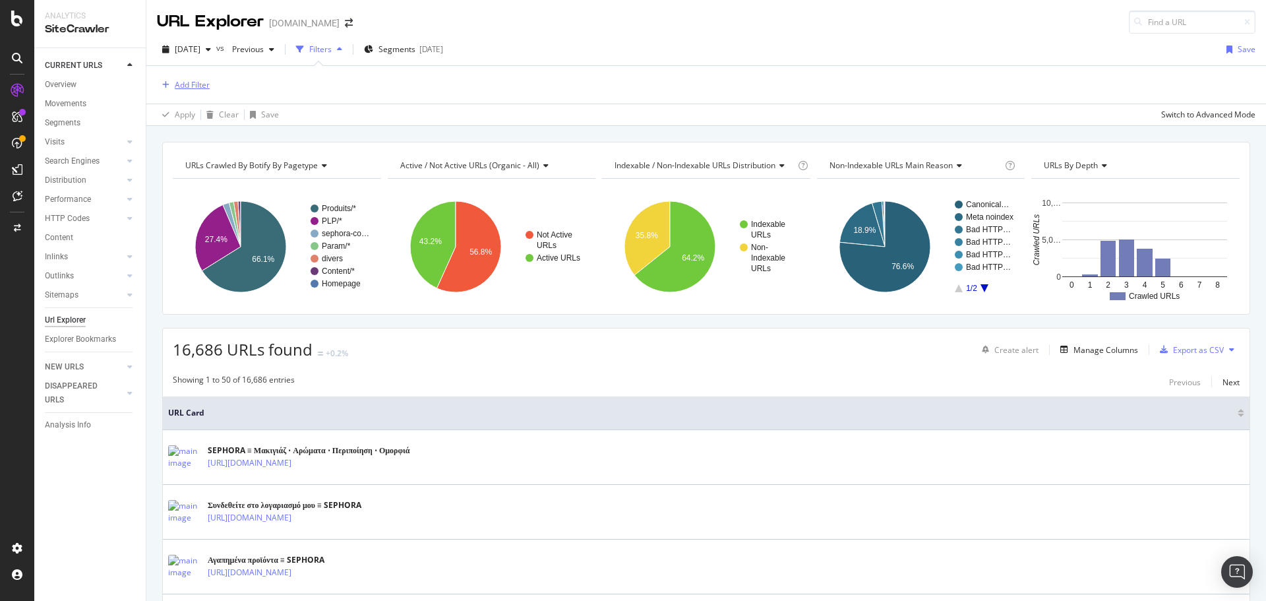
click at [193, 81] on div "Add Filter" at bounding box center [192, 84] width 35 height 11
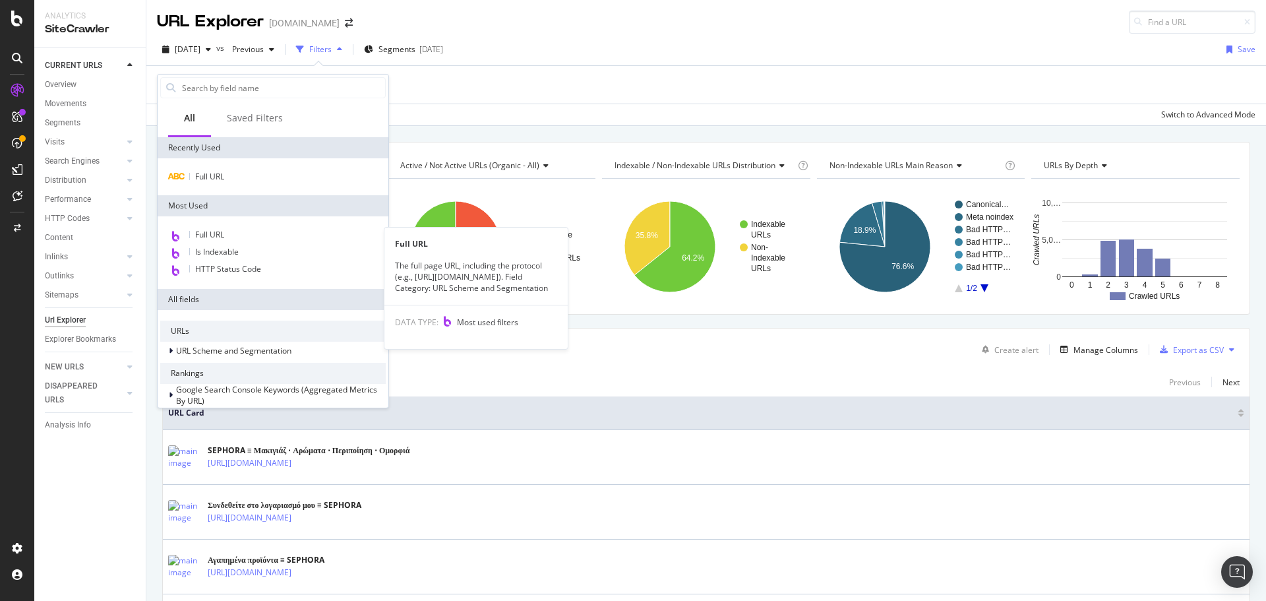
click at [222, 229] on span "Full URL" at bounding box center [209, 234] width 29 height 11
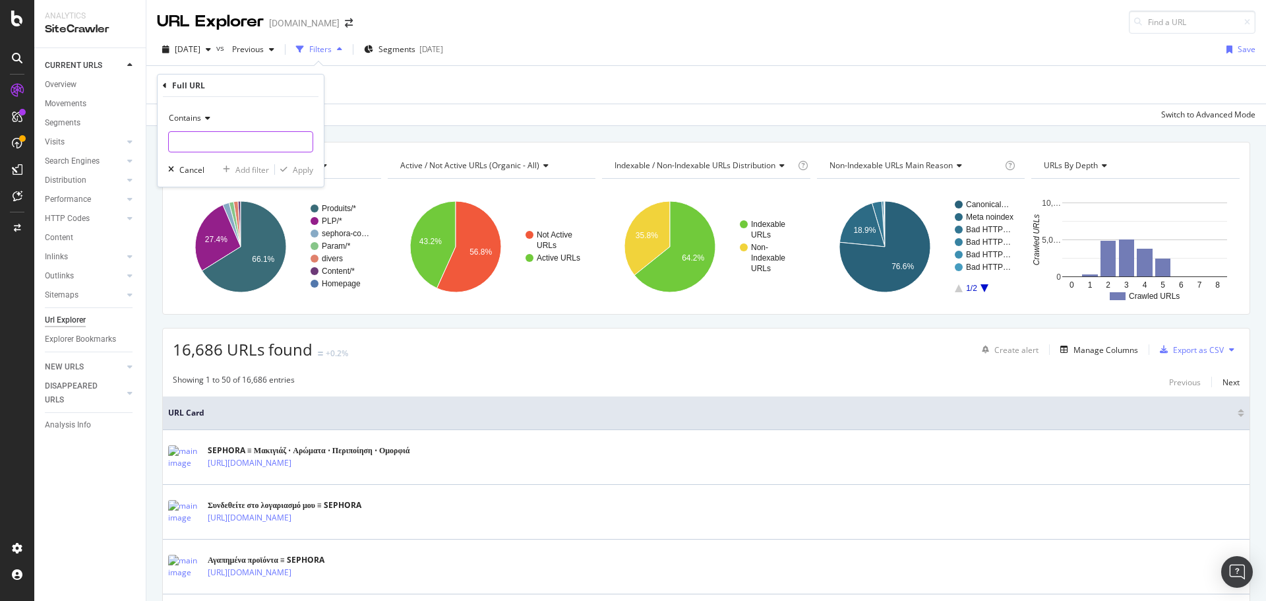
paste input "https://www.sephora.gr/p/advent-calendar---24-ekplixeis-se-makigiaz--peripoihsh…"
type input "https://www.sephora.gr/p/advent-calendar---24-ekplixeis-se-makigiaz--peripoihsh…"
click at [303, 173] on div "Apply" at bounding box center [303, 169] width 20 height 11
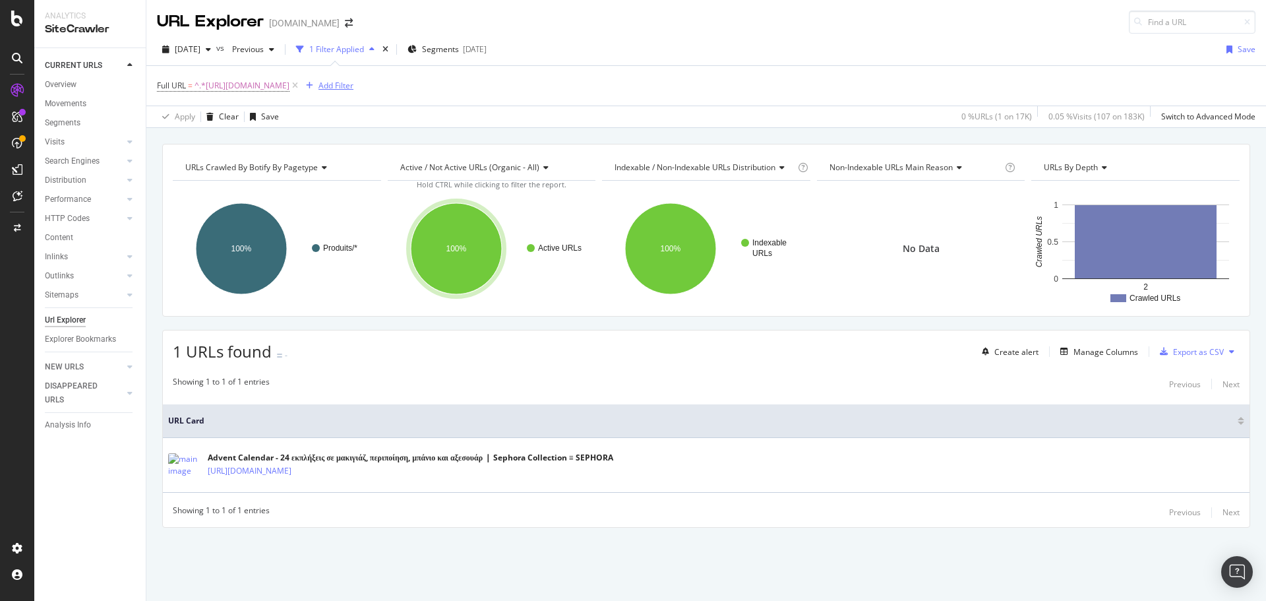
click at [353, 85] on div "Add Filter" at bounding box center [335, 85] width 35 height 11
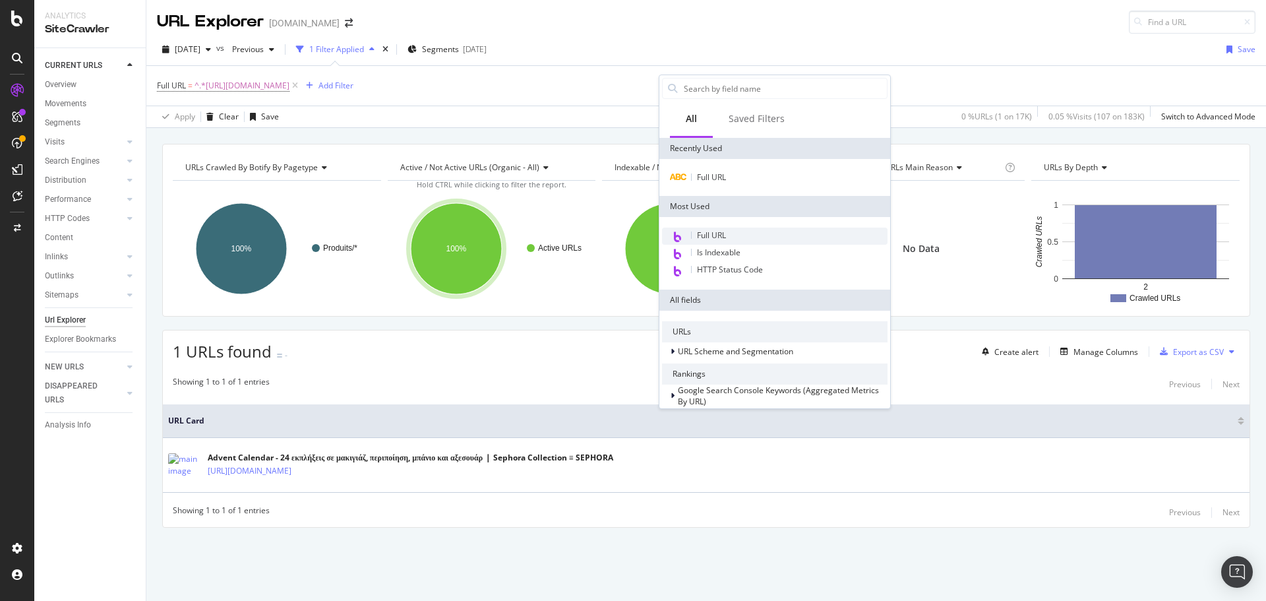
click at [717, 237] on span "Full URL" at bounding box center [711, 234] width 29 height 11
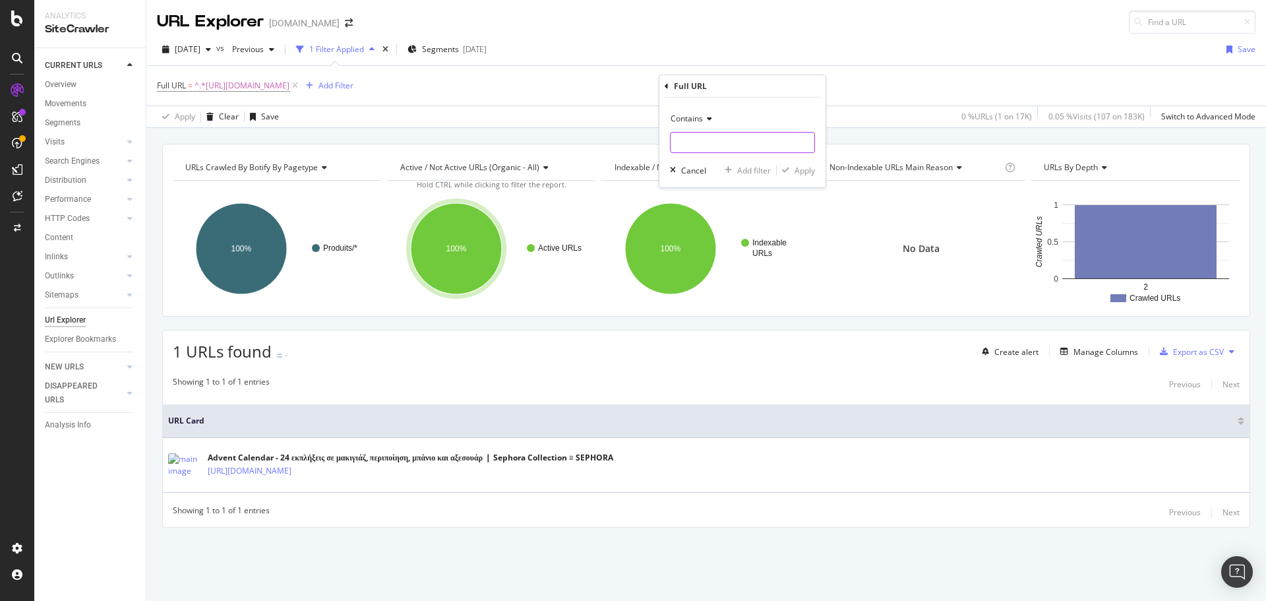
paste input "https://www.sephora.gr/p/advent-calendar-26-products-P10053559.html"
type input "https://www.sephora.gr/p/advent-calendar-26-products-P10053559.html"
click at [805, 173] on div "Apply" at bounding box center [805, 170] width 20 height 11
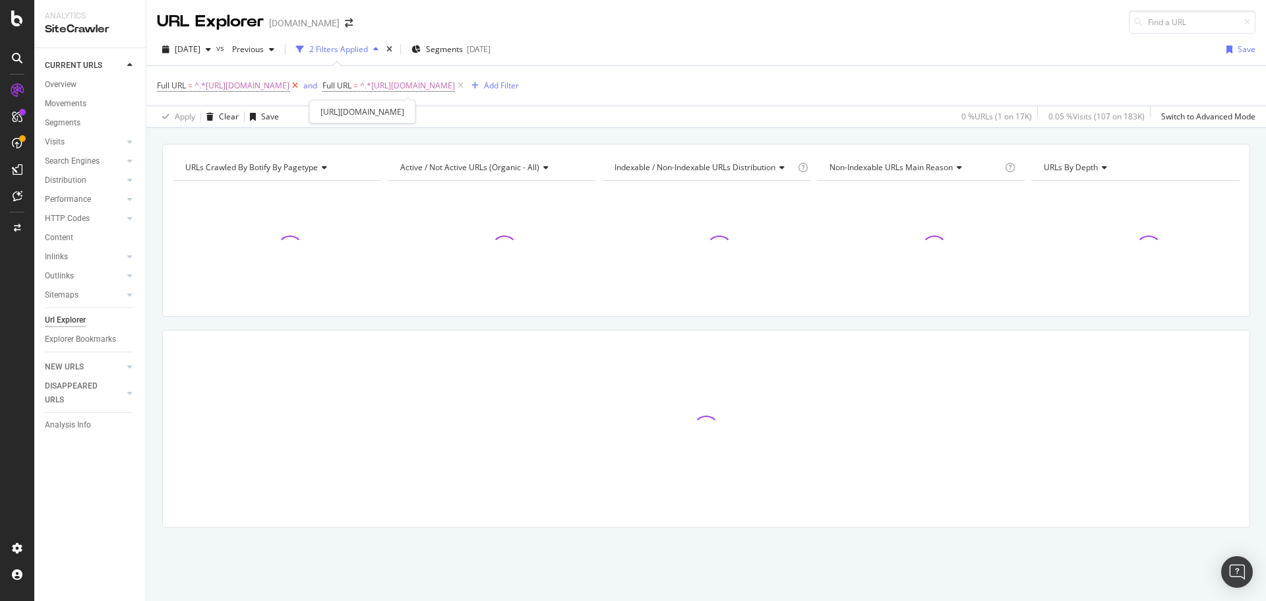
click at [301, 86] on icon at bounding box center [294, 85] width 11 height 13
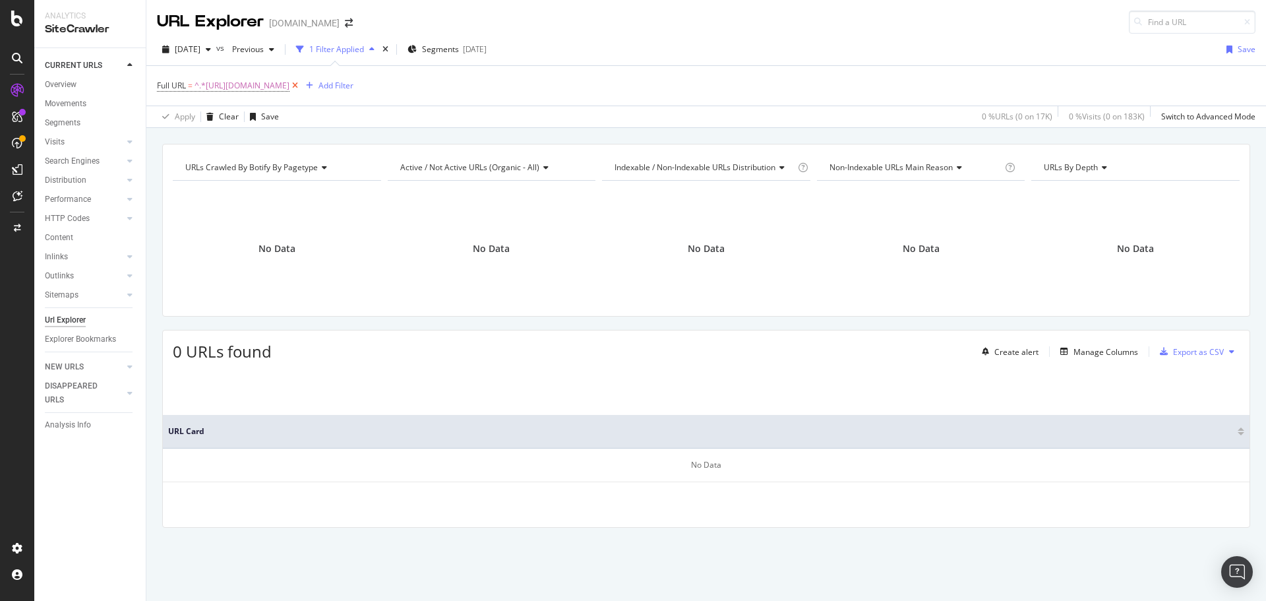
click at [301, 87] on icon at bounding box center [294, 85] width 11 height 13
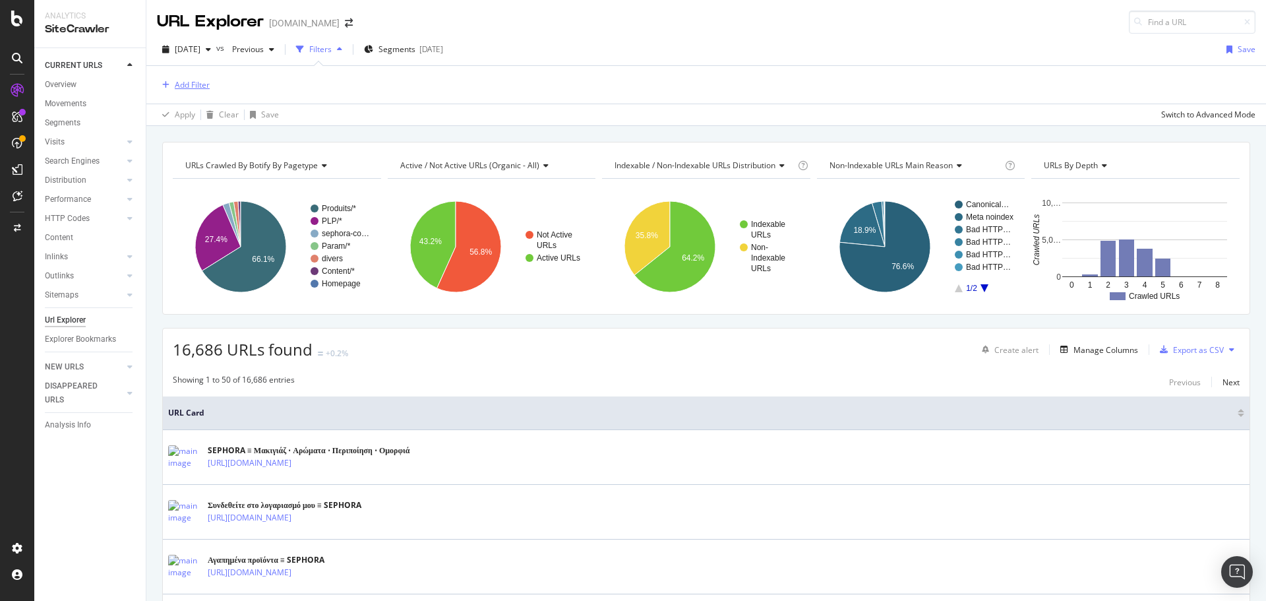
click at [200, 85] on div "Add Filter" at bounding box center [192, 84] width 35 height 11
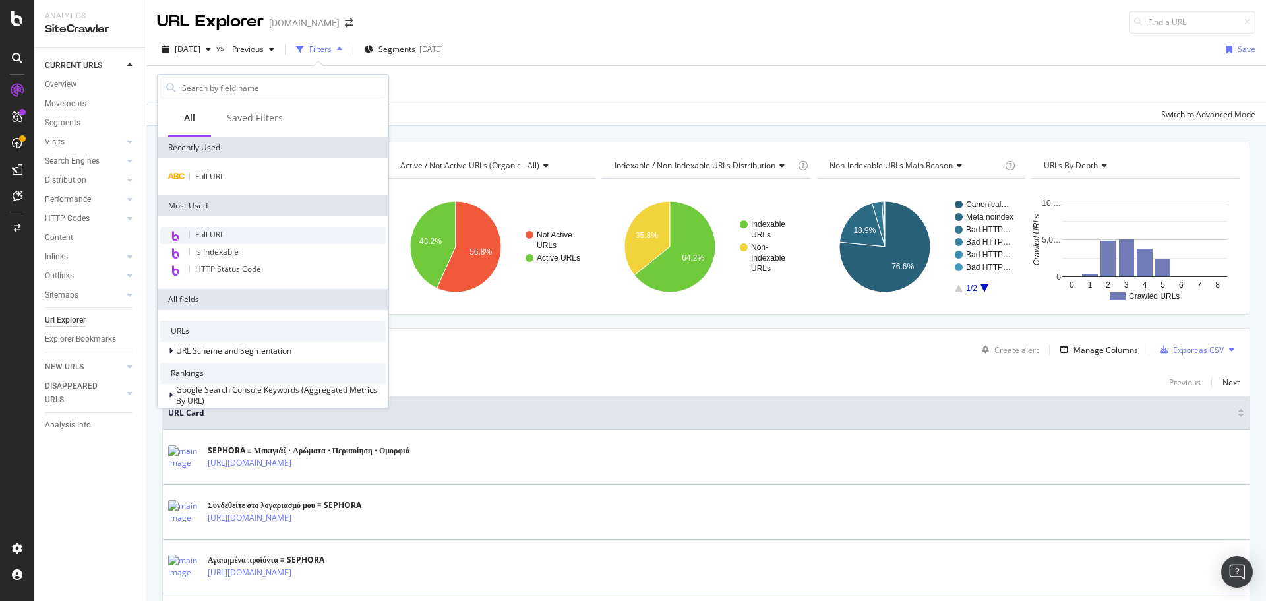
click at [218, 240] on div "Full URL" at bounding box center [273, 235] width 226 height 17
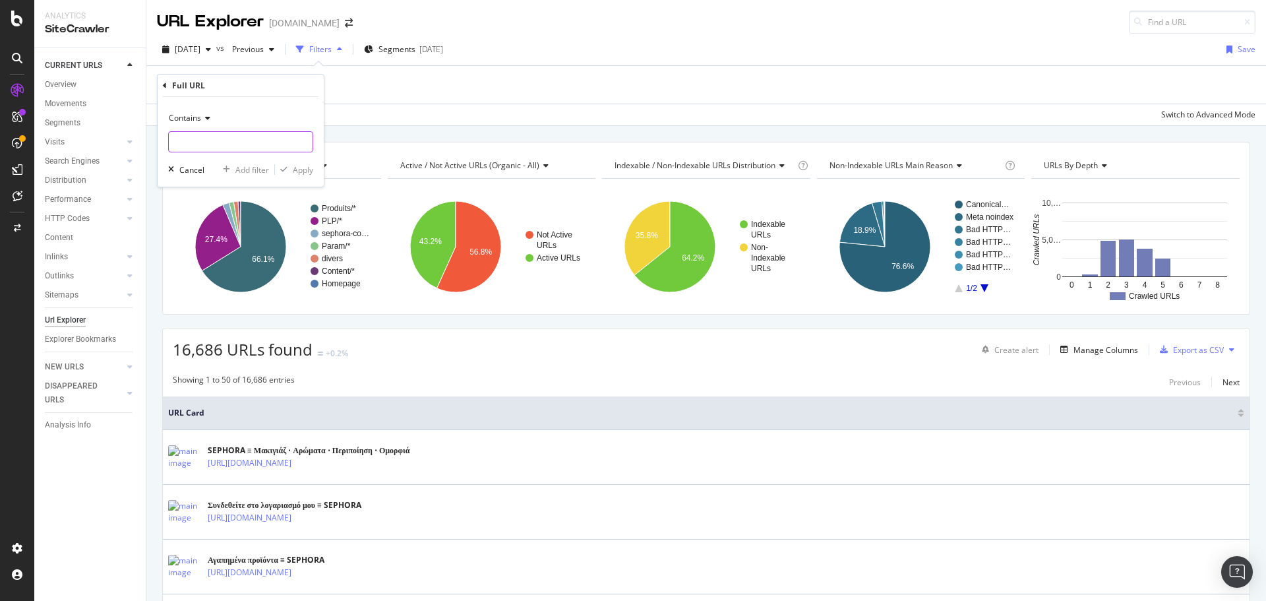
paste input "https://www.sephora.gr/p/advent-calendar--24-proionta-makigiaz--peripoihshs--ma…"
type input "https://www.sephora.gr/p/advent-calendar--24-proionta-makigiaz--peripoihshs--ma…"
click at [305, 170] on div "Apply" at bounding box center [303, 169] width 20 height 11
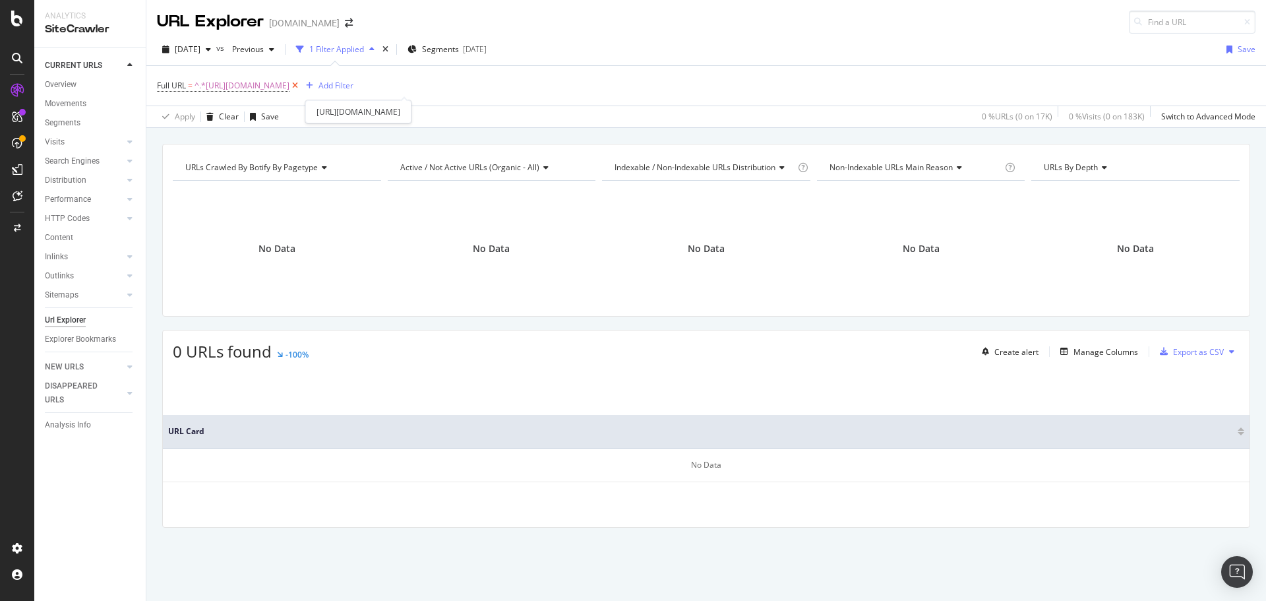
click at [301, 82] on icon at bounding box center [294, 85] width 11 height 13
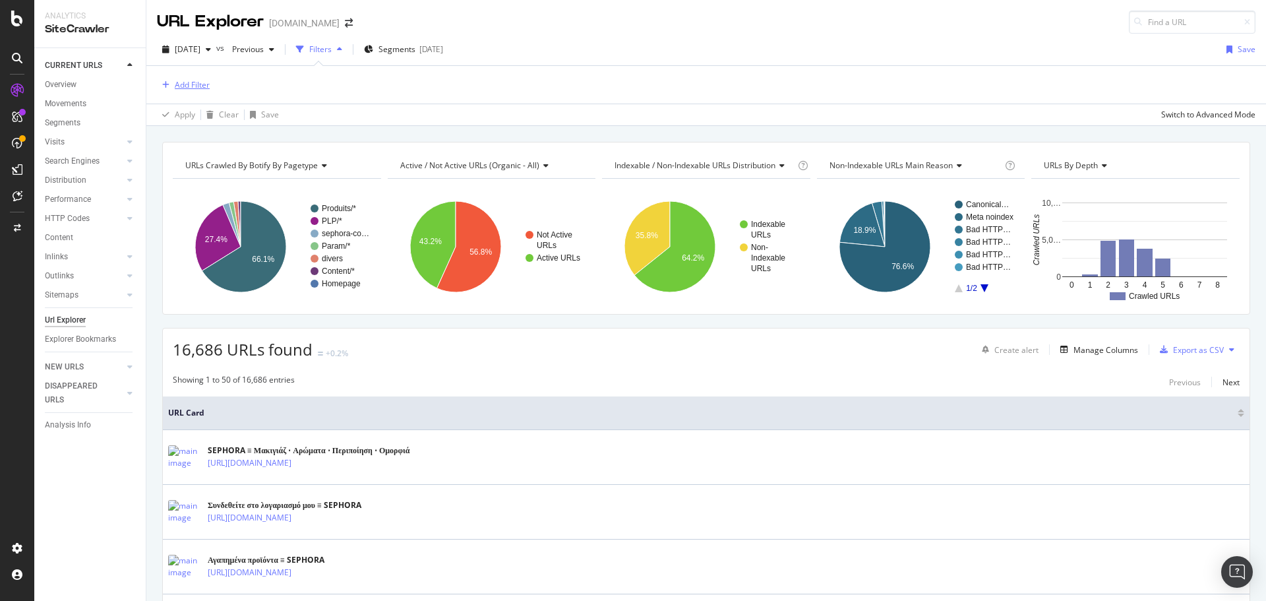
click at [191, 80] on div "Add Filter" at bounding box center [192, 84] width 35 height 11
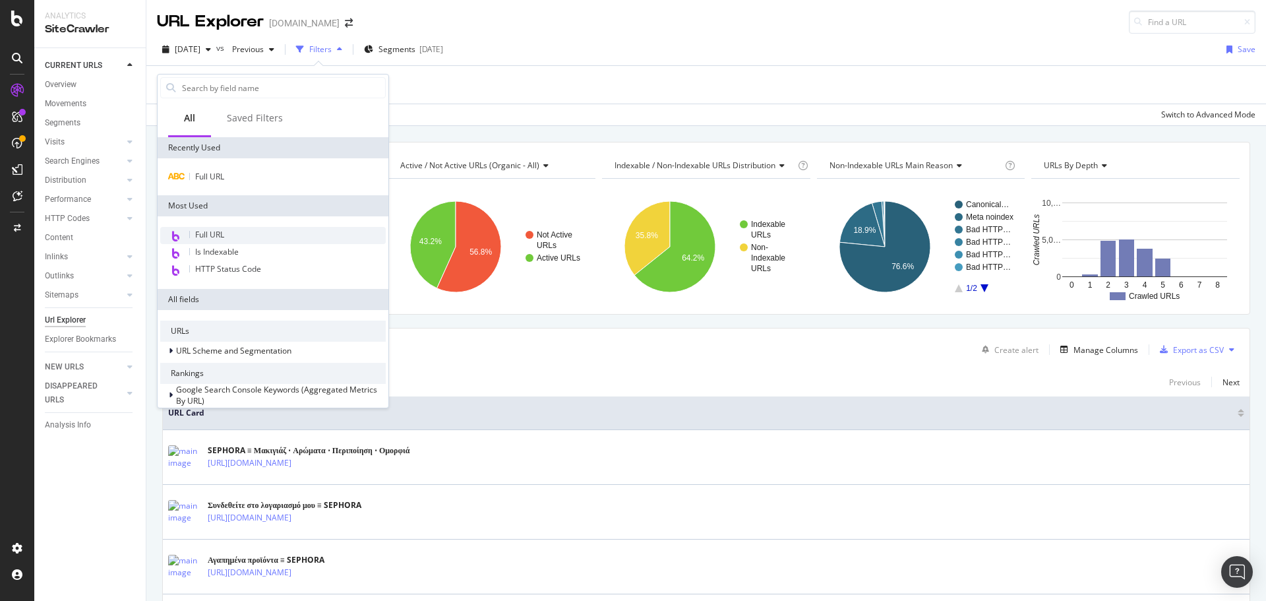
click at [227, 227] on div "Full URL" at bounding box center [273, 235] width 226 height 17
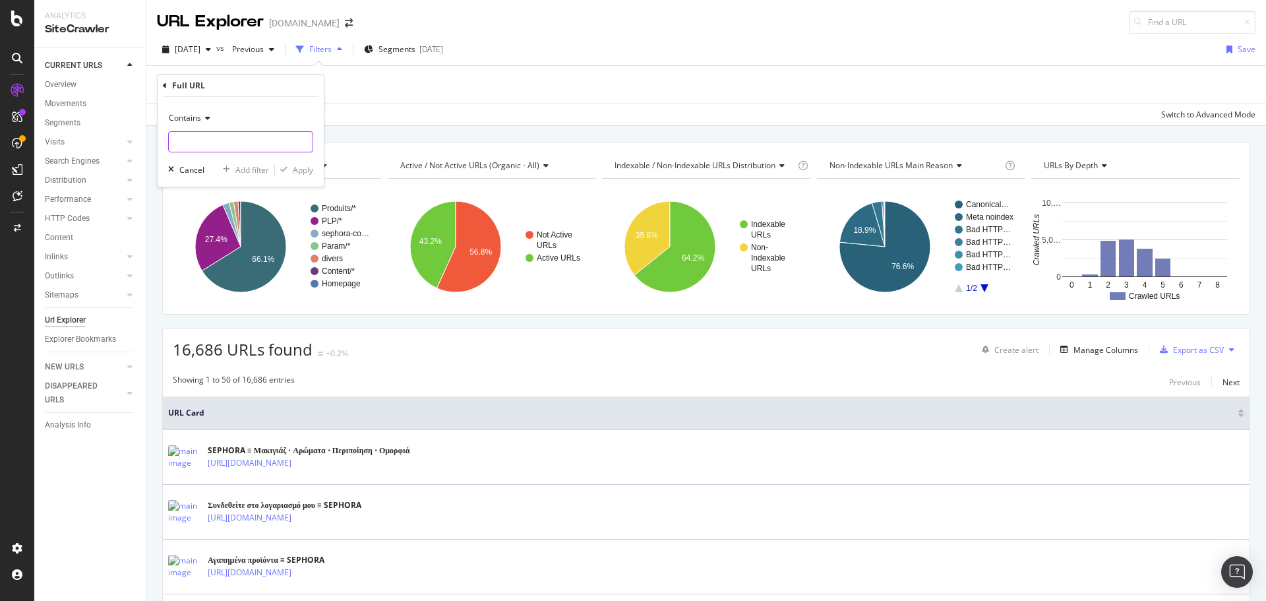
paste input "https://www.sephora.gr/xristougenna-gr.html"
type input "https://www.sephora.gr/xristougenna-gr.html"
click at [293, 167] on div "Apply" at bounding box center [303, 169] width 20 height 11
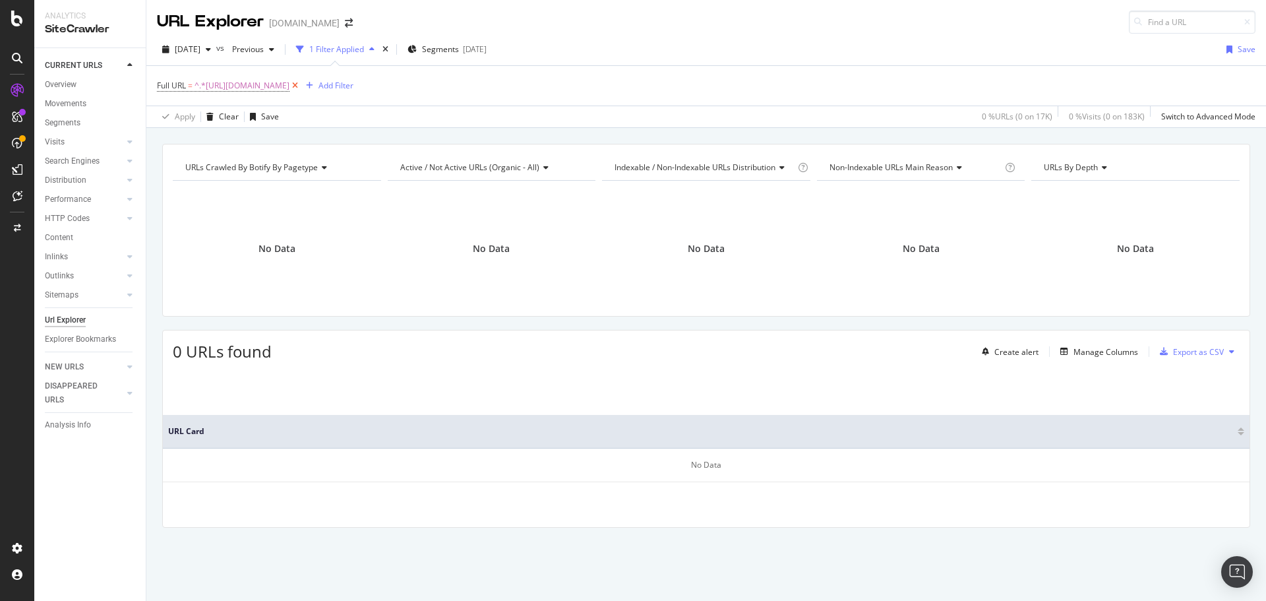
click at [301, 87] on icon at bounding box center [294, 85] width 11 height 13
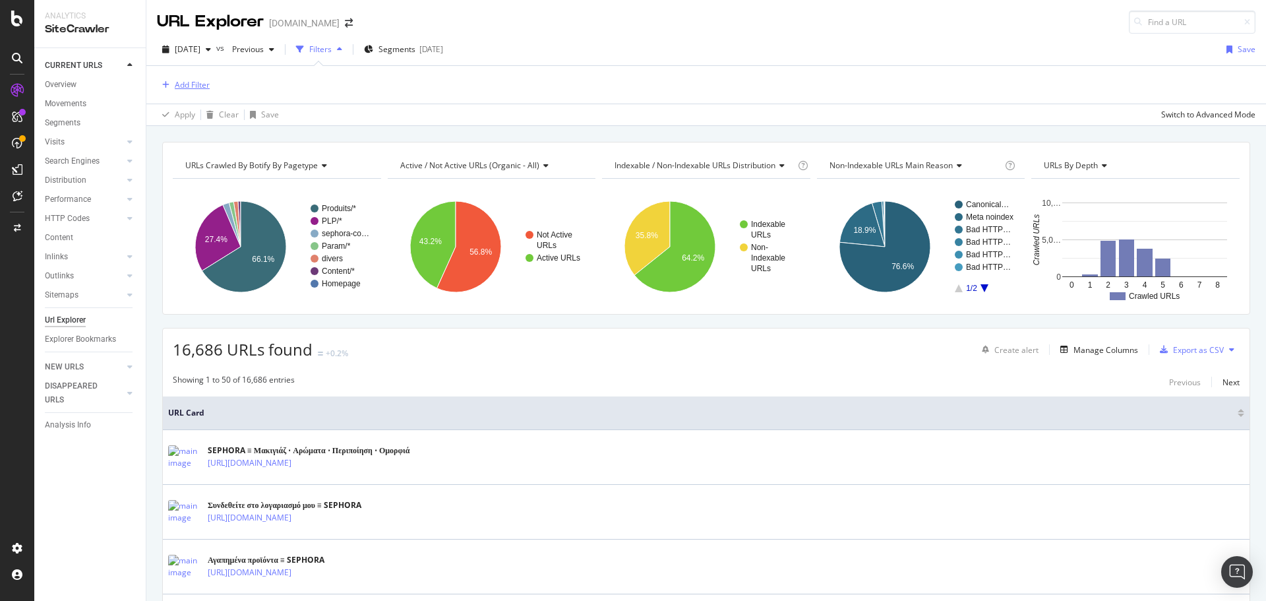
click at [206, 86] on div "Add Filter" at bounding box center [192, 84] width 35 height 11
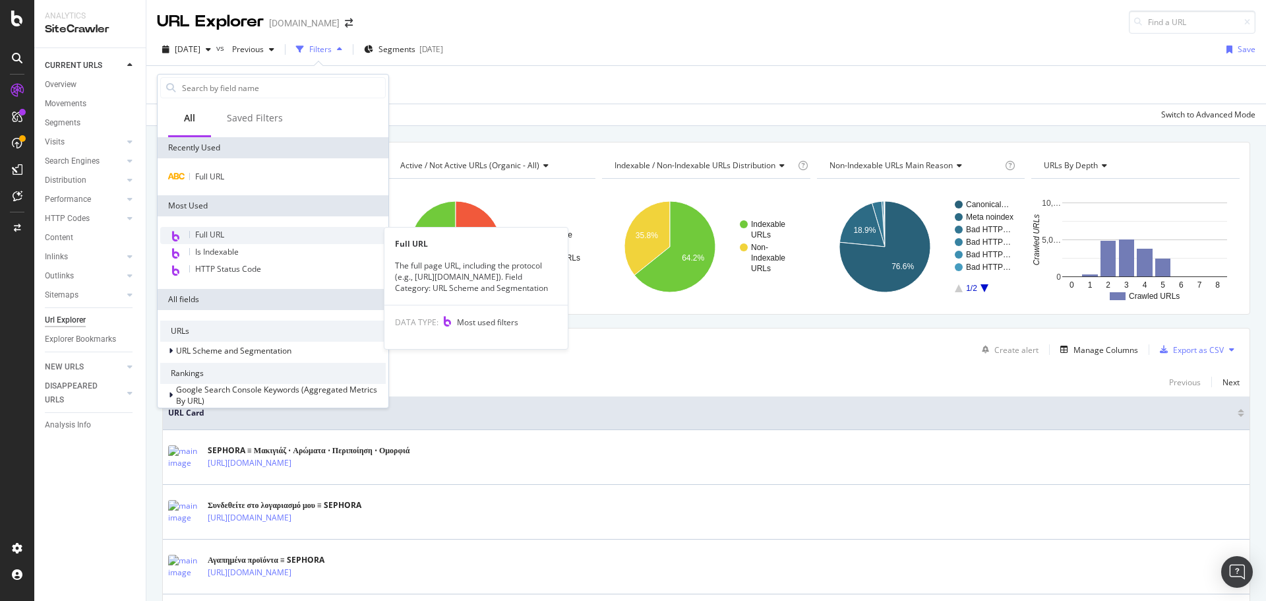
click at [220, 233] on span "Full URL" at bounding box center [209, 234] width 29 height 11
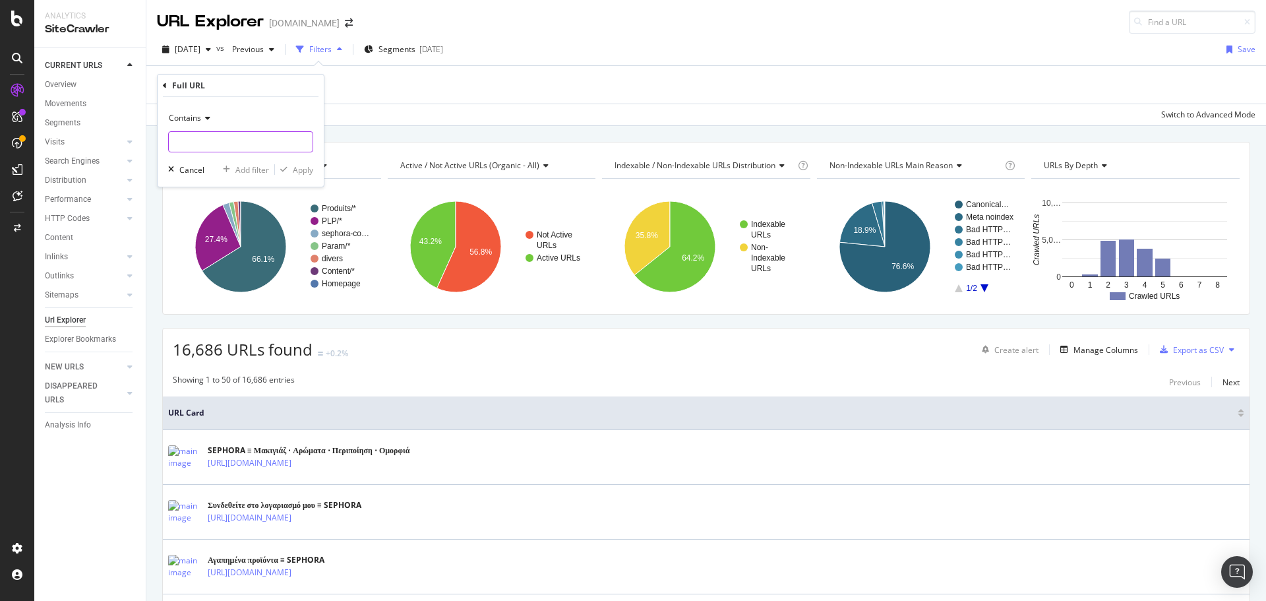
paste input "https://www.sephora.gr/xmas-sets/"
type input "https://www.sephora.gr/xmas-sets/"
drag, startPoint x: 301, startPoint y: 169, endPoint x: 357, endPoint y: 140, distance: 63.1
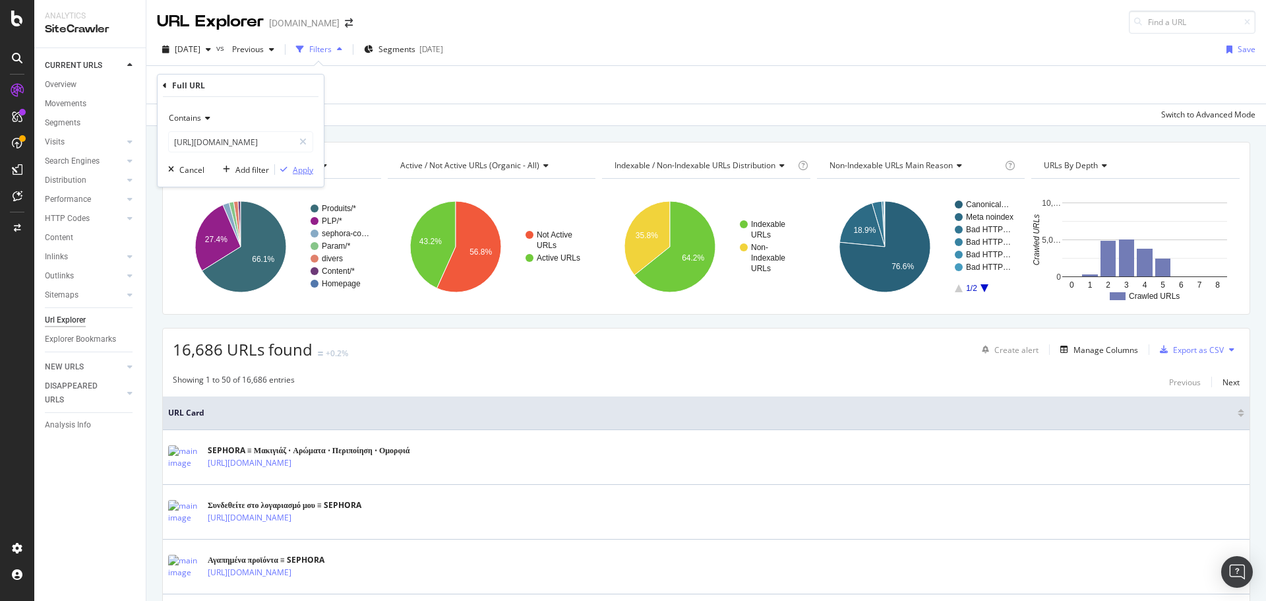
click at [301, 168] on div "Apply" at bounding box center [303, 169] width 20 height 11
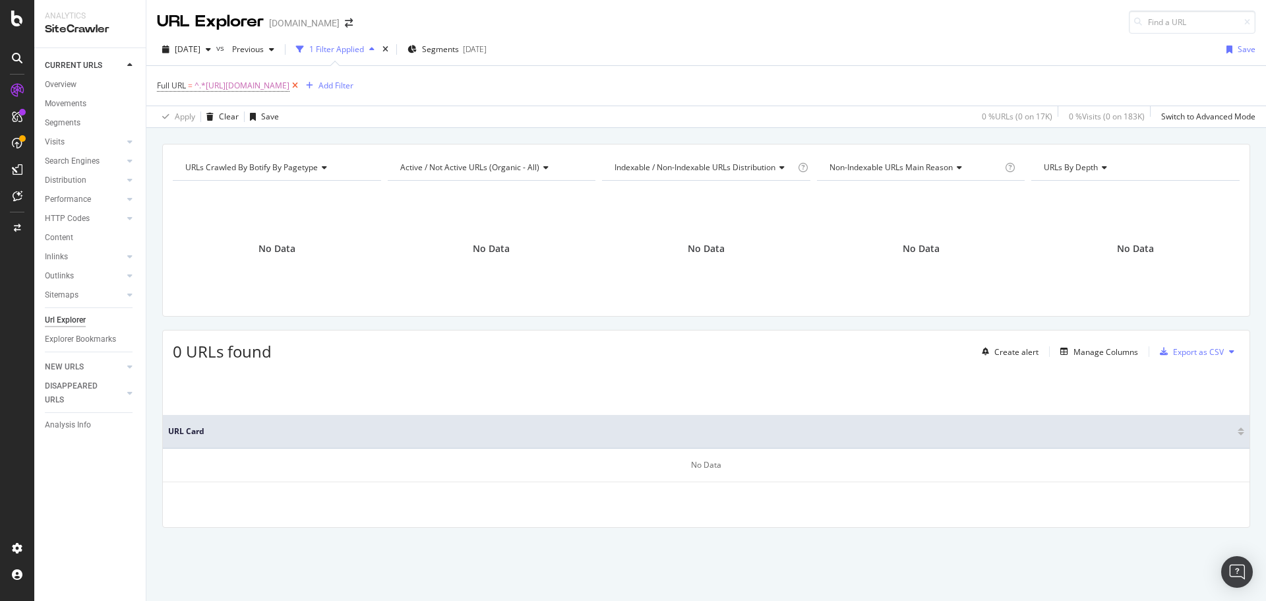
click at [301, 86] on icon at bounding box center [294, 85] width 11 height 13
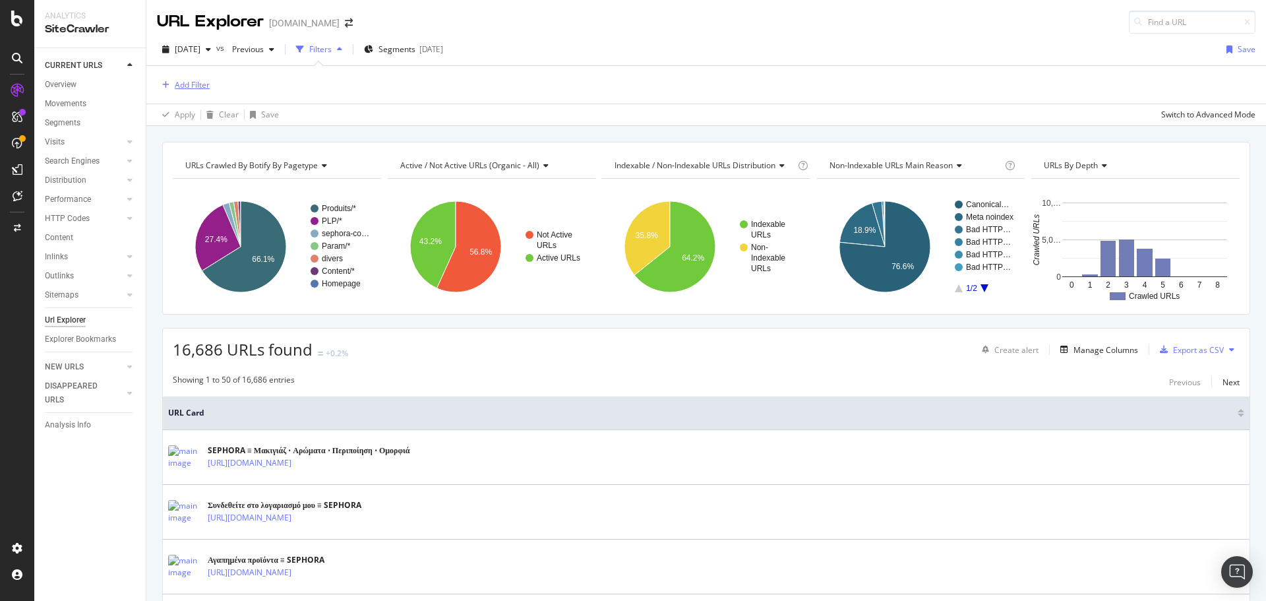
click at [202, 87] on div "Add Filter" at bounding box center [192, 84] width 35 height 11
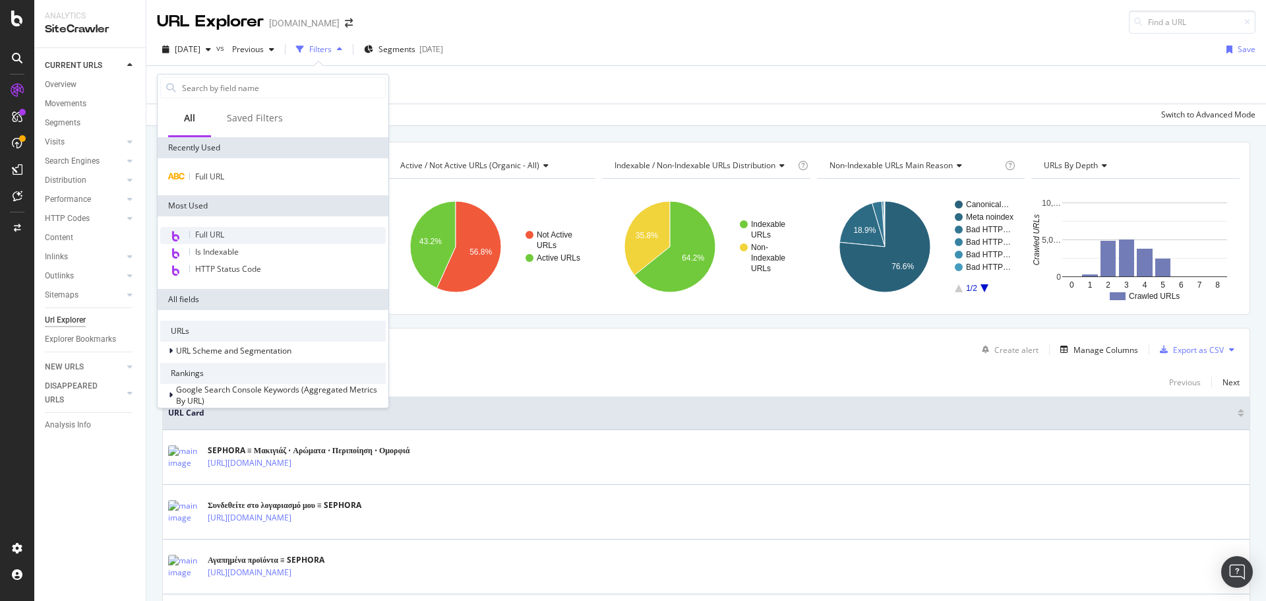
click at [239, 233] on div "Full URL" at bounding box center [273, 235] width 226 height 17
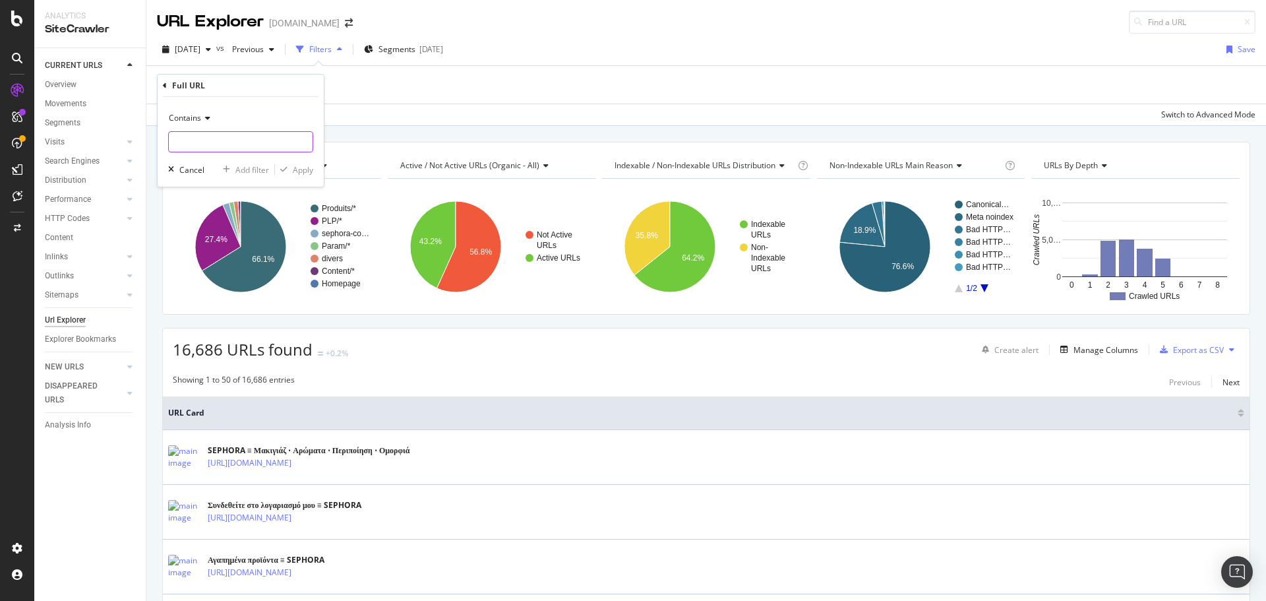
paste input "https://www.sephora.gr/sephora-collection-xmas.html"
type input "https://www.sephora.gr/sephora-collection-xmas.html"
click at [297, 172] on div "Apply" at bounding box center [303, 169] width 20 height 11
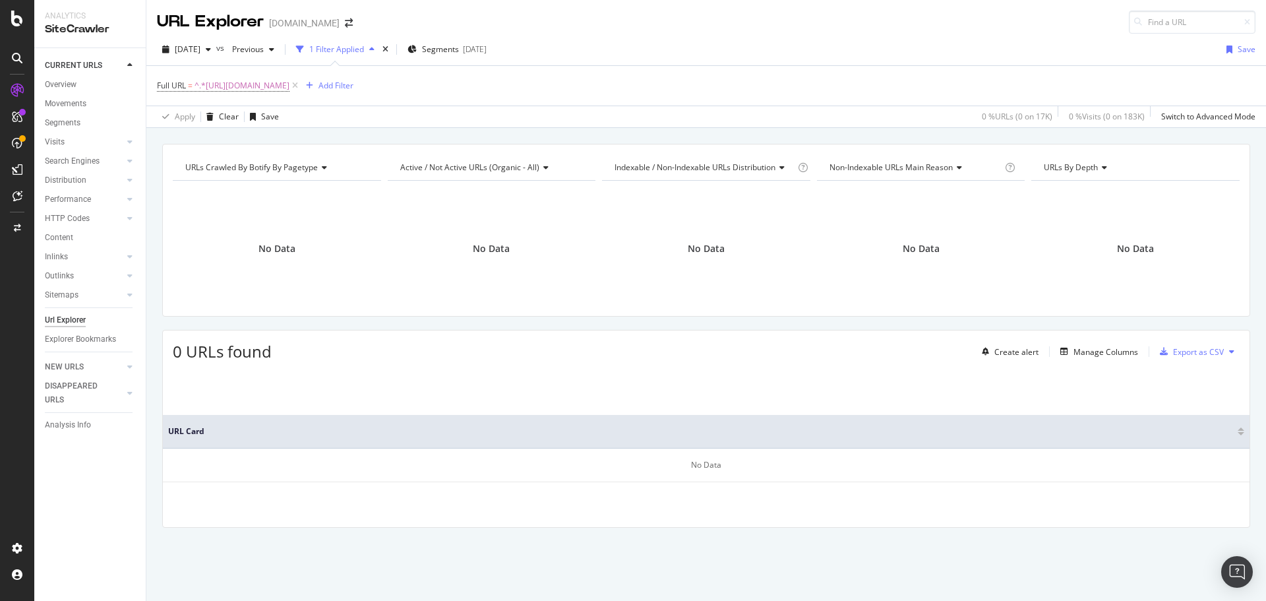
click at [335, 18] on div "URL Explorer www.sephora.gr" at bounding box center [261, 22] width 209 height 23
click at [345, 21] on icon "arrow-right-arrow-left" at bounding box center [349, 22] width 8 height 9
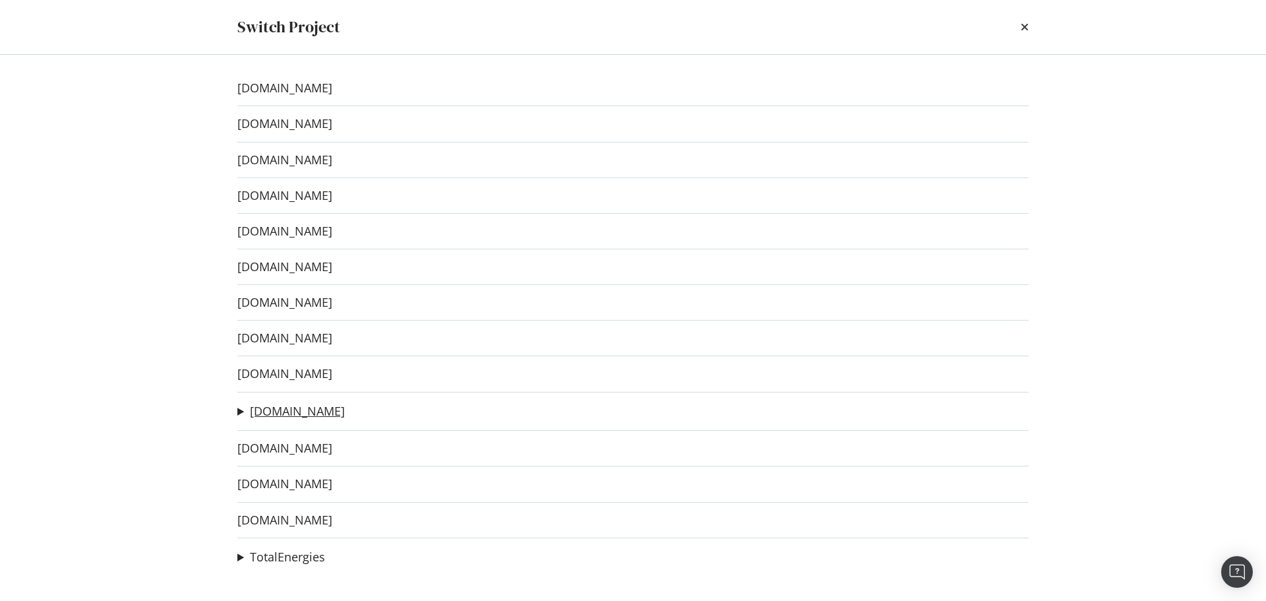
click at [299, 415] on link "[DOMAIN_NAME]" at bounding box center [297, 411] width 95 height 14
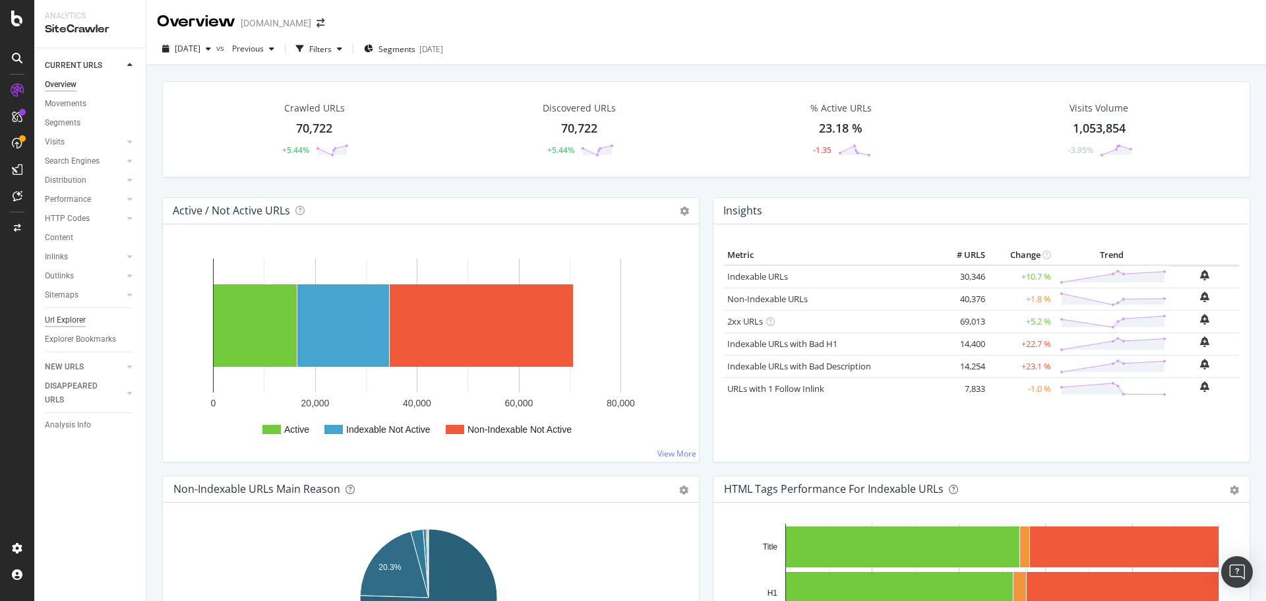
click at [68, 323] on div "Url Explorer" at bounding box center [65, 320] width 41 height 14
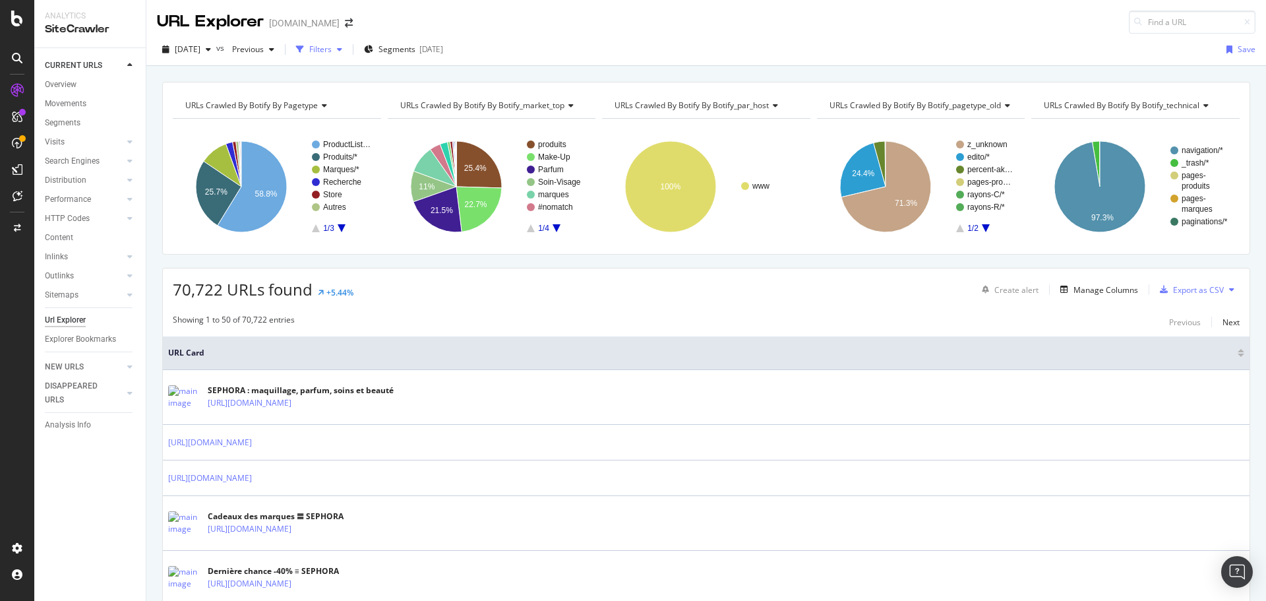
click at [332, 54] on div "Filters" at bounding box center [320, 49] width 22 height 11
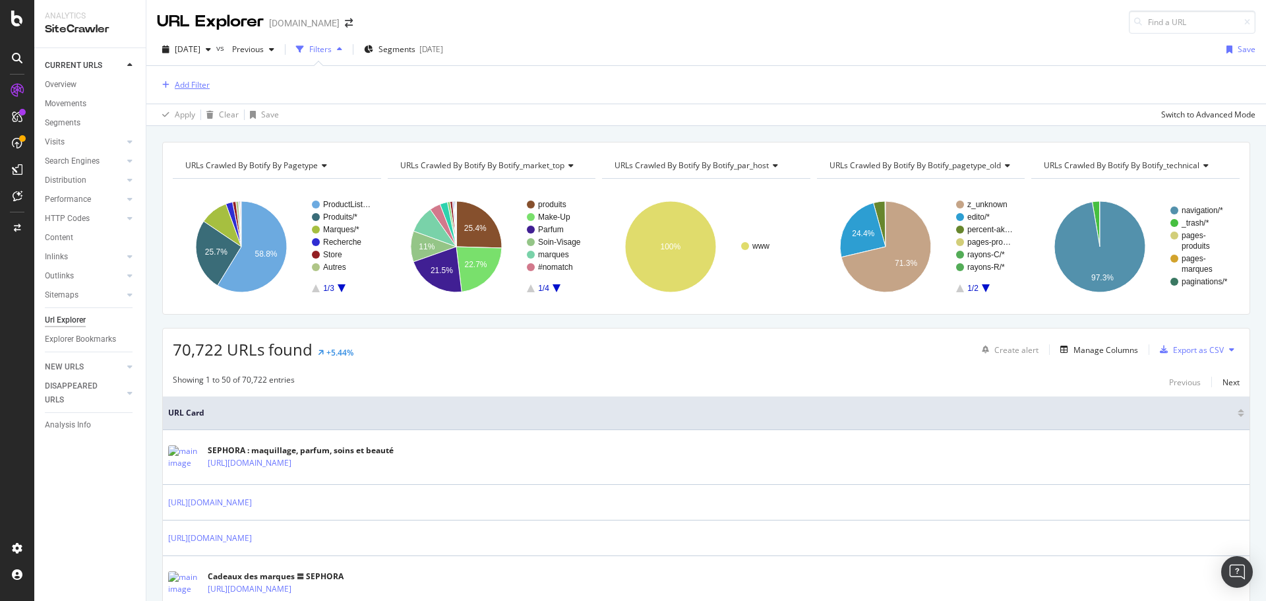
click at [196, 82] on div "Add Filter" at bounding box center [192, 84] width 35 height 11
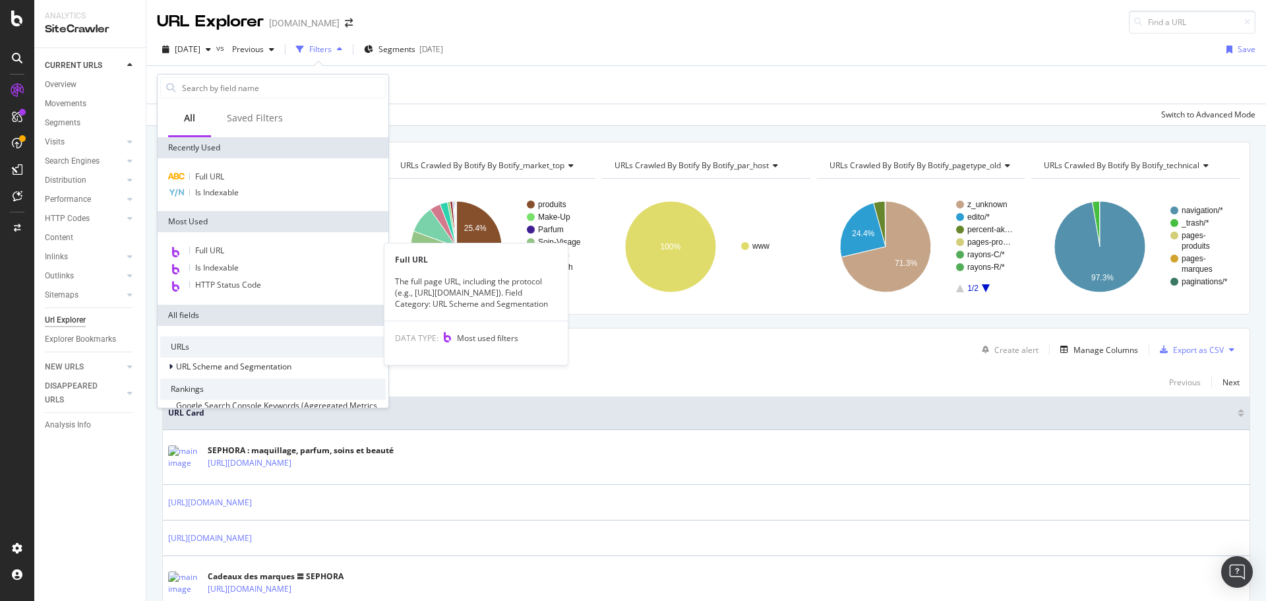
click at [209, 243] on div "Full URL" at bounding box center [273, 251] width 226 height 17
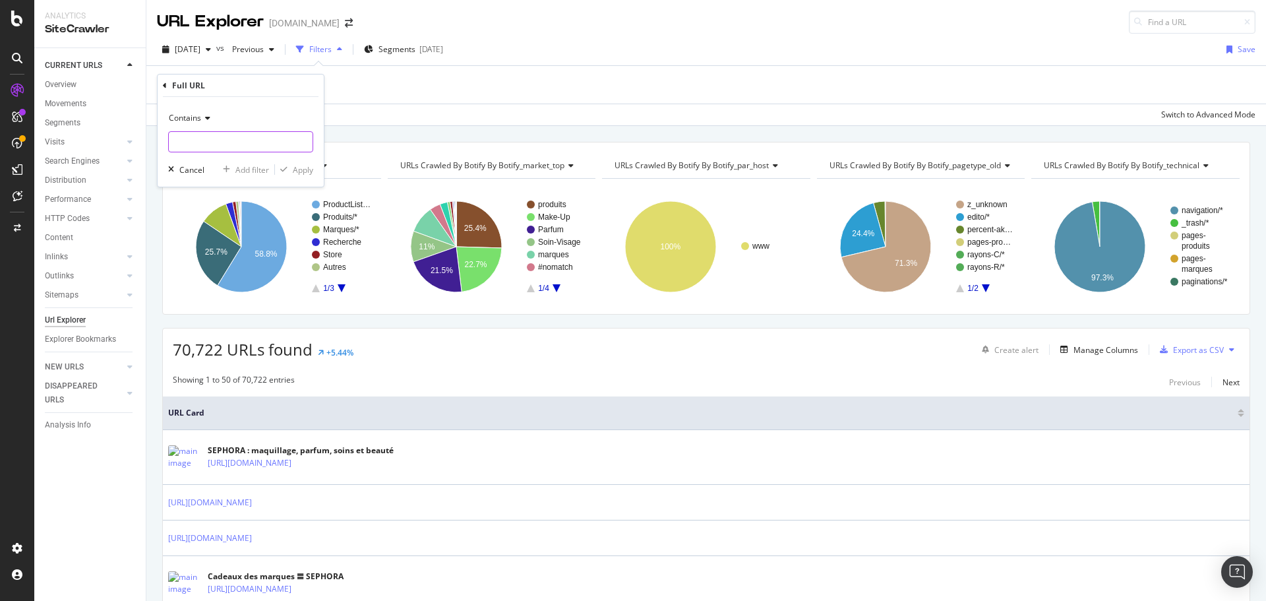
paste input "[URL][DOMAIN_NAME][DATE]"
type input "[URL][DOMAIN_NAME][DATE]"
click at [309, 170] on div "Apply" at bounding box center [303, 169] width 20 height 11
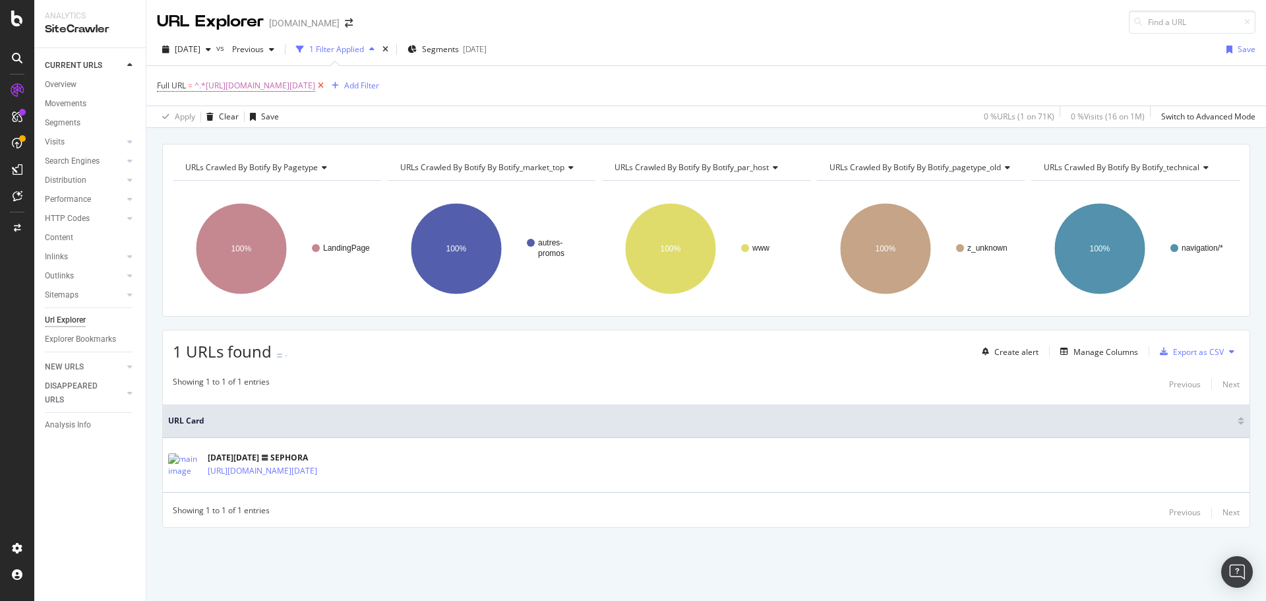
click at [326, 82] on icon at bounding box center [320, 85] width 11 height 13
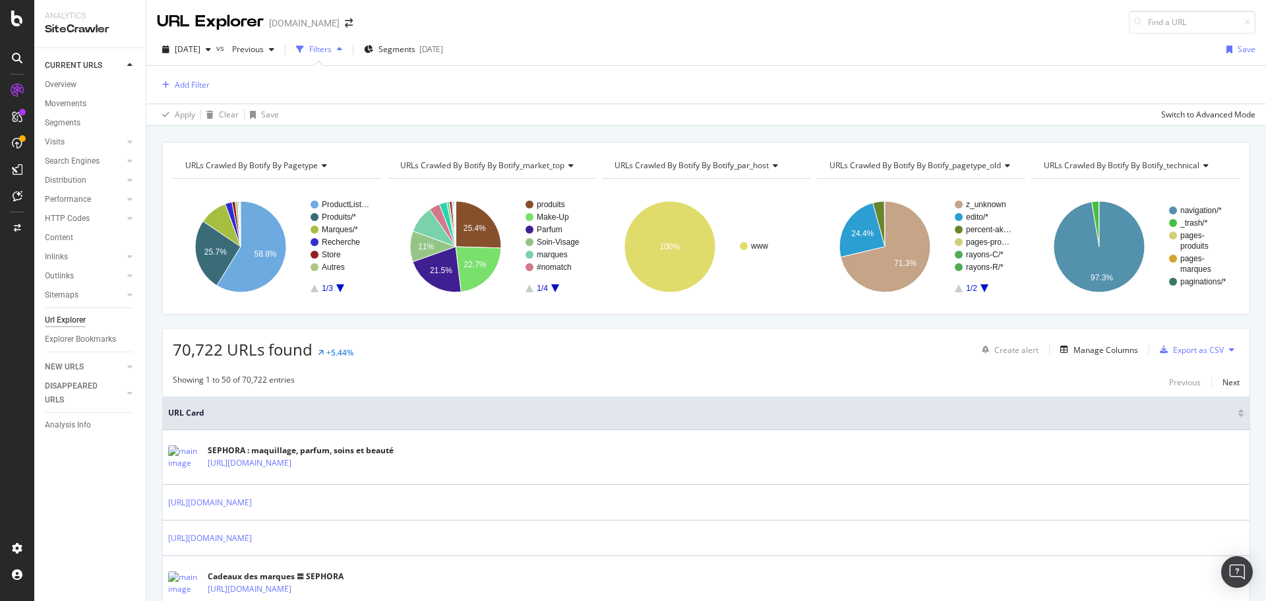
click at [332, 49] on div "Filters" at bounding box center [320, 49] width 22 height 11
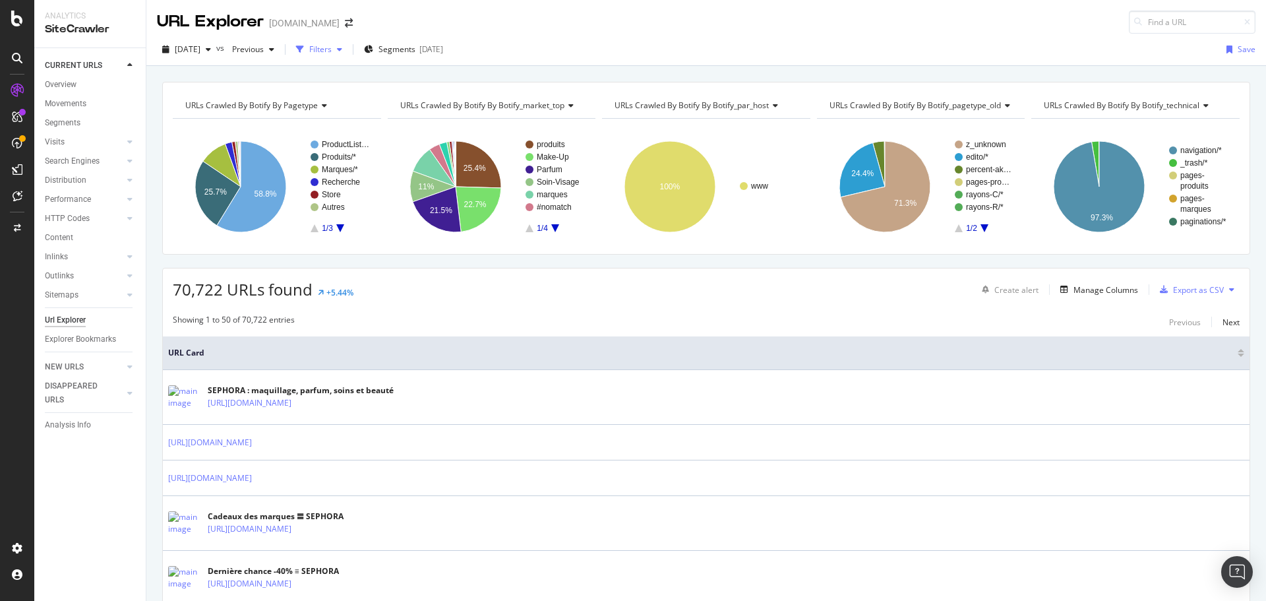
click at [332, 45] on div "Filters" at bounding box center [320, 49] width 22 height 11
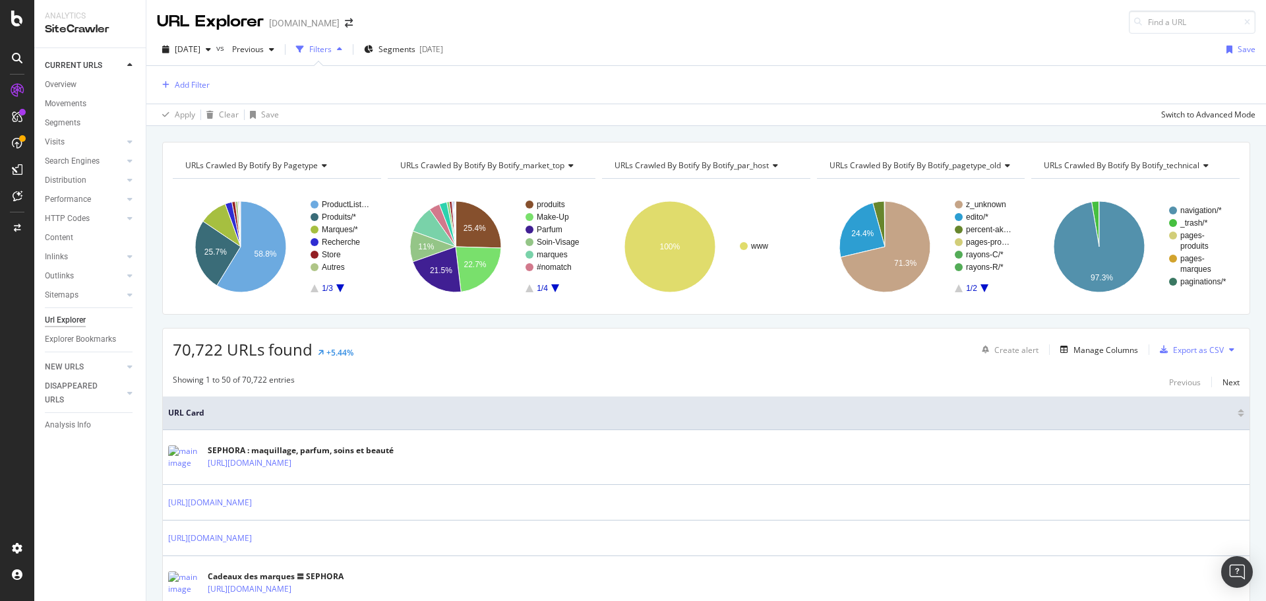
click at [181, 95] on div "Add Filter" at bounding box center [706, 85] width 1098 height 38
click at [179, 90] on div "Add Filter" at bounding box center [192, 84] width 35 height 11
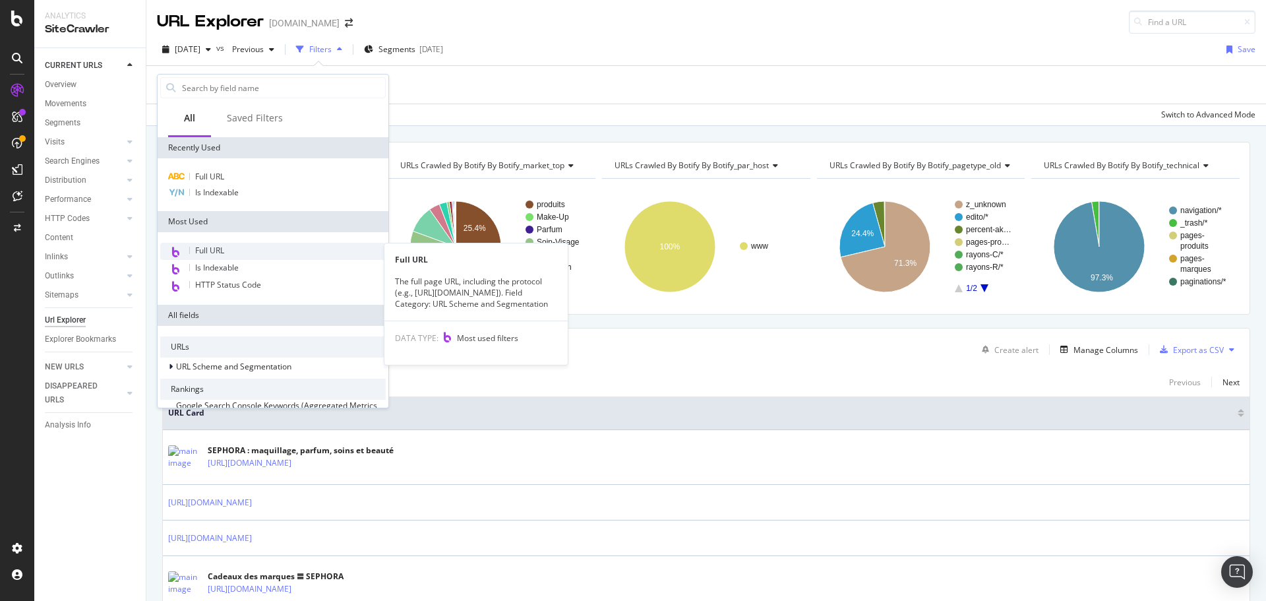
click at [214, 250] on span "Full URL" at bounding box center [209, 250] width 29 height 11
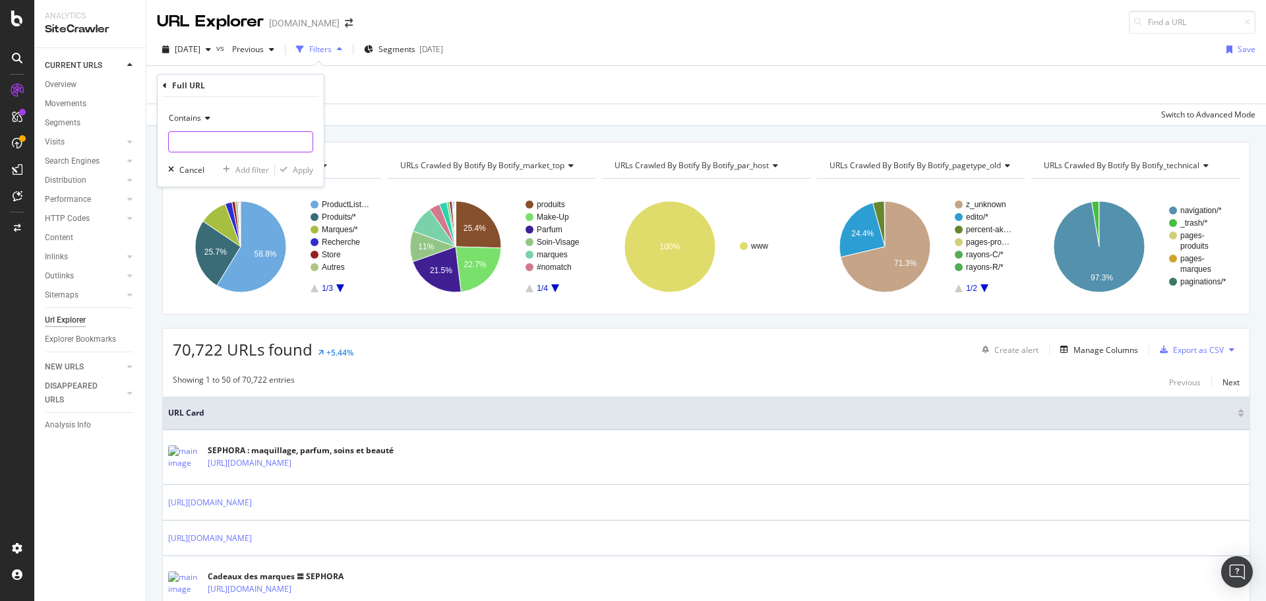
paste input "[URL][DOMAIN_NAME][DATE][DATE]"
type input "[URL][DOMAIN_NAME][DATE][DATE]"
click at [304, 173] on div "Apply" at bounding box center [303, 169] width 20 height 11
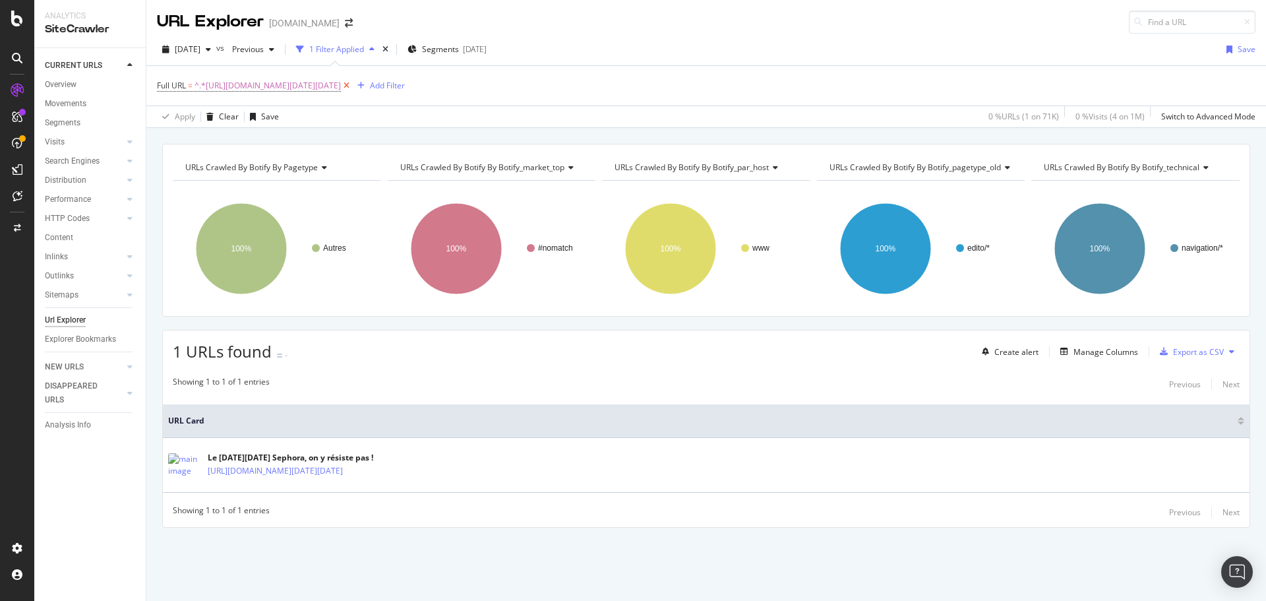
click at [352, 84] on icon at bounding box center [346, 85] width 11 height 13
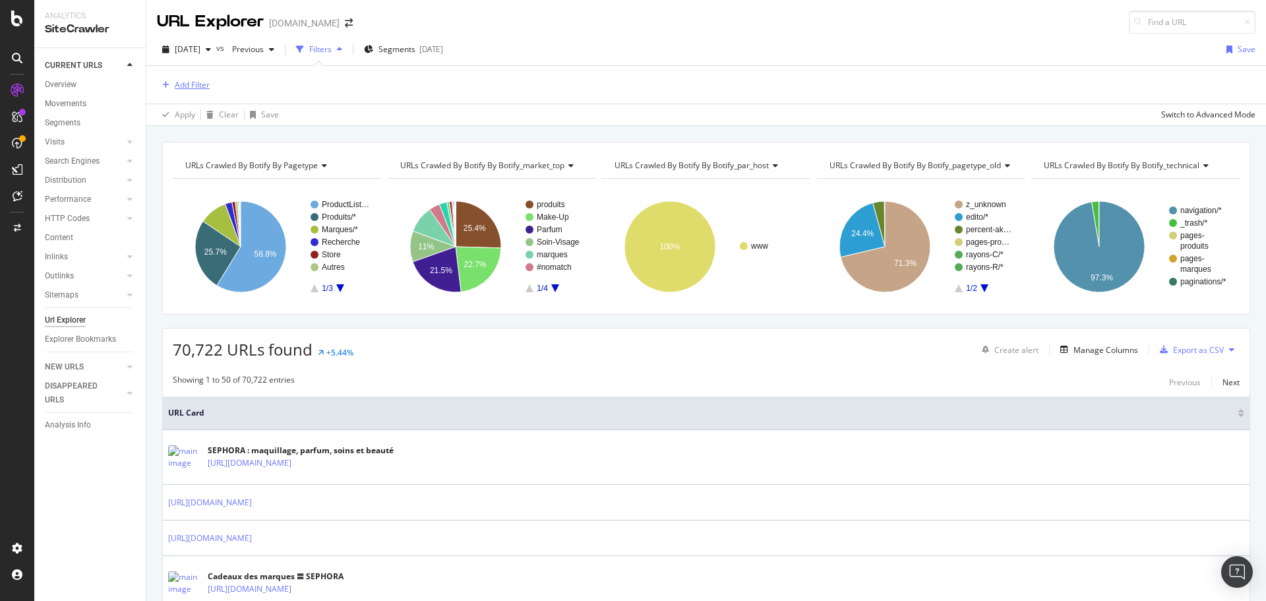
click at [186, 88] on div "Add Filter" at bounding box center [192, 84] width 35 height 11
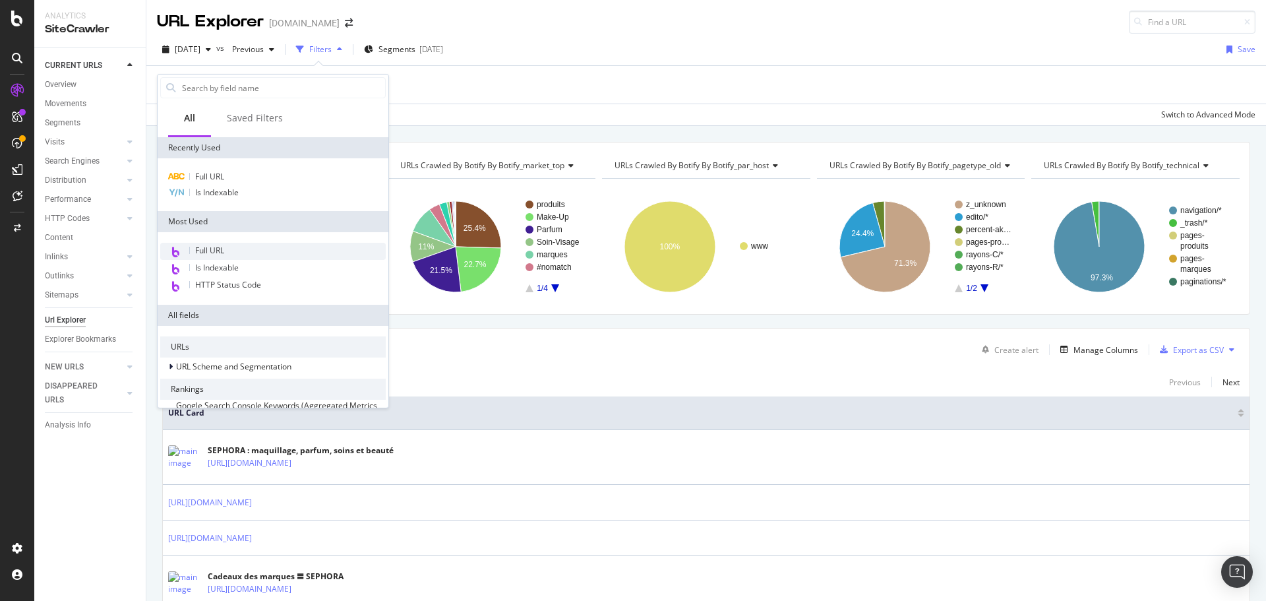
click at [298, 254] on div "Full URL" at bounding box center [273, 251] width 226 height 17
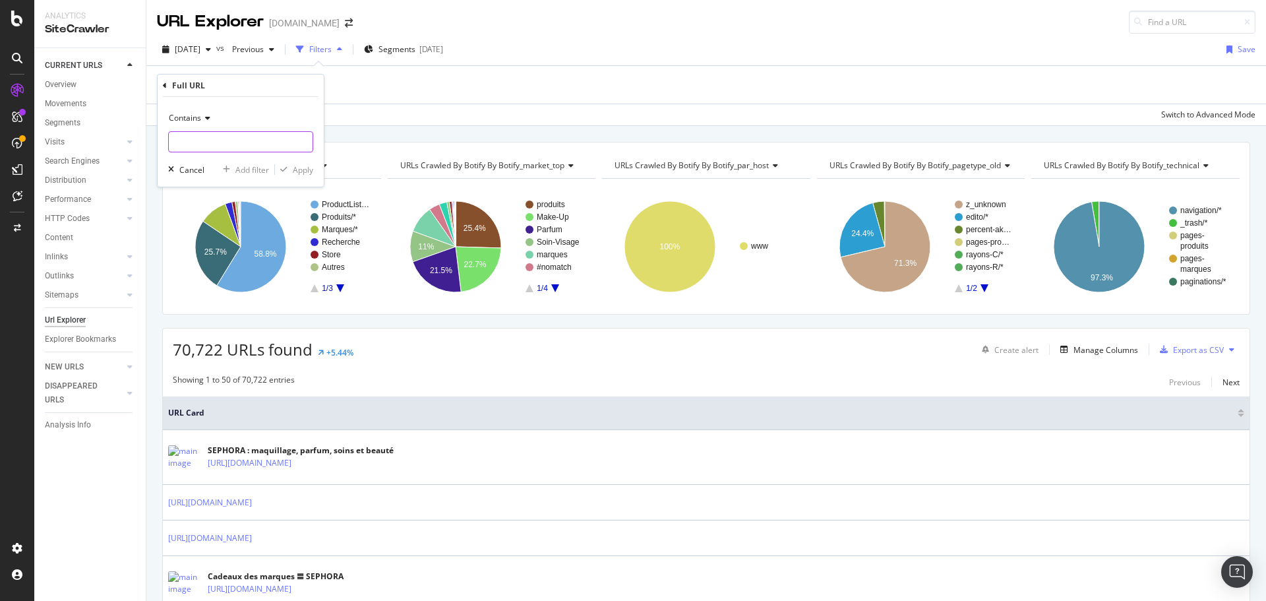
paste input "[URL][DOMAIN_NAME]"
type input "[URL][DOMAIN_NAME]"
click at [310, 171] on div "Apply" at bounding box center [303, 169] width 20 height 11
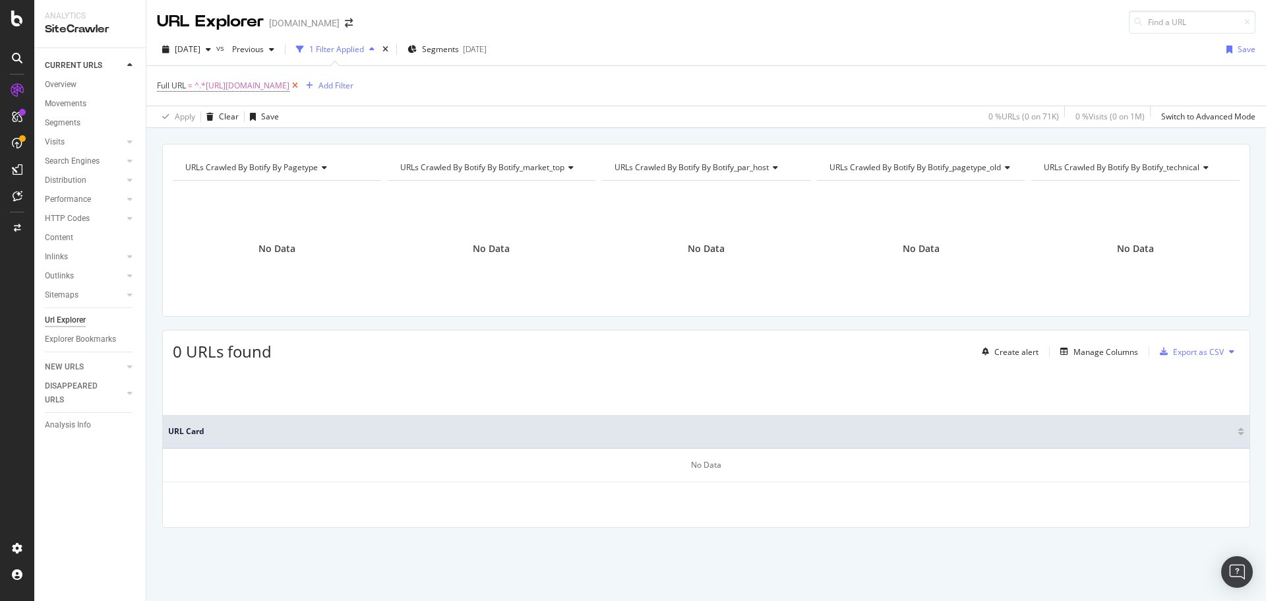
click at [301, 83] on icon at bounding box center [294, 85] width 11 height 13
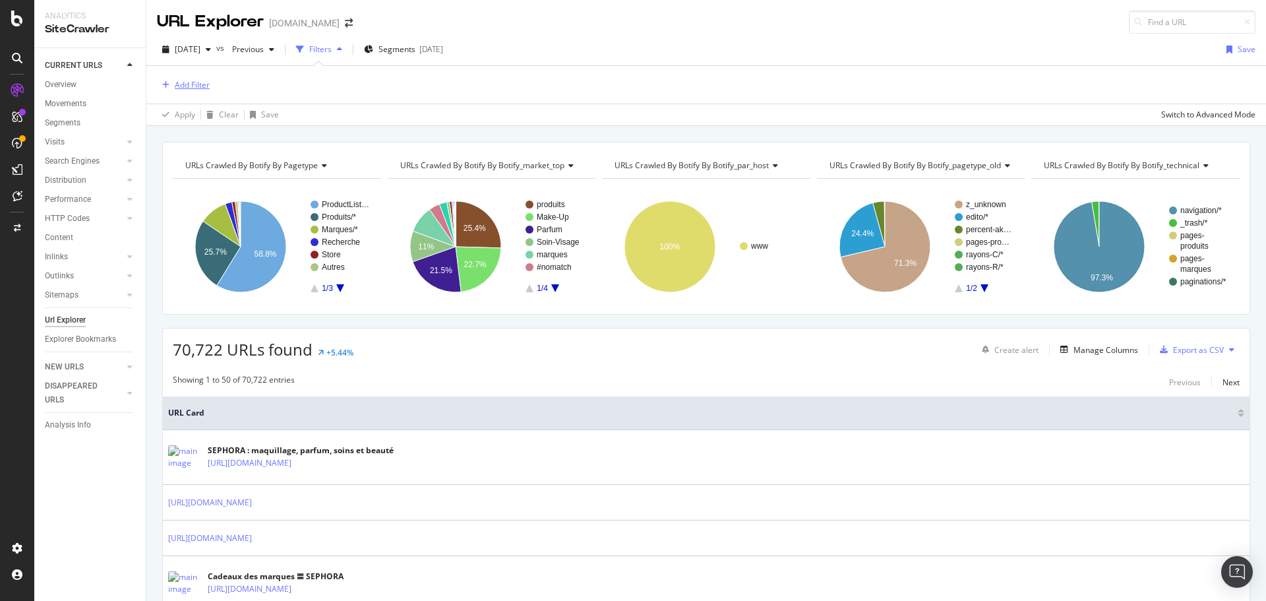
click at [186, 84] on div "Add Filter" at bounding box center [192, 84] width 35 height 11
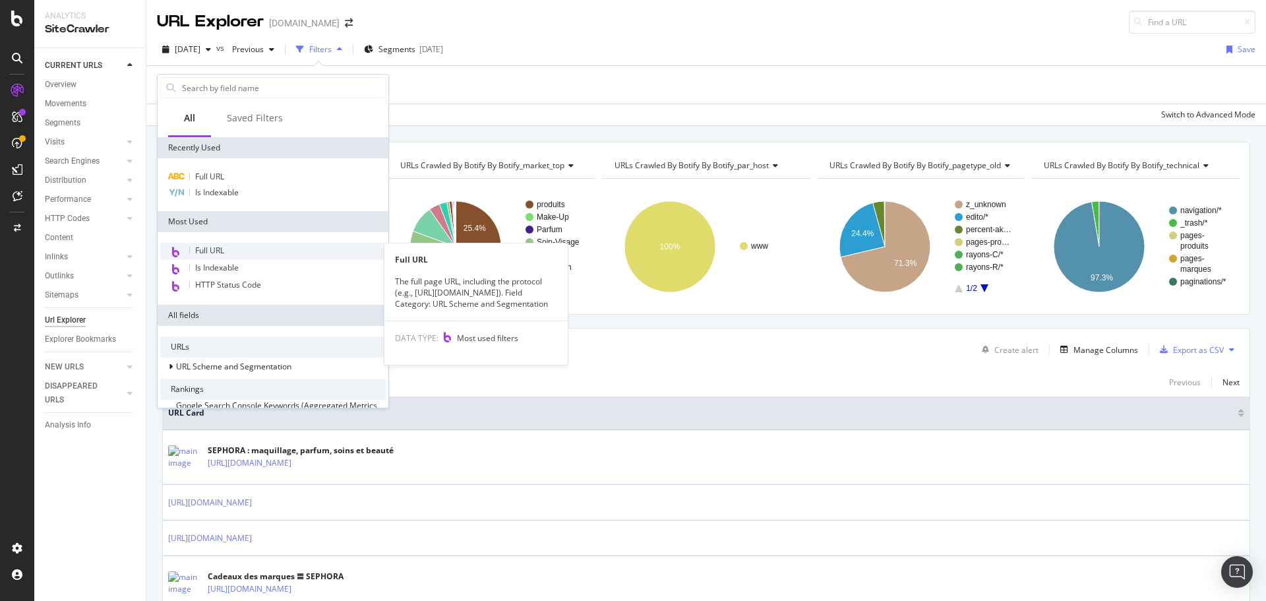
click at [224, 248] on span "Full URL" at bounding box center [209, 250] width 29 height 11
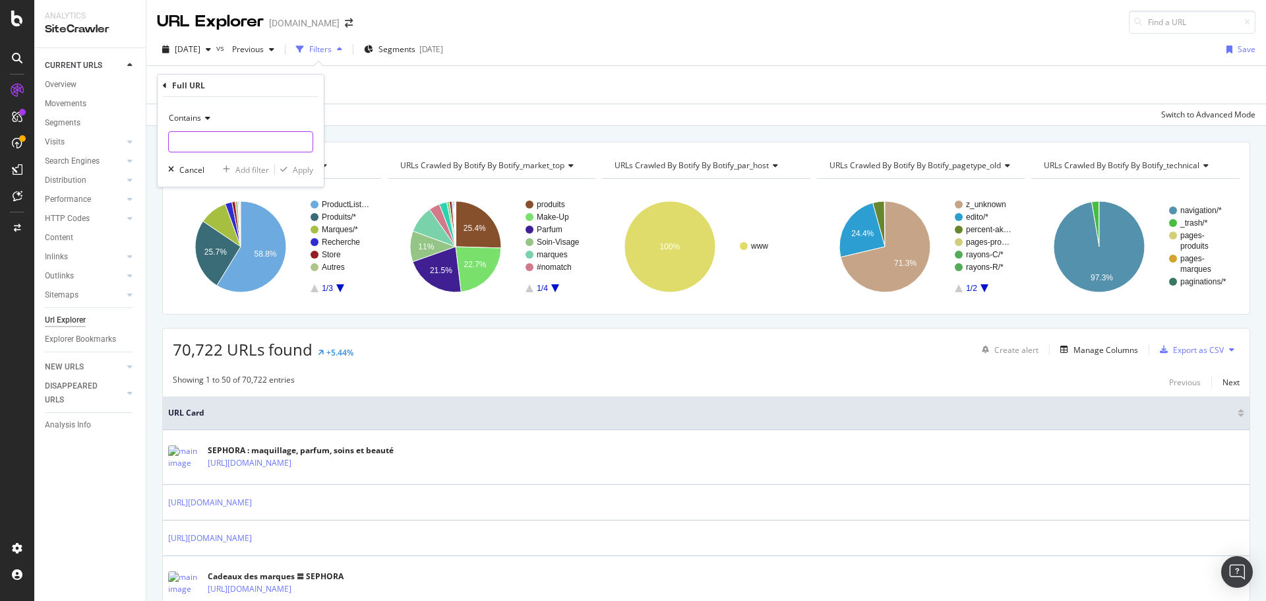
paste input "[URL][DOMAIN_NAME]"
type input "[URL][DOMAIN_NAME]"
click at [295, 167] on div "Apply" at bounding box center [303, 169] width 20 height 11
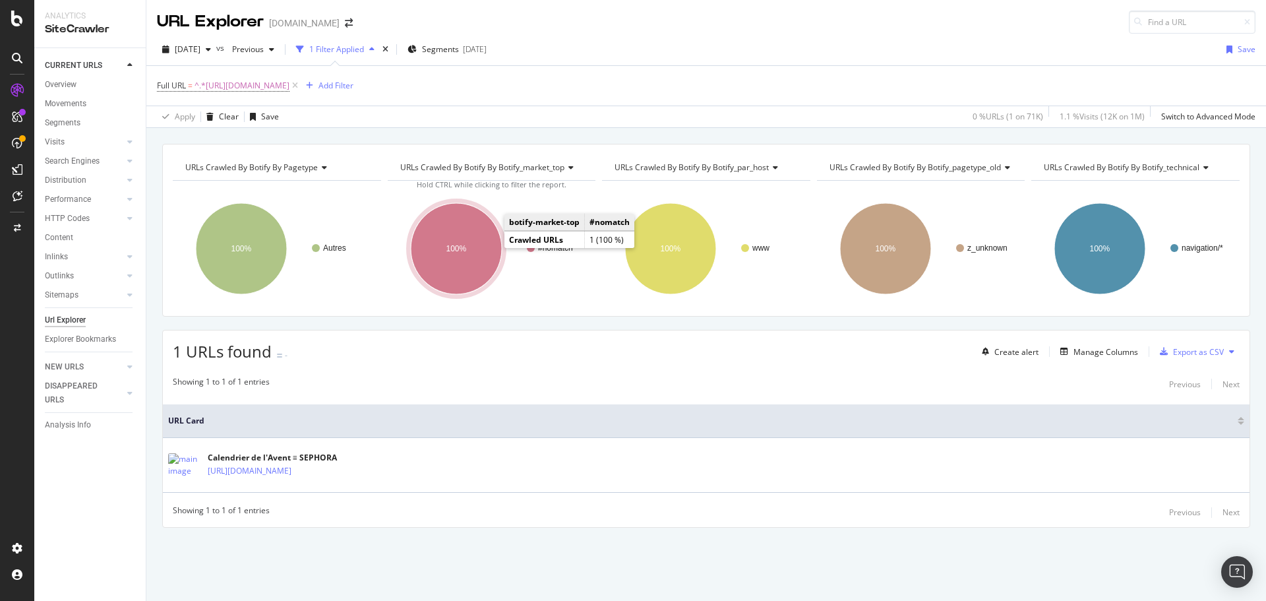
click at [483, 245] on ellipse "A chart." at bounding box center [456, 248] width 91 height 91
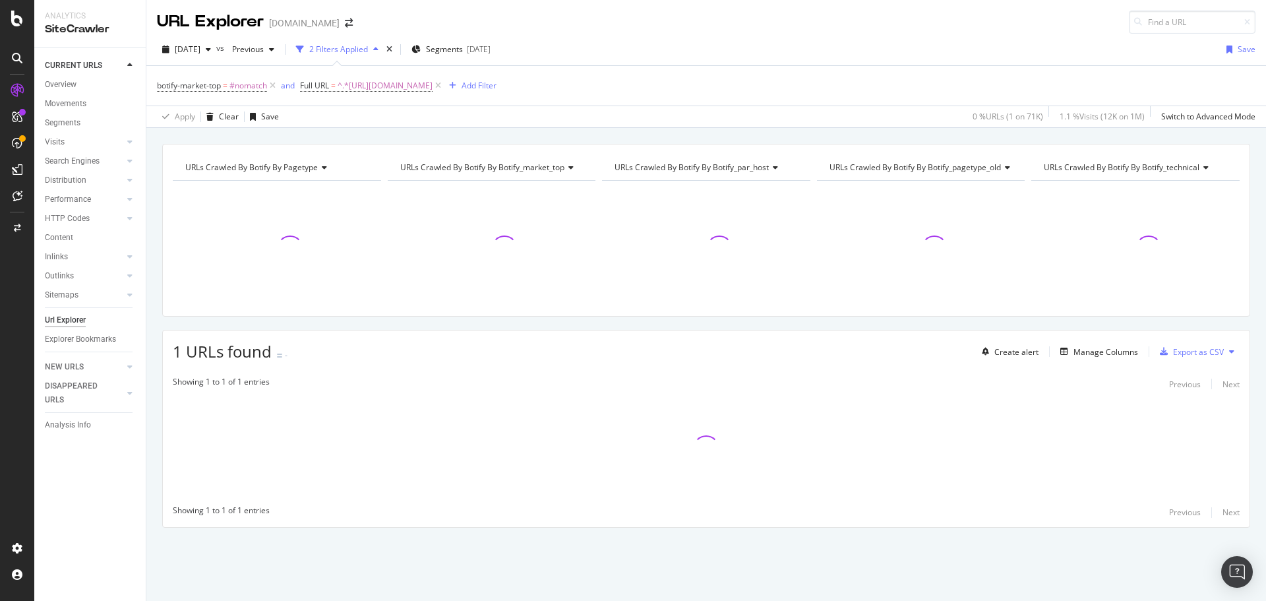
click at [571, 162] on div "URLs Crawled By Botify By botify_market_top" at bounding box center [491, 167] width 187 height 21
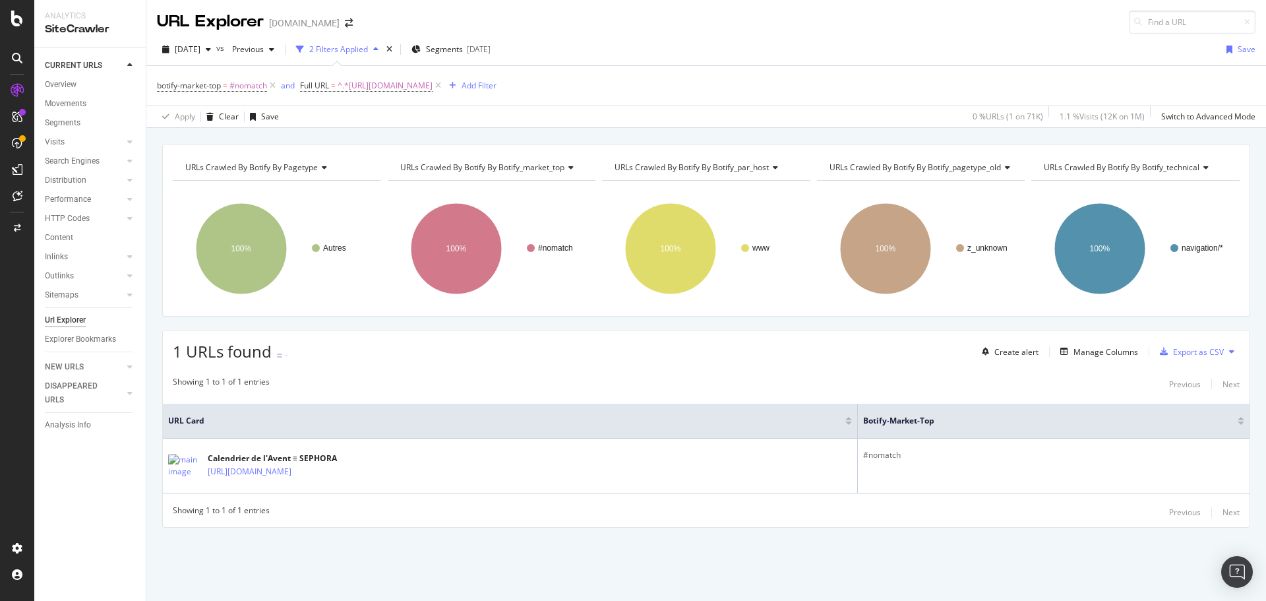
click at [571, 166] on icon at bounding box center [568, 168] width 9 height 8
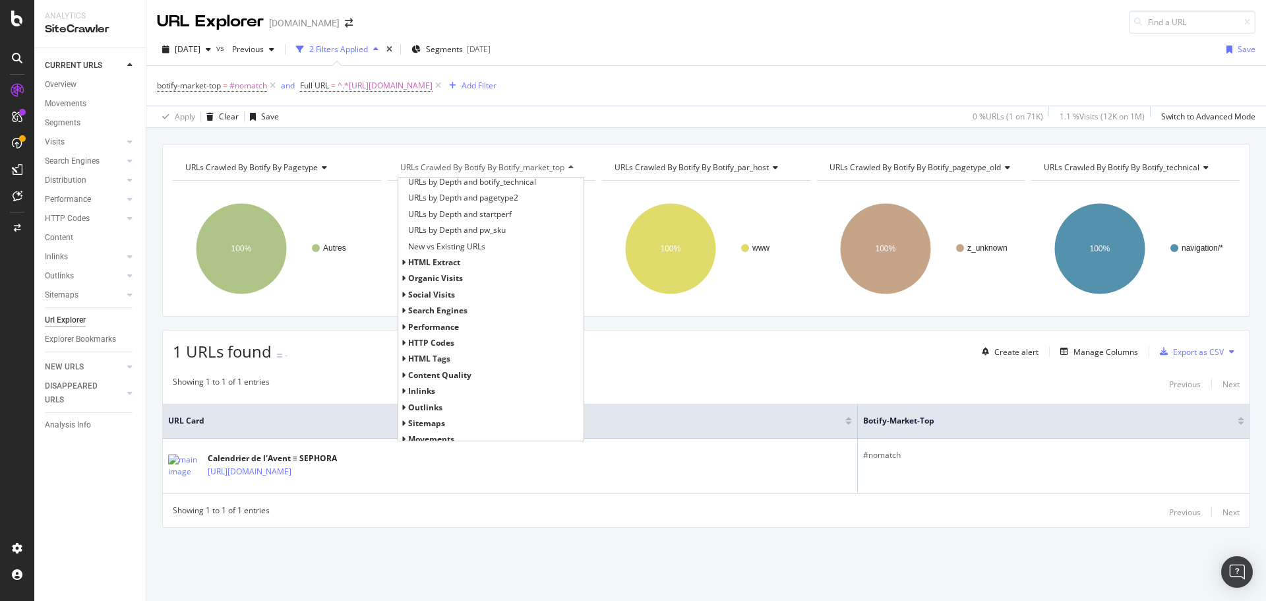
scroll to position [365, 0]
click at [637, 324] on div "URLs Crawled By Botify By pagetype Chart (by Value) Table Expand Export as CSV …" at bounding box center [706, 359] width 1120 height 430
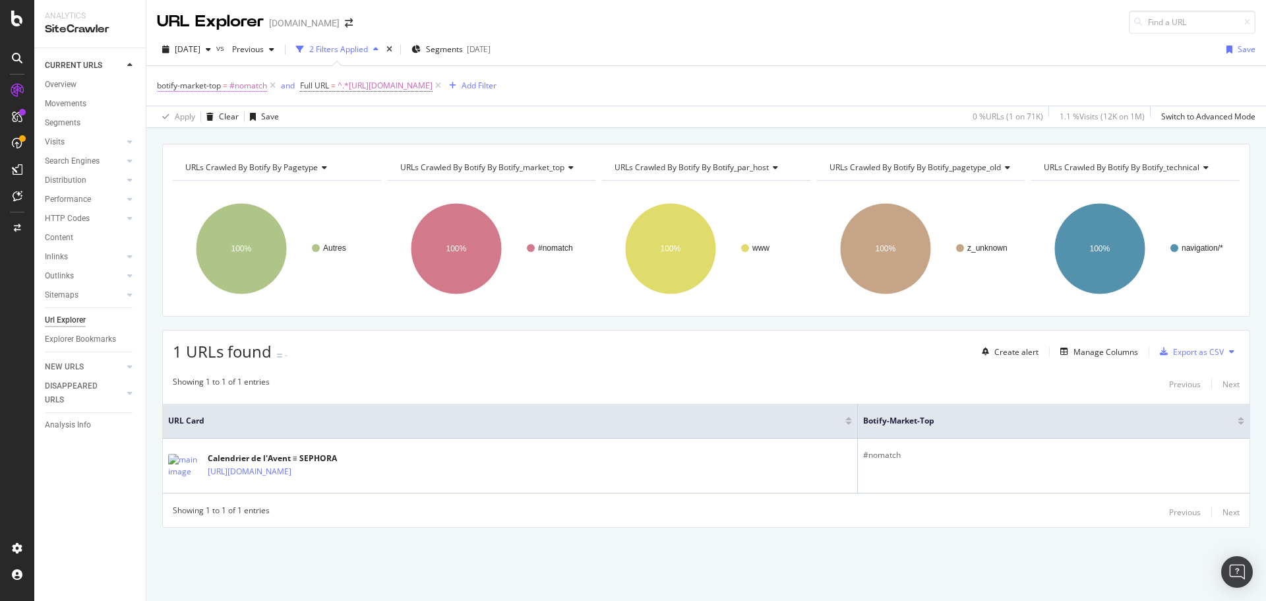
click at [274, 84] on icon at bounding box center [272, 85] width 11 height 13
click at [423, 322] on div "URLs Crawled By Botify By pagetype Chart (by Value) Table Expand Export as CSV …" at bounding box center [706, 359] width 1120 height 430
click at [543, 325] on div "URLs Crawled By Botify By pagetype Chart (by Value) Table Expand Export as CSV …" at bounding box center [706, 359] width 1120 height 430
click at [301, 81] on icon at bounding box center [294, 85] width 11 height 13
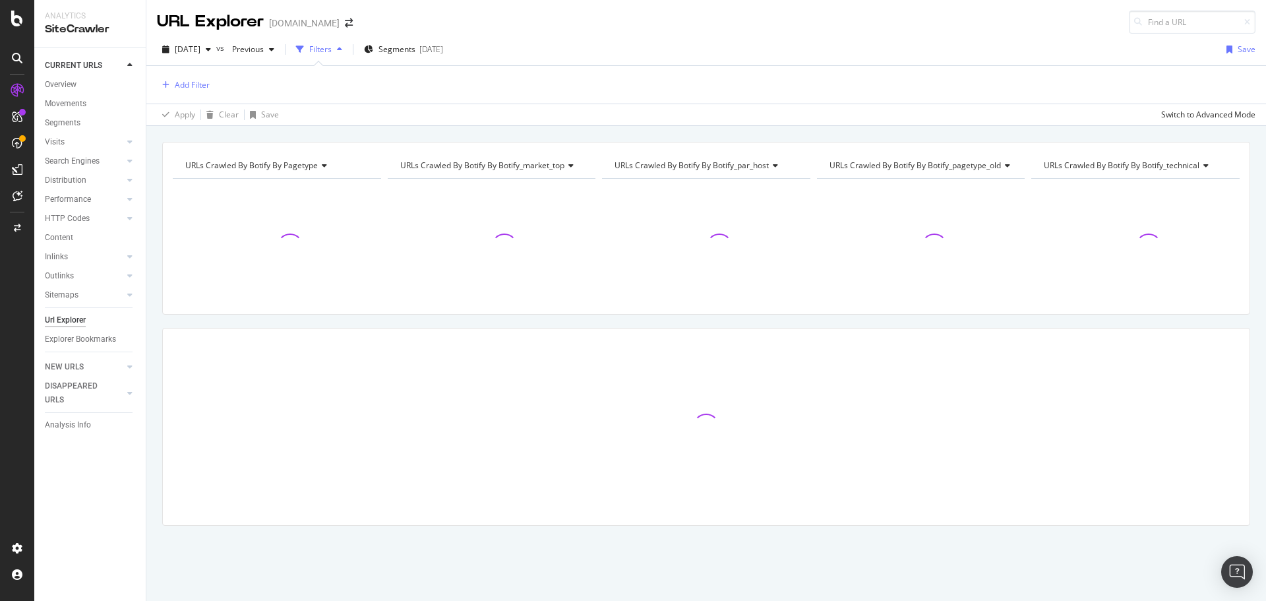
click at [347, 48] on div "button" at bounding box center [340, 49] width 16 height 8
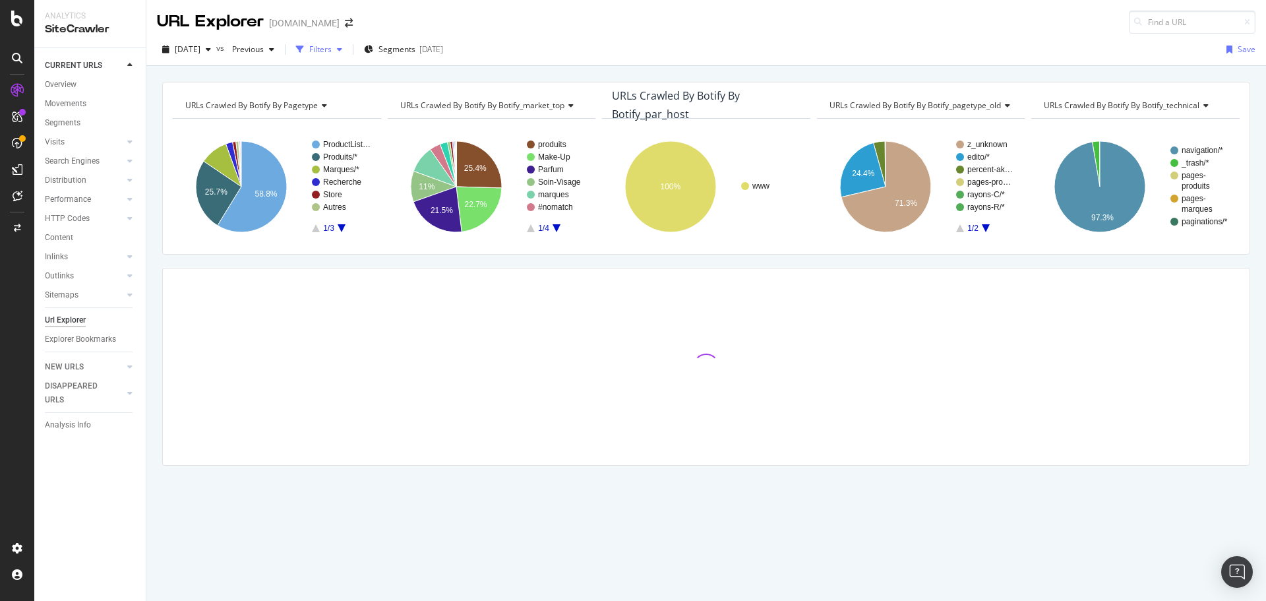
click at [332, 45] on div "Filters" at bounding box center [320, 49] width 22 height 11
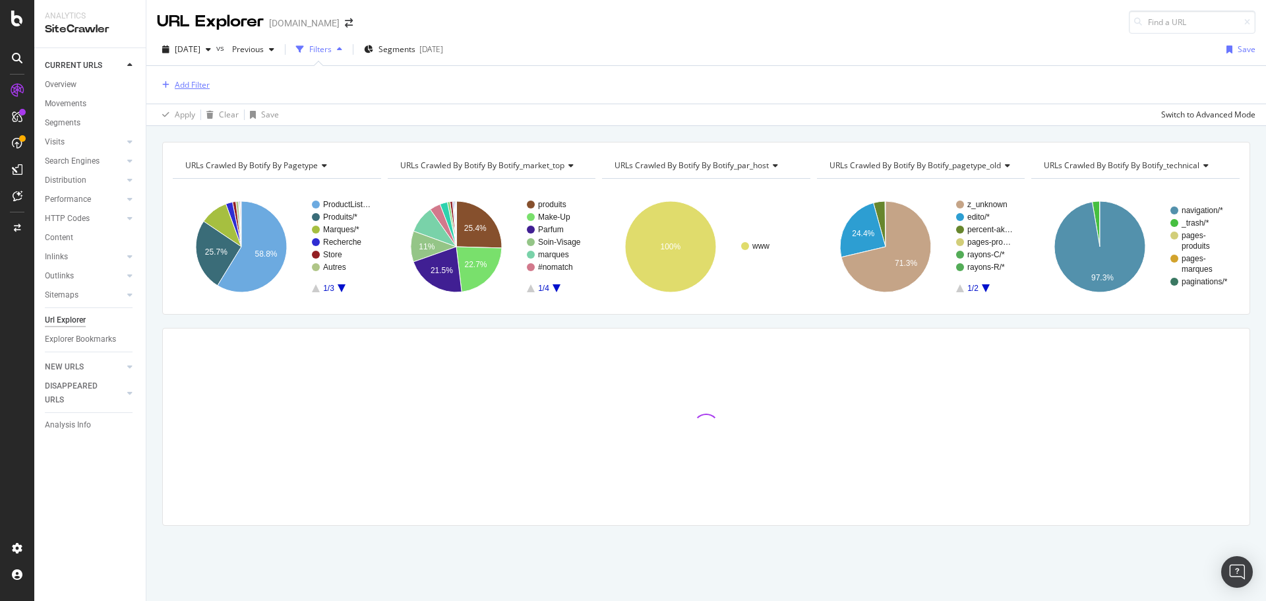
click at [184, 84] on div "Add Filter" at bounding box center [192, 84] width 35 height 11
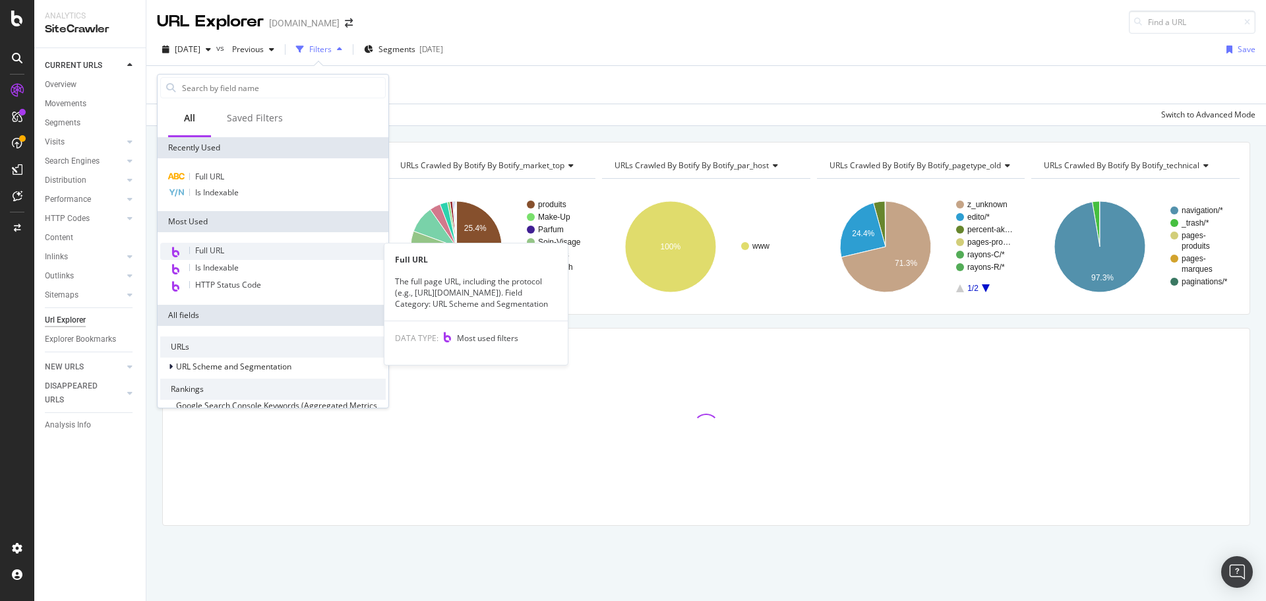
click at [218, 254] on span "Full URL" at bounding box center [209, 250] width 29 height 11
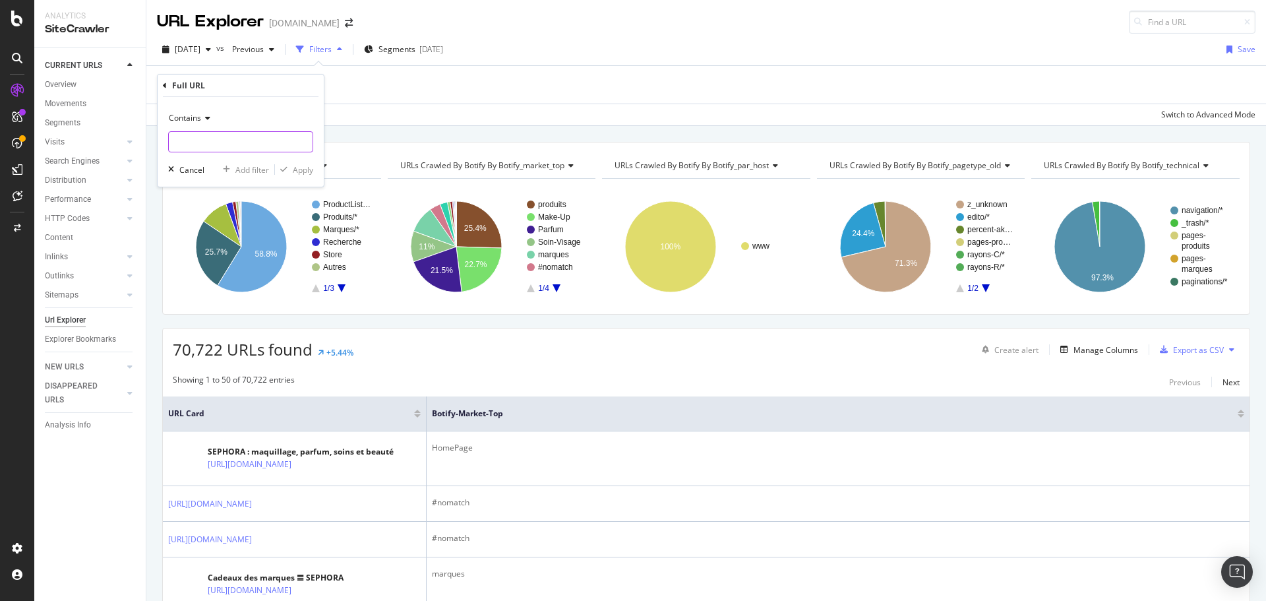
paste input "[URL][DOMAIN_NAME][PERSON_NAME]"
type input "[URL][DOMAIN_NAME][PERSON_NAME]"
click at [297, 171] on div "Apply" at bounding box center [303, 169] width 20 height 11
